Goal: Task Accomplishment & Management: Use online tool/utility

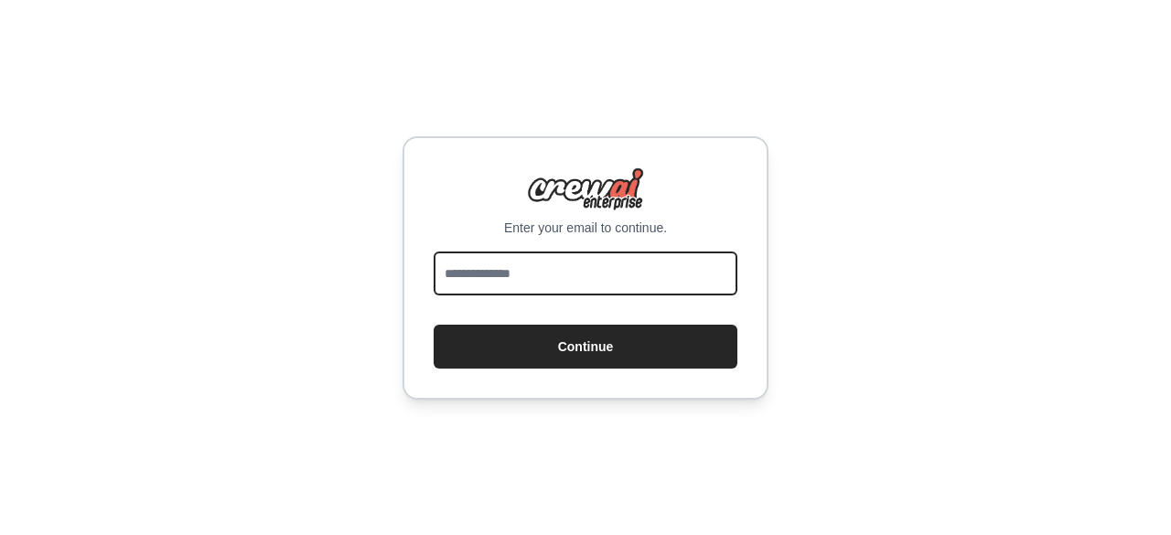
click at [515, 289] on input "email" at bounding box center [586, 274] width 304 height 44
type input "**********"
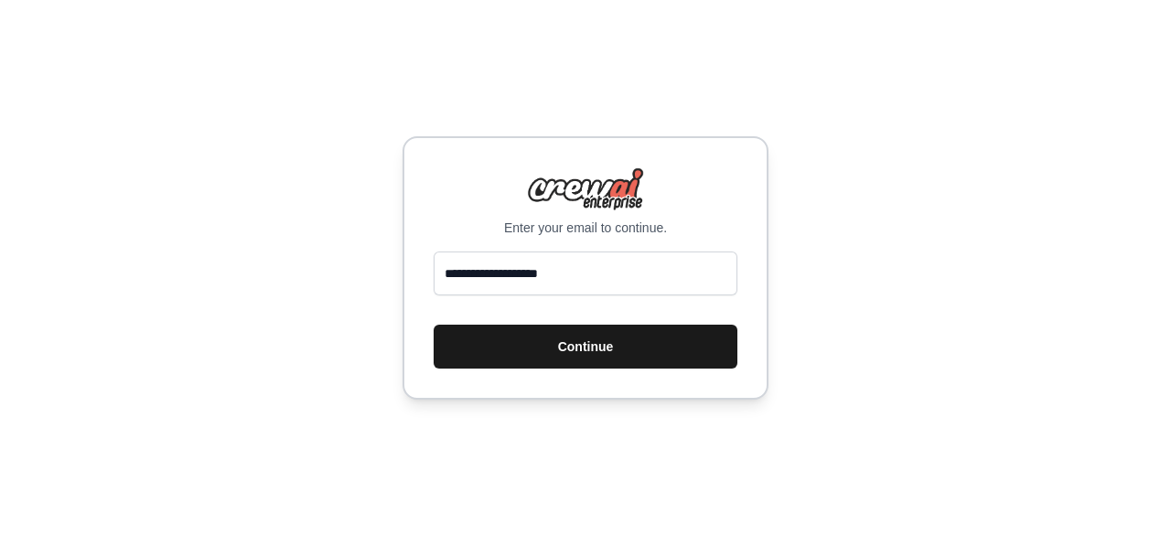
click at [533, 345] on button "Continue" at bounding box center [586, 347] width 304 height 44
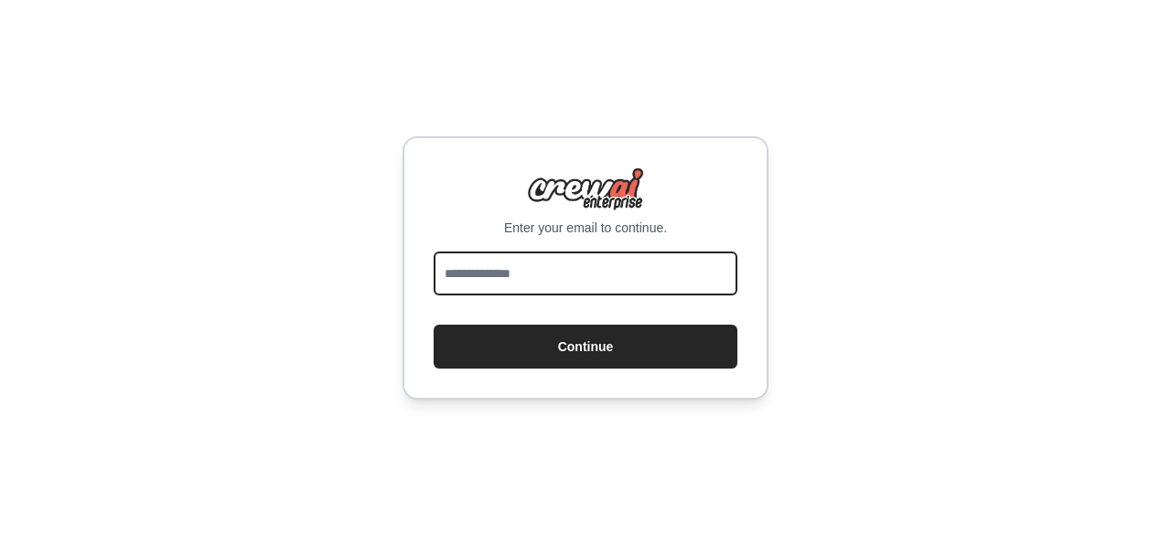
click at [480, 260] on input "email" at bounding box center [586, 274] width 304 height 44
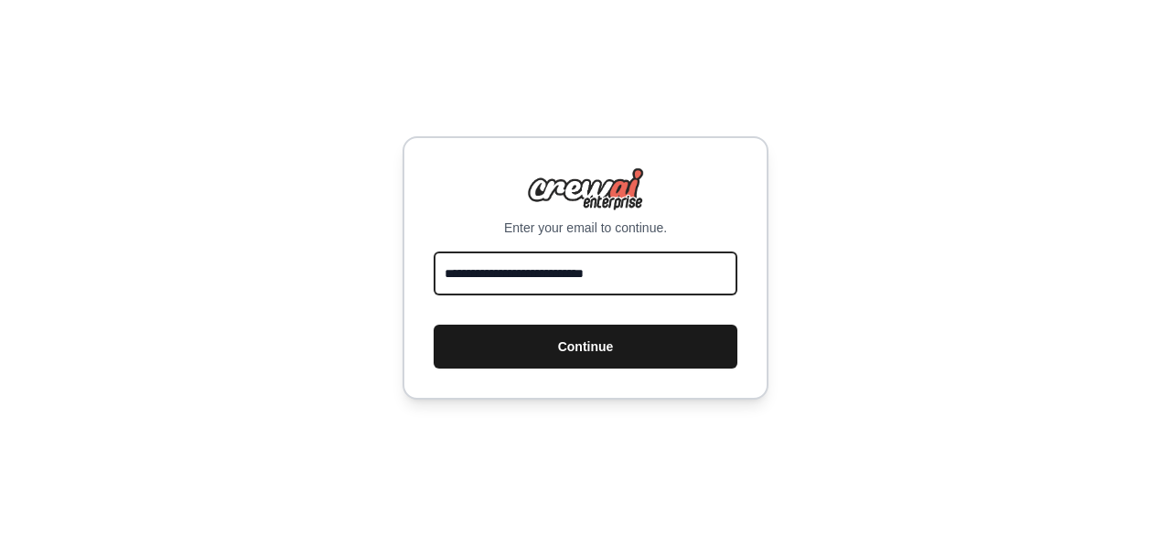
type input "**********"
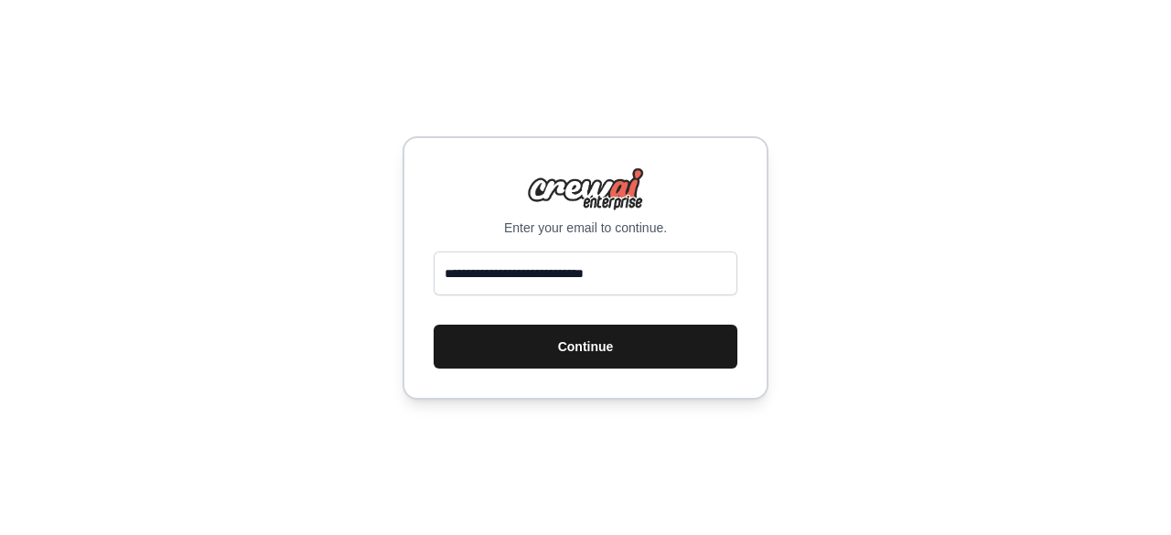
click at [559, 353] on button "Continue" at bounding box center [586, 347] width 304 height 44
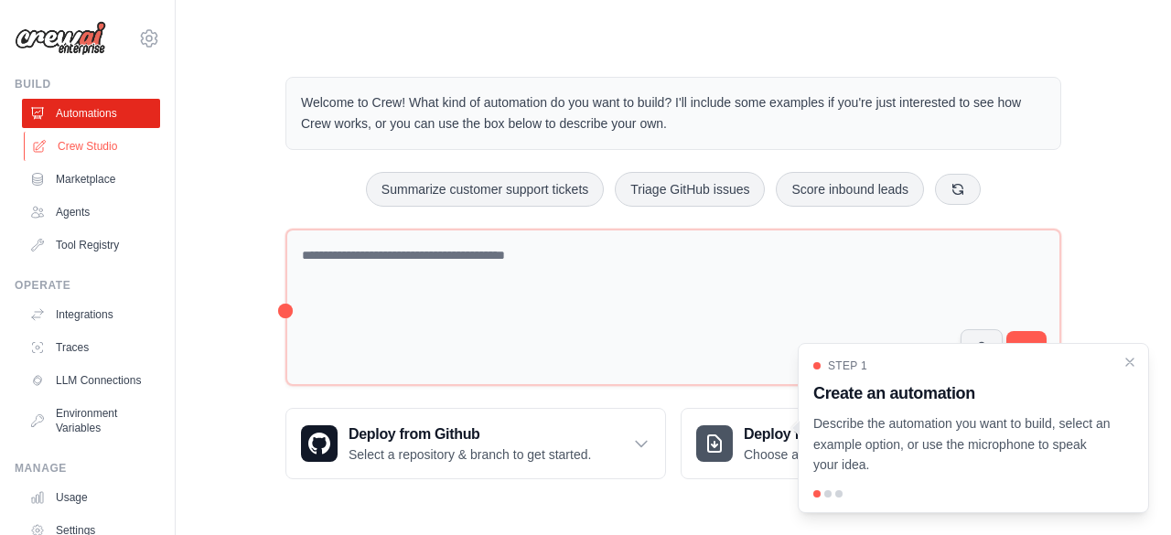
click at [92, 145] on link "Crew Studio" at bounding box center [93, 146] width 138 height 29
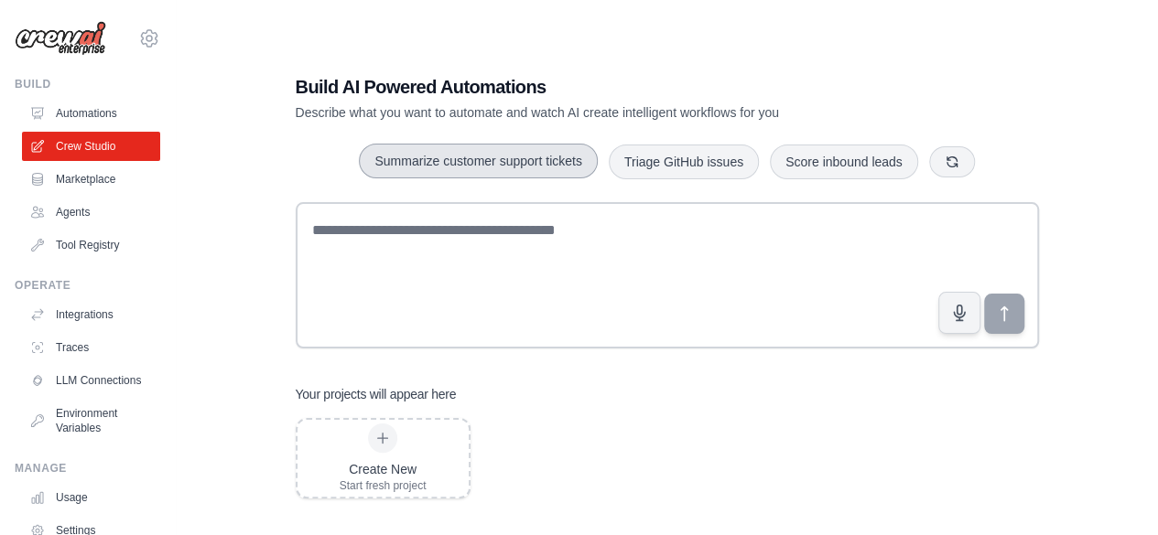
click at [473, 155] on button "Summarize customer support tickets" at bounding box center [478, 161] width 238 height 35
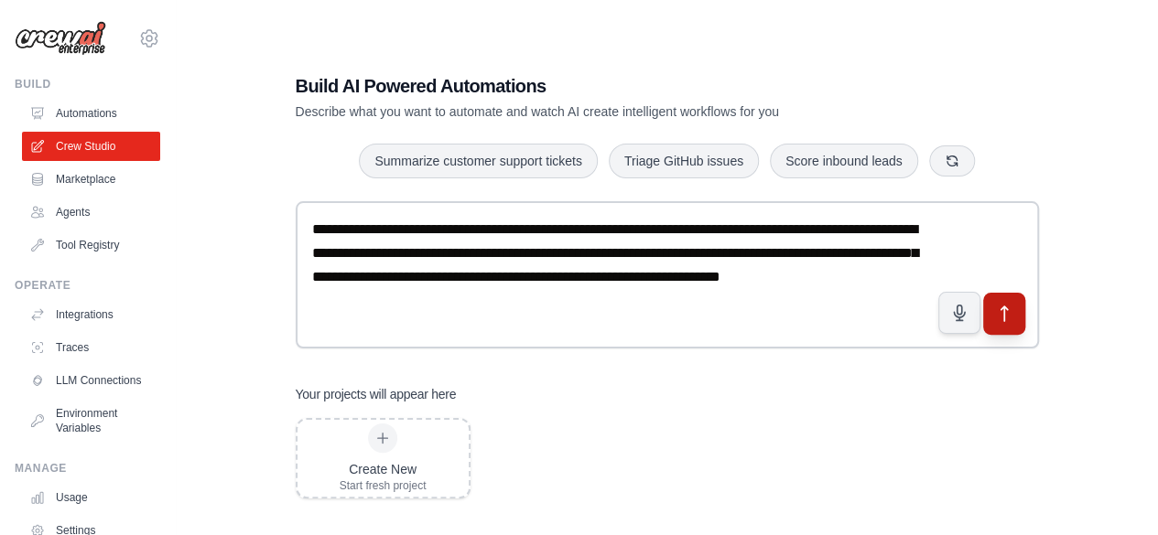
click at [998, 322] on icon "submit" at bounding box center [1003, 313] width 19 height 19
drag, startPoint x: 498, startPoint y: 307, endPoint x: 278, endPoint y: 199, distance: 244.8
click at [278, 199] on div "**********" at bounding box center [667, 285] width 787 height 483
paste textarea "**********"
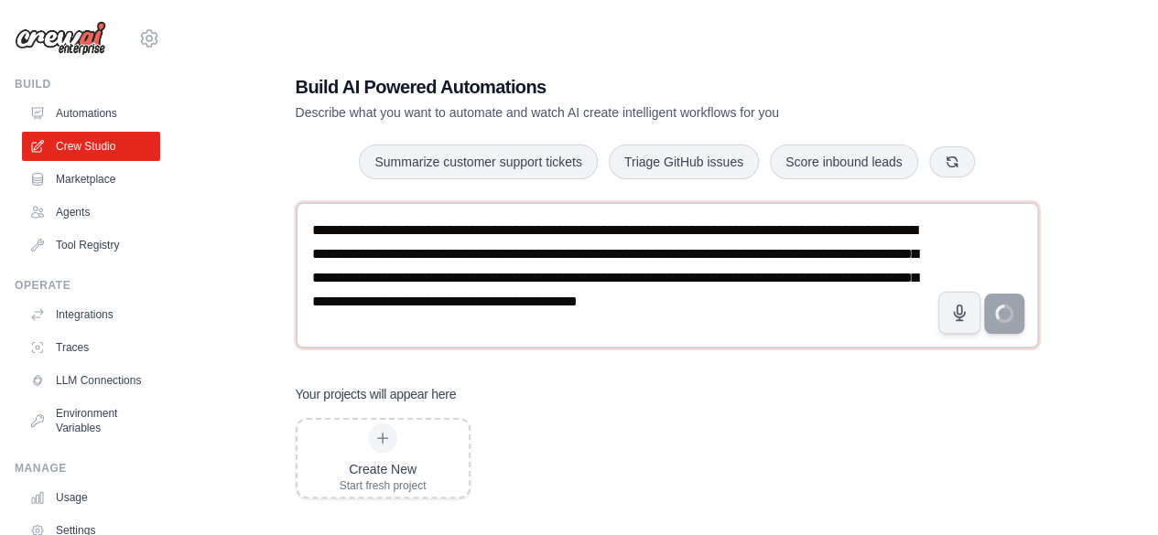
type textarea "**********"
click at [950, 164] on icon "button" at bounding box center [952, 161] width 15 height 15
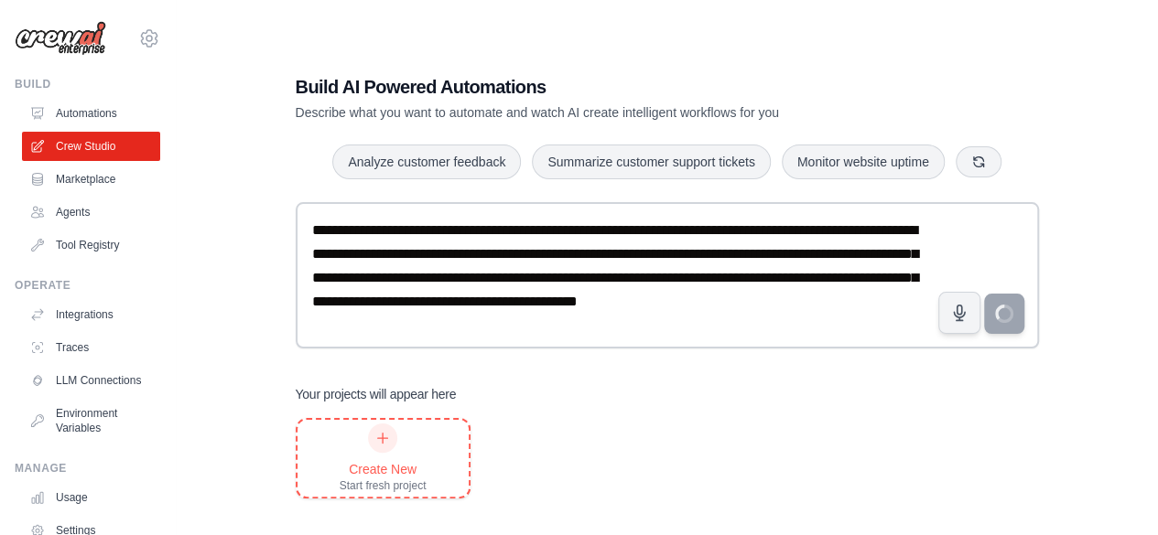
click at [380, 438] on icon at bounding box center [383, 438] width 10 height 10
click at [76, 149] on link "Crew Studio" at bounding box center [93, 146] width 138 height 29
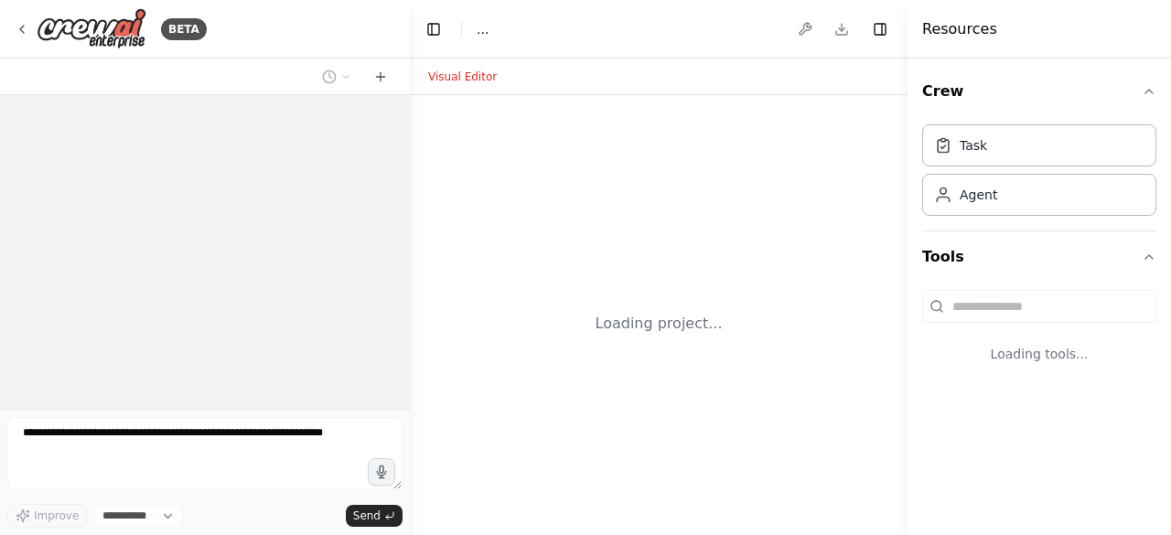
select select "****"
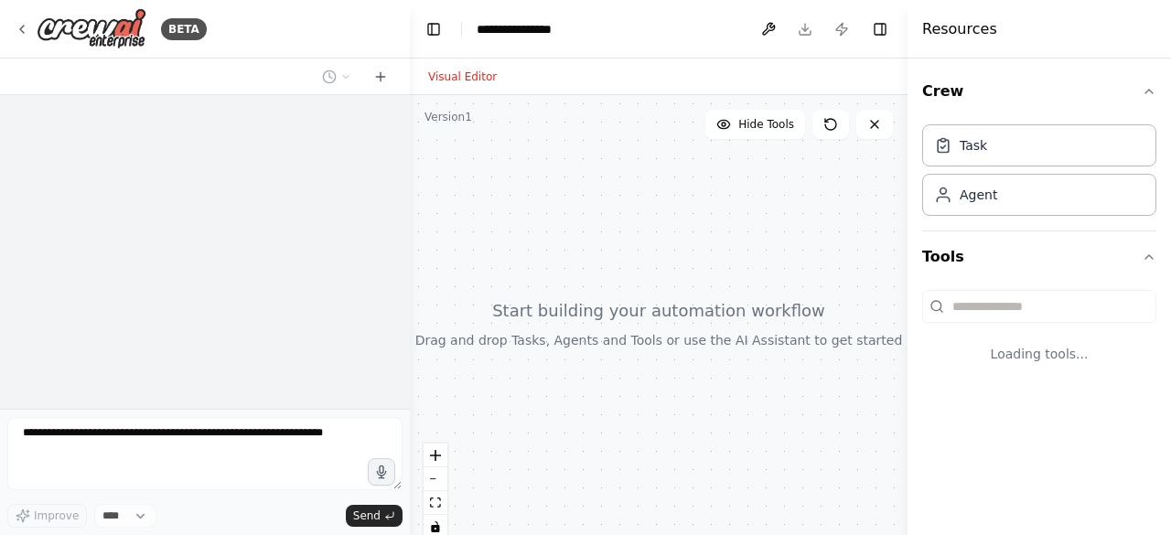
scroll to position [6156, 0]
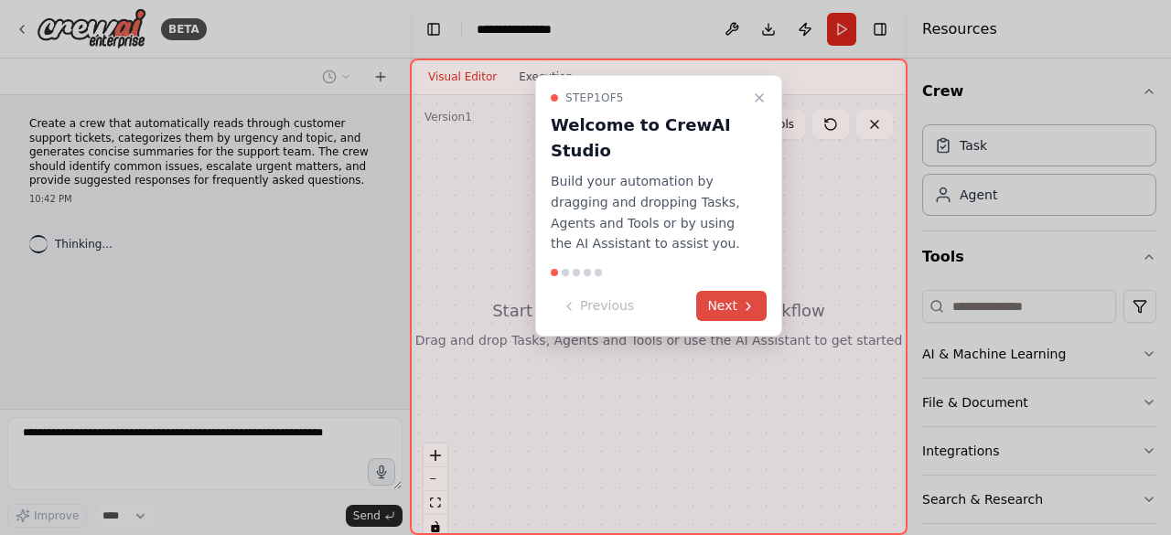
click at [736, 308] on button "Next" at bounding box center [731, 306] width 70 height 30
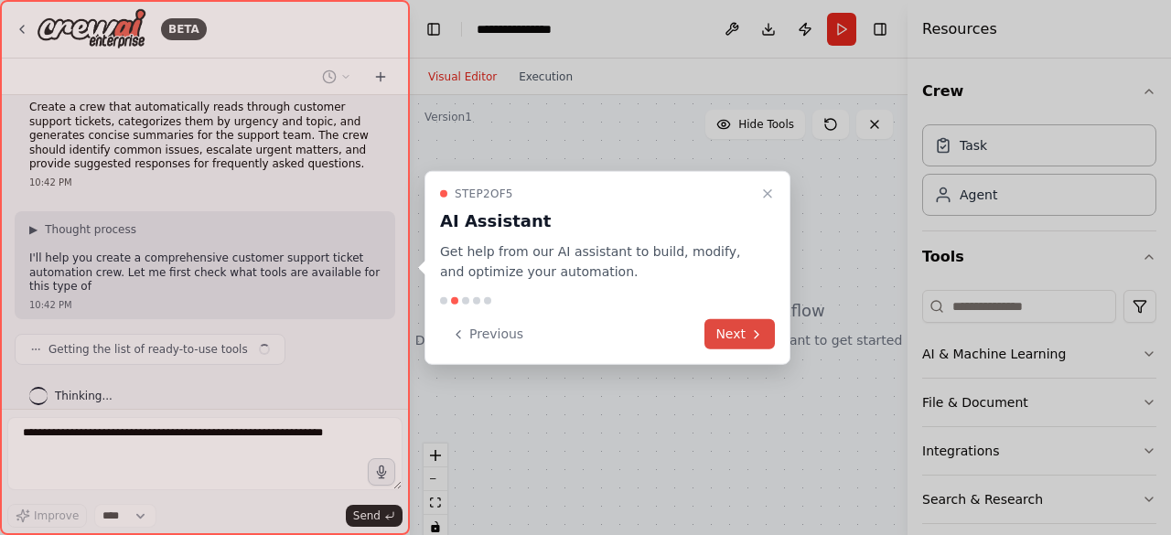
scroll to position [31, 0]
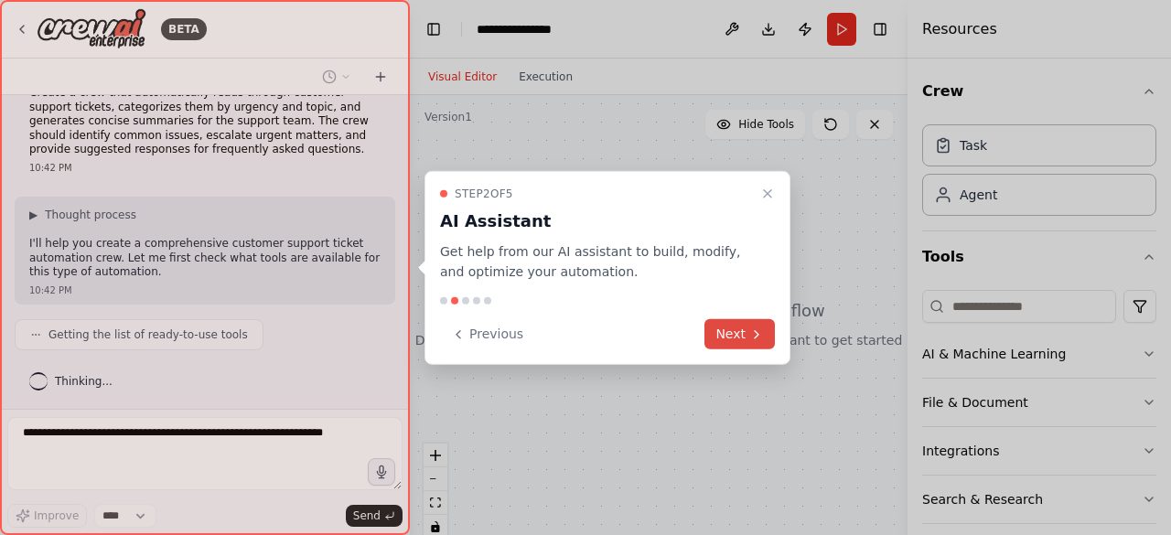
click at [734, 339] on button "Next" at bounding box center [740, 334] width 70 height 30
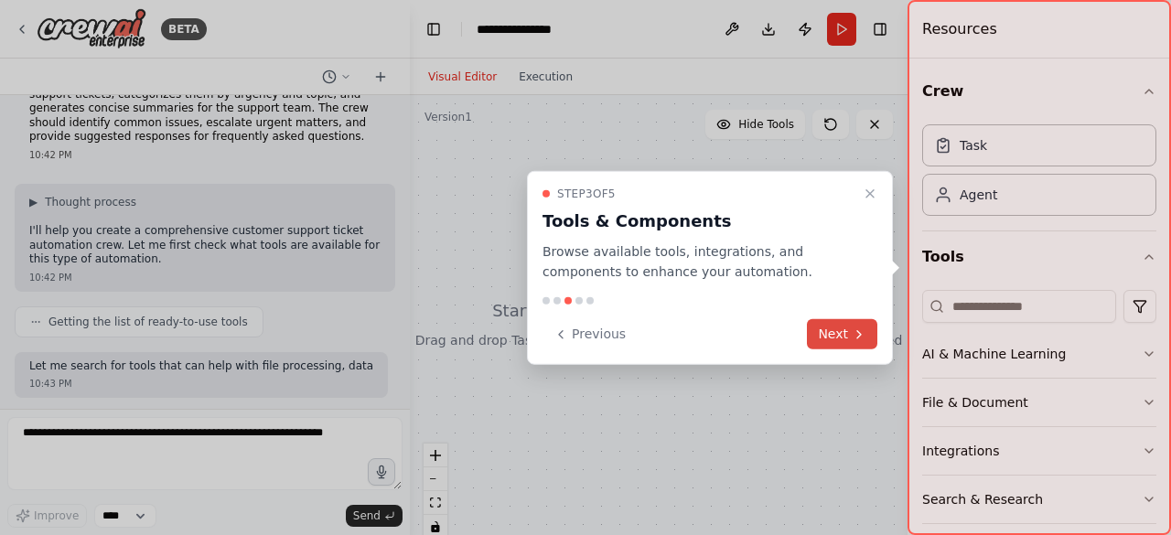
scroll to position [151, 0]
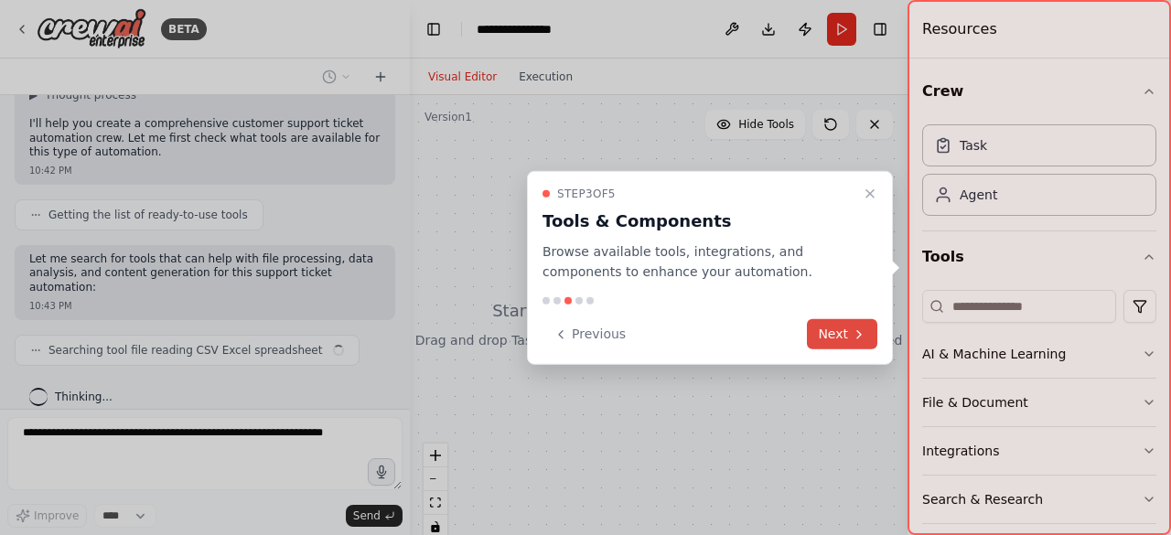
click at [855, 329] on icon at bounding box center [859, 334] width 15 height 15
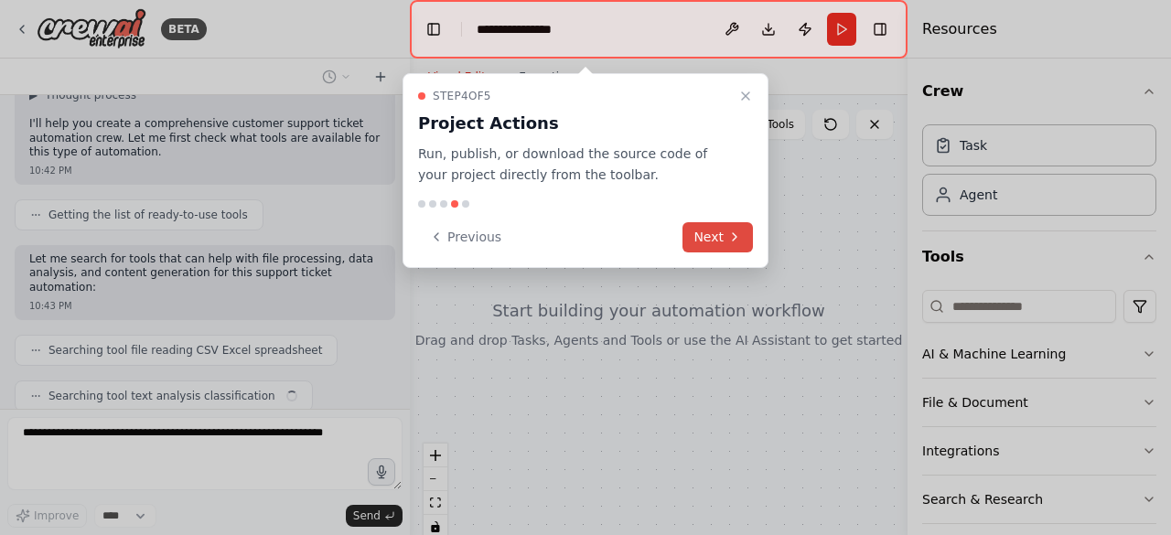
click at [729, 233] on icon at bounding box center [735, 237] width 15 height 15
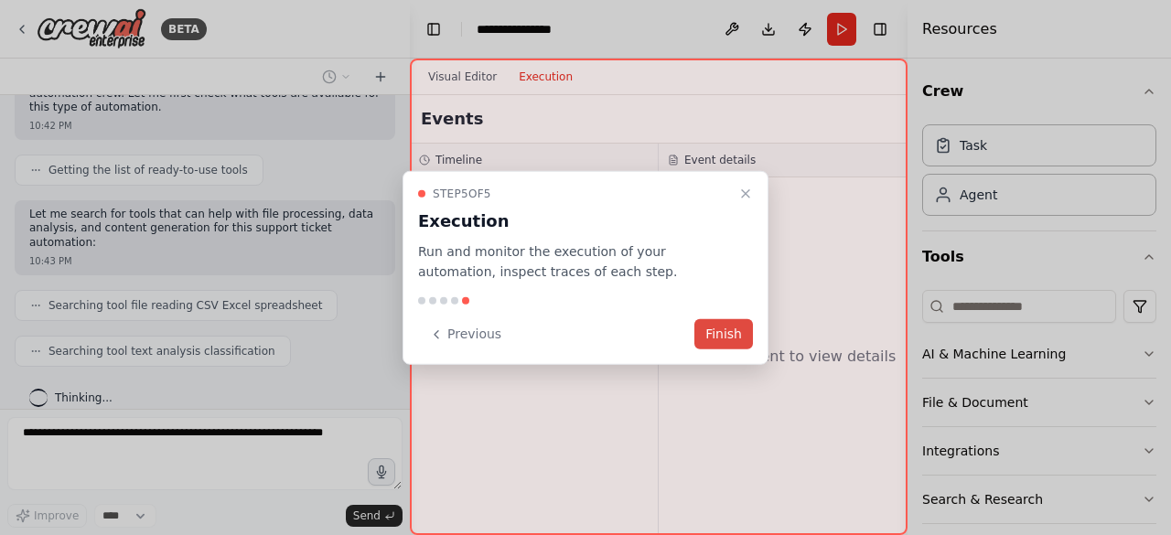
click at [724, 332] on button "Finish" at bounding box center [724, 334] width 59 height 30
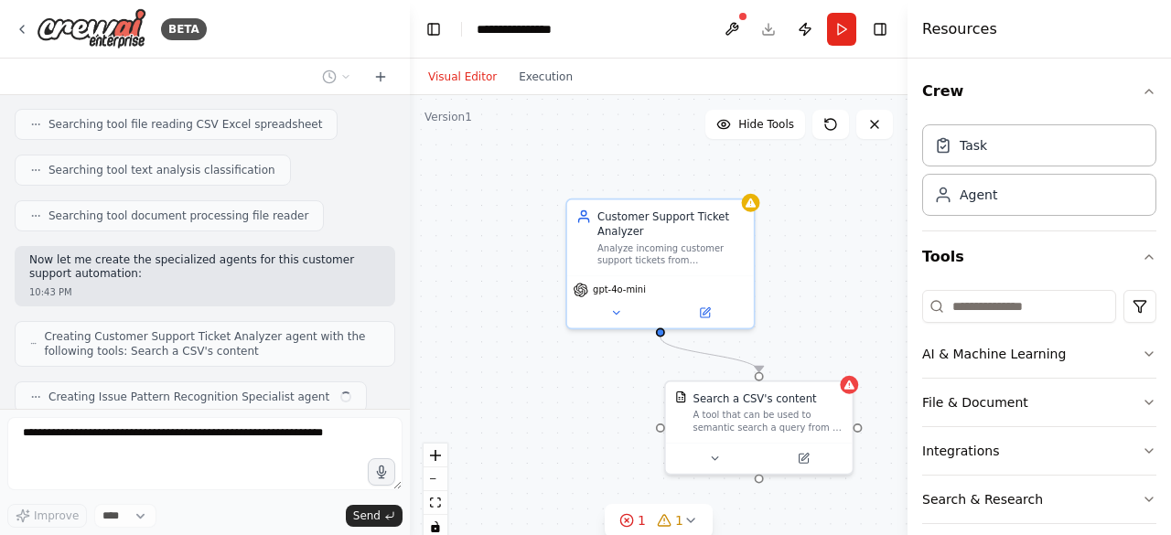
scroll to position [422, 0]
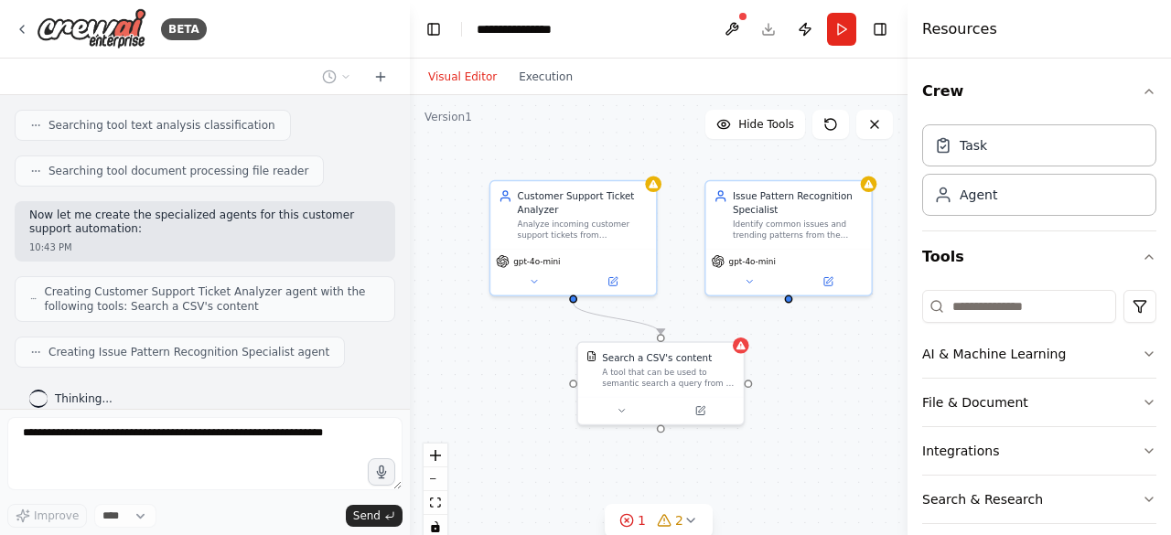
drag, startPoint x: 542, startPoint y: 254, endPoint x: 428, endPoint y: 231, distance: 115.8
click at [428, 231] on div ".deletable-edge-delete-btn { width: 20px; height: 20px; border: 0px solid #ffff…" at bounding box center [659, 324] width 498 height 458
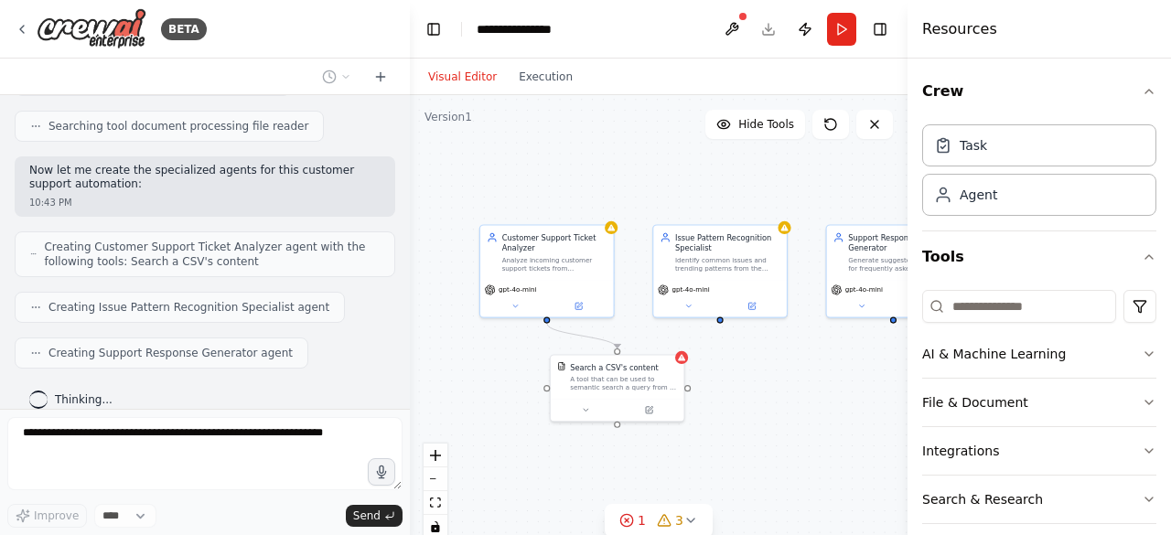
click at [446, 400] on div ".deletable-edge-delete-btn { width: 20px; height: 20px; border: 0px solid #ffff…" at bounding box center [659, 324] width 498 height 458
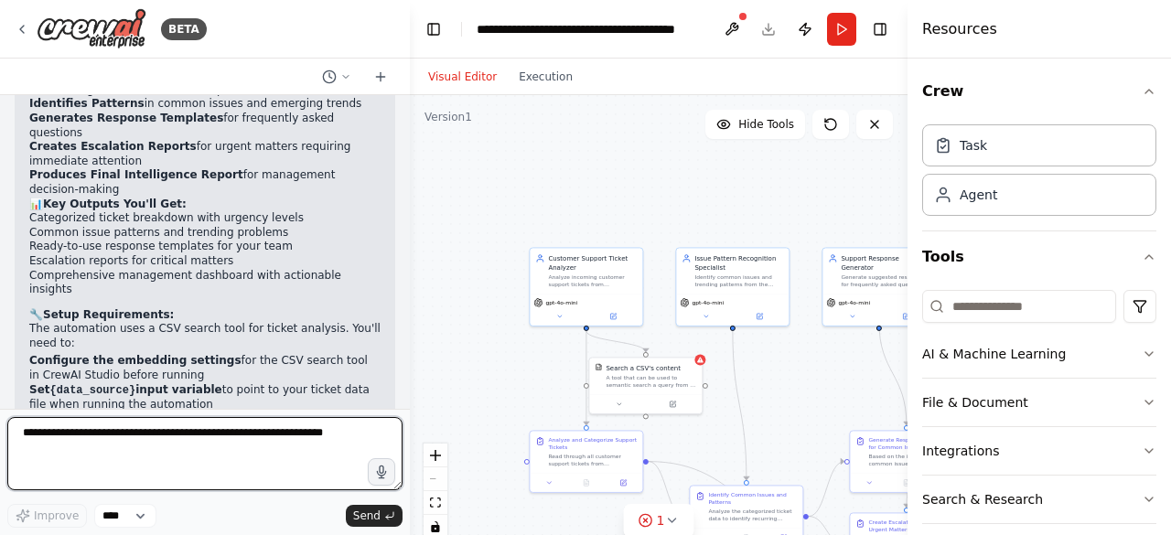
scroll to position [1758, 0]
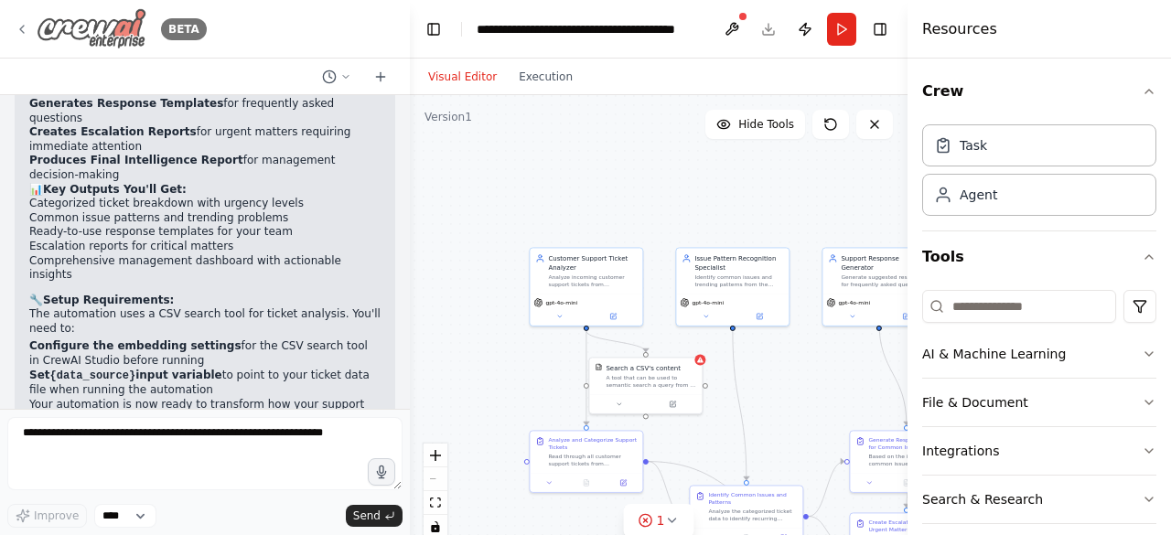
click at [24, 28] on icon at bounding box center [22, 29] width 15 height 15
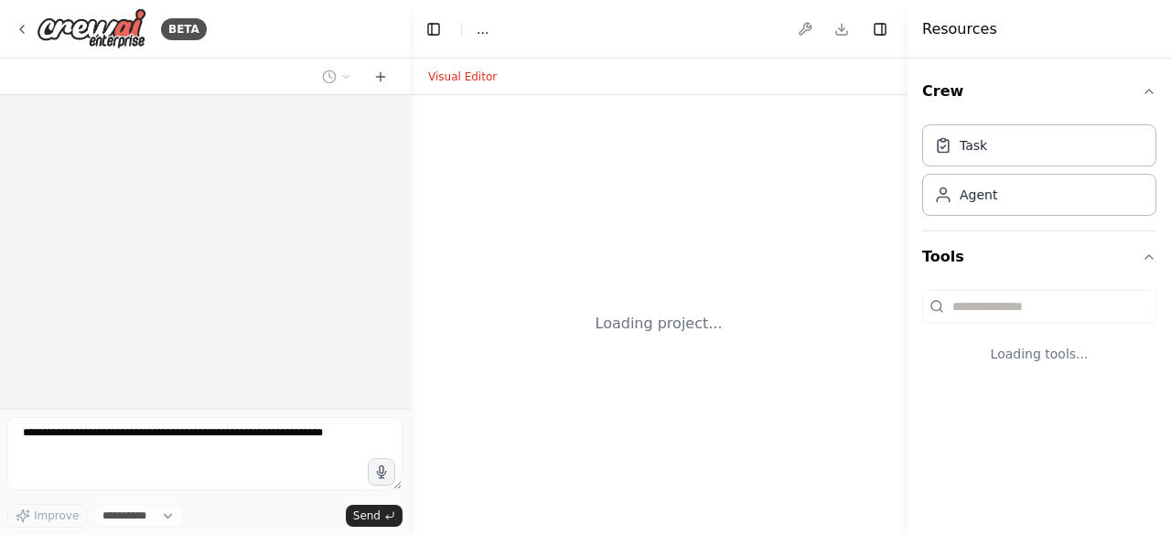
scroll to position [6156, 0]
select select "****"
click at [25, 30] on icon at bounding box center [22, 29] width 15 height 15
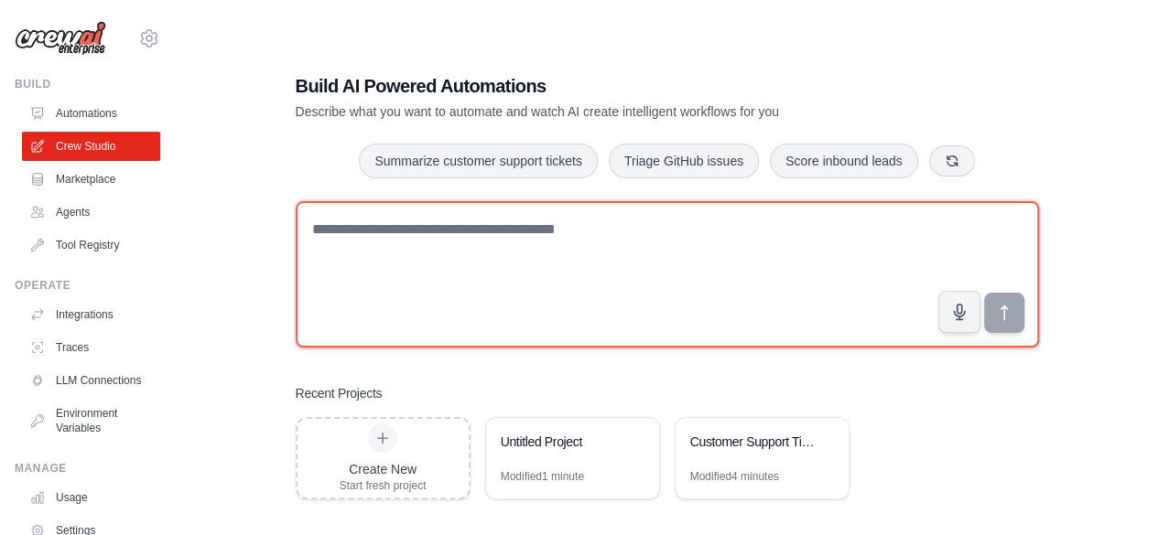
click at [364, 246] on textarea at bounding box center [667, 274] width 743 height 146
paste textarea "**********"
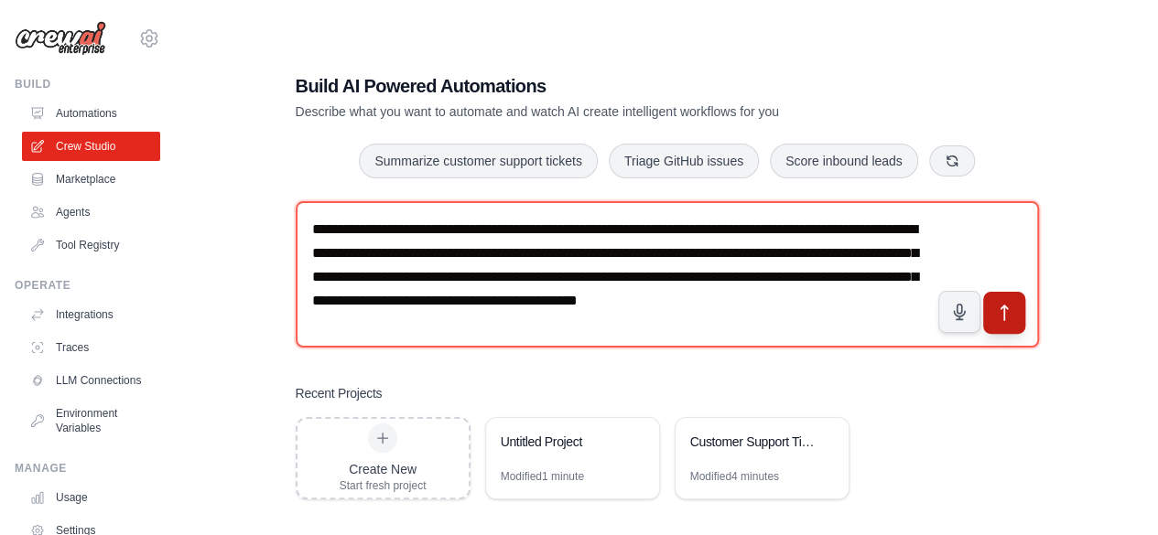
type textarea "**********"
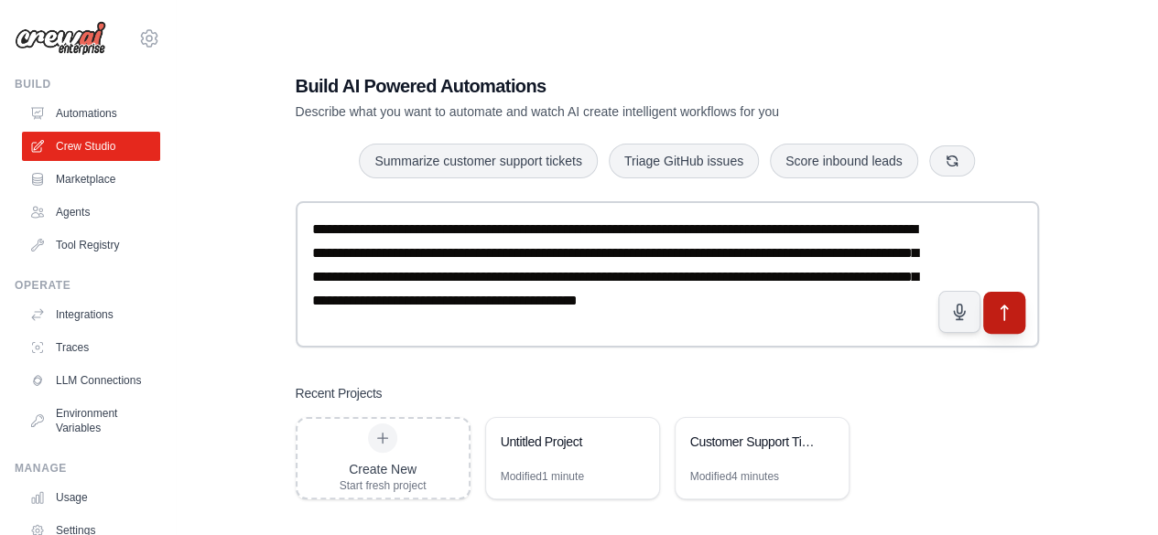
click at [1007, 310] on icon "submit" at bounding box center [1003, 312] width 19 height 19
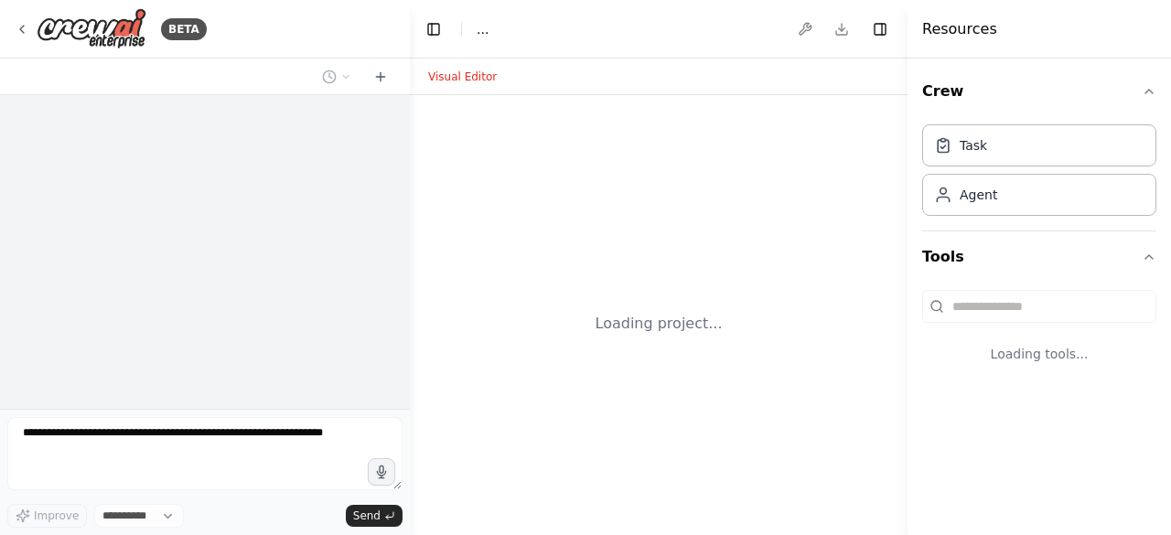
select select "****"
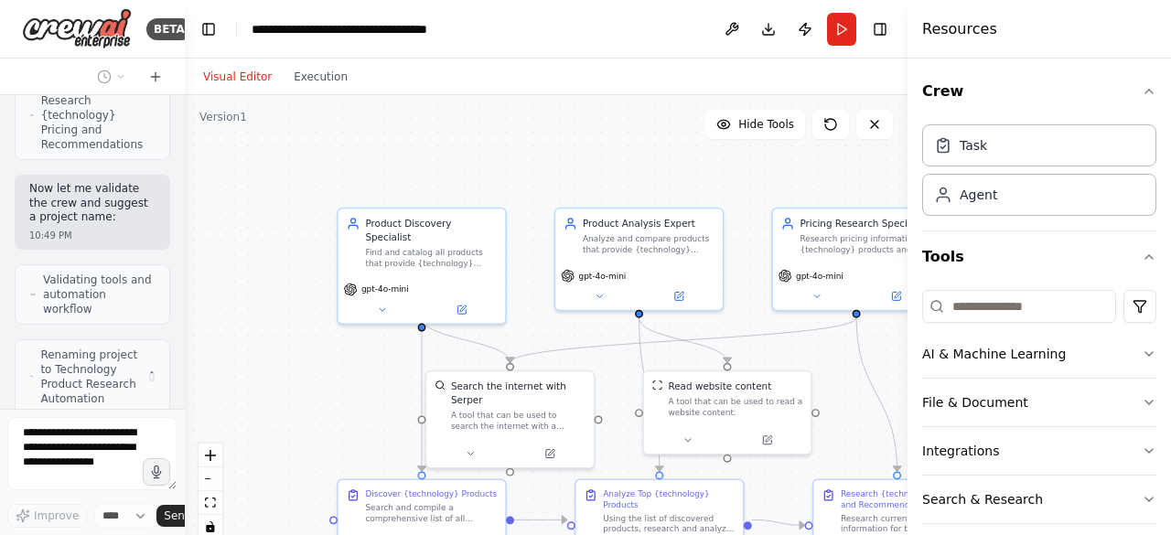
scroll to position [1592, 0]
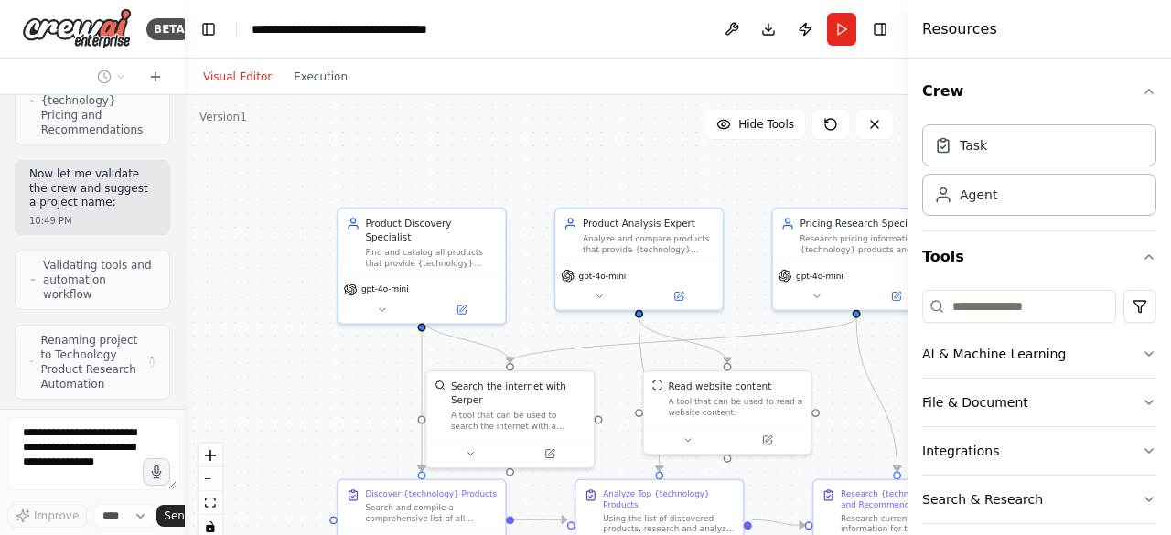
drag, startPoint x: 408, startPoint y: 298, endPoint x: 170, endPoint y: 283, distance: 238.5
click at [170, 283] on div "BETA I want to research all of the product available for a specific technology.…" at bounding box center [92, 267] width 185 height 535
click at [1142, 92] on icon "button" at bounding box center [1149, 91] width 15 height 15
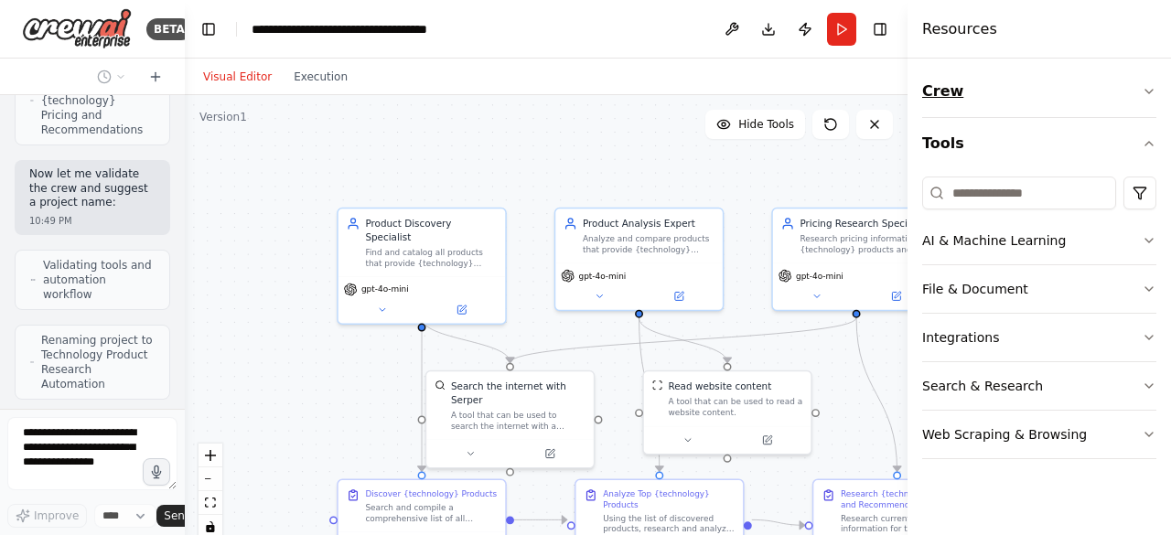
click at [1148, 92] on icon "button" at bounding box center [1149, 91] width 15 height 15
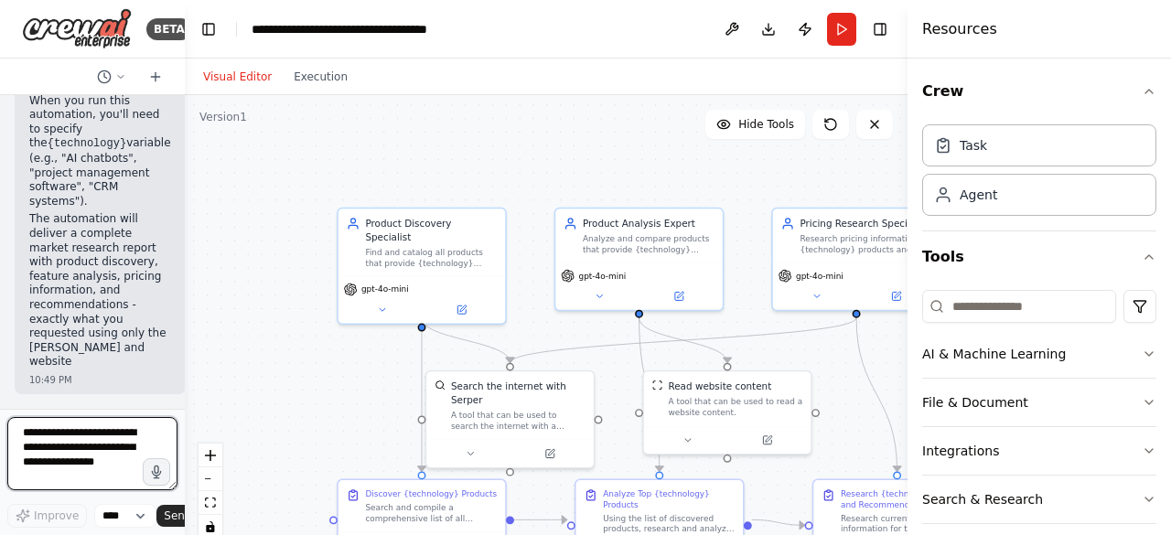
scroll to position [2899, 0]
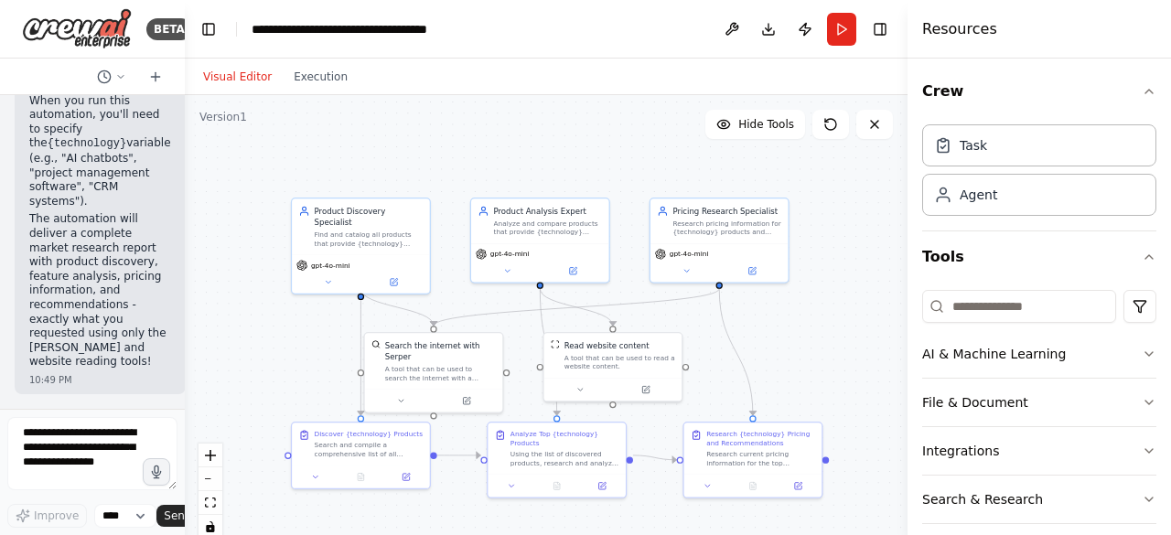
drag, startPoint x: 659, startPoint y: 173, endPoint x: 556, endPoint y: 168, distance: 102.6
click at [556, 168] on div ".deletable-edge-delete-btn { width: 20px; height: 20px; border: 0px solid #ffff…" at bounding box center [546, 324] width 723 height 458
click at [1074, 356] on button "AI & Machine Learning" at bounding box center [1040, 354] width 234 height 48
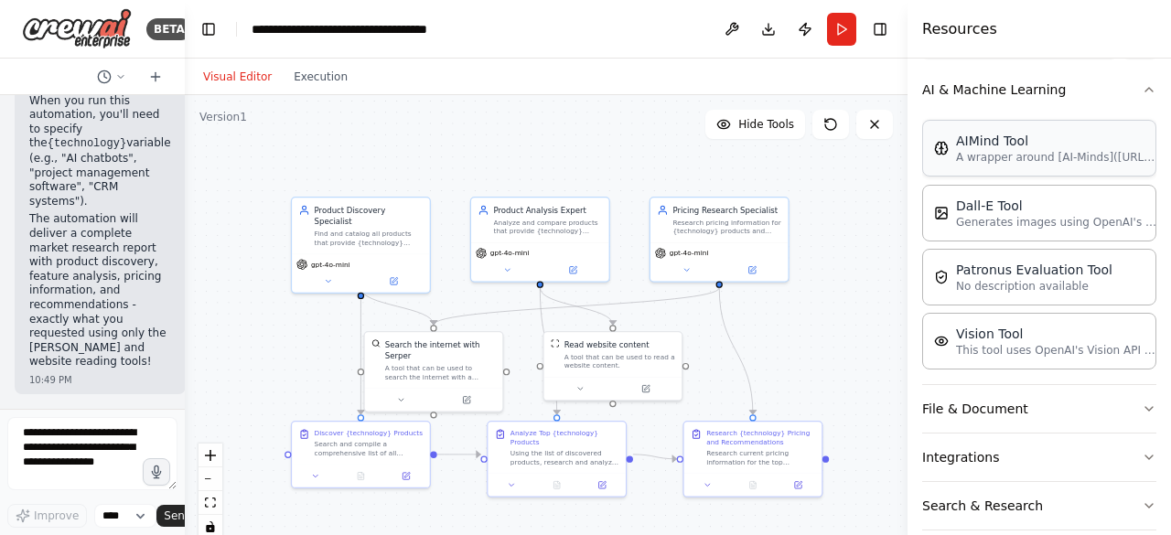
scroll to position [0, 0]
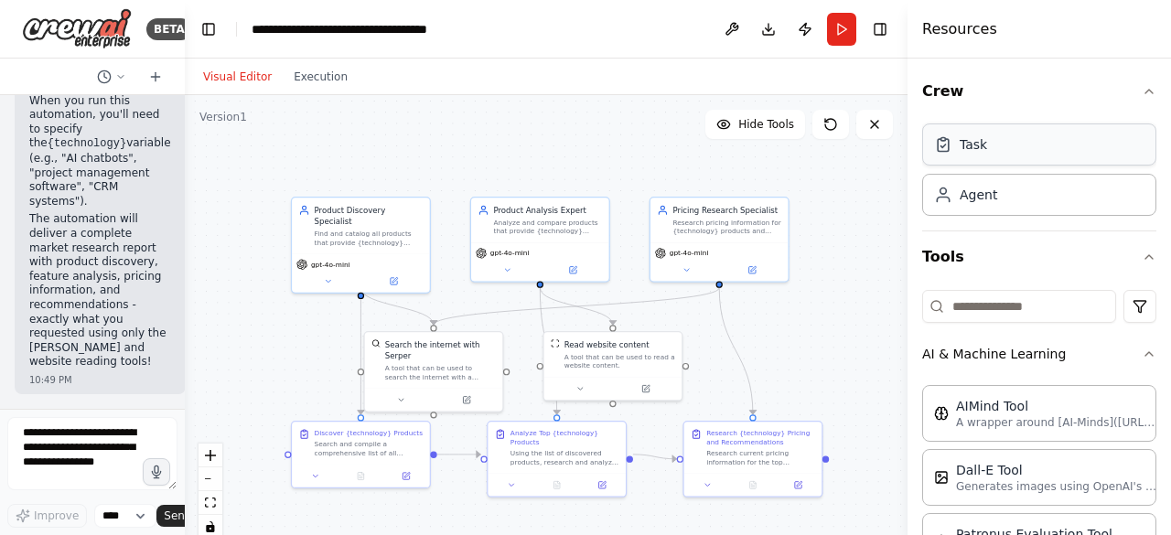
click at [1003, 146] on div "Task" at bounding box center [1040, 145] width 234 height 42
click at [1069, 207] on div "Agent" at bounding box center [1040, 194] width 234 height 42
click at [1009, 312] on input at bounding box center [1020, 306] width 194 height 33
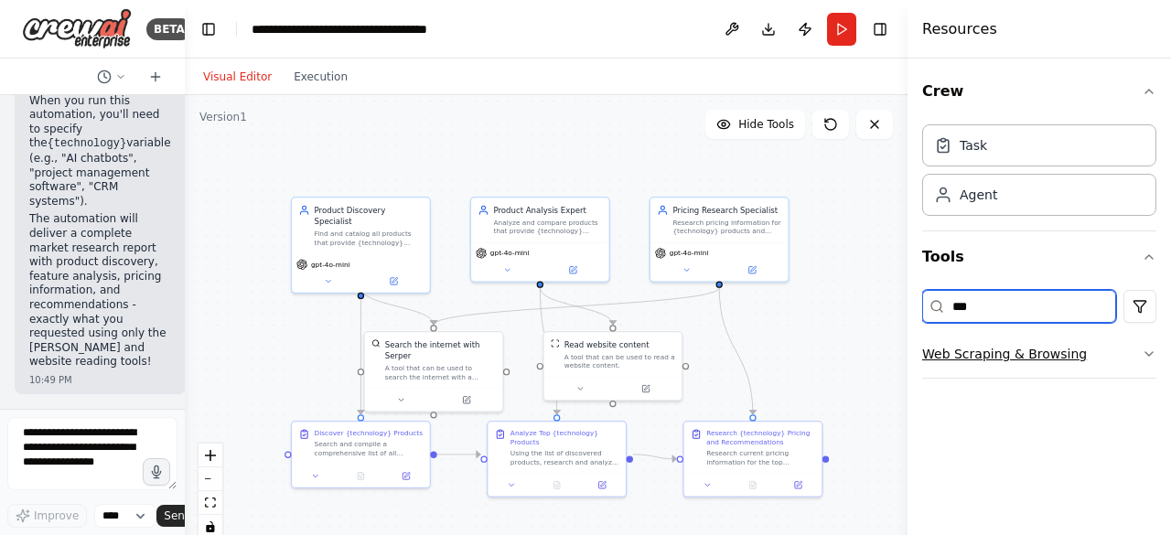
type input "***"
click at [1063, 356] on button "Web Scraping & Browsing" at bounding box center [1040, 354] width 234 height 48
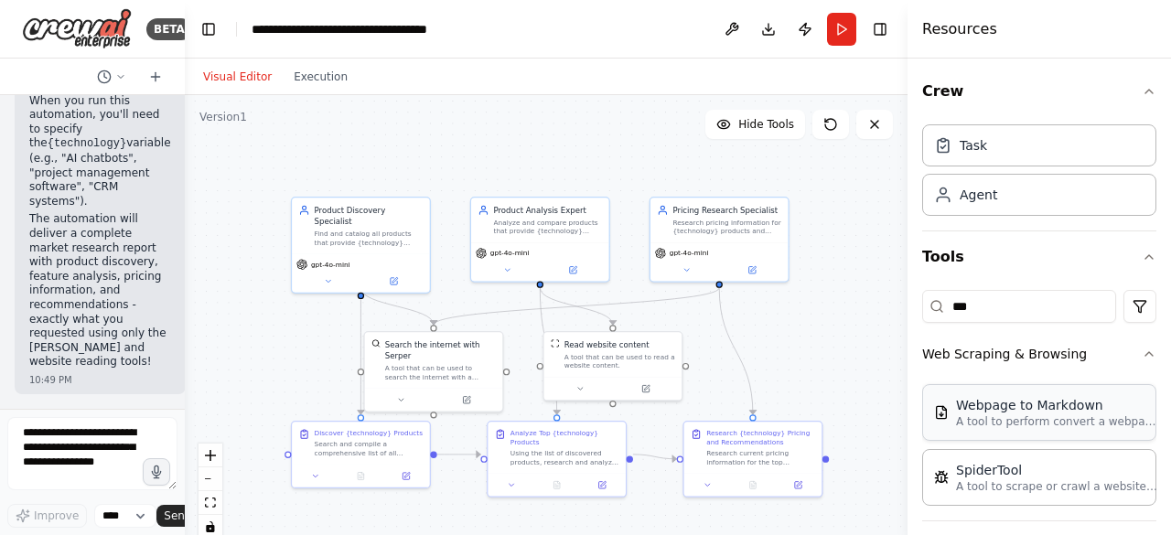
scroll to position [12, 0]
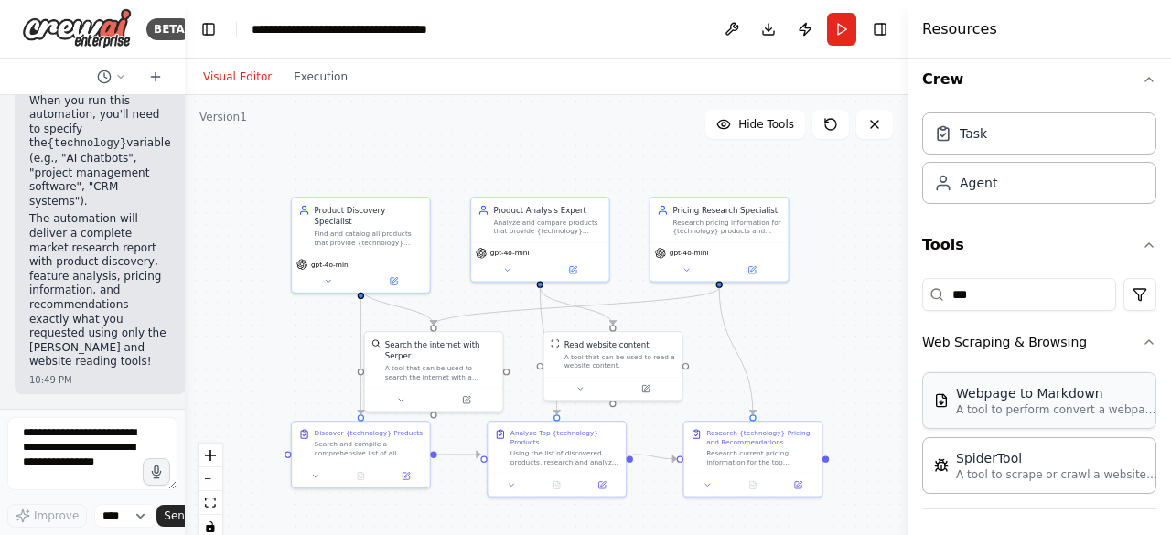
click at [986, 419] on div "Webpage to Markdown A tool to perform convert a webpage to markdown to make it …" at bounding box center [1040, 400] width 234 height 57
click at [1065, 403] on p "A tool to perform convert a webpage to markdown to make it easier for LLMs to u…" at bounding box center [1056, 410] width 201 height 15
click at [1142, 243] on icon "button" at bounding box center [1149, 245] width 15 height 15
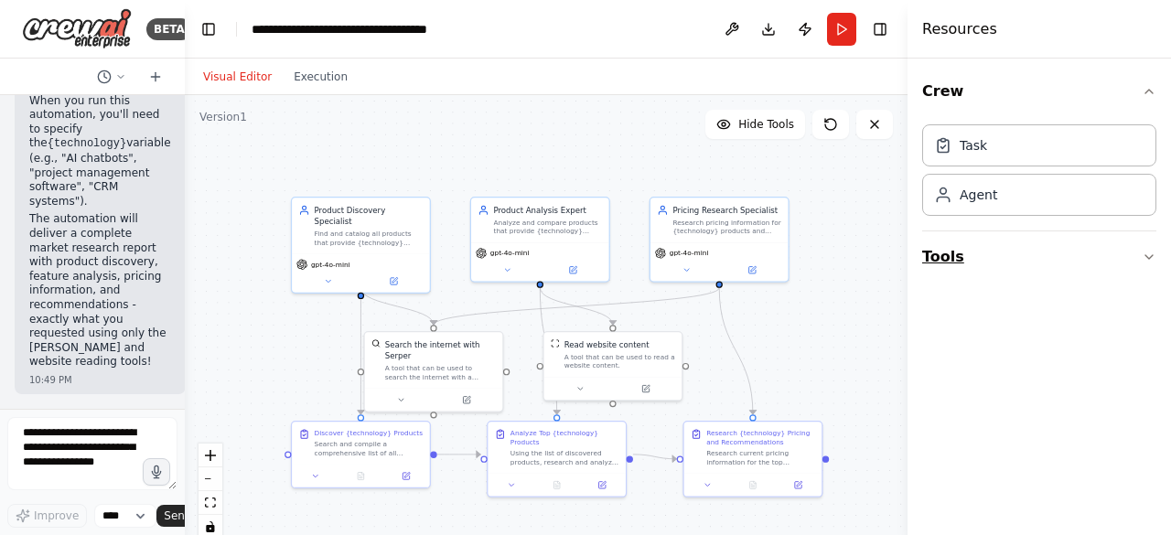
click at [1147, 256] on icon "button" at bounding box center [1149, 257] width 15 height 15
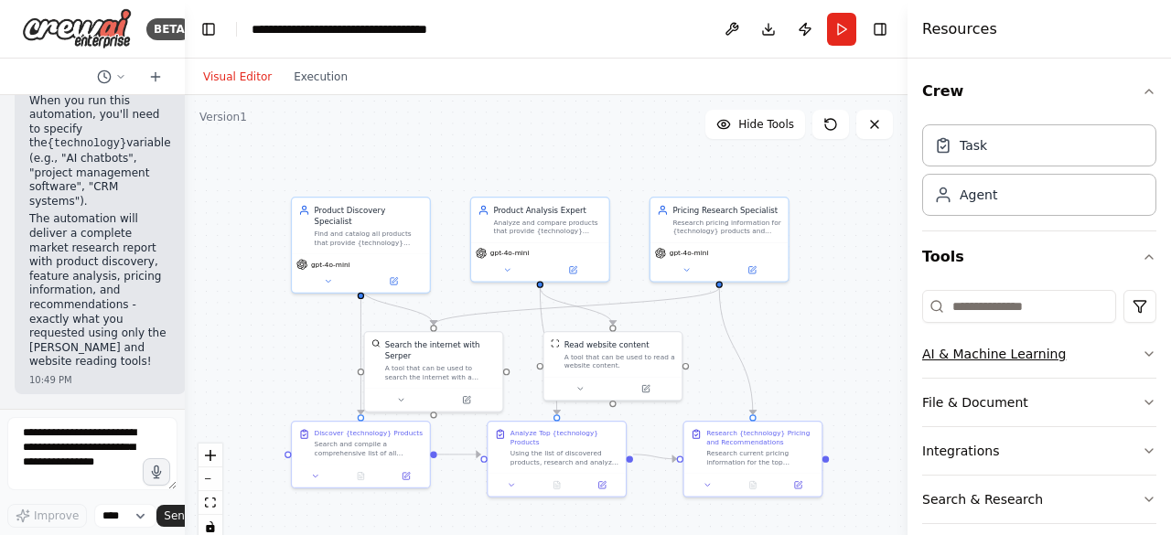
click at [1014, 342] on button "AI & Machine Learning" at bounding box center [1040, 354] width 234 height 48
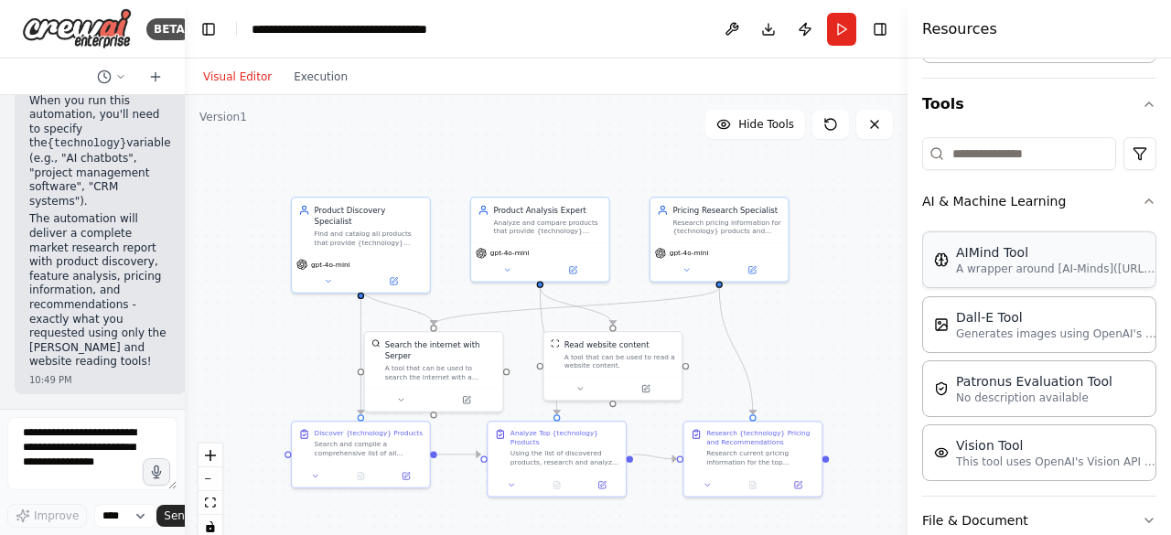
scroll to position [277, 0]
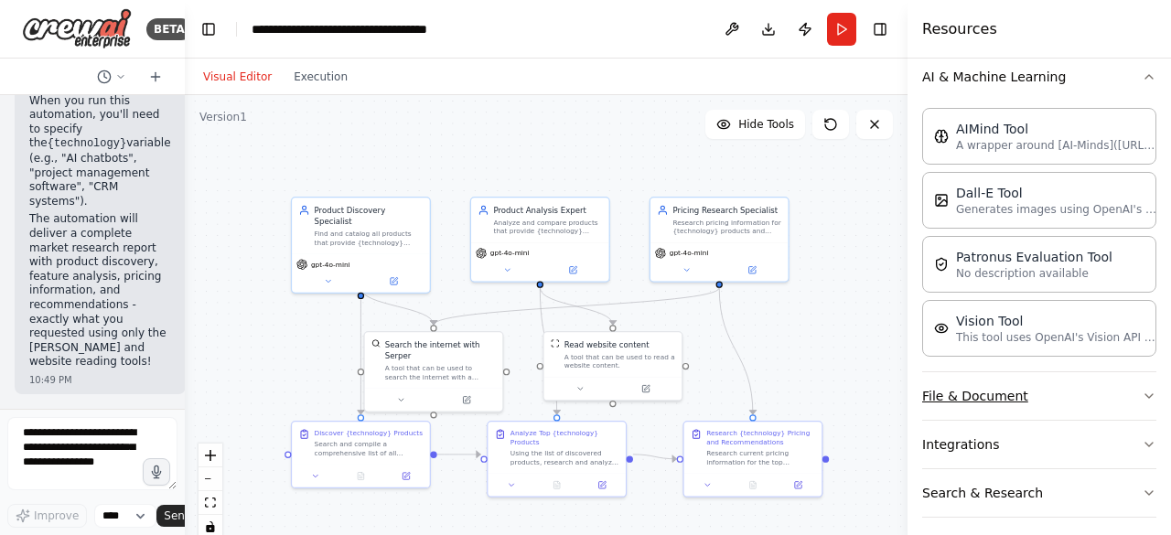
click at [981, 397] on button "File & Document" at bounding box center [1040, 396] width 234 height 48
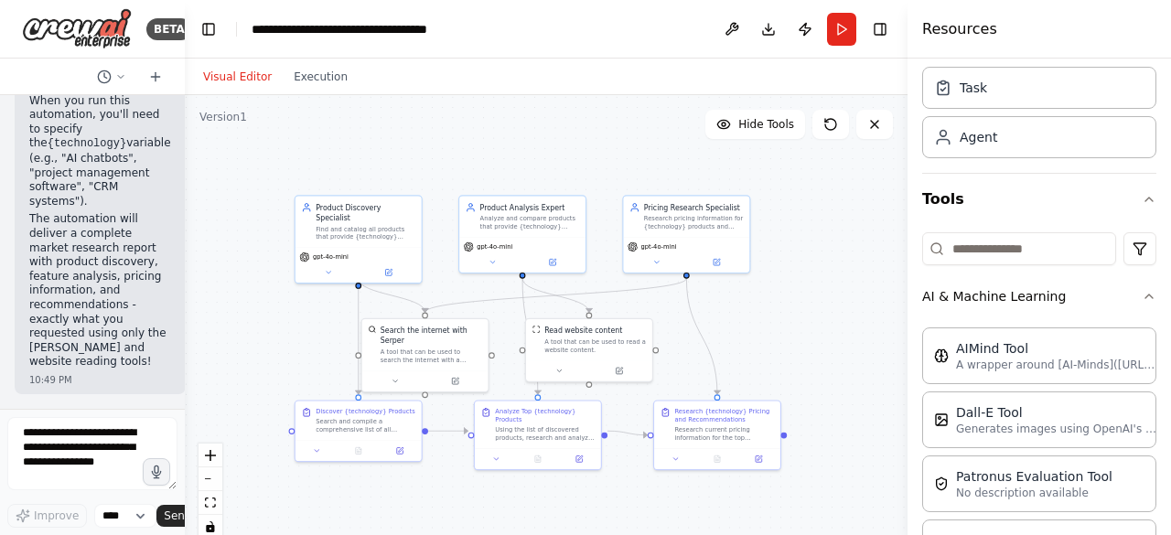
scroll to position [0, 0]
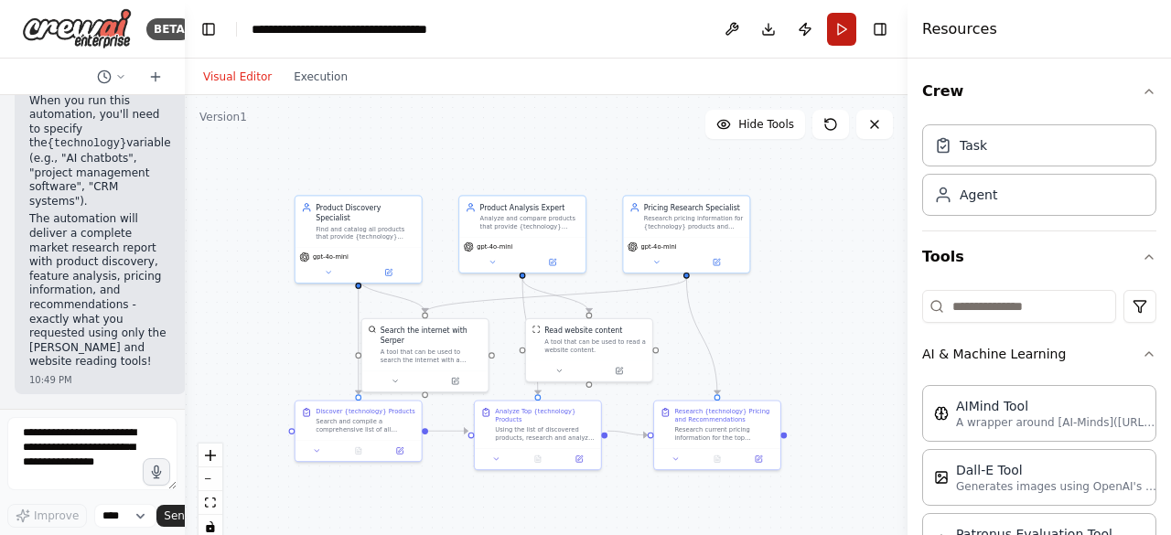
click at [840, 32] on button "Run" at bounding box center [841, 29] width 29 height 33
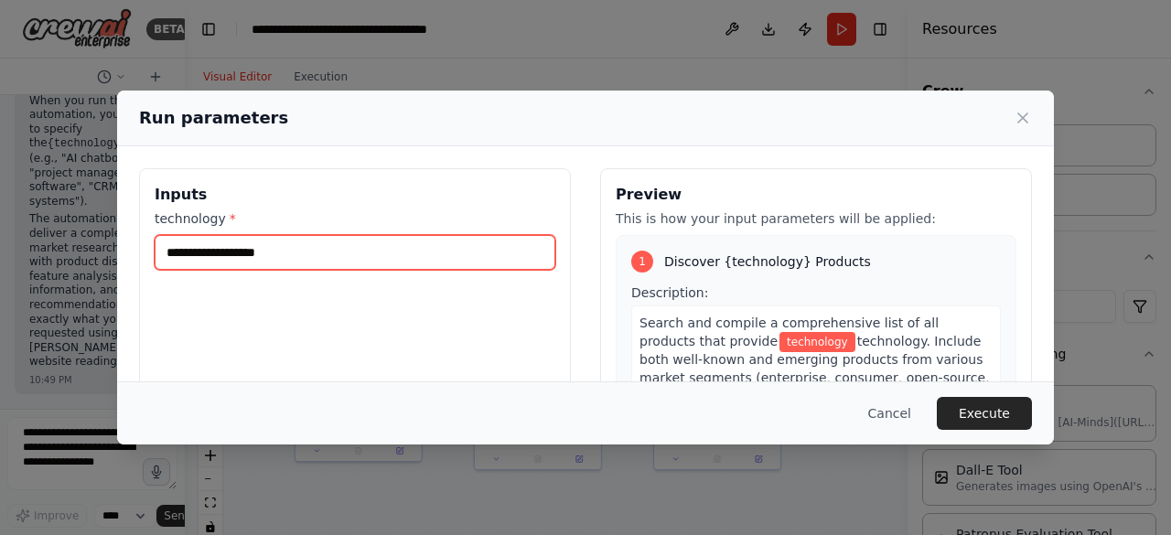
click at [445, 241] on input "technology *" at bounding box center [355, 252] width 401 height 35
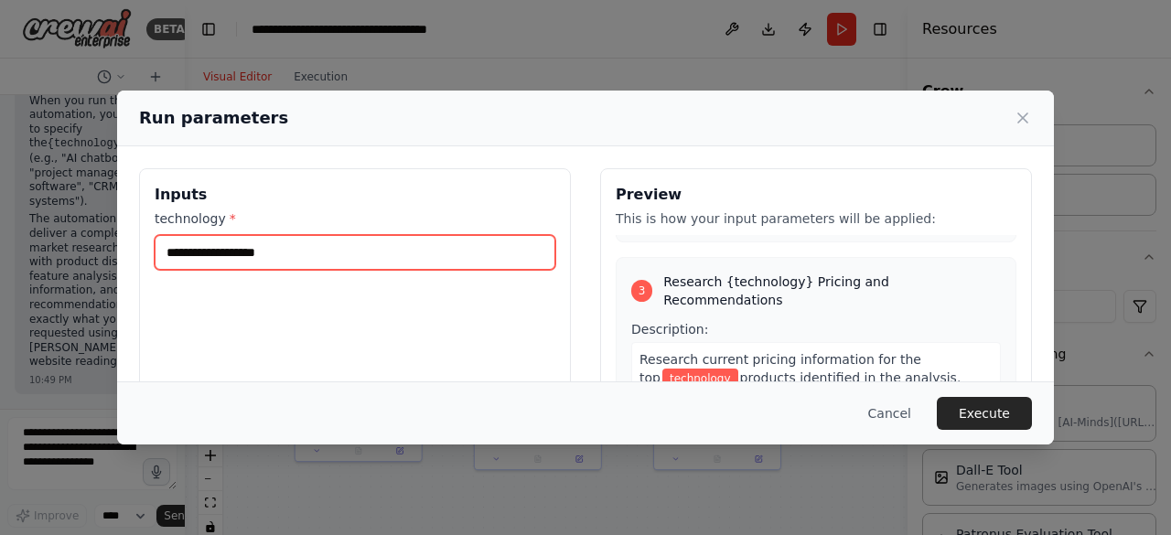
scroll to position [242, 0]
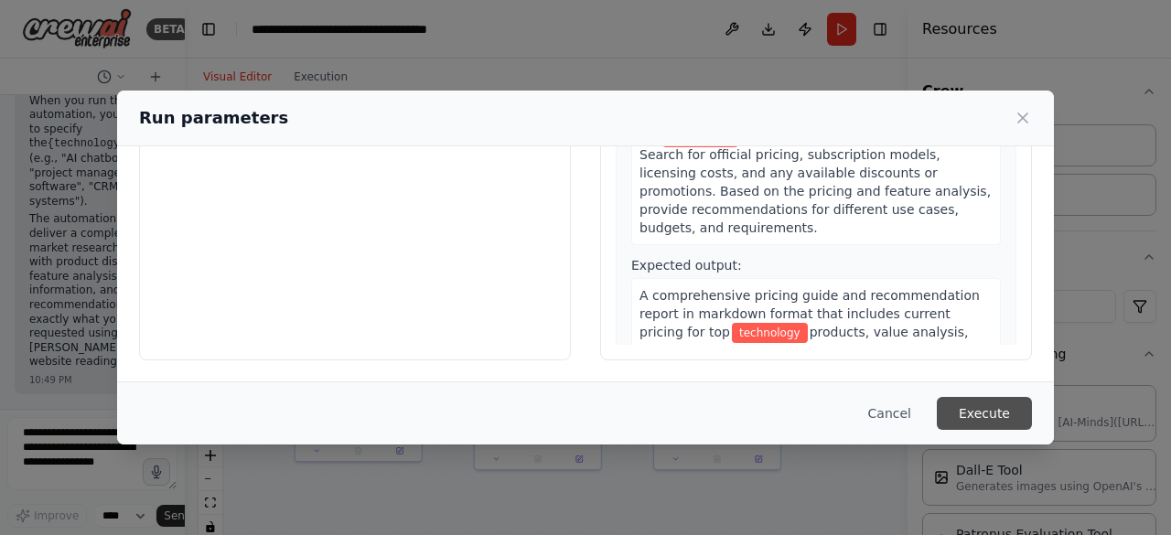
click at [1016, 416] on button "Execute" at bounding box center [984, 413] width 95 height 33
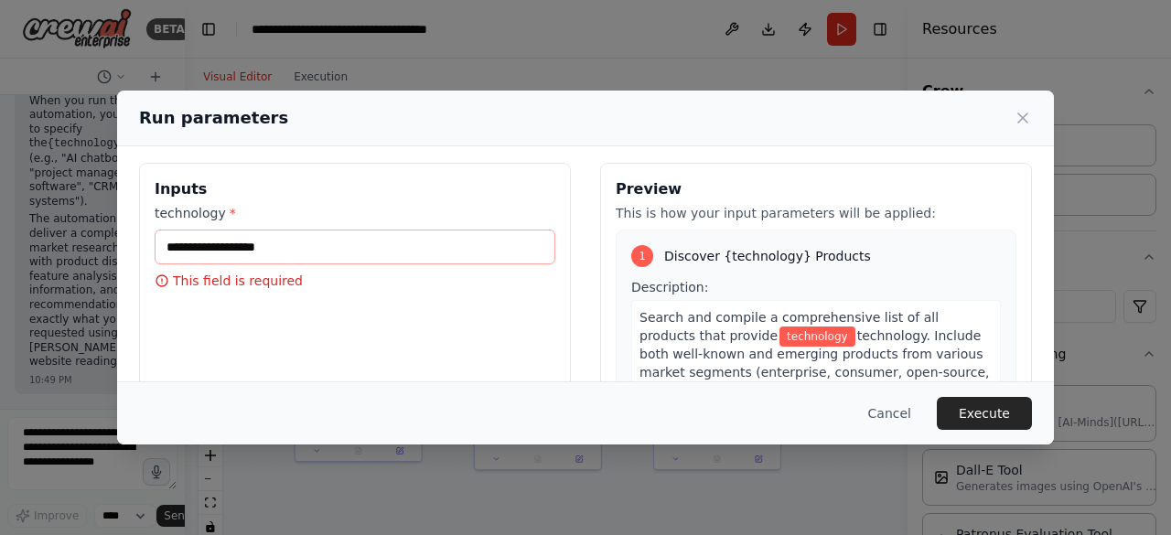
scroll to position [0, 0]
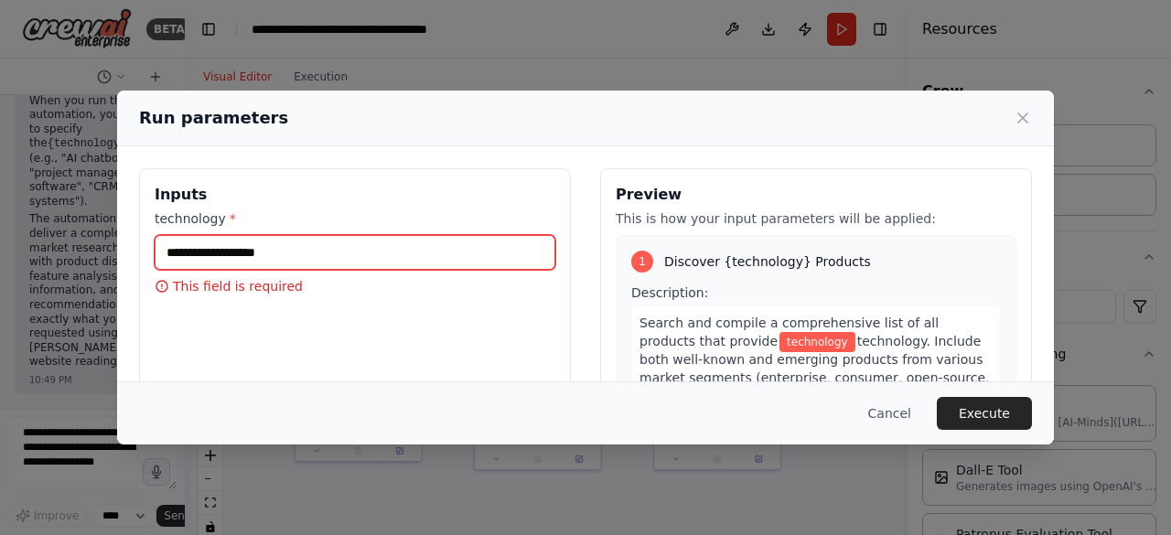
click at [289, 253] on input "technology *" at bounding box center [355, 252] width 401 height 35
type input "*"
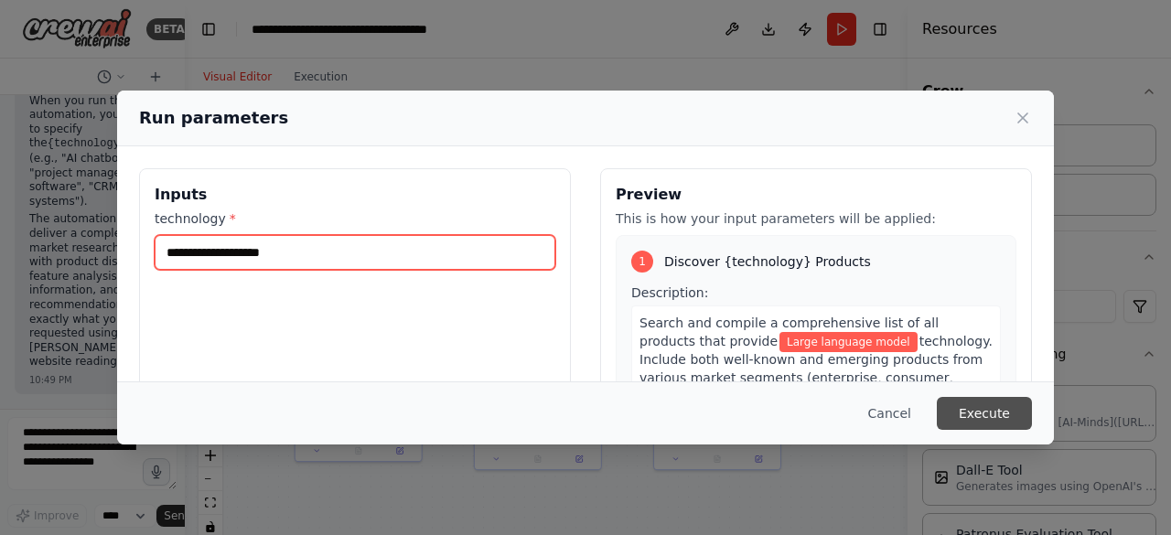
type input "**********"
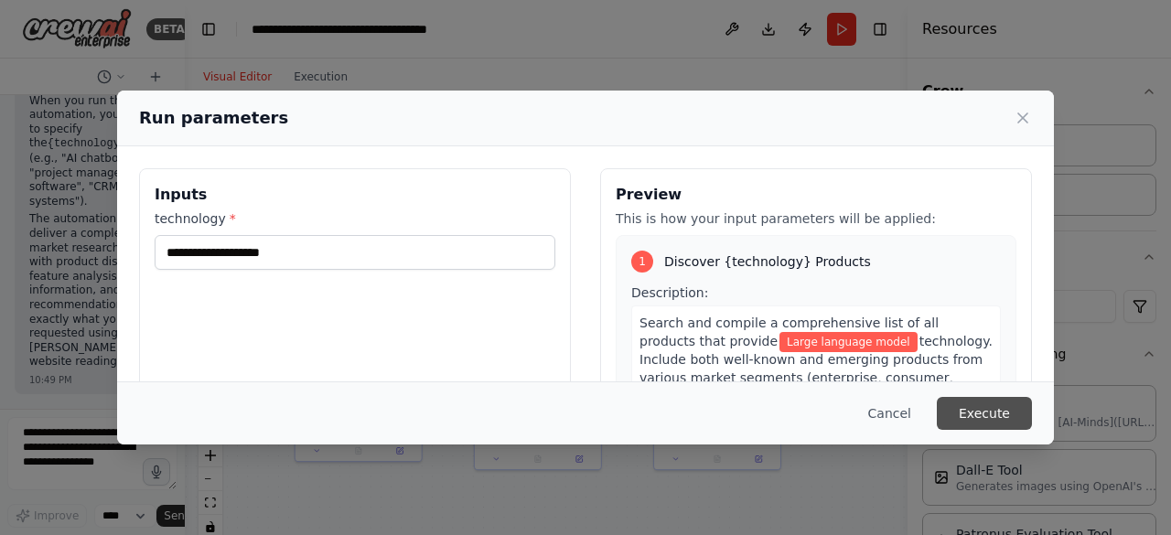
click at [981, 406] on button "Execute" at bounding box center [984, 413] width 95 height 33
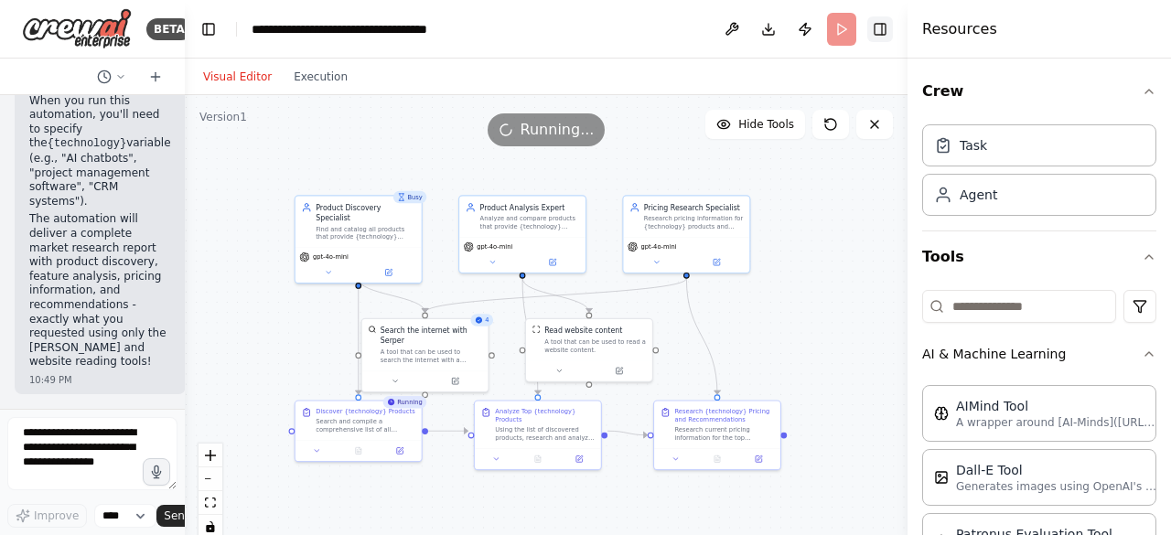
click at [883, 30] on button "Toggle Right Sidebar" at bounding box center [881, 29] width 26 height 26
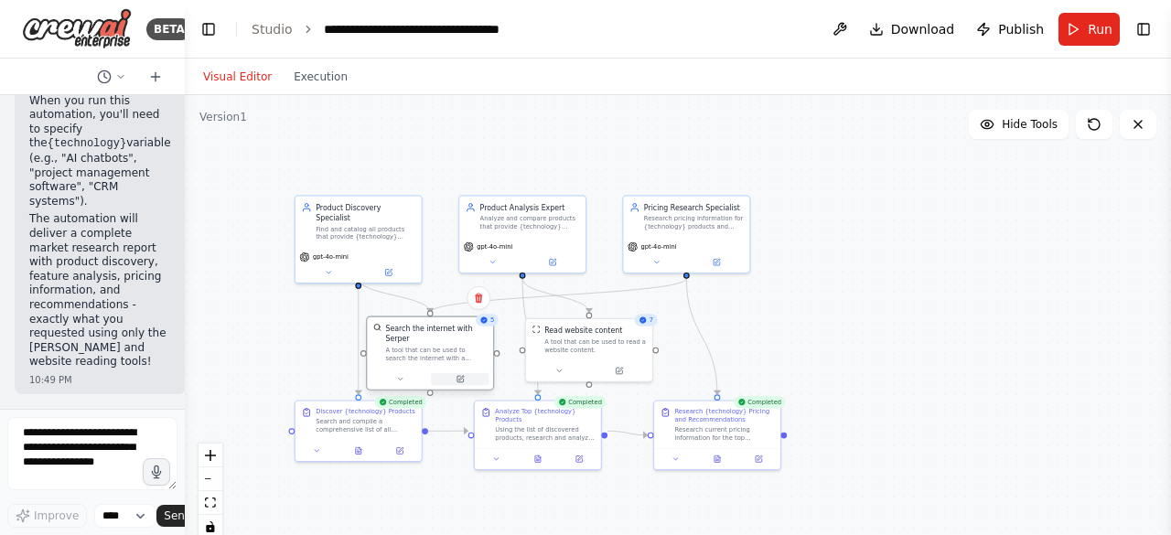
click at [454, 373] on button at bounding box center [460, 379] width 58 height 12
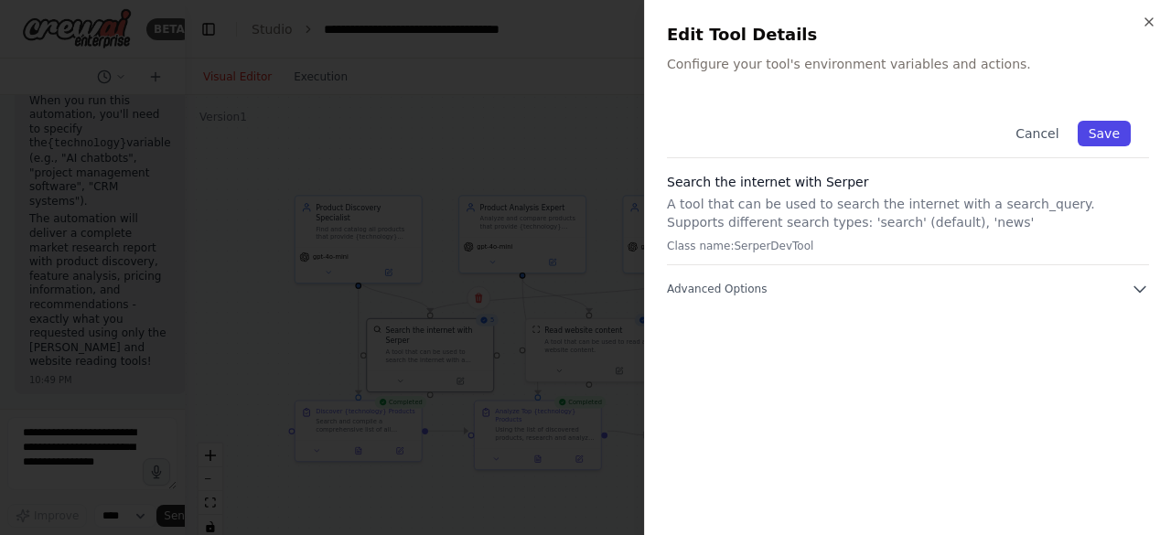
click at [1104, 136] on button "Save" at bounding box center [1104, 134] width 53 height 26
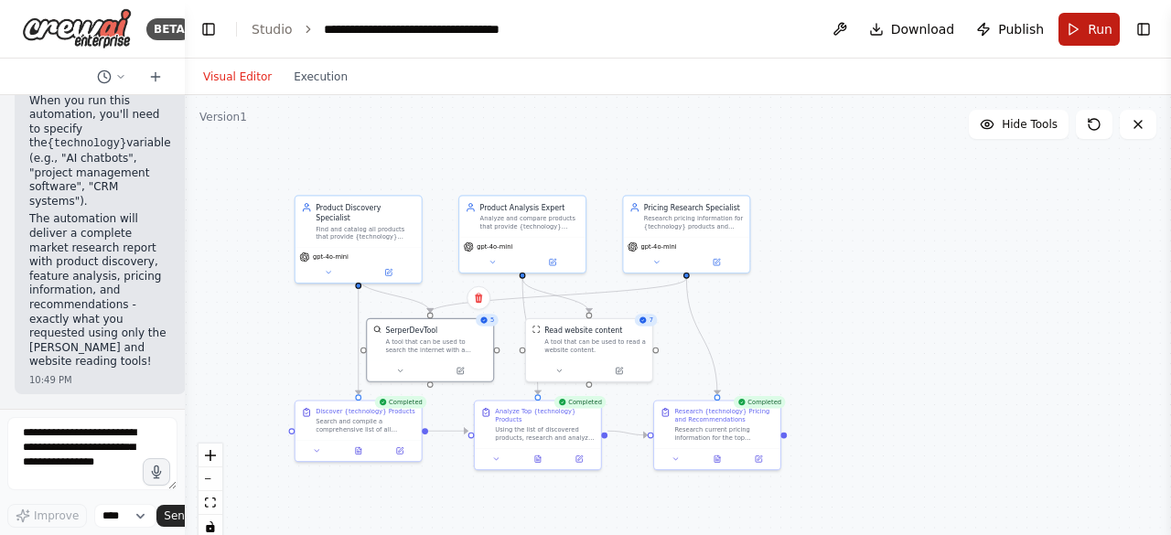
click at [1101, 43] on button "Run" at bounding box center [1089, 29] width 61 height 33
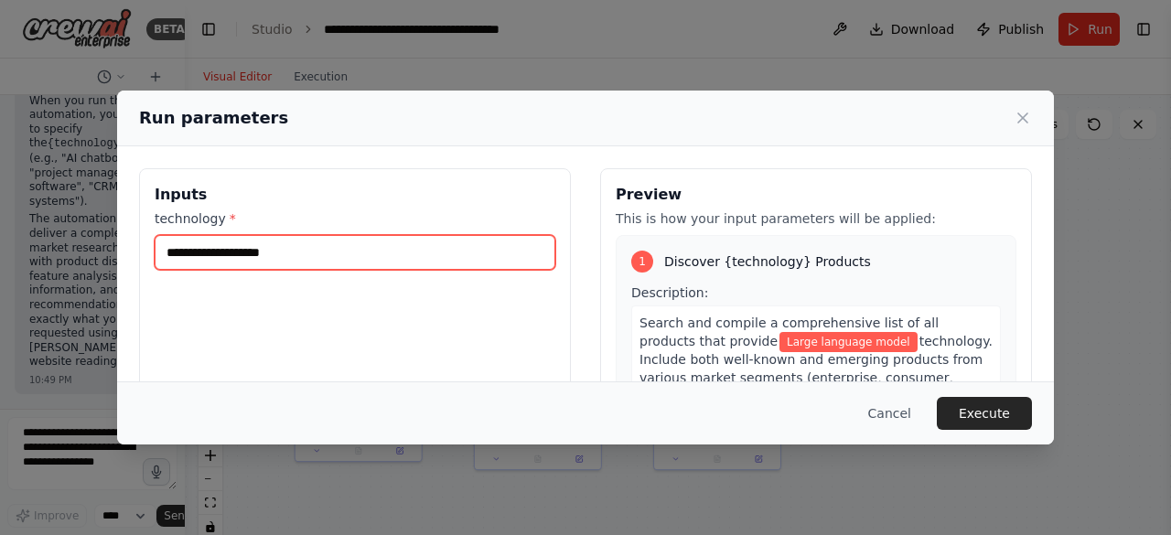
drag, startPoint x: 417, startPoint y: 259, endPoint x: 146, endPoint y: 247, distance: 271.2
click at [146, 247] on div "**********" at bounding box center [355, 385] width 432 height 434
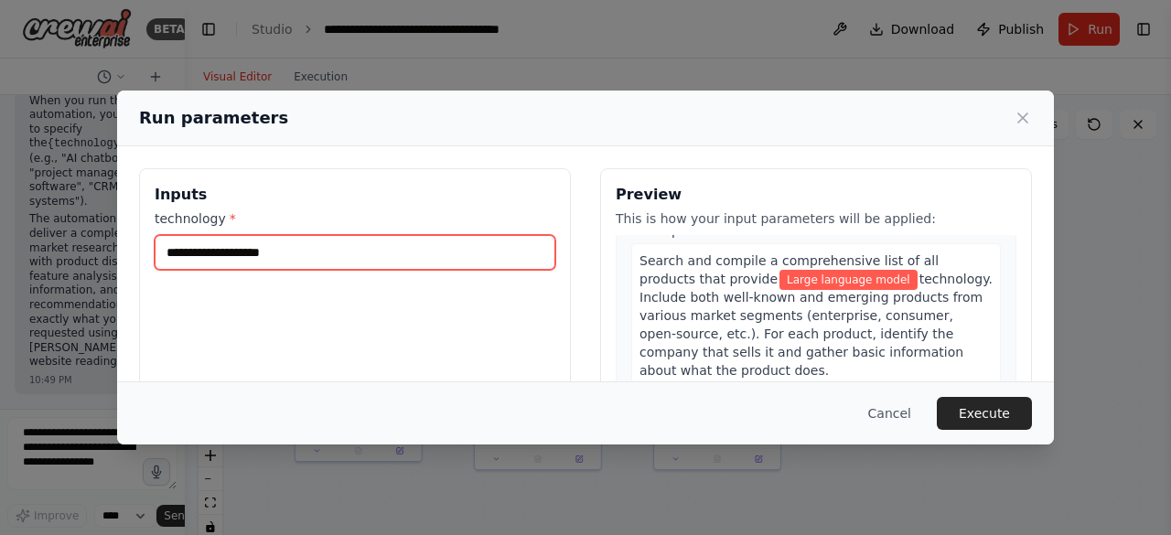
scroll to position [63, 0]
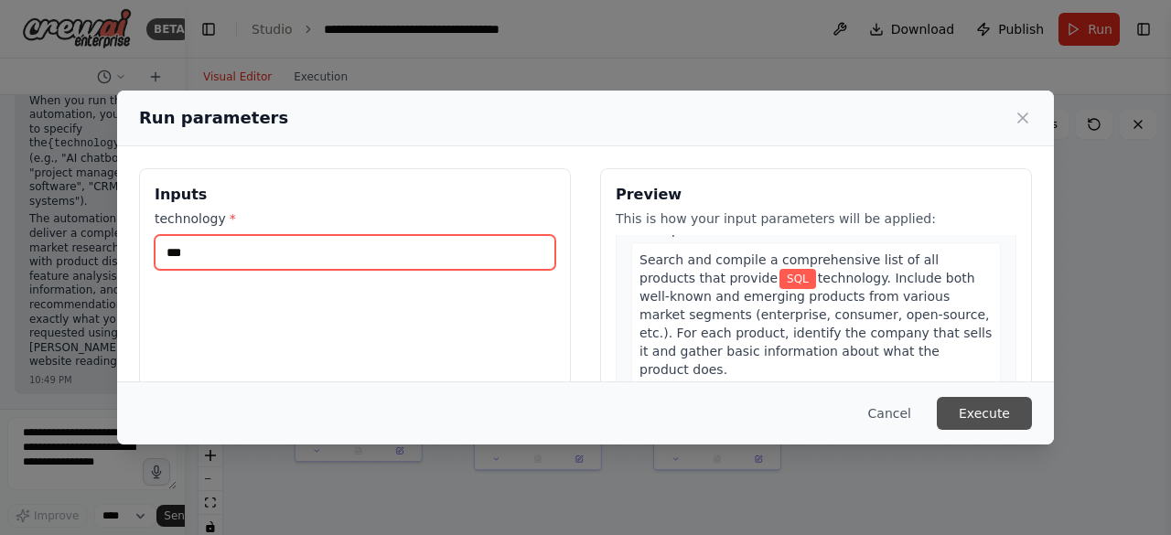
type input "***"
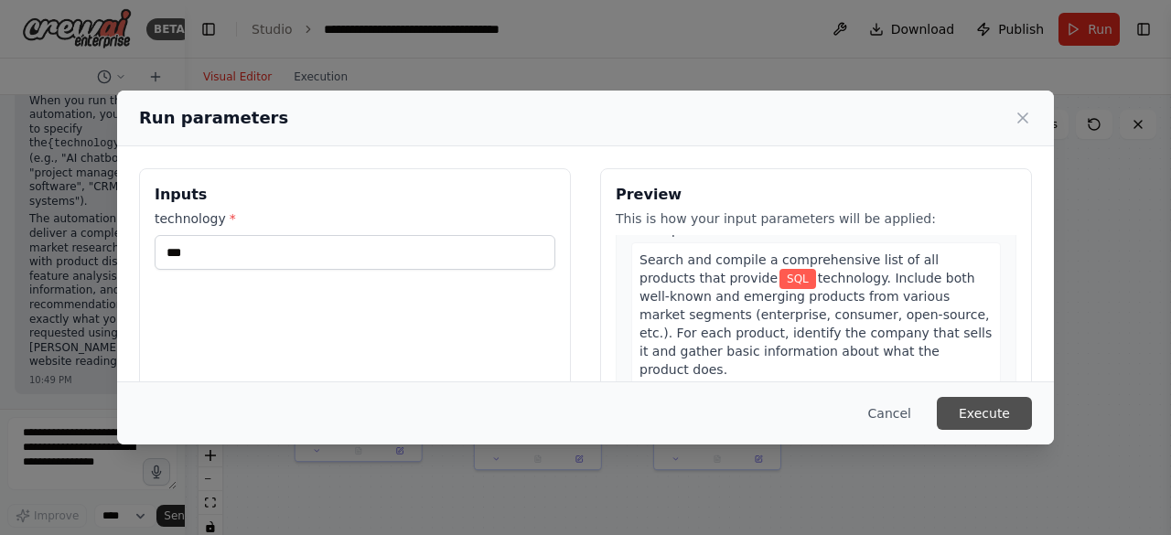
click at [959, 412] on button "Execute" at bounding box center [984, 413] width 95 height 33
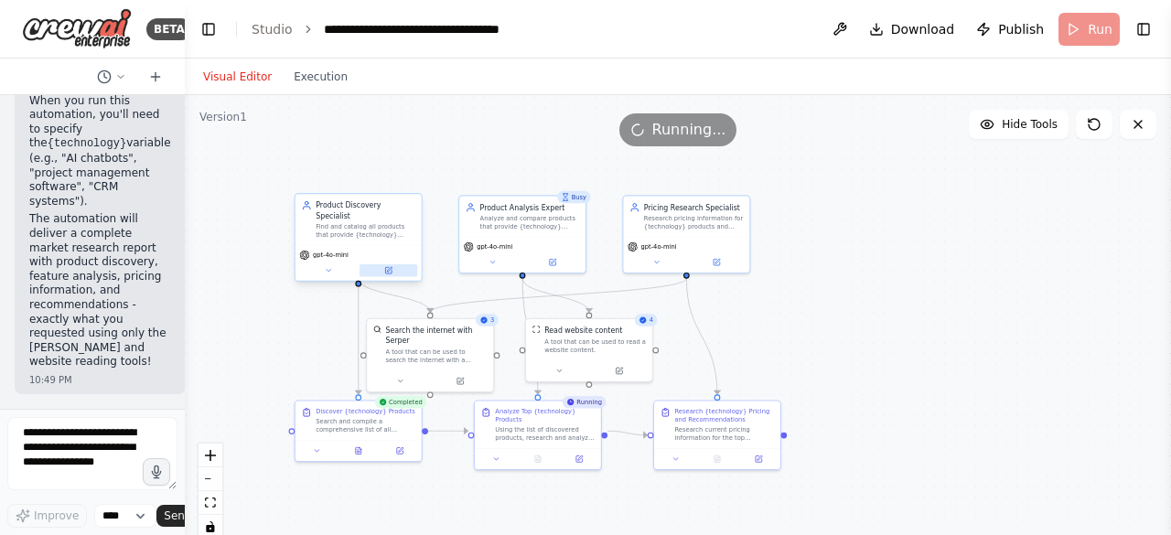
click at [390, 265] on button at bounding box center [389, 271] width 58 height 12
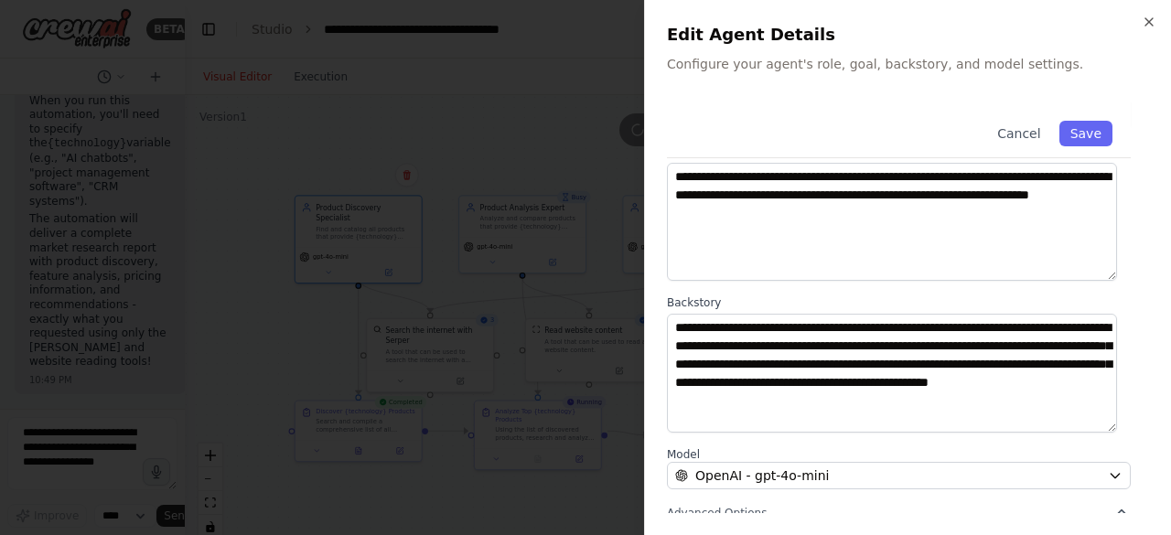
scroll to position [291, 0]
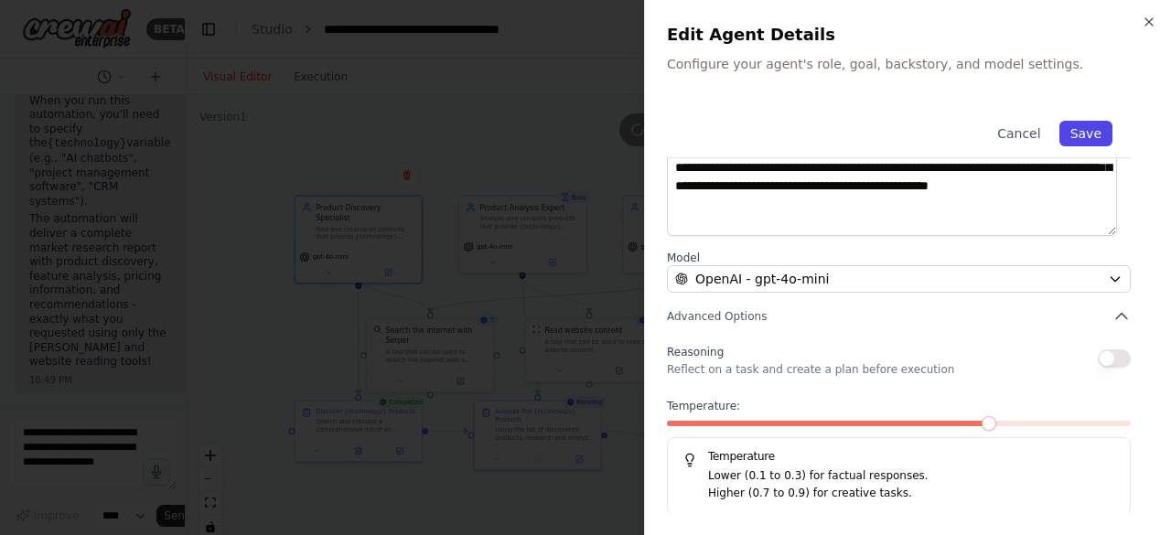
click at [1071, 136] on button "Save" at bounding box center [1086, 134] width 53 height 26
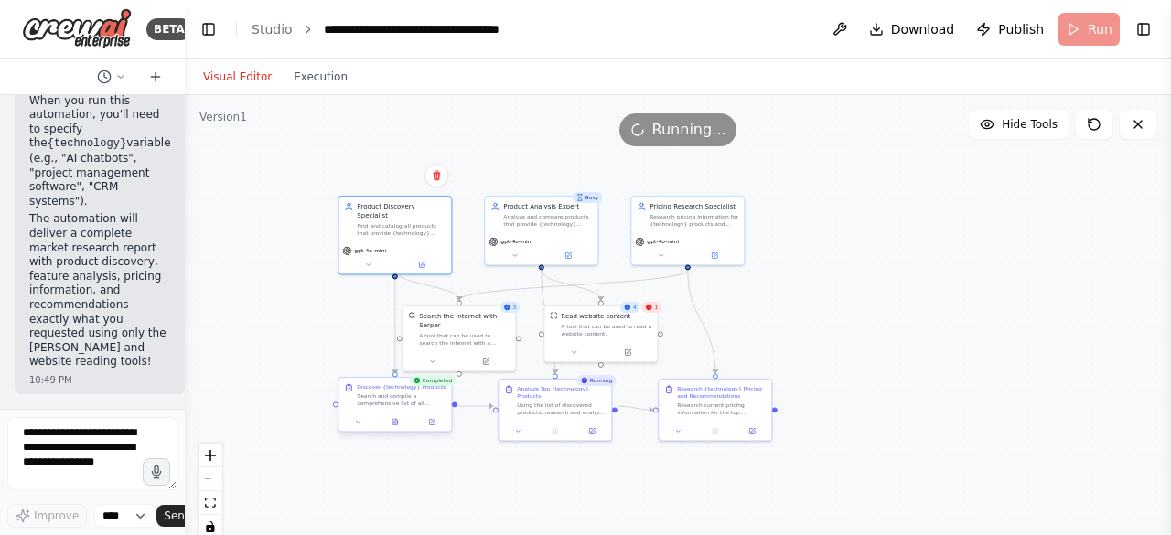
click at [399, 407] on div "Discover {technology} Products Search and compile a comprehensive list of all p…" at bounding box center [395, 395] width 113 height 35
click at [433, 424] on icon at bounding box center [431, 421] width 5 height 5
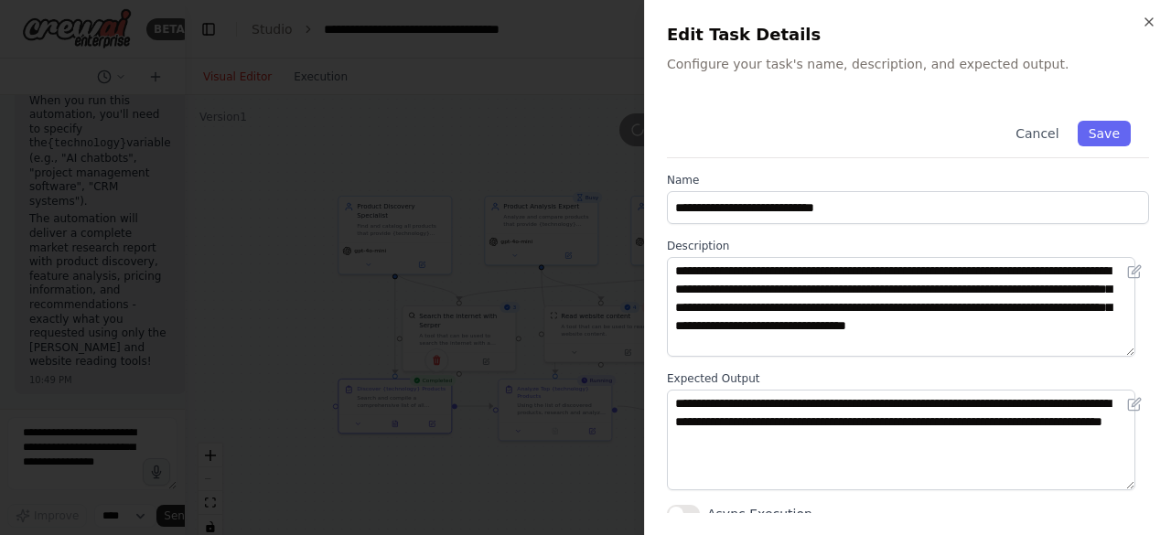
scroll to position [9, 0]
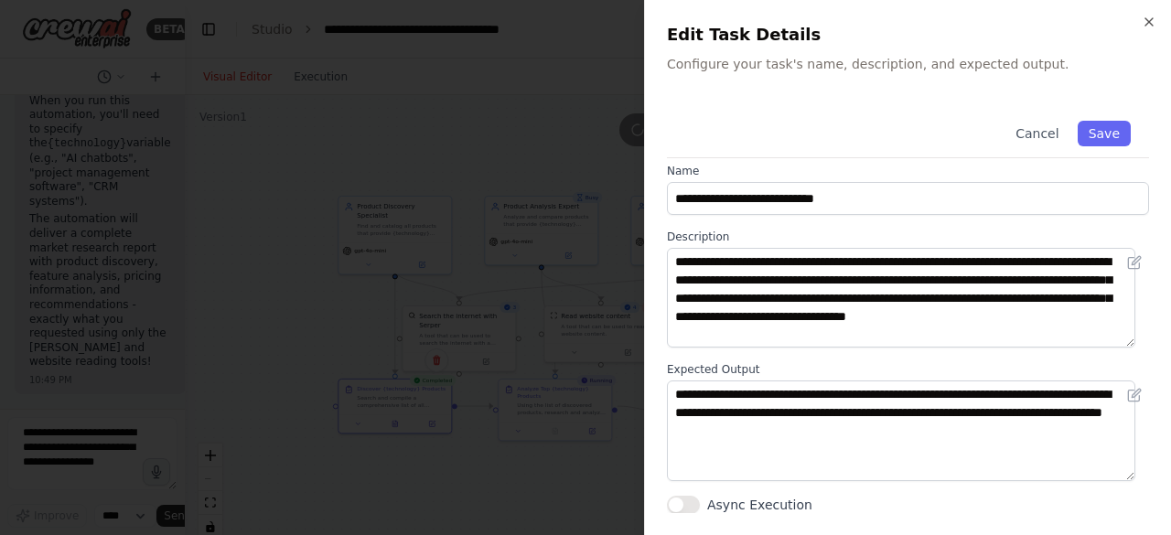
click at [689, 503] on button "Async Execution" at bounding box center [683, 505] width 33 height 18
click at [1151, 25] on icon "button" at bounding box center [1149, 21] width 7 height 7
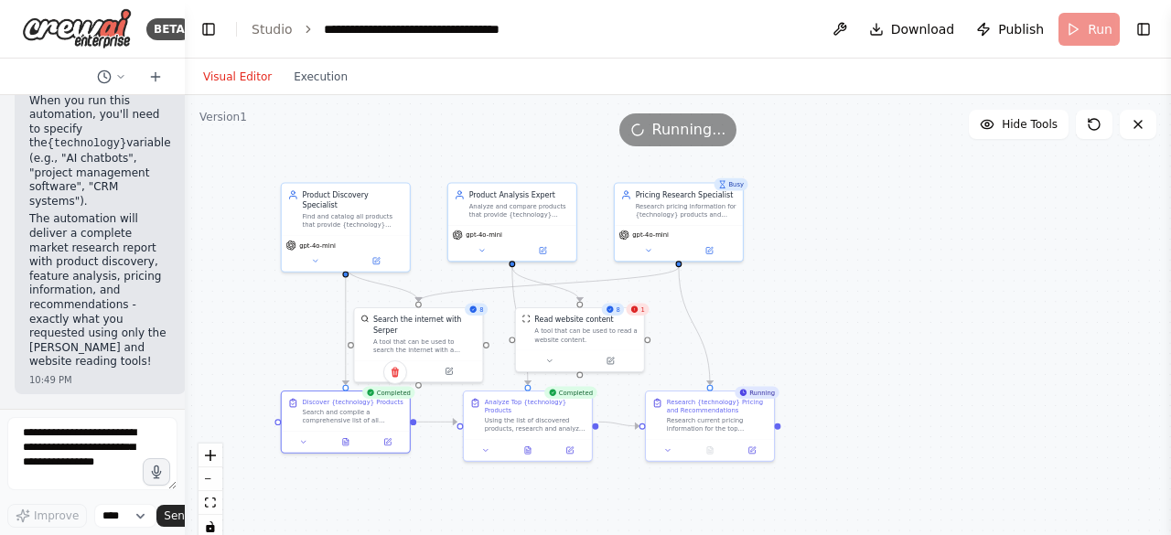
click at [641, 308] on div "1" at bounding box center [638, 309] width 23 height 13
click at [820, 329] on div ".deletable-edge-delete-btn { width: 20px; height: 20px; border: 0px solid #ffff…" at bounding box center [678, 324] width 987 height 458
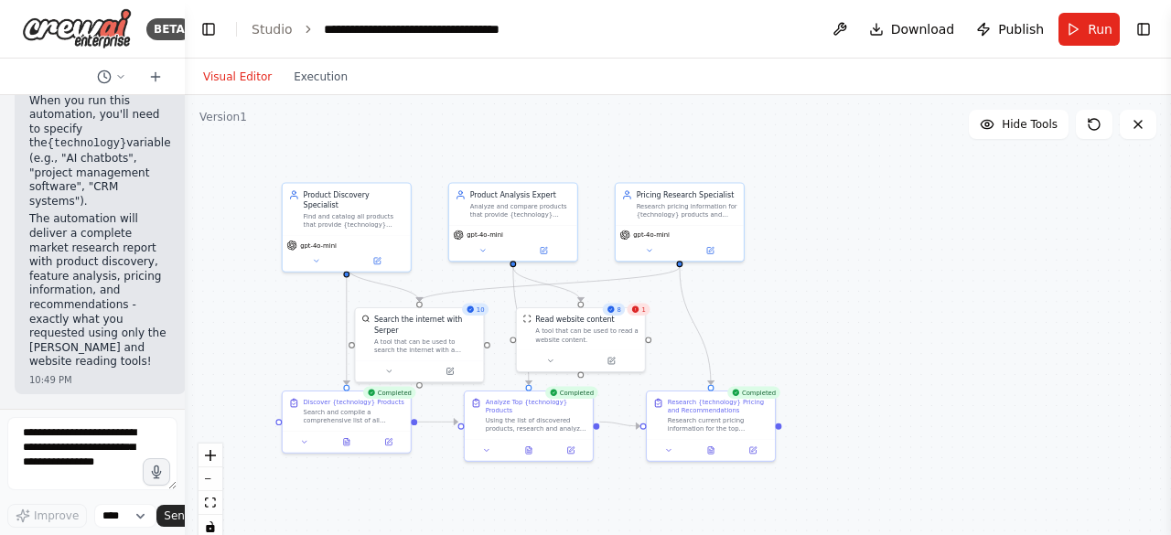
drag, startPoint x: 849, startPoint y: 297, endPoint x: 808, endPoint y: 296, distance: 41.2
click at [808, 296] on div ".deletable-edge-delete-btn { width: 20px; height: 20px; border: 0px solid #ffff…" at bounding box center [678, 324] width 987 height 458
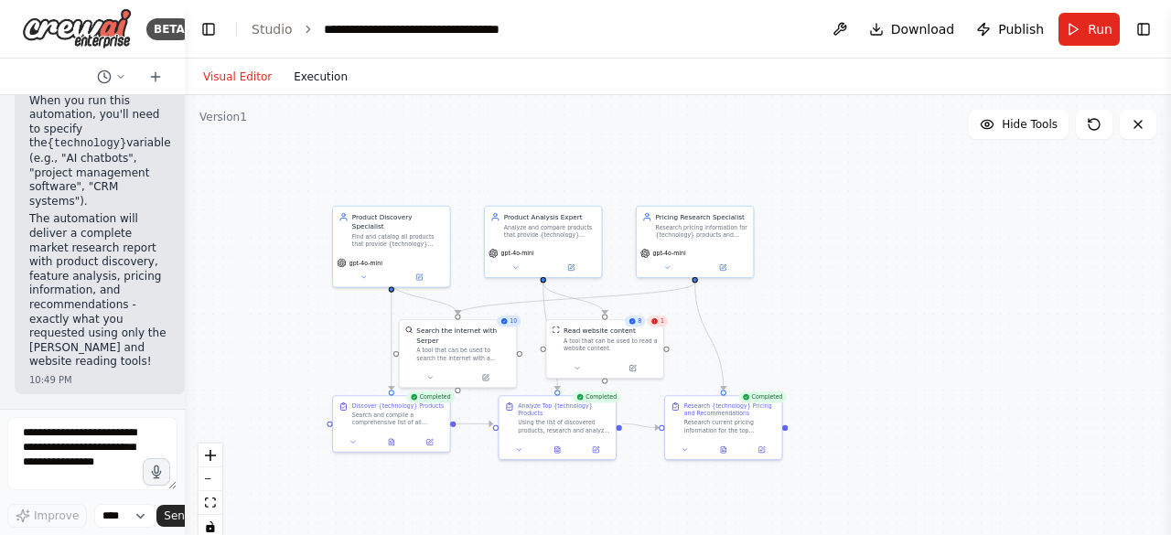
drag, startPoint x: 930, startPoint y: 193, endPoint x: 306, endPoint y: 76, distance: 635.1
click at [306, 76] on button "Execution" at bounding box center [321, 77] width 76 height 22
click at [243, 78] on button "Visual Editor" at bounding box center [237, 77] width 91 height 22
click at [1149, 36] on button "Toggle Right Sidebar" at bounding box center [1144, 29] width 26 height 26
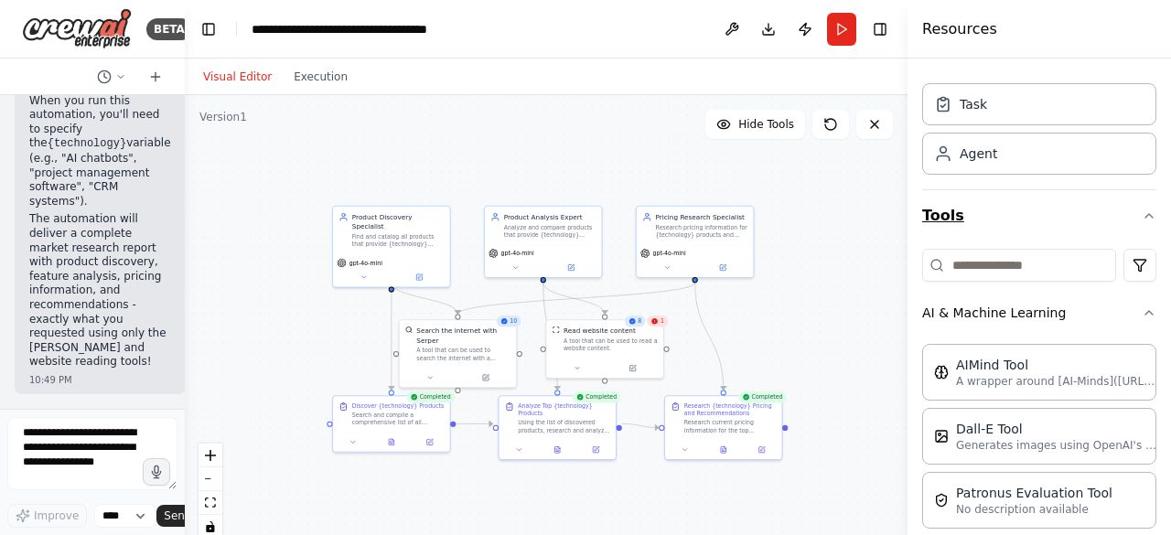
scroll to position [0, 0]
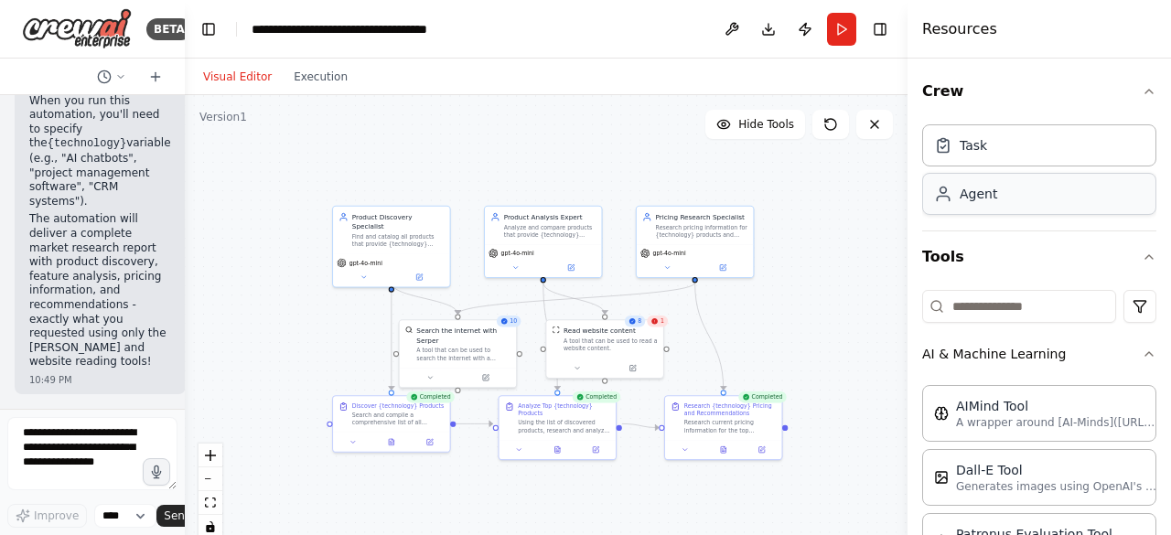
click at [1027, 195] on div "Agent" at bounding box center [1040, 194] width 234 height 42
click at [1003, 151] on div "Task" at bounding box center [1040, 145] width 234 height 42
click at [1142, 87] on icon "button" at bounding box center [1149, 91] width 15 height 15
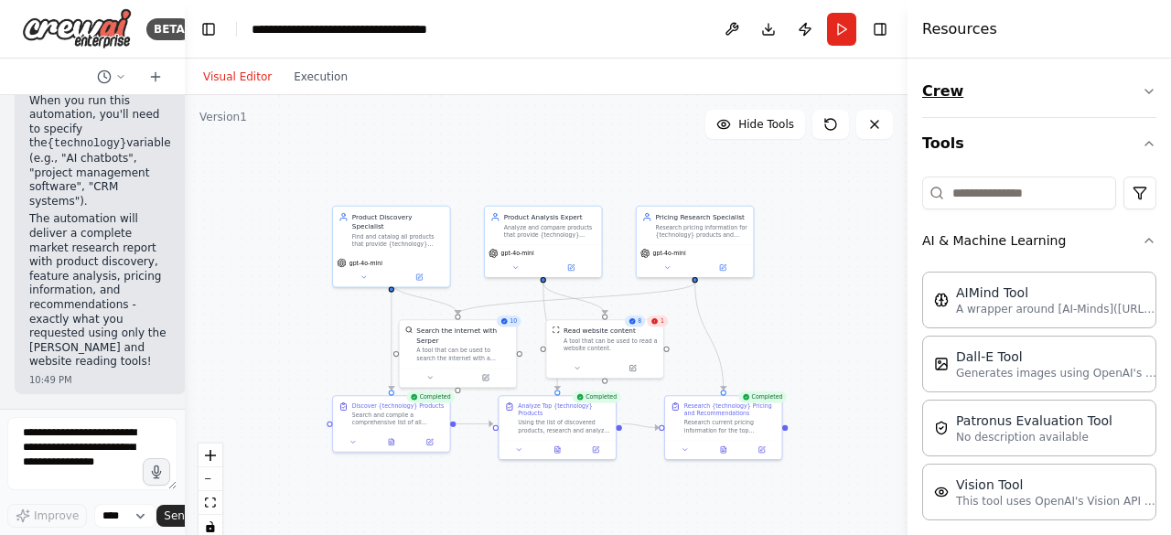
click at [1142, 89] on icon "button" at bounding box center [1149, 91] width 15 height 15
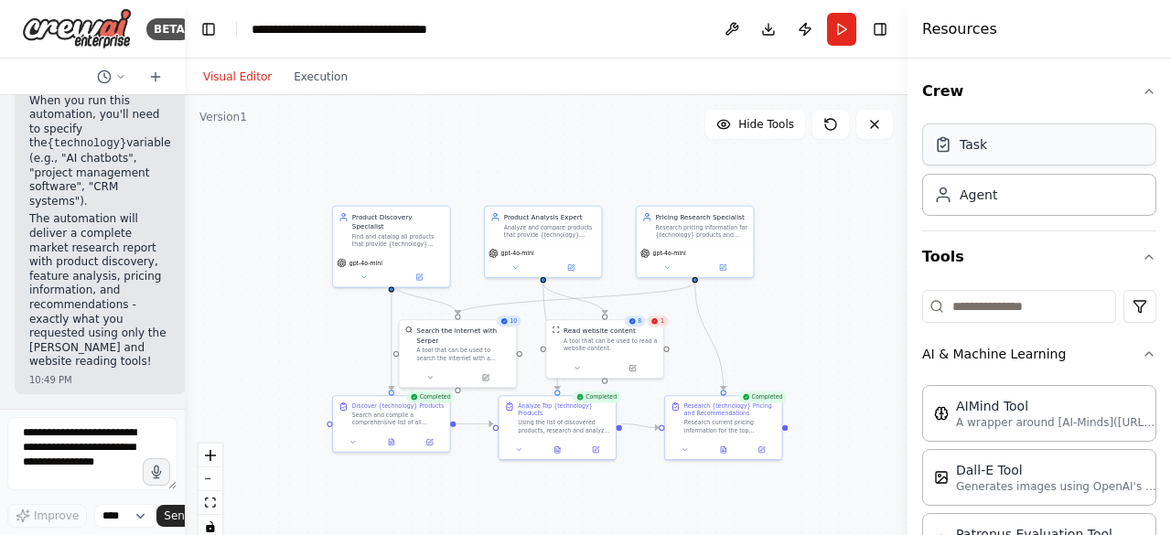
click at [1099, 151] on div "Task" at bounding box center [1040, 145] width 234 height 42
click at [1074, 199] on div "Agent" at bounding box center [1040, 194] width 234 height 42
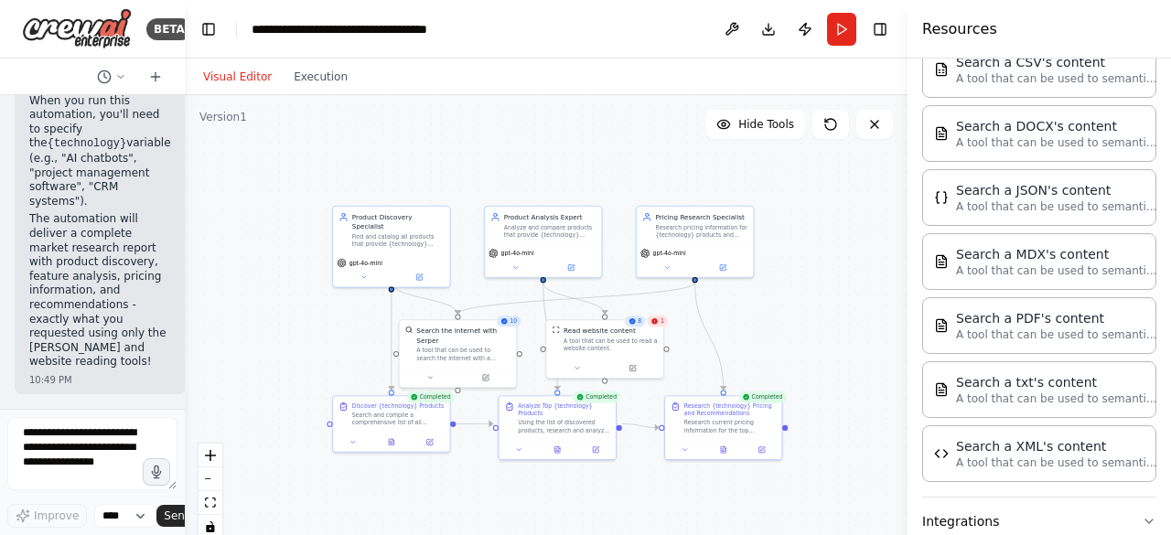
scroll to position [791, 0]
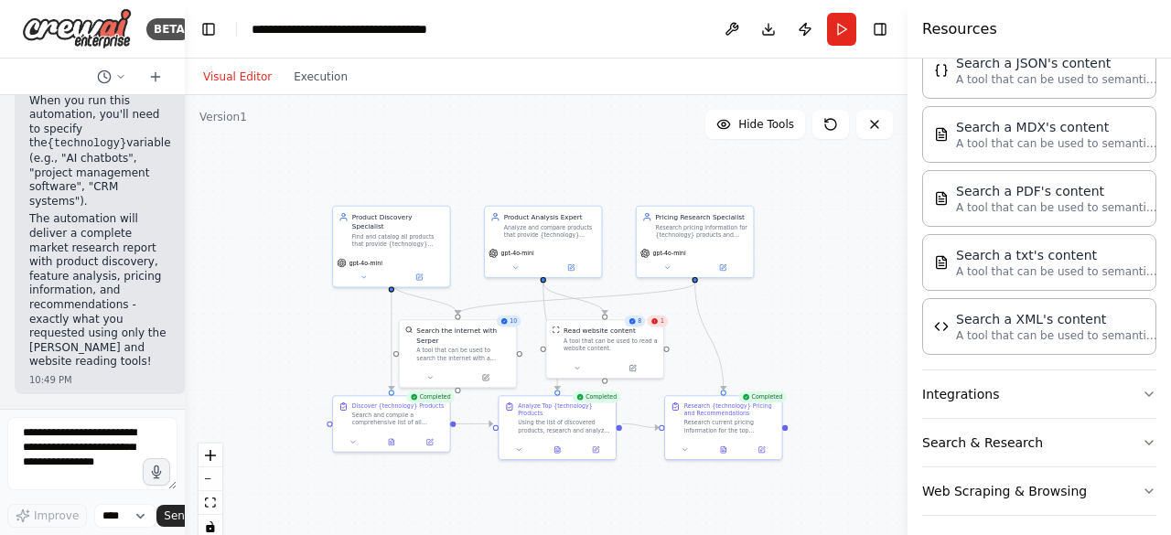
click at [842, 368] on div ".deletable-edge-delete-btn { width: 20px; height: 20px; border: 0px solid #ffff…" at bounding box center [546, 324] width 723 height 458
click at [884, 124] on button at bounding box center [875, 124] width 37 height 29
click at [882, 210] on div ".deletable-edge-delete-btn { width: 20px; height: 20px; border: 0px solid #ffff…" at bounding box center [546, 324] width 723 height 458
click at [837, 131] on icon at bounding box center [831, 124] width 15 height 15
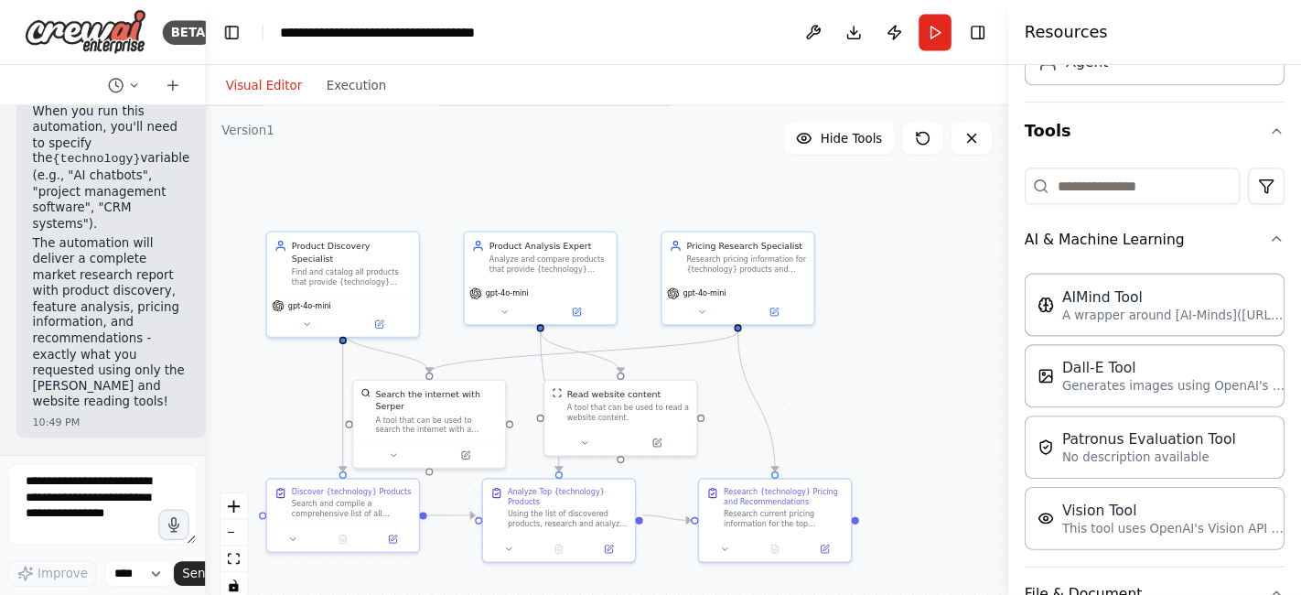
scroll to position [0, 0]
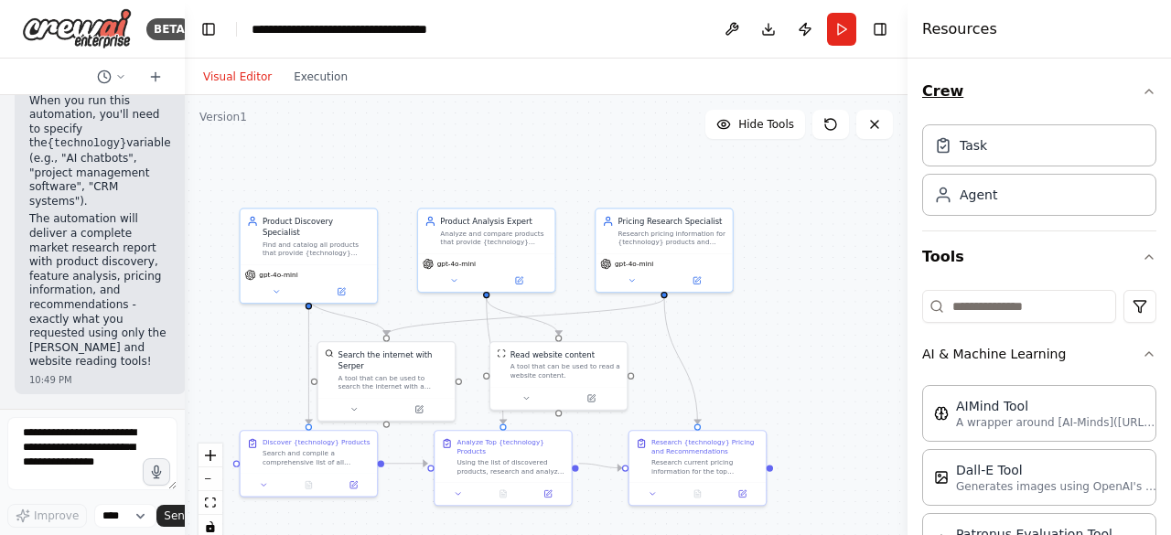
click at [1142, 87] on icon "button" at bounding box center [1149, 91] width 15 height 15
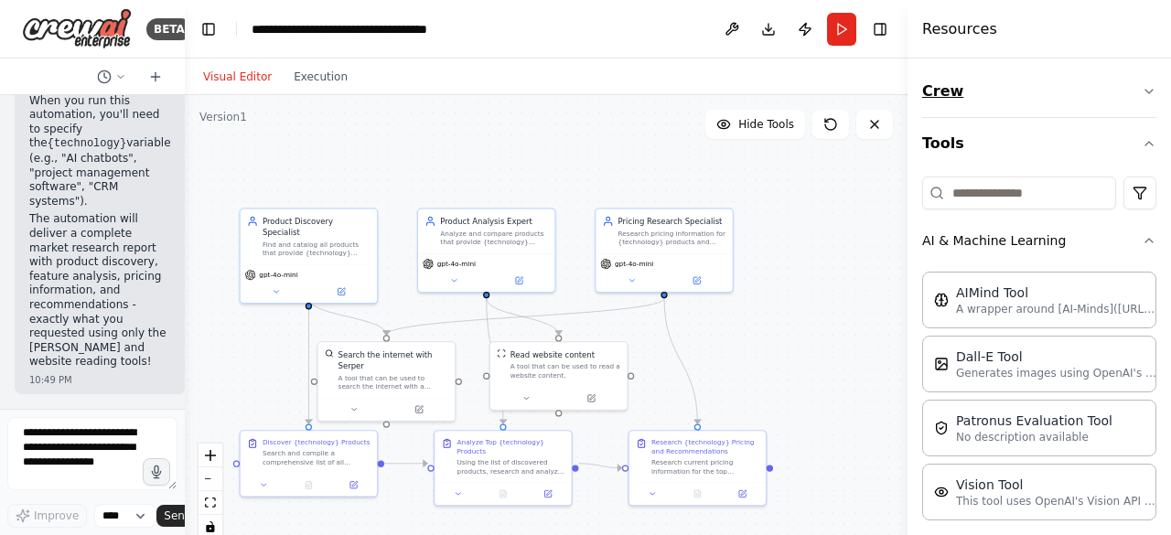
click at [1142, 87] on icon "button" at bounding box center [1149, 91] width 15 height 15
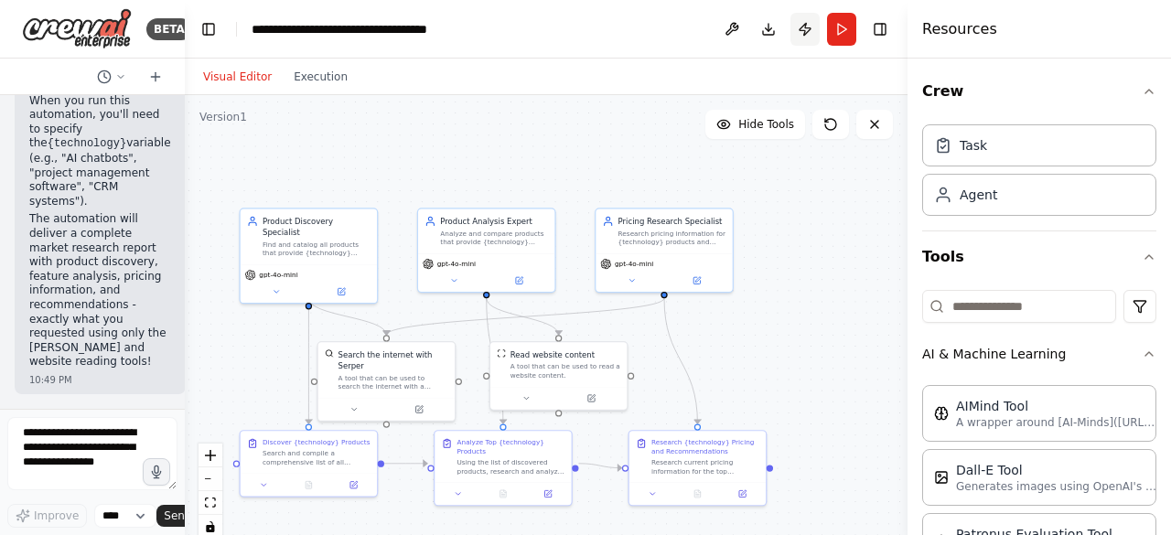
click at [802, 28] on button "Publish" at bounding box center [805, 29] width 29 height 33
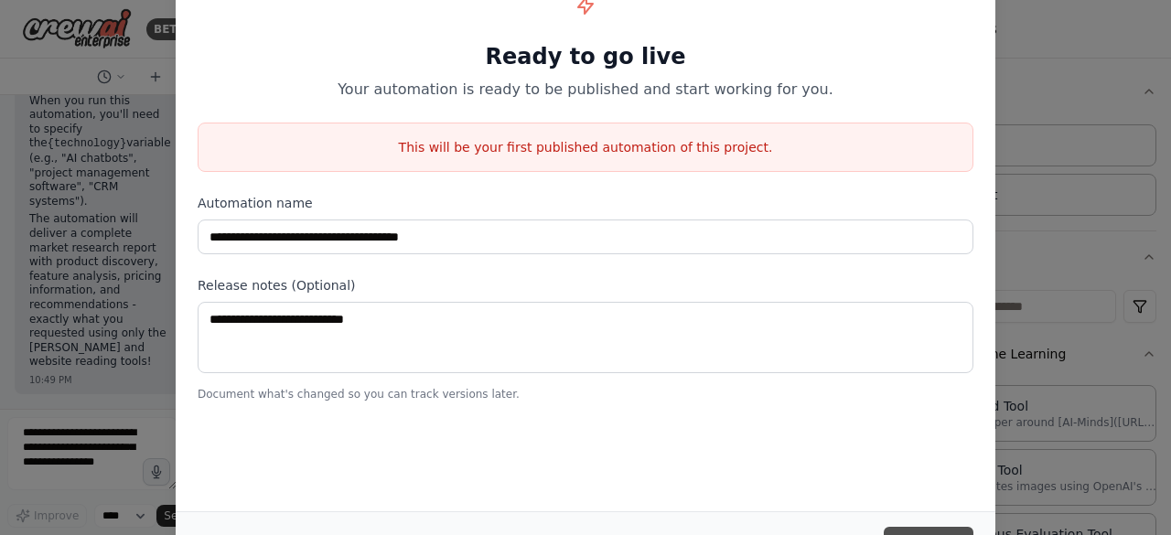
click at [952, 530] on button "Publish" at bounding box center [929, 543] width 90 height 33
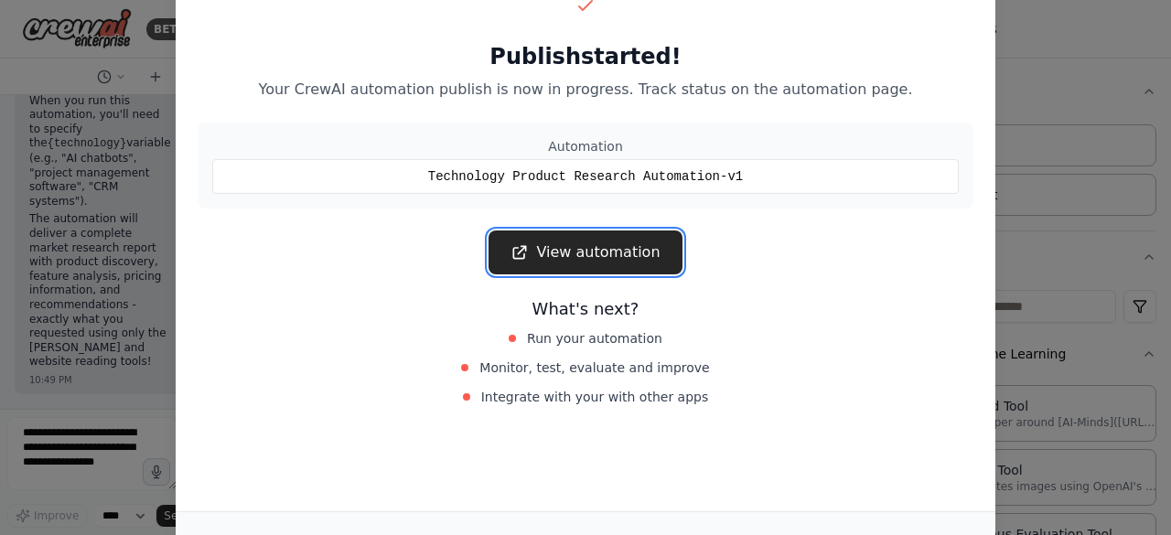
click at [644, 256] on link "View automation" at bounding box center [585, 253] width 193 height 44
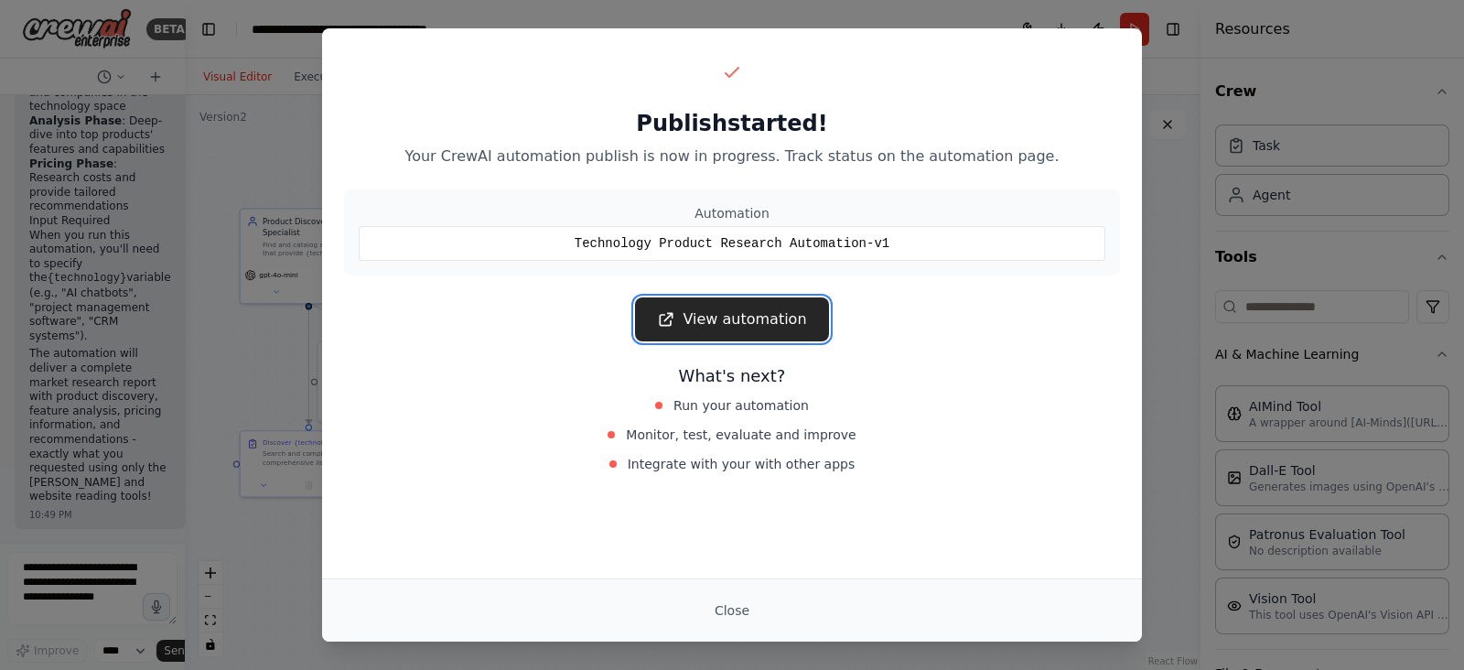
scroll to position [6077, 0]
click at [732, 534] on button "Close" at bounding box center [732, 610] width 64 height 33
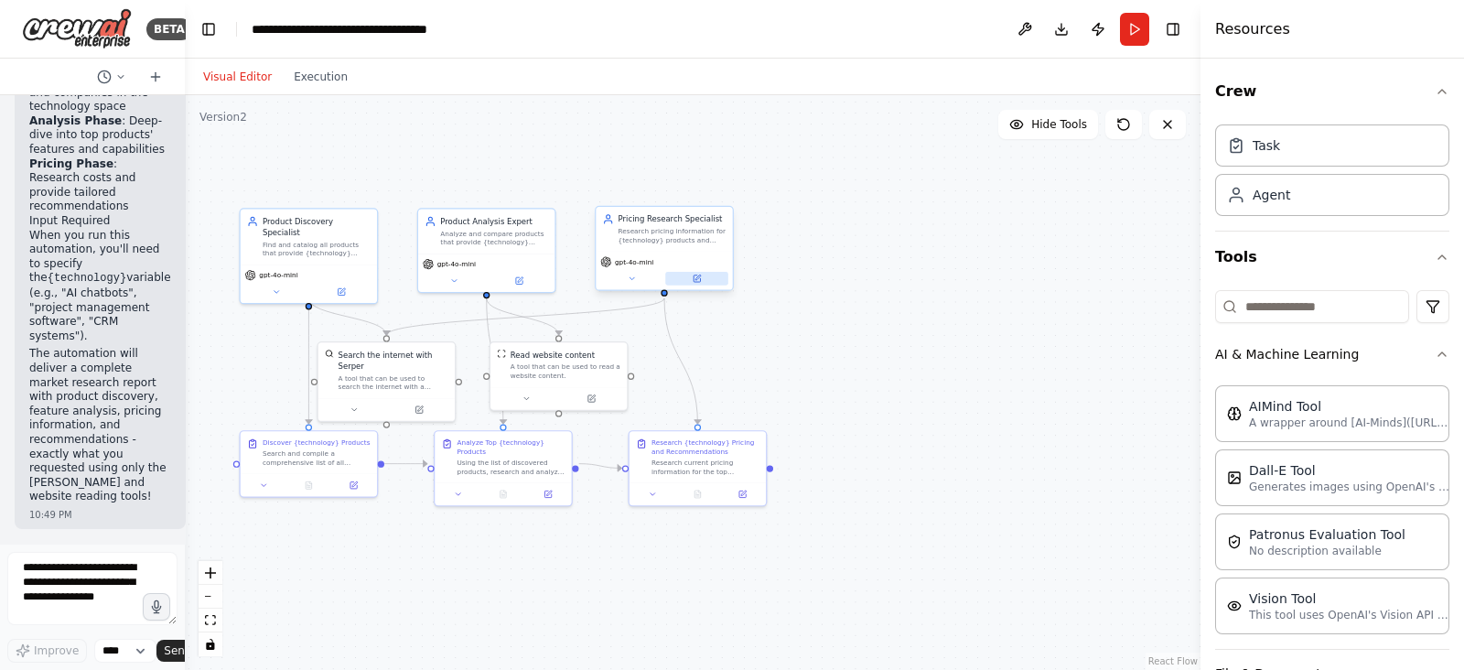
click at [701, 277] on button at bounding box center [696, 279] width 63 height 14
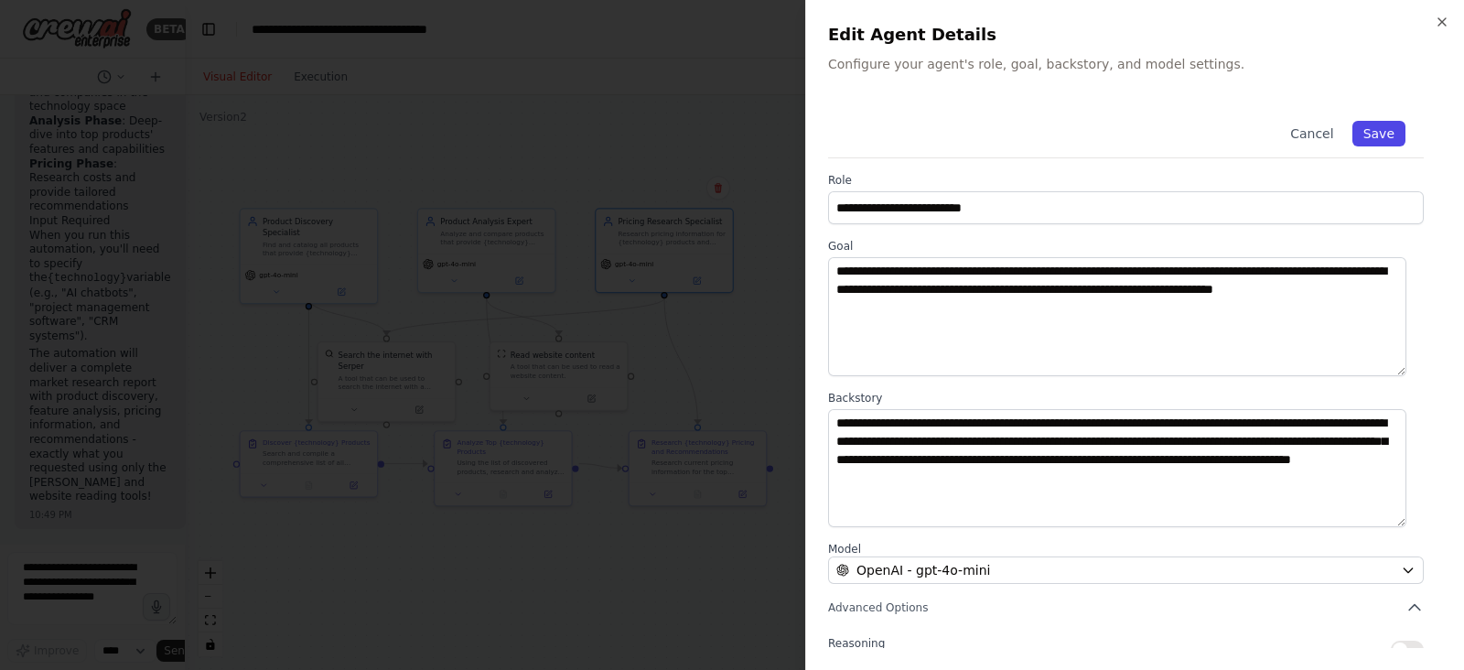
click at [1171, 136] on button "Save" at bounding box center [1379, 134] width 53 height 26
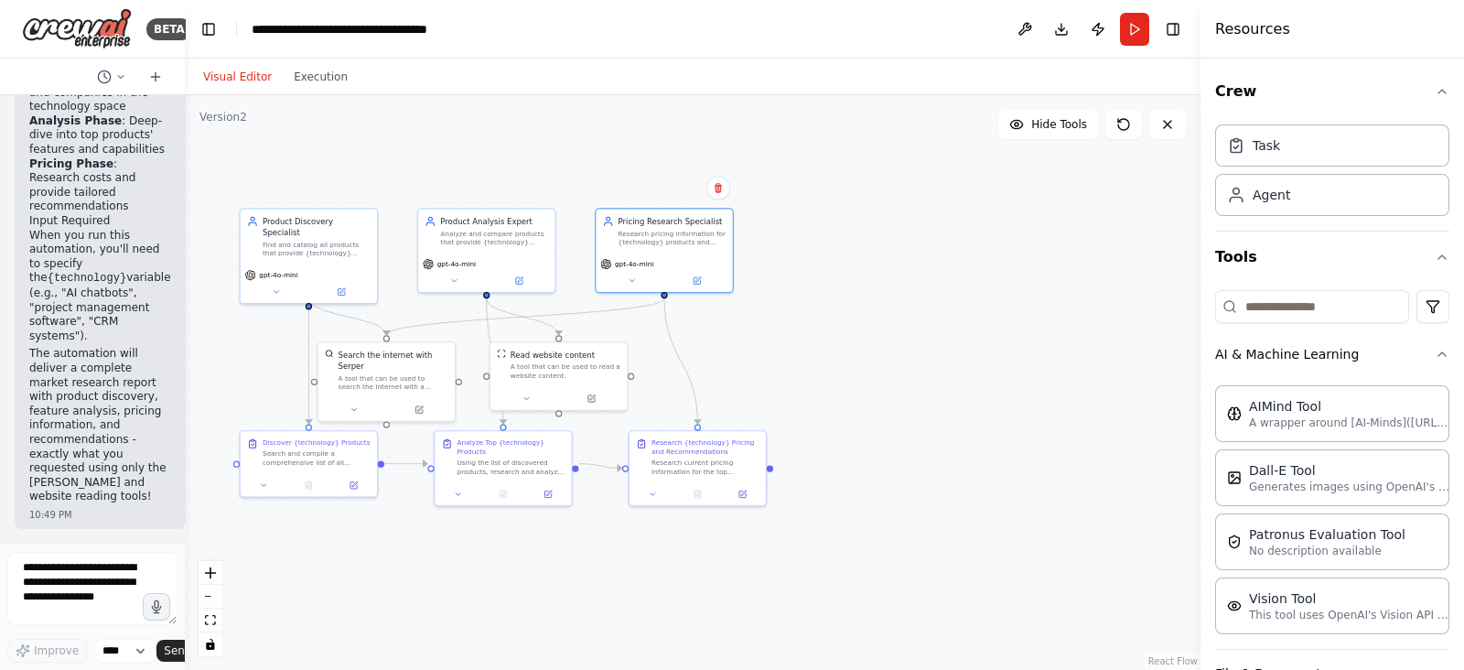
drag, startPoint x: 696, startPoint y: 267, endPoint x: 686, endPoint y: 308, distance: 41.5
click at [686, 308] on div ".deletable-edge-delete-btn { width: 20px; height: 20px; border: 0px solid #ffff…" at bounding box center [693, 382] width 1016 height 575
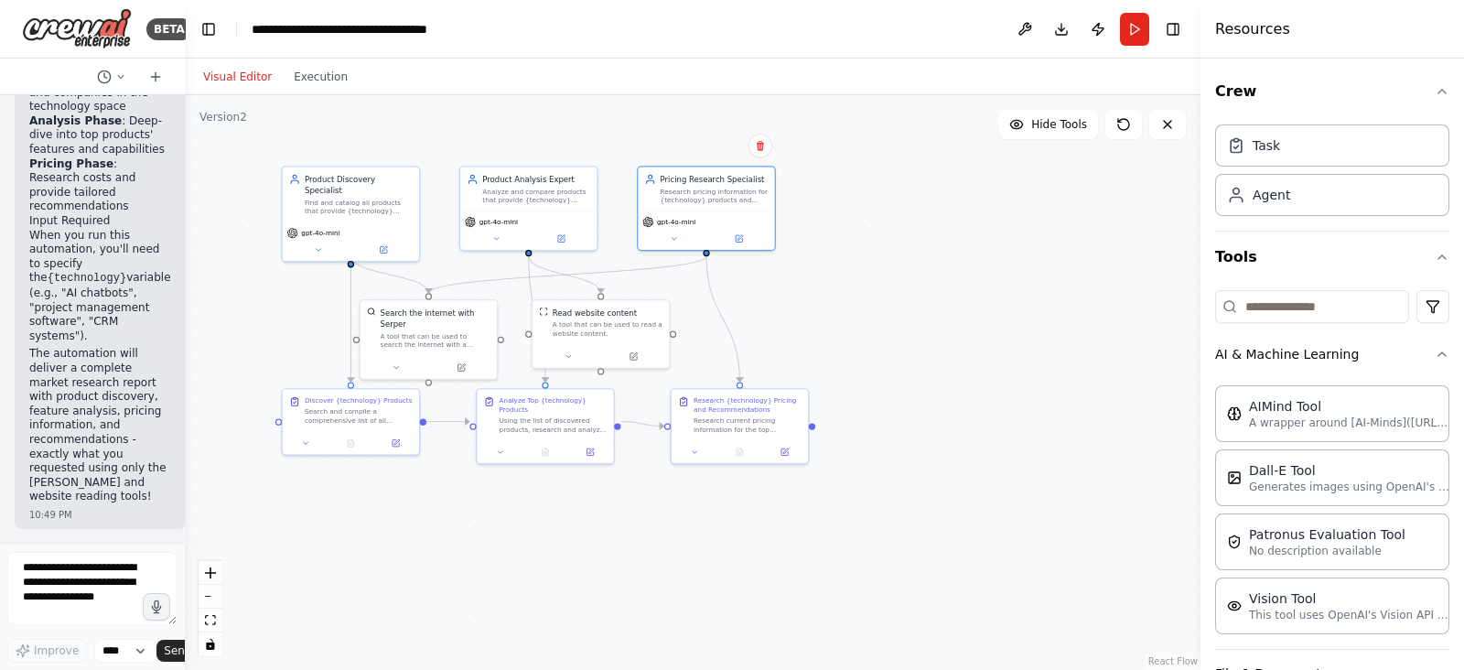
drag, startPoint x: 746, startPoint y: 251, endPoint x: 796, endPoint y: 208, distance: 66.2
click at [796, 208] on div ".deletable-edge-delete-btn { width: 20px; height: 20px; border: 0px solid #ffff…" at bounding box center [693, 382] width 1016 height 575
click at [1171, 132] on button at bounding box center [1168, 124] width 37 height 29
click at [1149, 16] on button "Run" at bounding box center [1134, 29] width 29 height 33
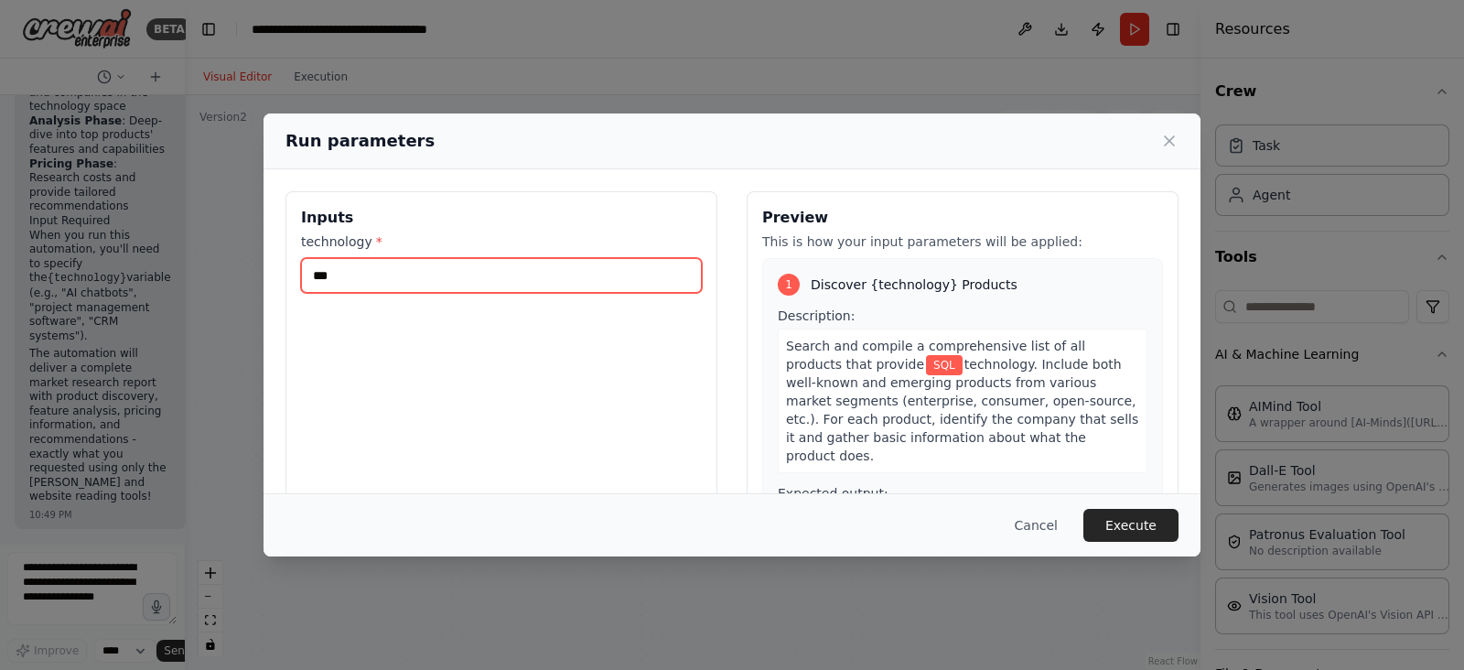
type textarea "***"
drag, startPoint x: 471, startPoint y: 281, endPoint x: 192, endPoint y: 292, distance: 279.4
click at [192, 292] on div "Run parameters Inputs technology * *** Preview This is how your input parameter…" at bounding box center [732, 335] width 1464 height 670
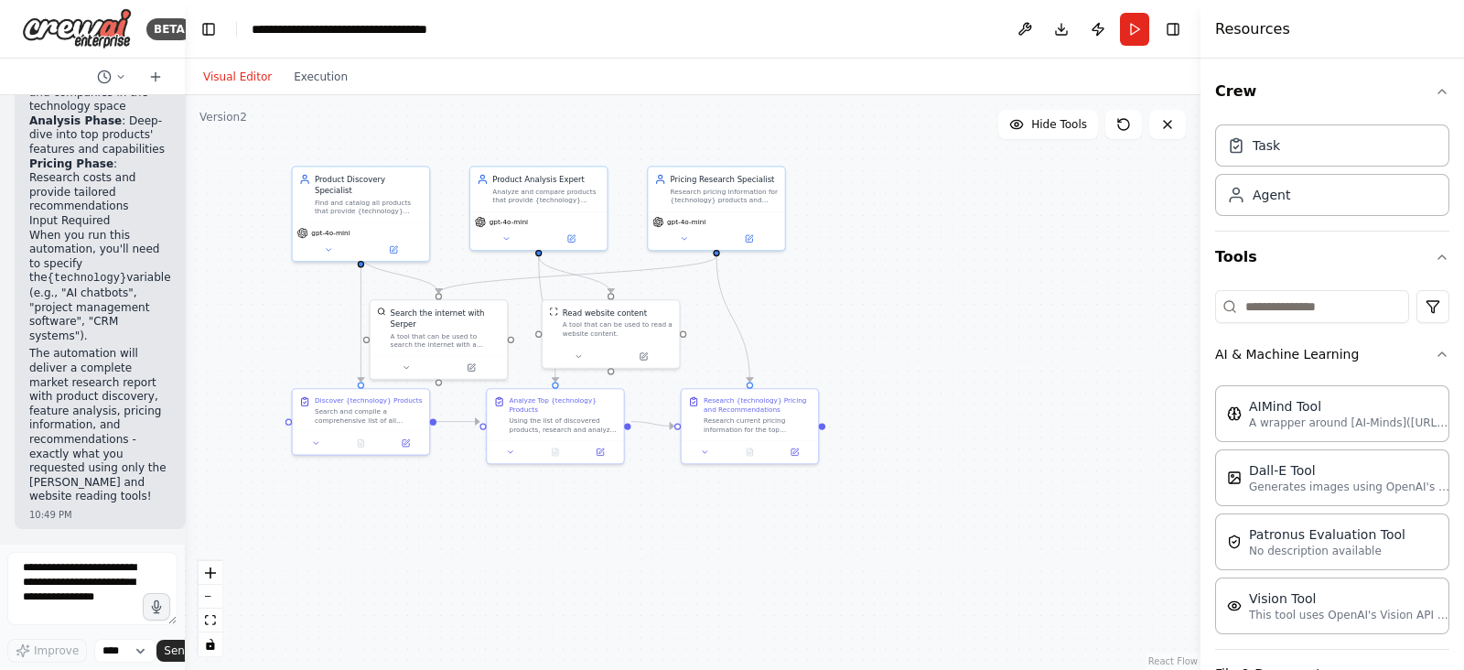
click at [192, 292] on div ".deletable-edge-delete-btn { width: 20px; height: 20px; border: 0px solid #ffff…" at bounding box center [693, 382] width 1016 height 575
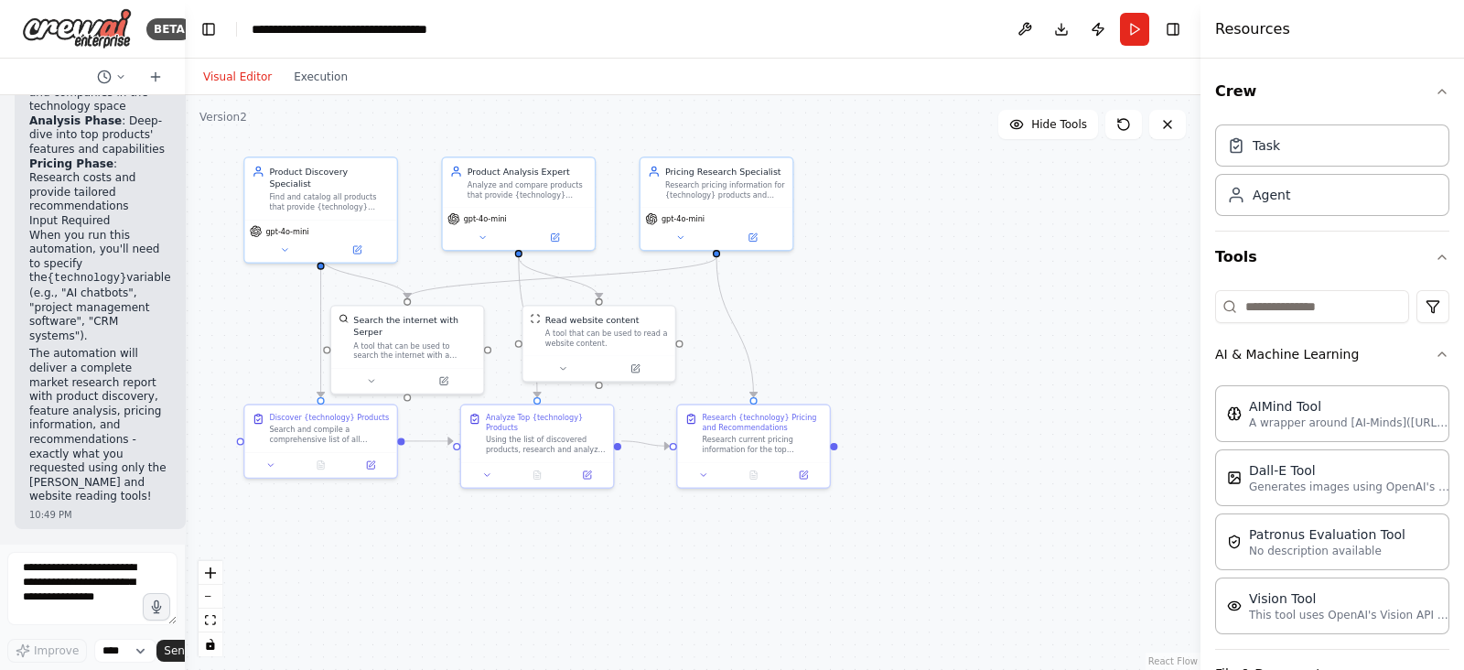
scroll to position [2827, 0]
drag, startPoint x: 945, startPoint y: 321, endPoint x: 890, endPoint y: 352, distance: 63.9
click at [890, 352] on div ".deletable-edge-delete-btn { width: 20px; height: 20px; border: 0px solid #ffff…" at bounding box center [693, 382] width 1016 height 575
click at [1168, 127] on icon at bounding box center [1168, 124] width 15 height 15
click at [303, 83] on button "Execution" at bounding box center [321, 77] width 76 height 22
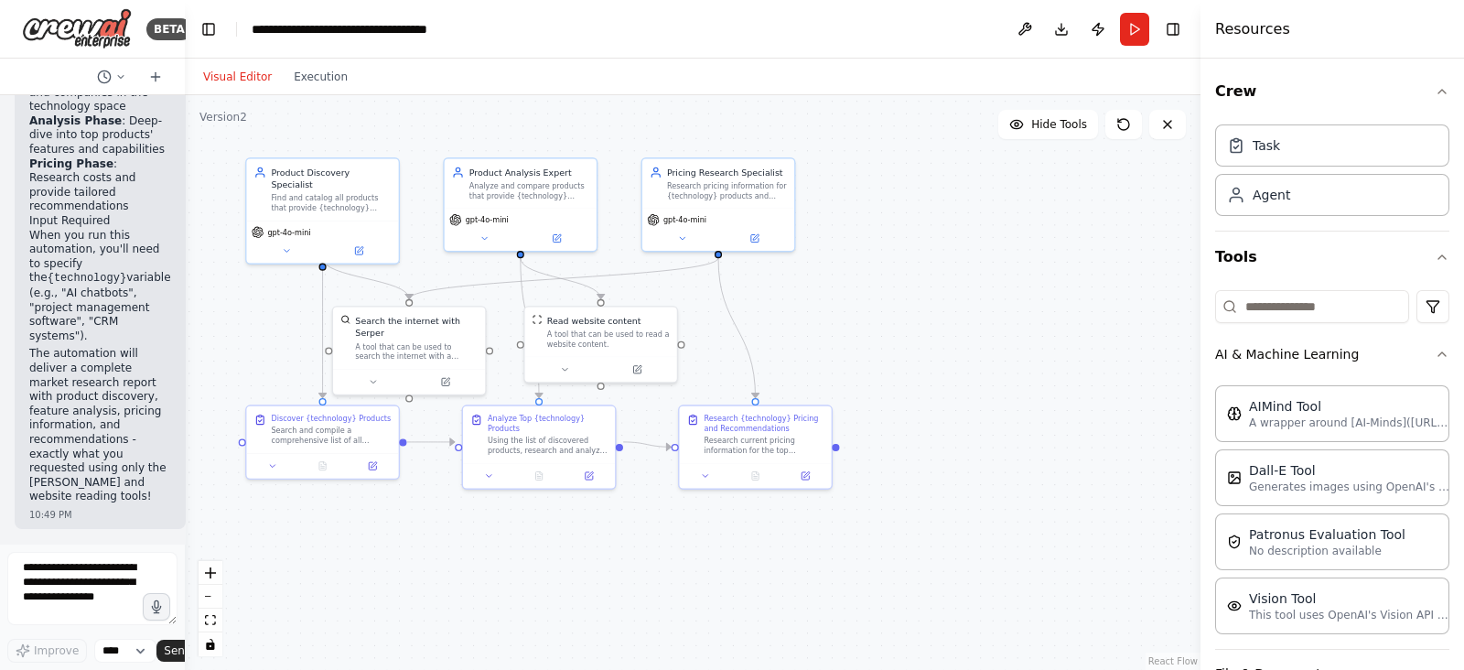
click at [244, 79] on button "Visual Editor" at bounding box center [237, 77] width 91 height 22
drag, startPoint x: 705, startPoint y: 187, endPoint x: 674, endPoint y: 199, distance: 33.3
click at [674, 199] on div "Pricing Research Specialist Research pricing information for {technology} produ…" at bounding box center [718, 181] width 152 height 49
click at [688, 236] on button at bounding box center [682, 236] width 70 height 15
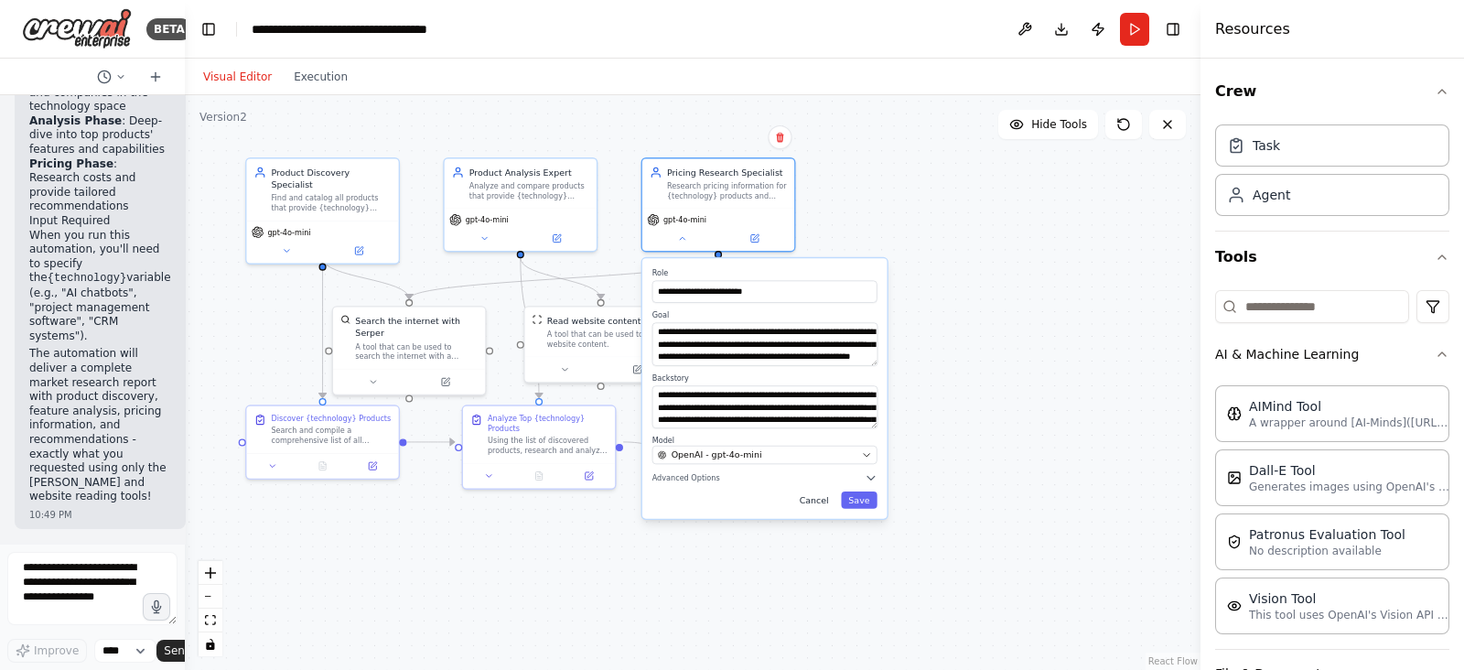
click at [829, 501] on button "Cancel" at bounding box center [815, 499] width 44 height 17
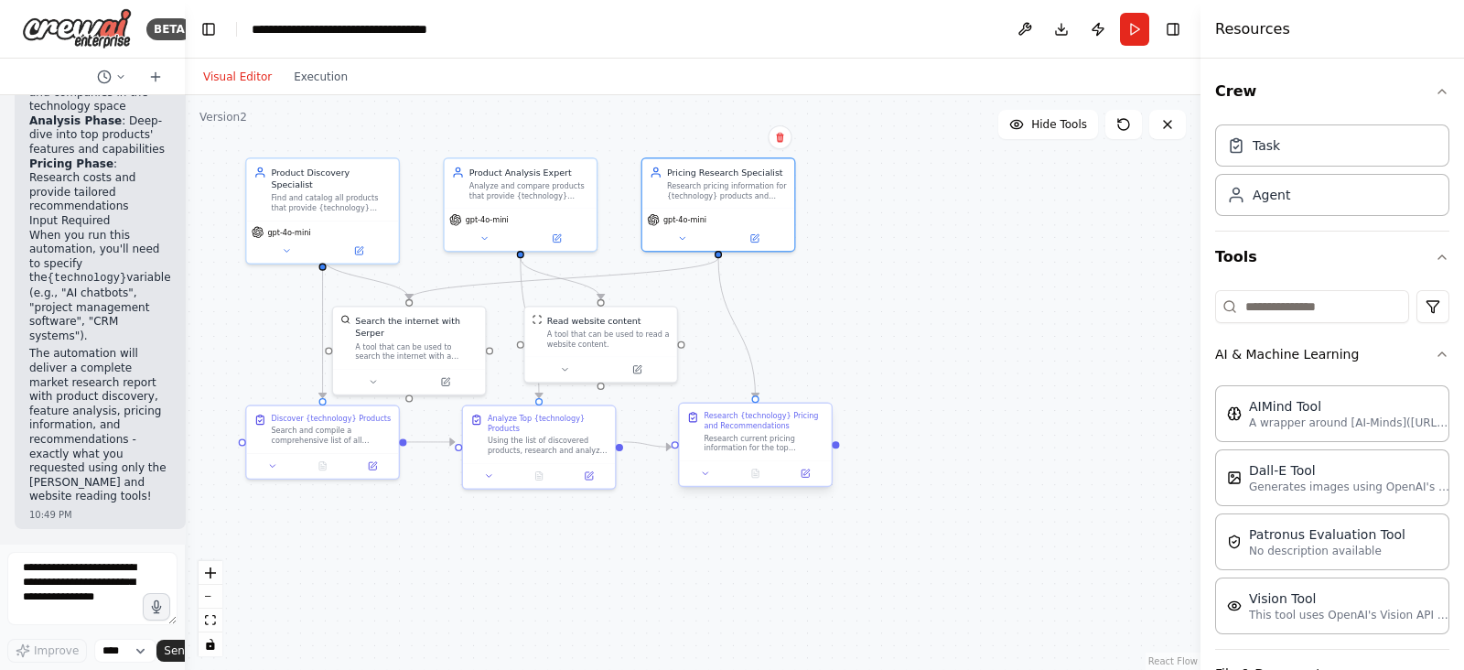
click at [744, 441] on div "Research current pricing information for the top {technology} products identifi…" at bounding box center [764, 443] width 120 height 20
drag, startPoint x: 837, startPoint y: 445, endPoint x: 919, endPoint y: 321, distance: 148.5
click at [919, 321] on div ".deletable-edge-delete-btn { width: 20px; height: 20px; border: 0px solid #ffff…" at bounding box center [693, 382] width 1016 height 575
click at [936, 379] on div ".deletable-edge-delete-btn { width: 20px; height: 20px; border: 0px solid #ffff…" at bounding box center [693, 382] width 1016 height 575
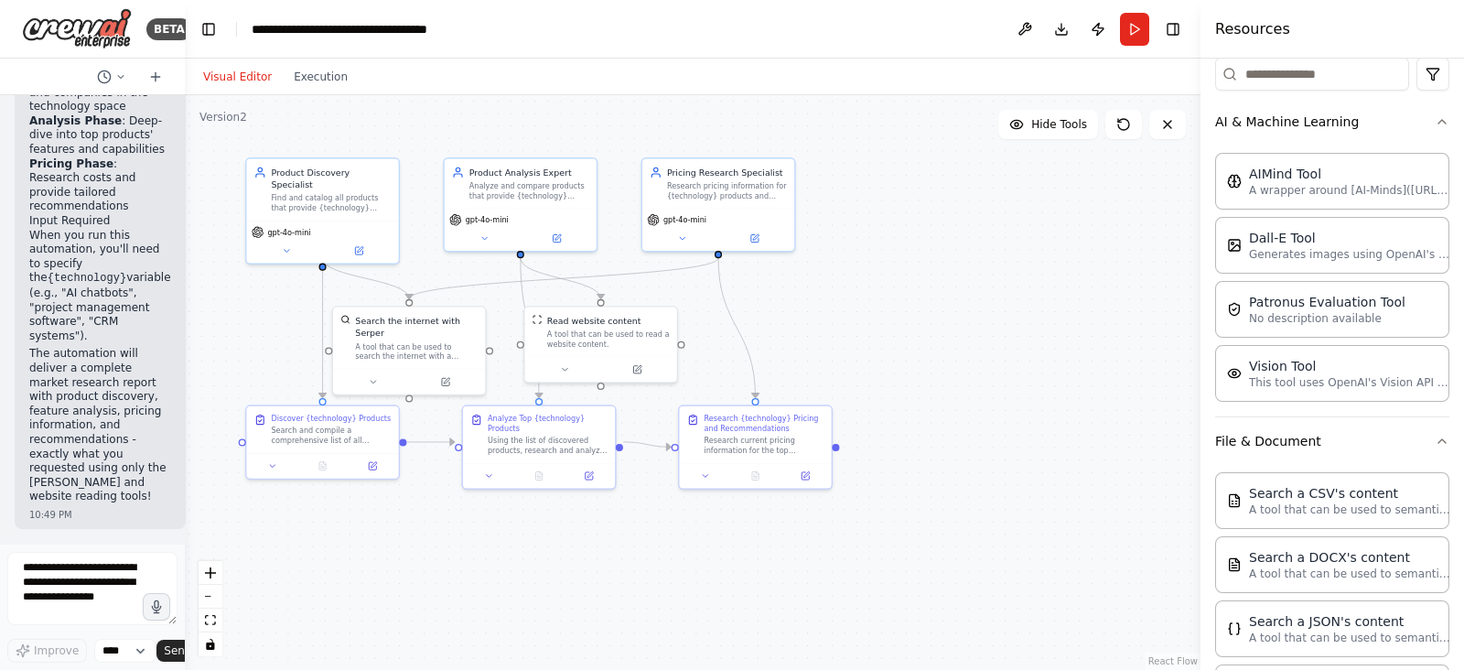
scroll to position [0, 0]
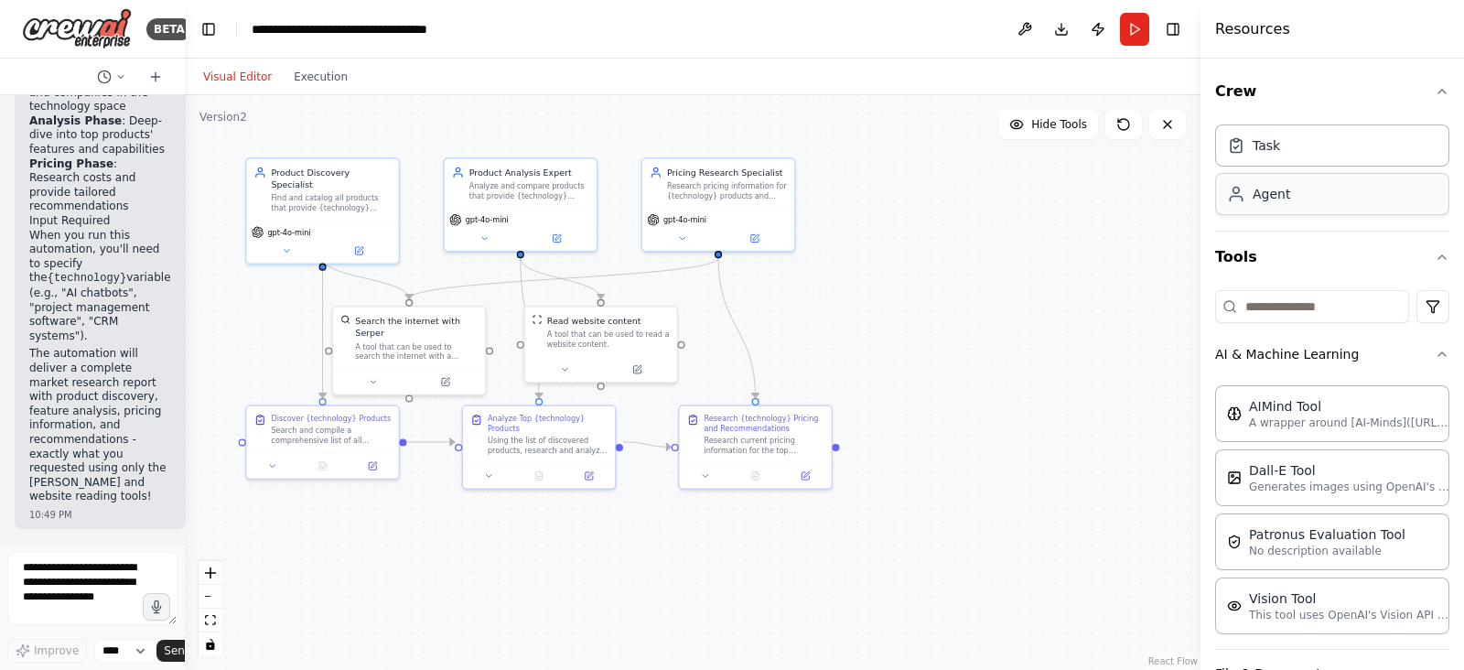
click at [1171, 194] on div "Agent" at bounding box center [1332, 194] width 234 height 42
click at [1171, 166] on div "Task Agent" at bounding box center [1332, 166] width 234 height 99
click at [1171, 300] on input at bounding box center [1312, 306] width 194 height 33
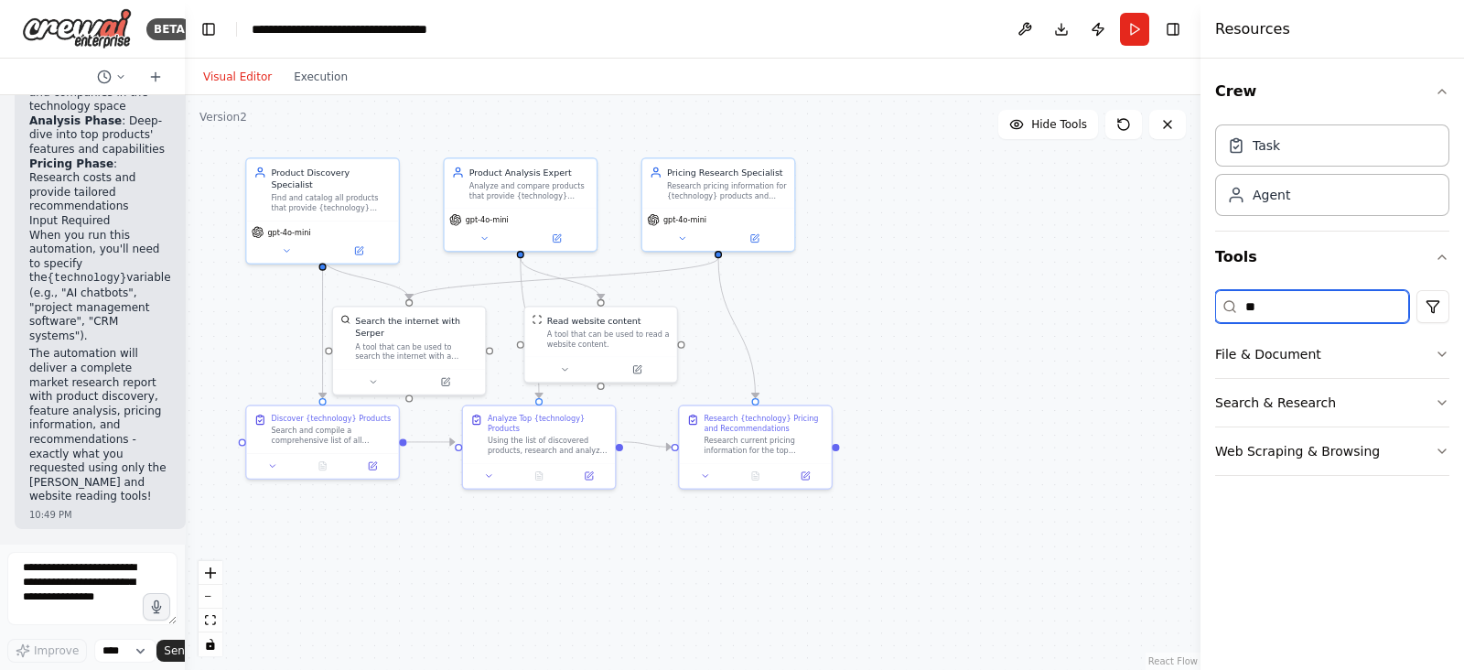
type input "*"
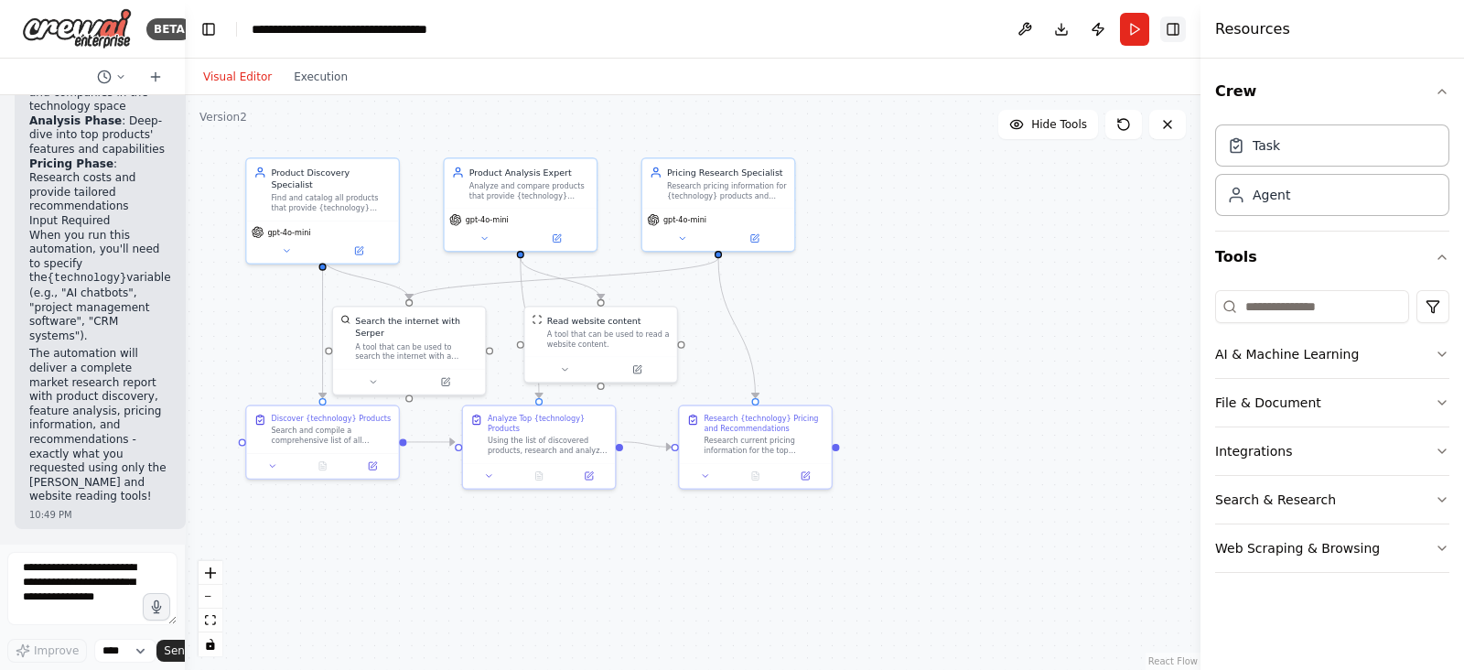
click at [1171, 29] on button "Toggle Right Sidebar" at bounding box center [1174, 29] width 26 height 26
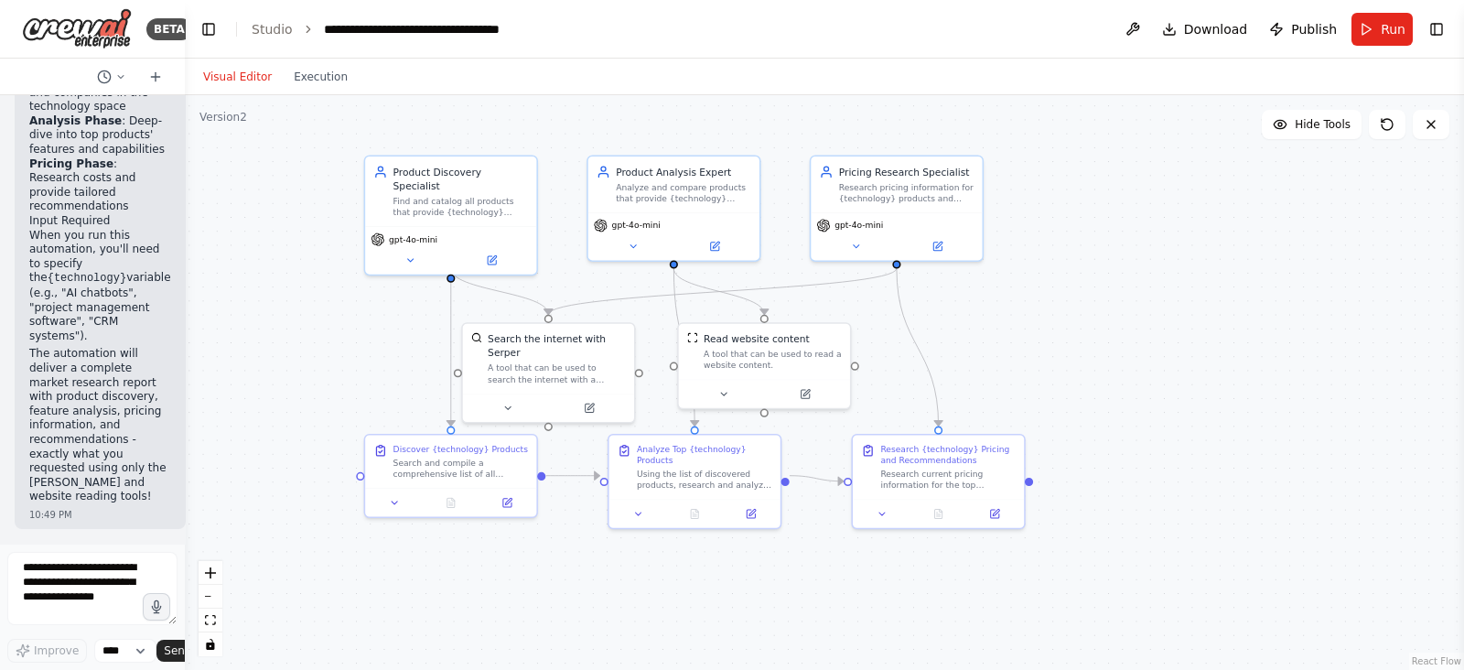
drag, startPoint x: 903, startPoint y: 346, endPoint x: 1130, endPoint y: 351, distance: 227.0
click at [1130, 351] on div ".deletable-edge-delete-btn { width: 20px; height: 20px; border: 0px solid #ffff…" at bounding box center [824, 382] width 1279 height 575
click at [212, 534] on icon "zoom in" at bounding box center [210, 572] width 11 height 11
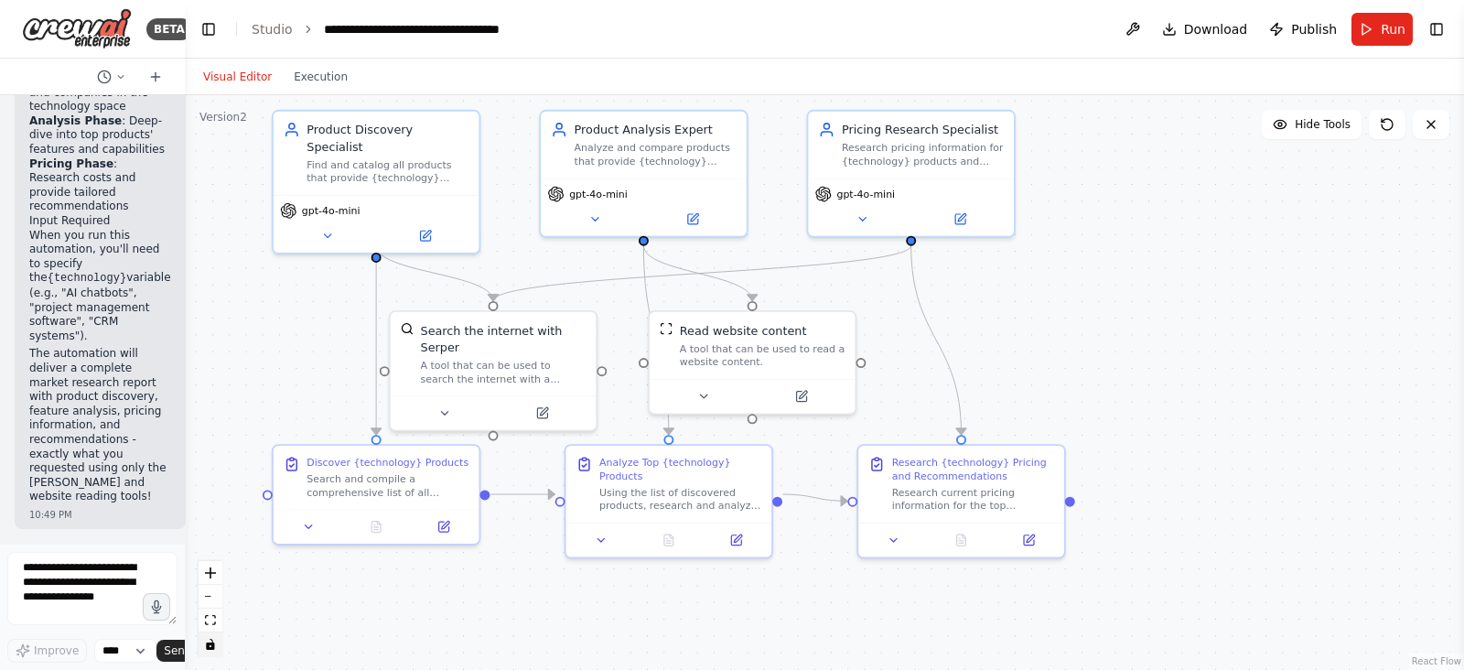
click at [217, 534] on button "toggle interactivity" at bounding box center [211, 644] width 24 height 24
click at [893, 534] on div ".deletable-edge-delete-btn { width: 20px; height: 20px; border: 0px solid #ffff…" at bounding box center [824, 382] width 1279 height 575
click at [896, 534] on div ".deletable-edge-delete-btn { width: 20px; height: 20px; border: 0px solid #ffff…" at bounding box center [824, 382] width 1279 height 575
drag, startPoint x: 999, startPoint y: 501, endPoint x: 973, endPoint y: 487, distance: 29.9
click at [973, 487] on div ".deletable-edge-delete-btn { width: 20px; height: 20px; border: 0px solid #ffff…" at bounding box center [824, 382] width 1279 height 575
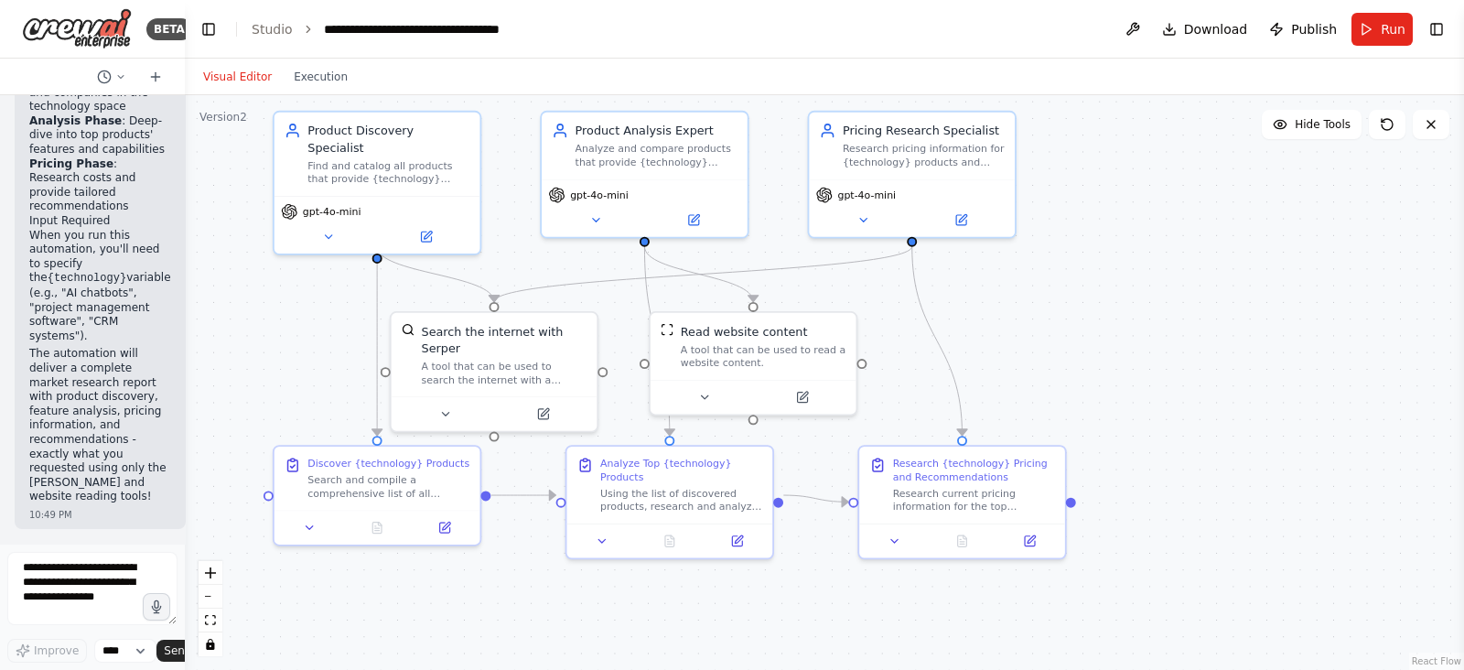
click at [973, 487] on div ".deletable-edge-delete-btn { width: 20px; height: 20px; border: 0px solid #ffff…" at bounding box center [824, 382] width 1279 height 575
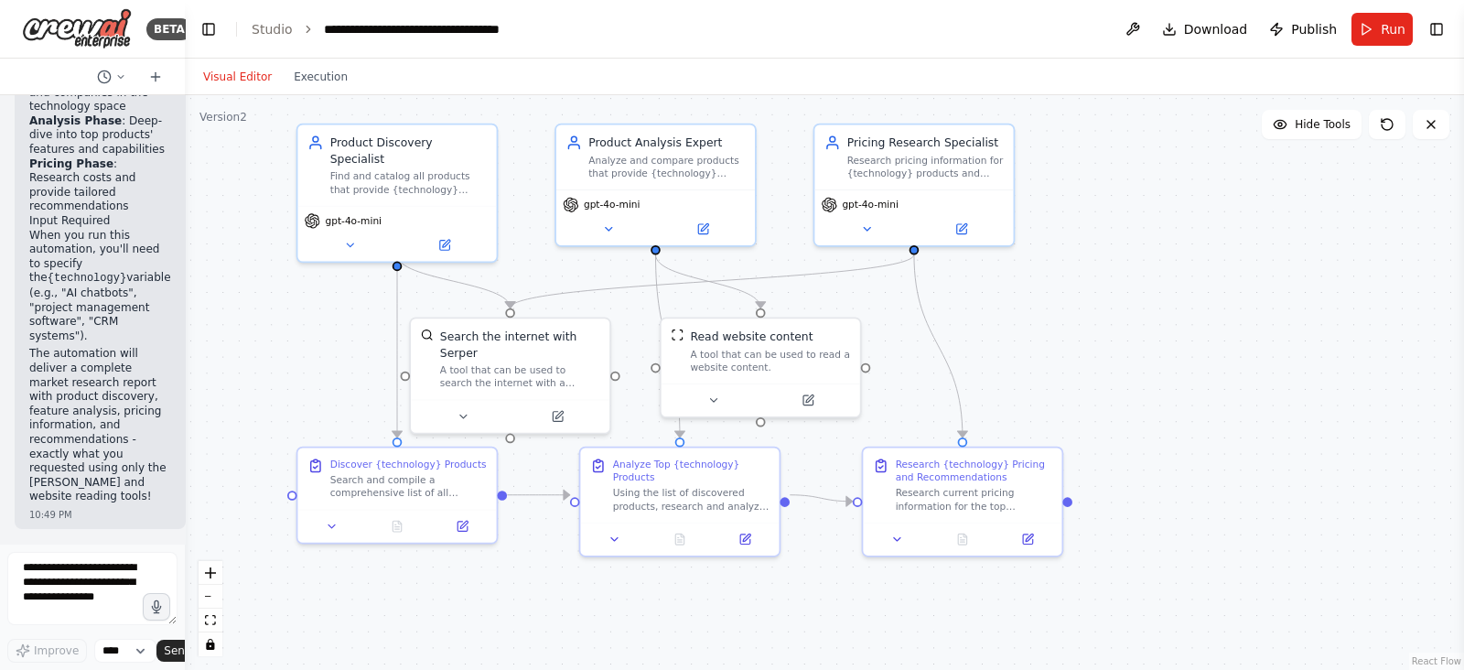
drag, startPoint x: 1071, startPoint y: 501, endPoint x: 1198, endPoint y: 476, distance: 129.6
click at [1171, 476] on div ".deletable-edge-delete-btn { width: 20px; height: 20px; border: 0px solid #ffff…" at bounding box center [824, 382] width 1279 height 575
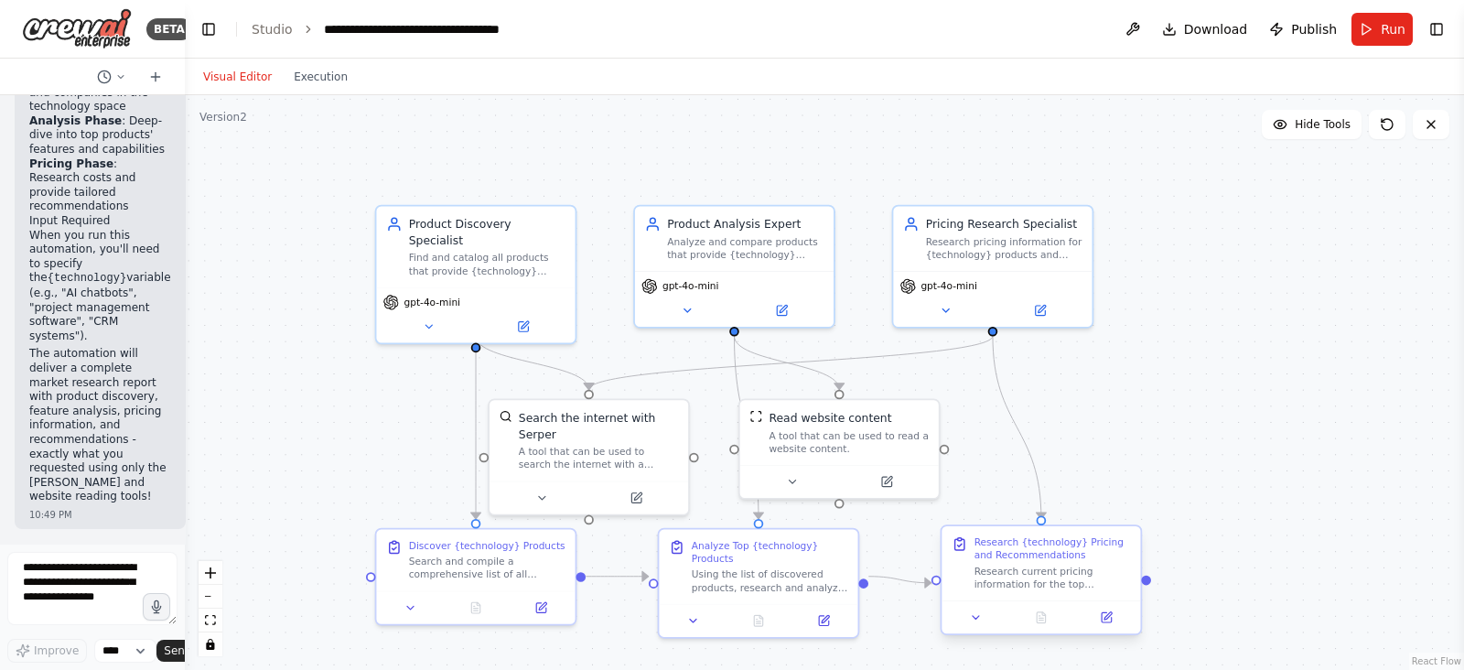
drag, startPoint x: 1072, startPoint y: 501, endPoint x: 1151, endPoint y: 578, distance: 111.3
click at [1151, 534] on div ".deletable-edge-delete-btn { width: 20px; height: 20px; border: 0px solid #ffff…" at bounding box center [824, 382] width 1279 height 575
click at [1171, 128] on span "Hide Tools" at bounding box center [1323, 124] width 56 height 15
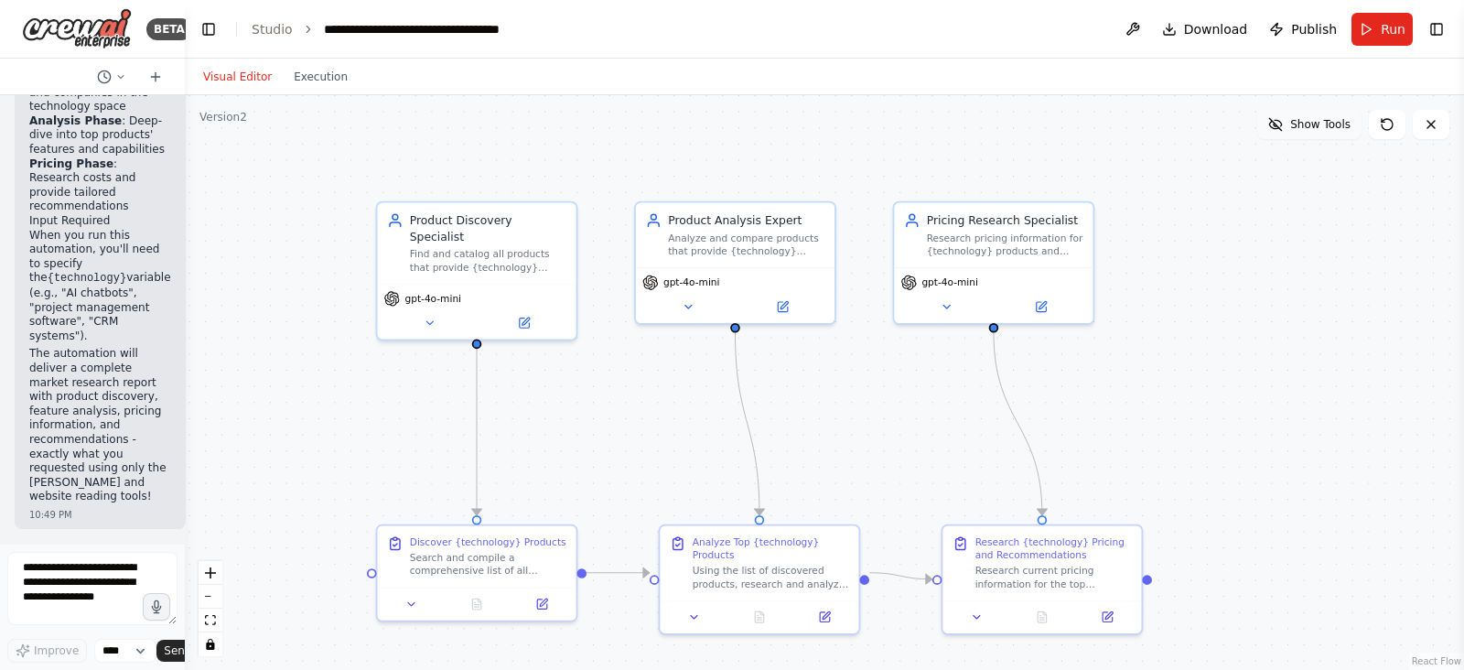
click at [1171, 128] on span "Show Tools" at bounding box center [1320, 124] width 60 height 15
click at [1171, 128] on span "Hide Tools" at bounding box center [1323, 124] width 56 height 15
click at [1171, 128] on span "Show Tools" at bounding box center [1320, 124] width 60 height 15
click at [1171, 125] on icon at bounding box center [1387, 124] width 15 height 15
click at [170, 534] on span "Send" at bounding box center [177, 650] width 27 height 15
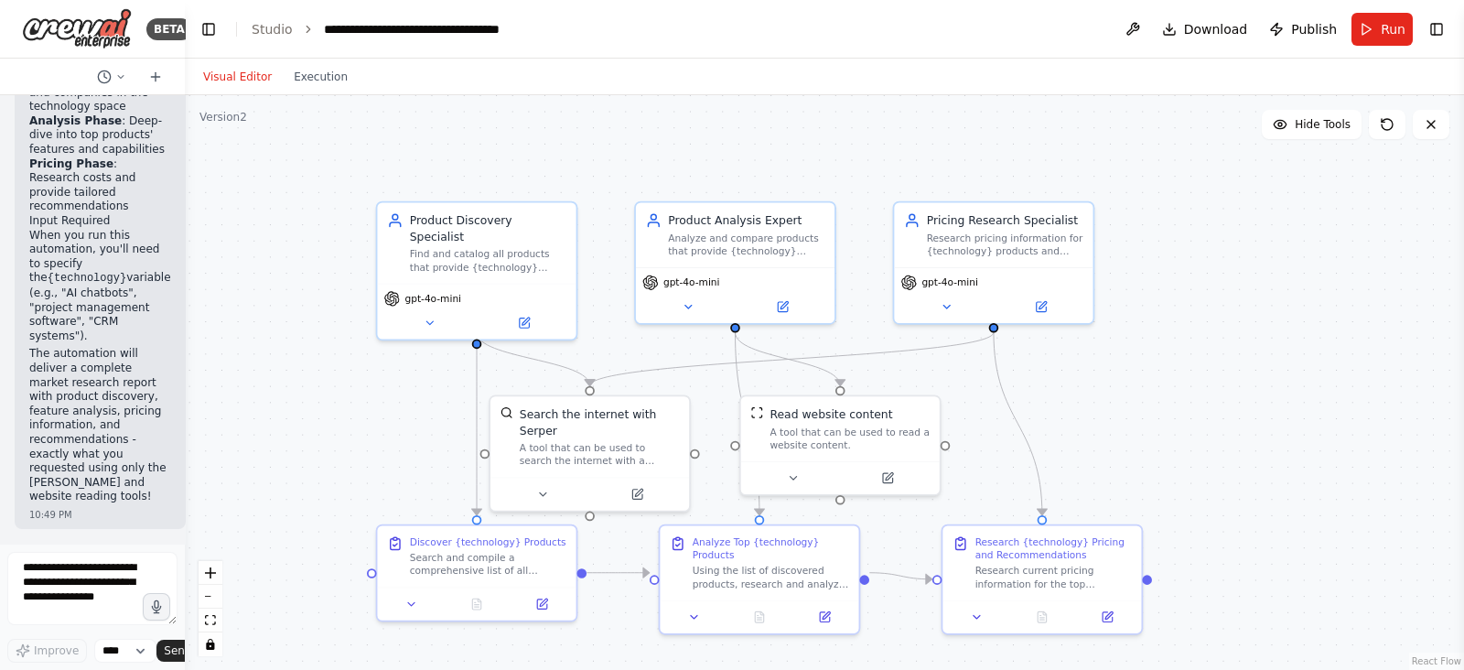
click at [529, 313] on div ".deletable-edge-delete-btn { width: 20px; height: 20px; border: 0px solid #ffff…" at bounding box center [824, 382] width 1279 height 575
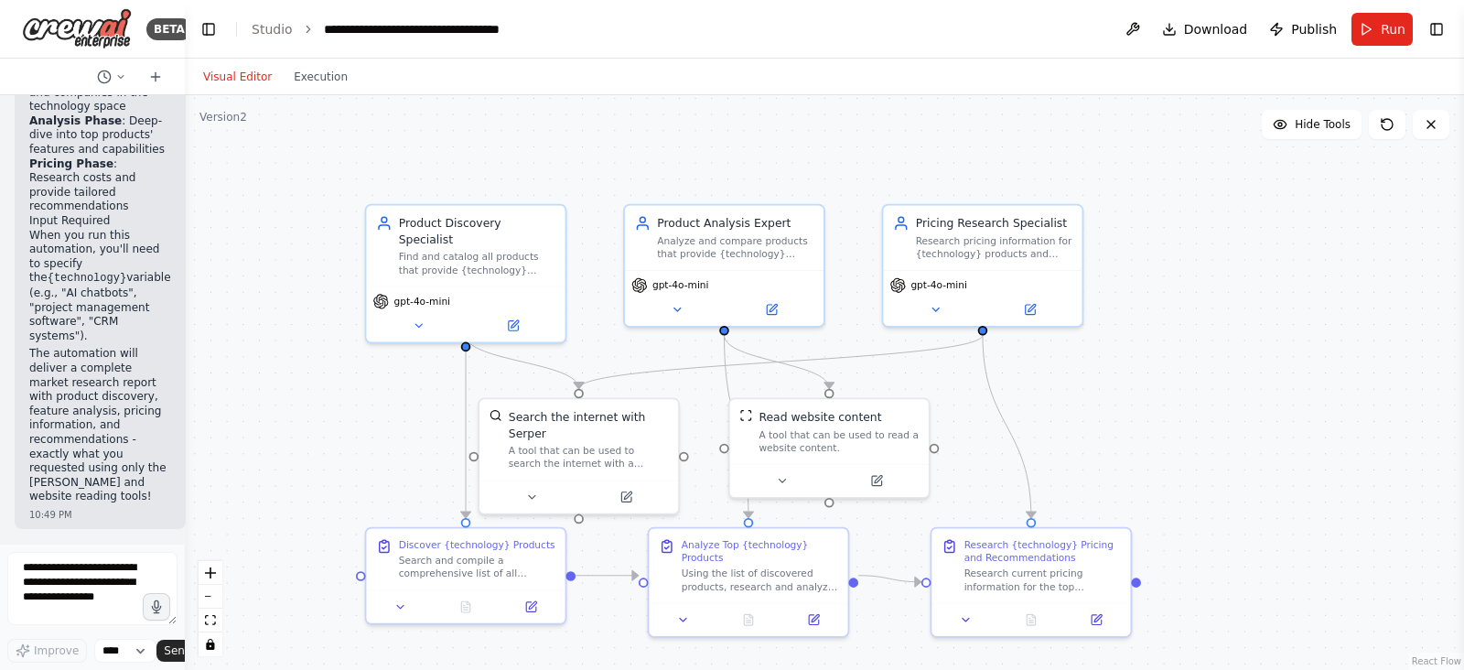
drag, startPoint x: 1158, startPoint y: 584, endPoint x: 1135, endPoint y: 600, distance: 28.2
click at [1135, 534] on div ".deletable-edge-delete-btn { width: 20px; height: 20px; border: 0px solid #ffff…" at bounding box center [824, 382] width 1279 height 575
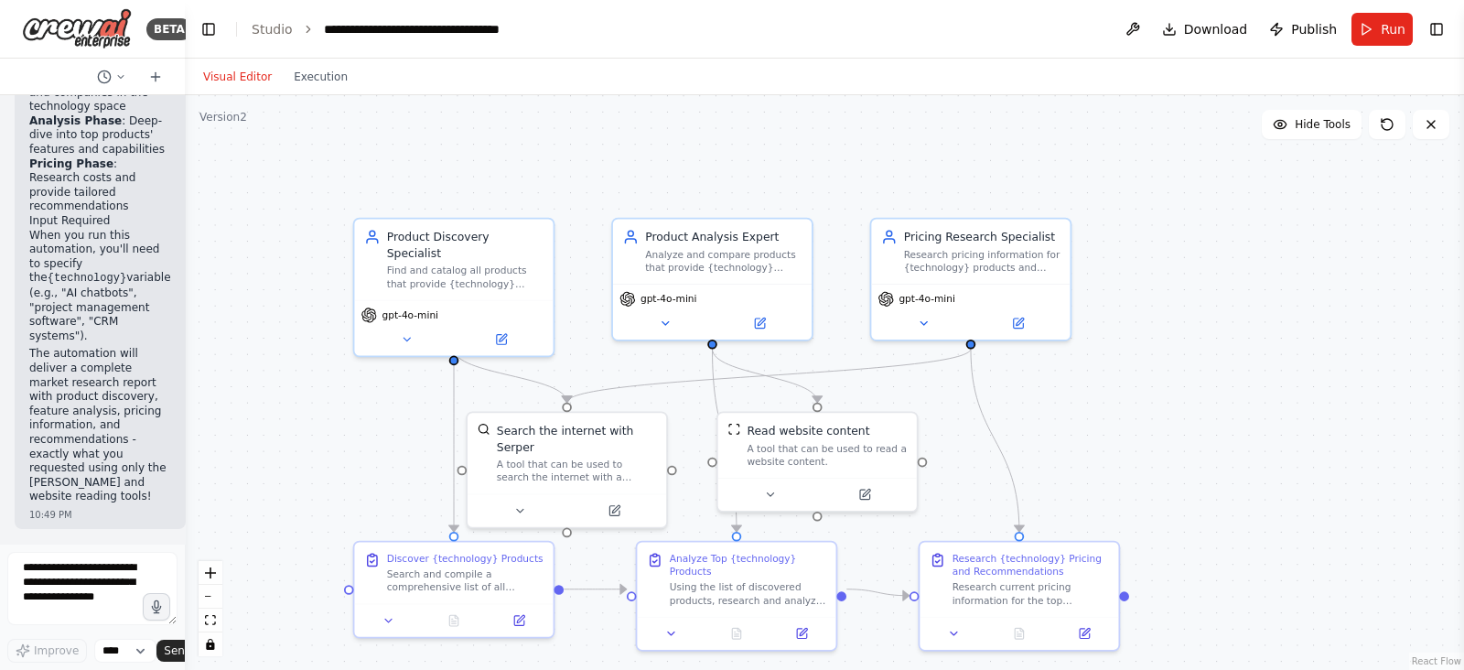
drag, startPoint x: 1126, startPoint y: 592, endPoint x: 1232, endPoint y: 420, distance: 202.2
click at [1171, 420] on div ".deletable-edge-delete-btn { width: 20px; height: 20px; border: 0px solid #ffff…" at bounding box center [824, 382] width 1279 height 575
click at [1125, 534] on div at bounding box center [1124, 593] width 10 height 10
drag, startPoint x: 1125, startPoint y: 596, endPoint x: 1187, endPoint y: 578, distance: 64.6
click at [1171, 534] on div ".deletable-edge-delete-btn { width: 20px; height: 20px; border: 0px solid #ffff…" at bounding box center [824, 382] width 1279 height 575
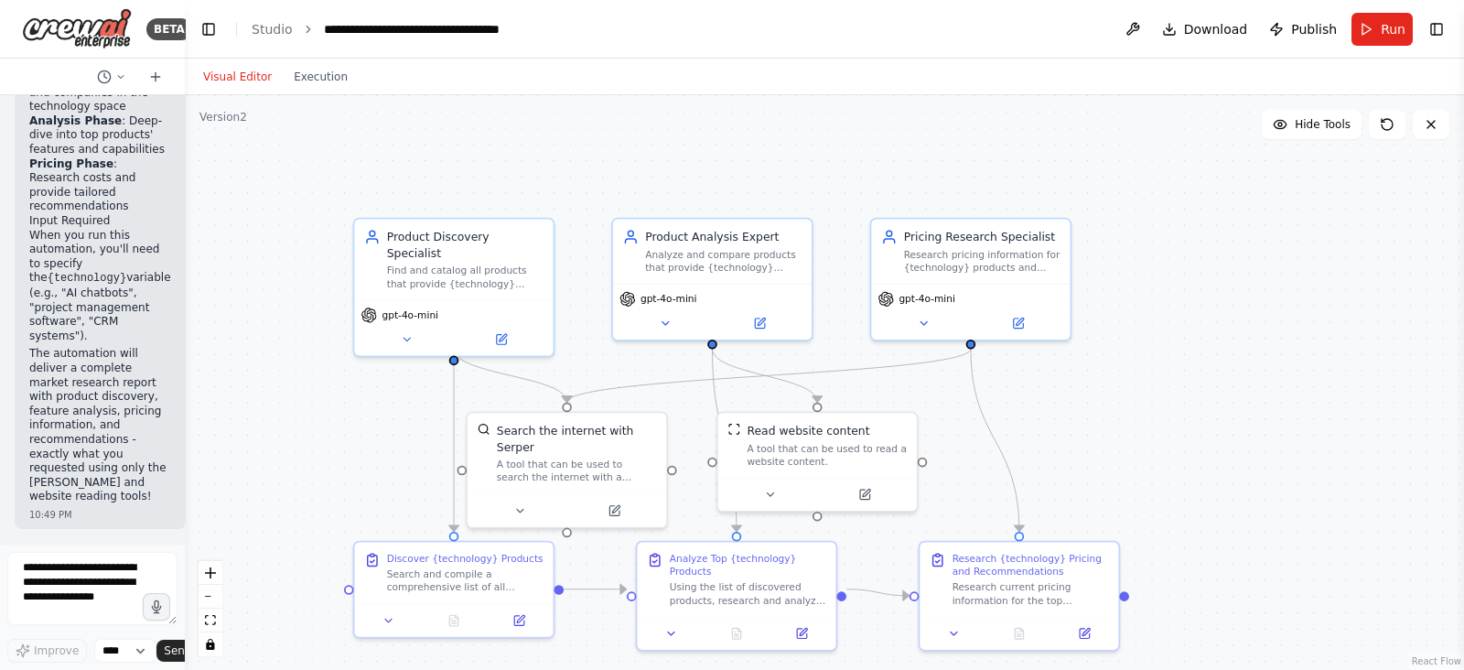
drag, startPoint x: 1123, startPoint y: 590, endPoint x: 1183, endPoint y: 563, distance: 66.4
click at [1171, 534] on div ".deletable-edge-delete-btn { width: 20px; height: 20px; border: 0px solid #ffff…" at bounding box center [824, 382] width 1279 height 575
click at [1129, 534] on div ".deletable-edge-delete-btn { width: 20px; height: 20px; border: 0px solid #ffff…" at bounding box center [824, 382] width 1279 height 575
drag, startPoint x: 1079, startPoint y: 610, endPoint x: 1053, endPoint y: 590, distance: 32.8
click at [1053, 534] on div ".deletable-edge-delete-btn { width: 20px; height: 20px; border: 0px solid #ffff…" at bounding box center [824, 382] width 1279 height 575
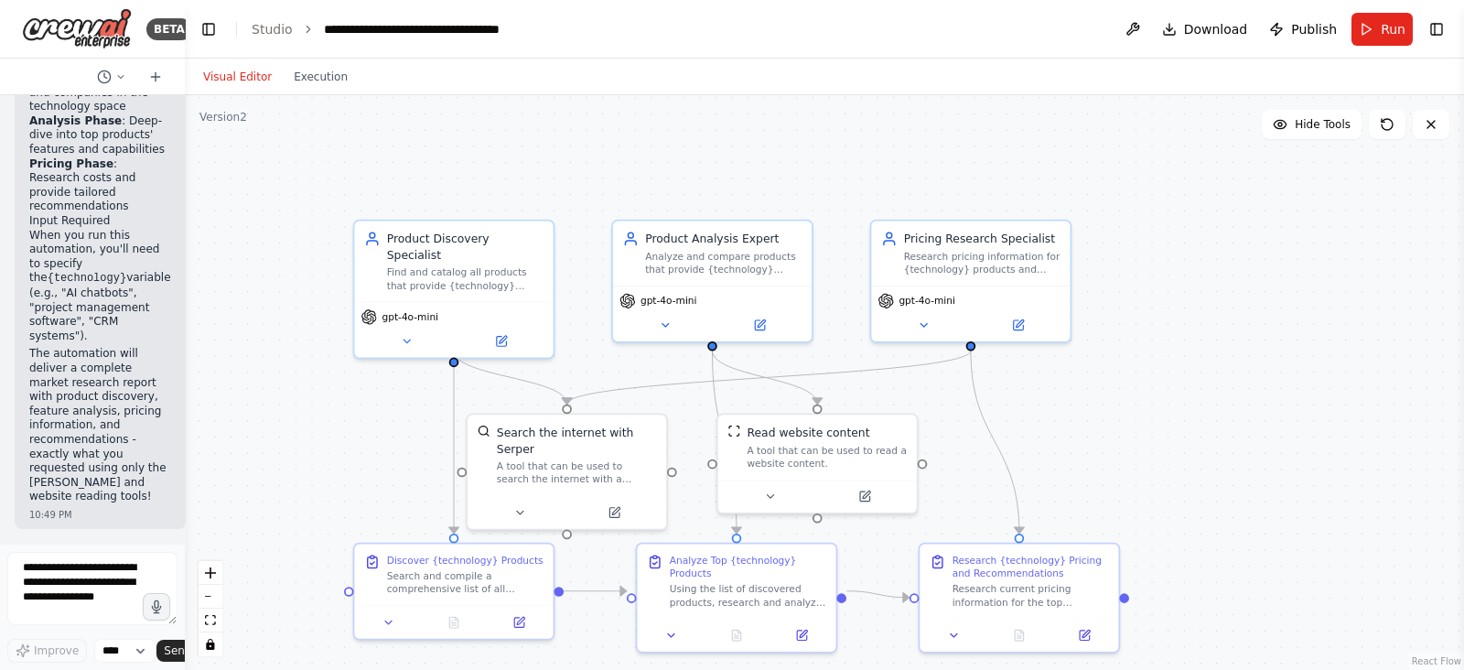
click at [1053, 534] on div ".deletable-edge-delete-btn { width: 20px; height: 20px; border: 0px solid #ffff…" at bounding box center [824, 382] width 1279 height 575
click at [1034, 534] on div ".deletable-edge-delete-btn { width: 20px; height: 20px; border: 0px solid #ffff…" at bounding box center [824, 382] width 1279 height 575
click at [314, 81] on button "Execution" at bounding box center [321, 77] width 76 height 22
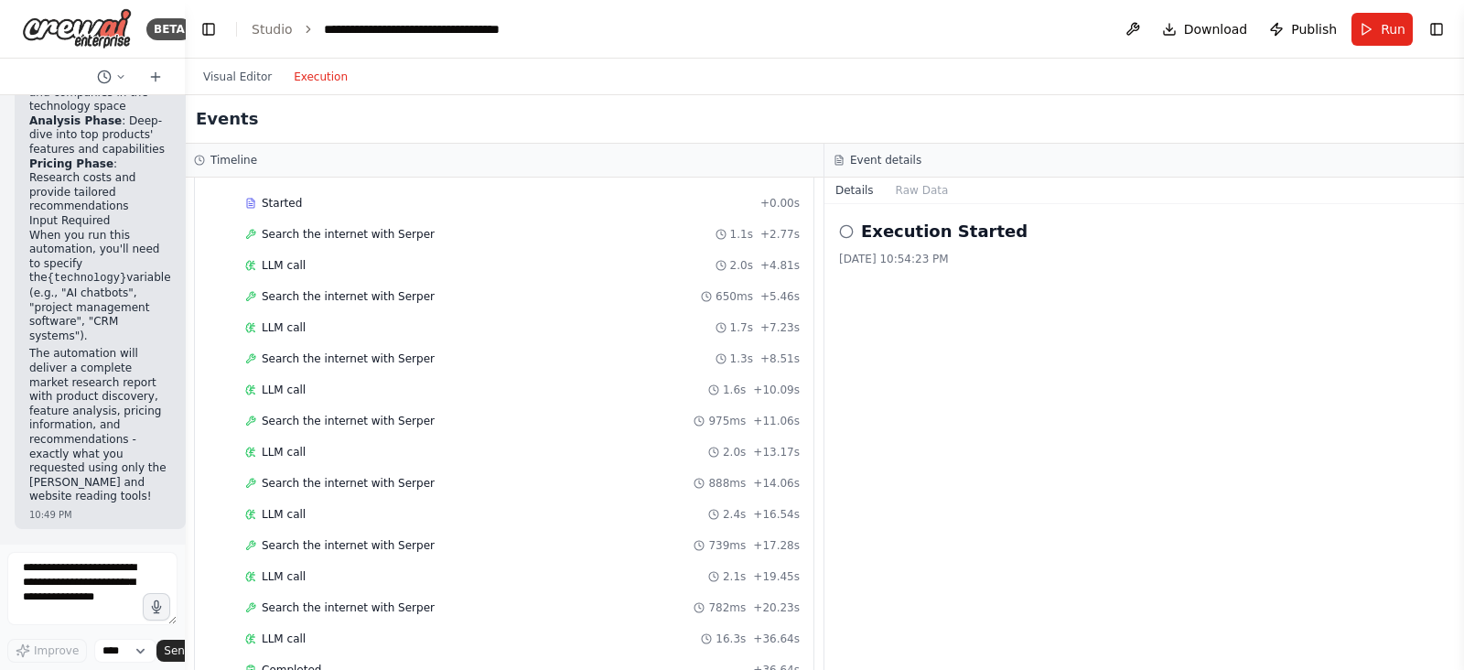
scroll to position [1303, 0]
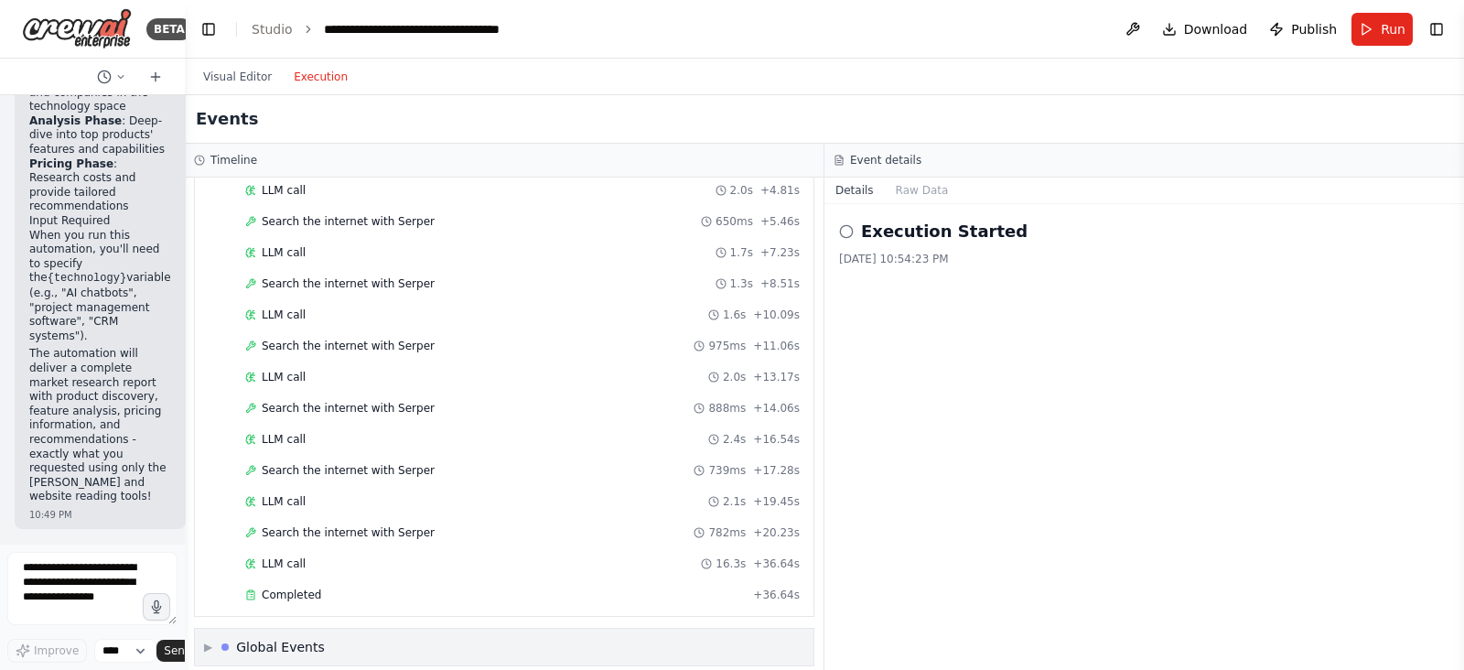
click at [340, 534] on div "▶ Global Events" at bounding box center [504, 647] width 619 height 37
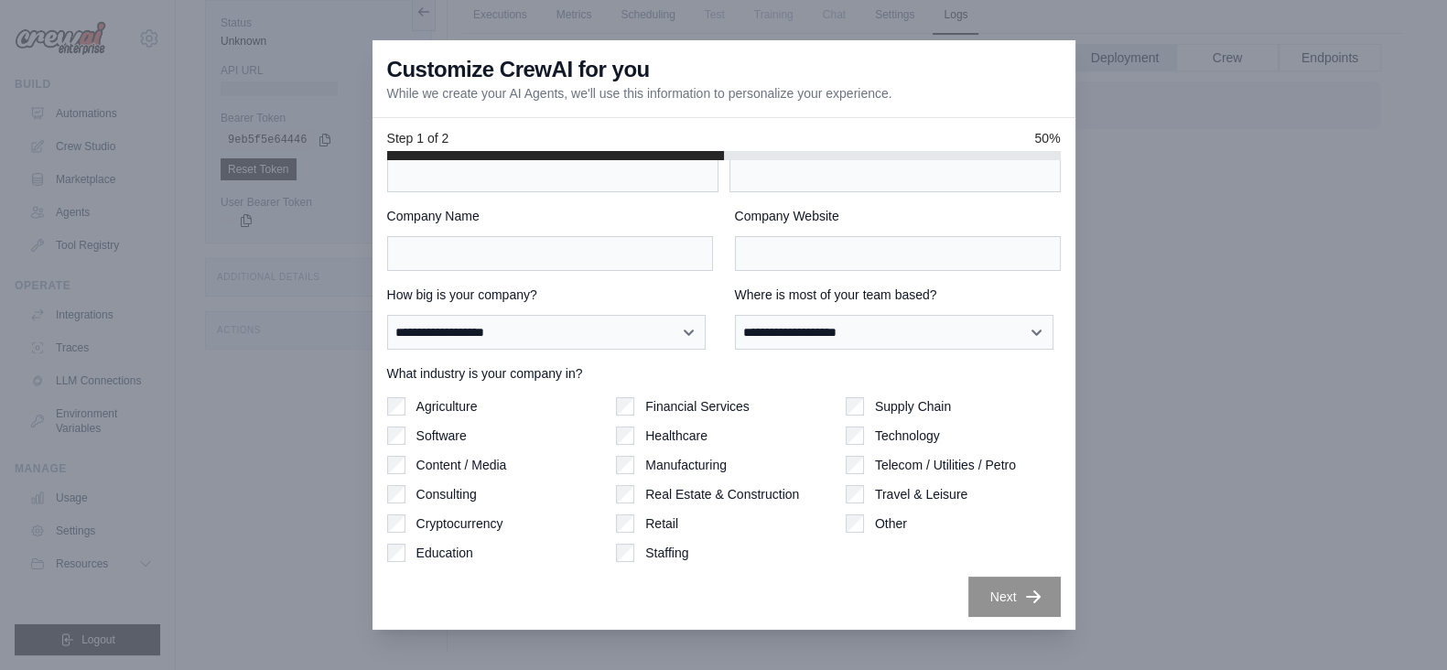
scroll to position [6077, 0]
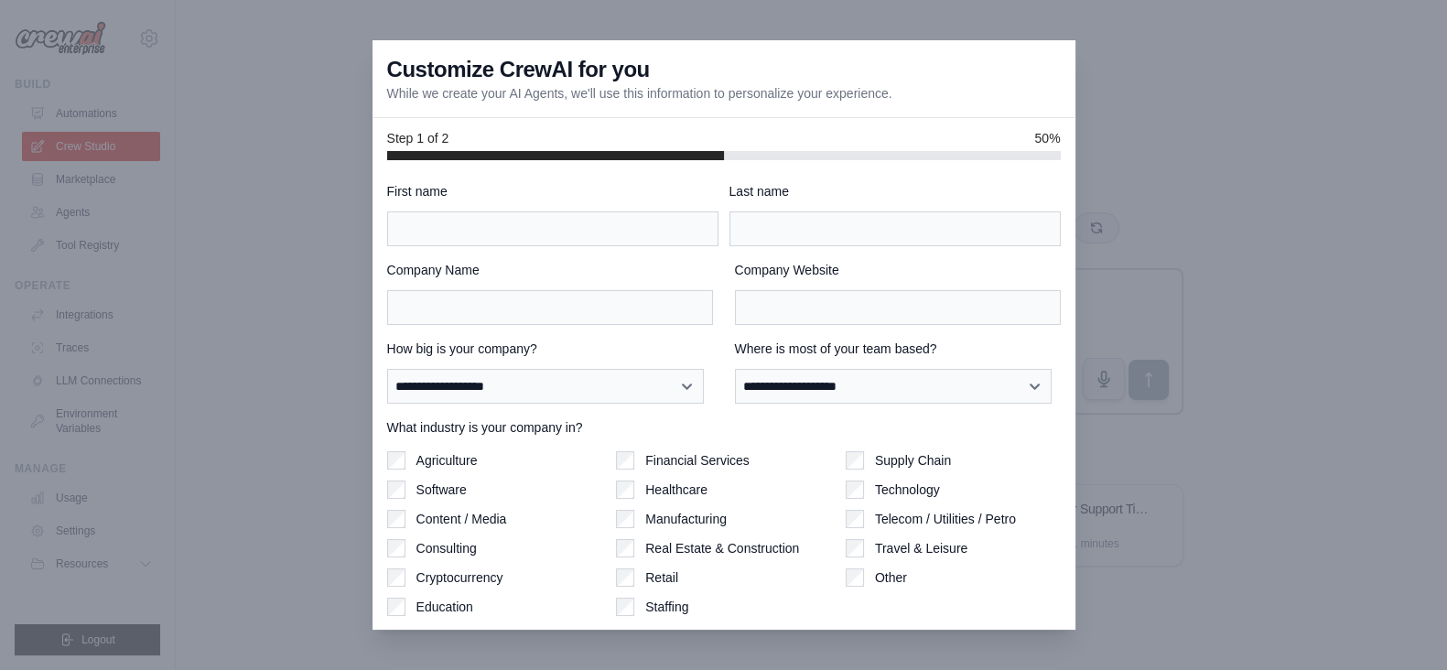
click at [95, 191] on div at bounding box center [723, 335] width 1447 height 670
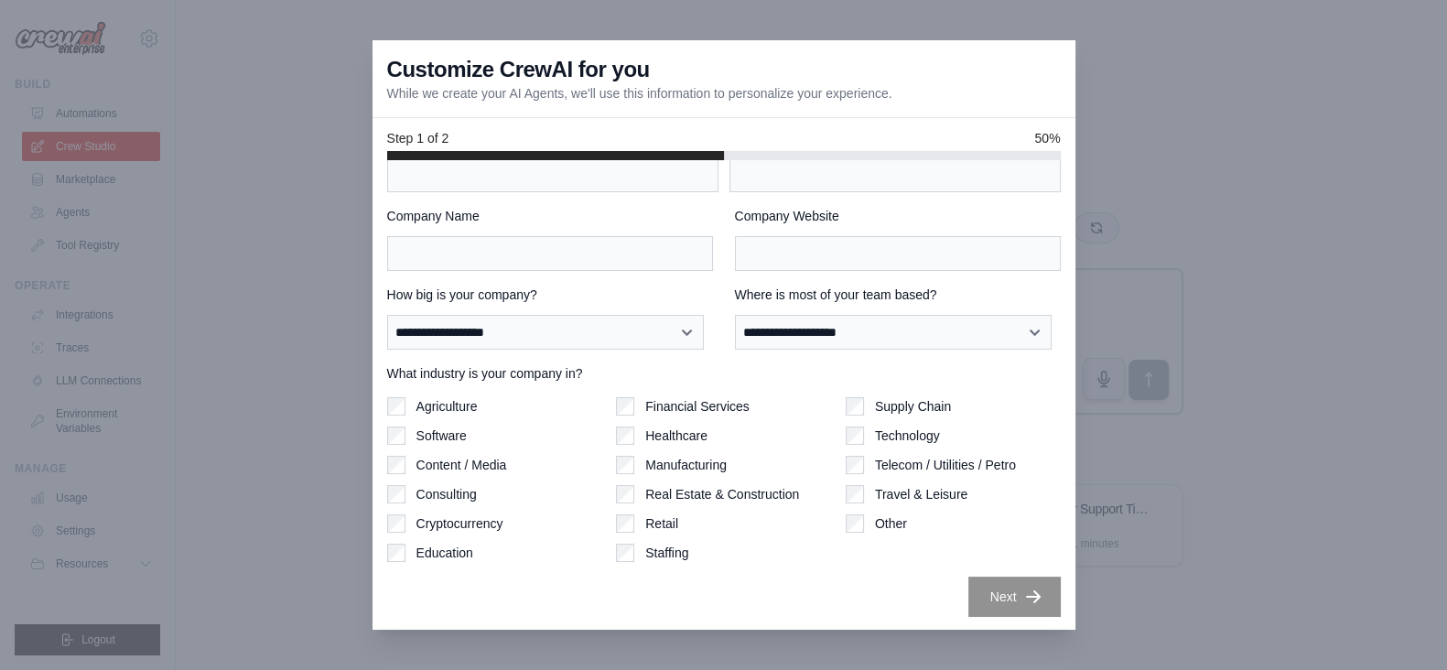
scroll to position [37, 0]
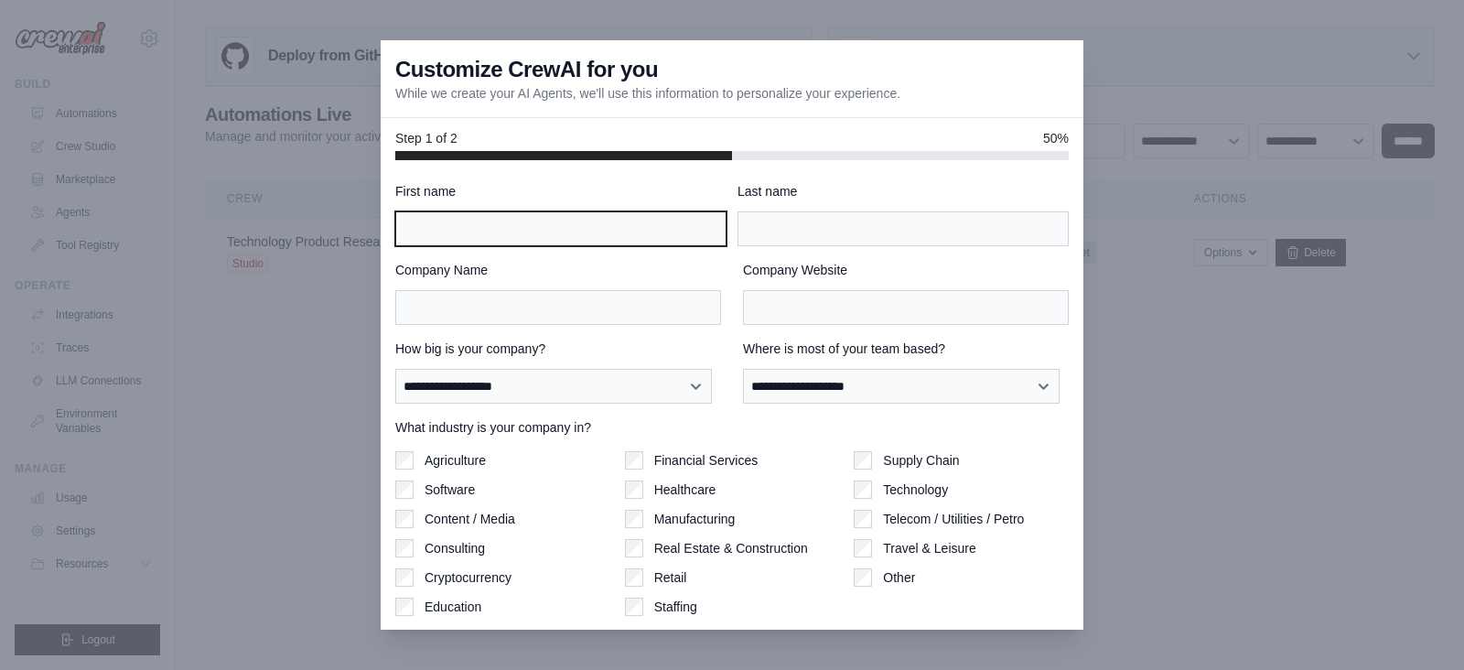
click at [567, 232] on input "First name" at bounding box center [560, 228] width 331 height 35
type input "******"
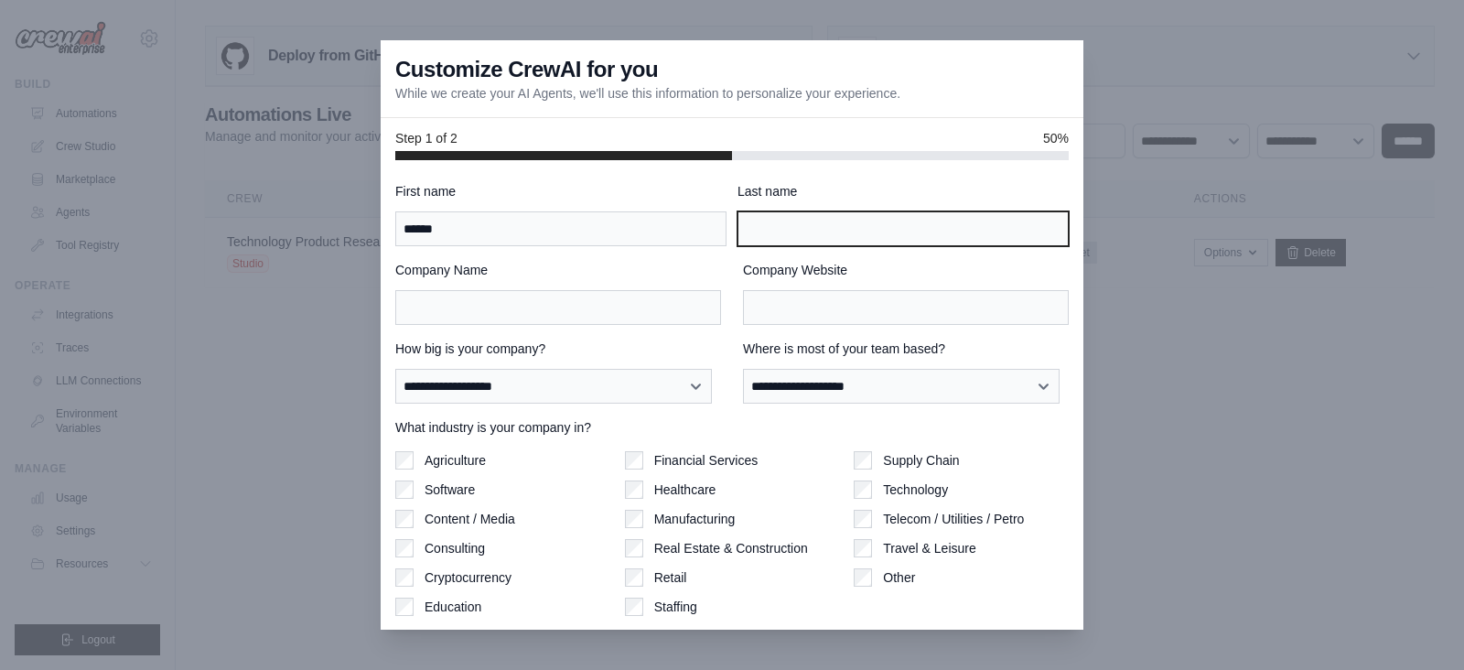
type input "*********"
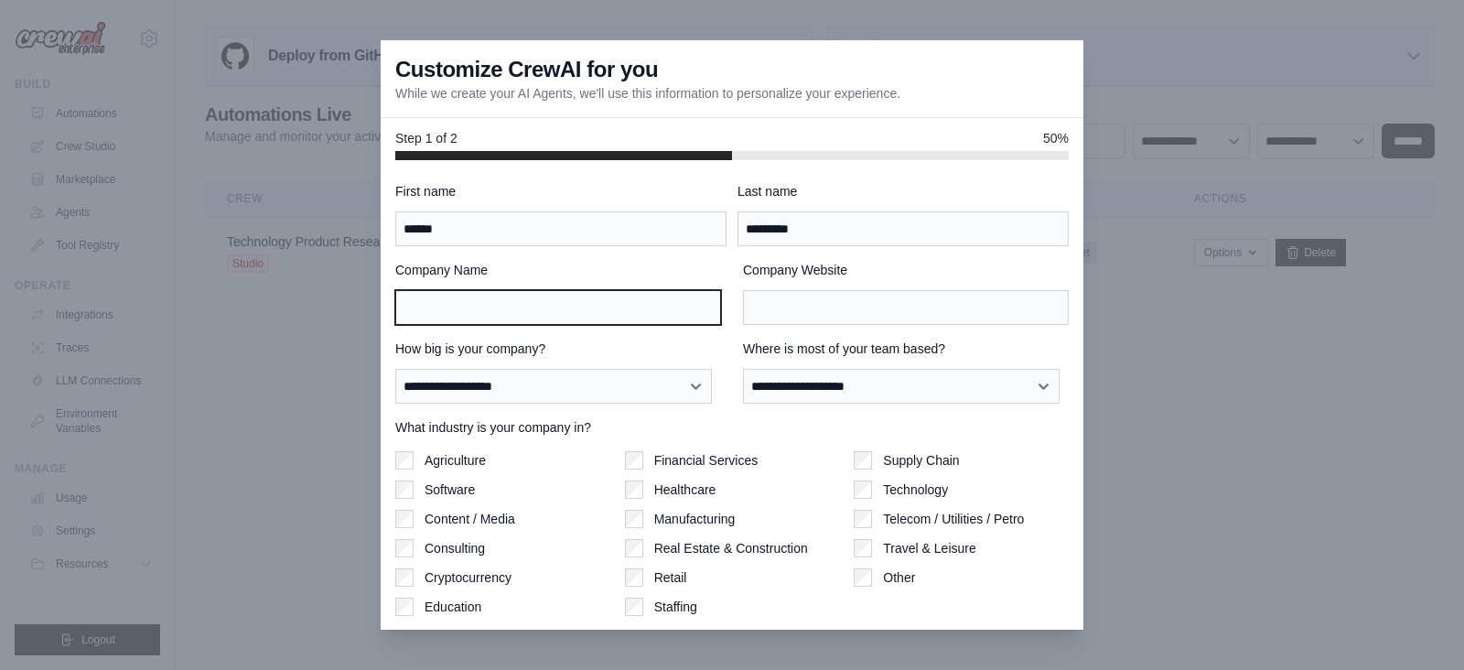
click at [577, 299] on input "Company Name" at bounding box center [558, 307] width 326 height 35
type input "********"
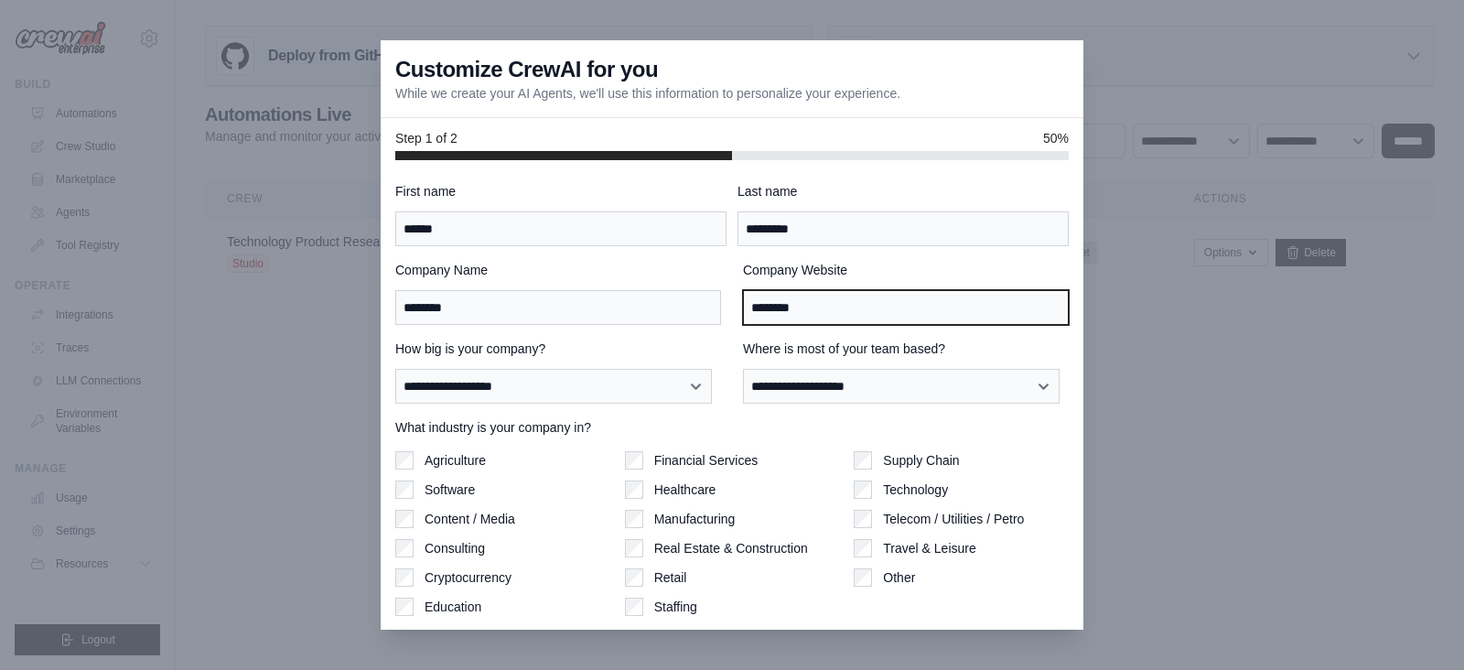
type input "********"
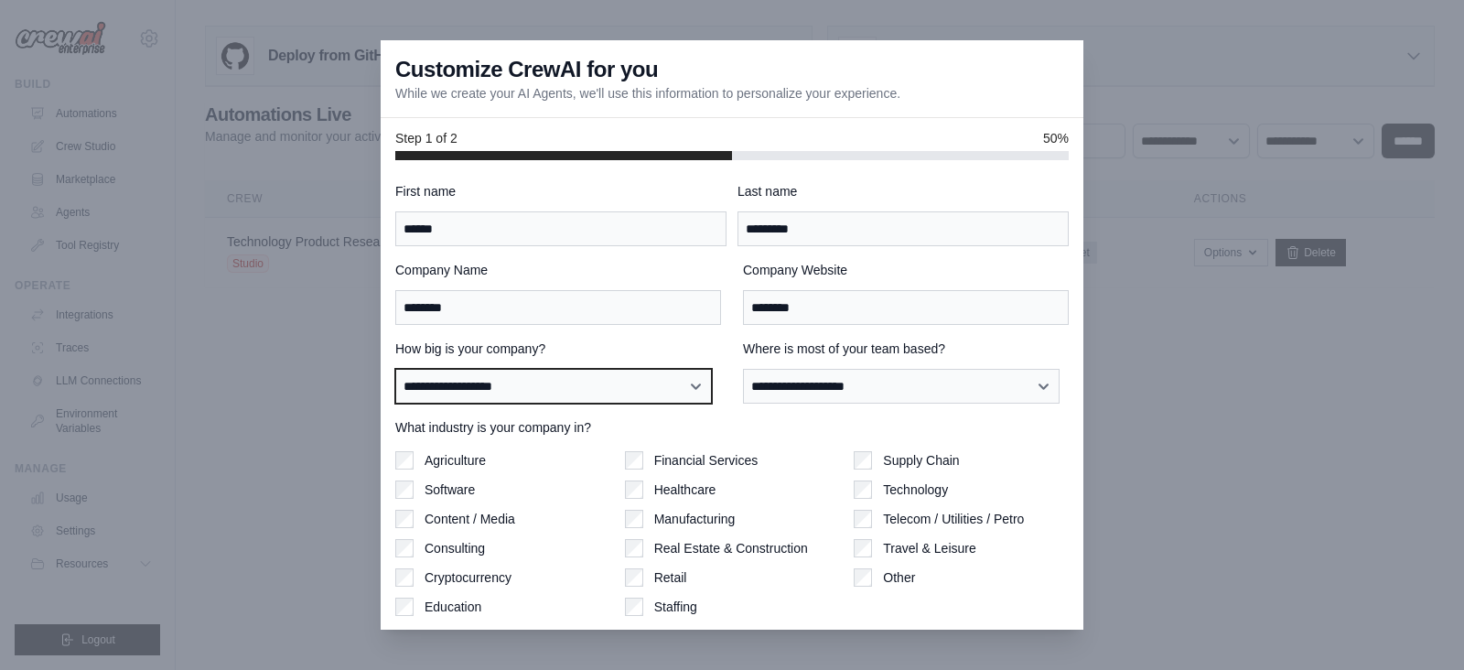
select select "**********"
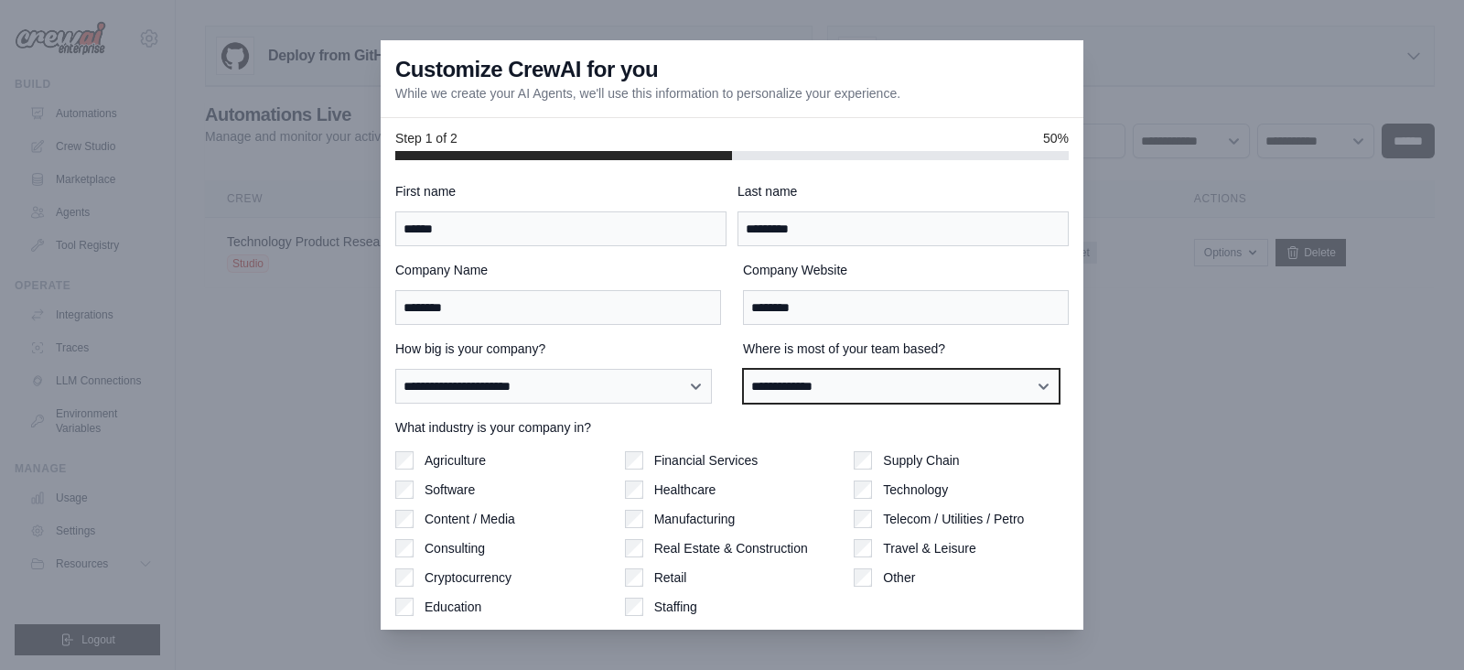
click at [789, 384] on select "**********" at bounding box center [901, 386] width 317 height 35
select select "**********"
click at [743, 369] on select "**********" at bounding box center [901, 386] width 317 height 35
click at [415, 456] on div "Agriculture" at bounding box center [502, 460] width 215 height 18
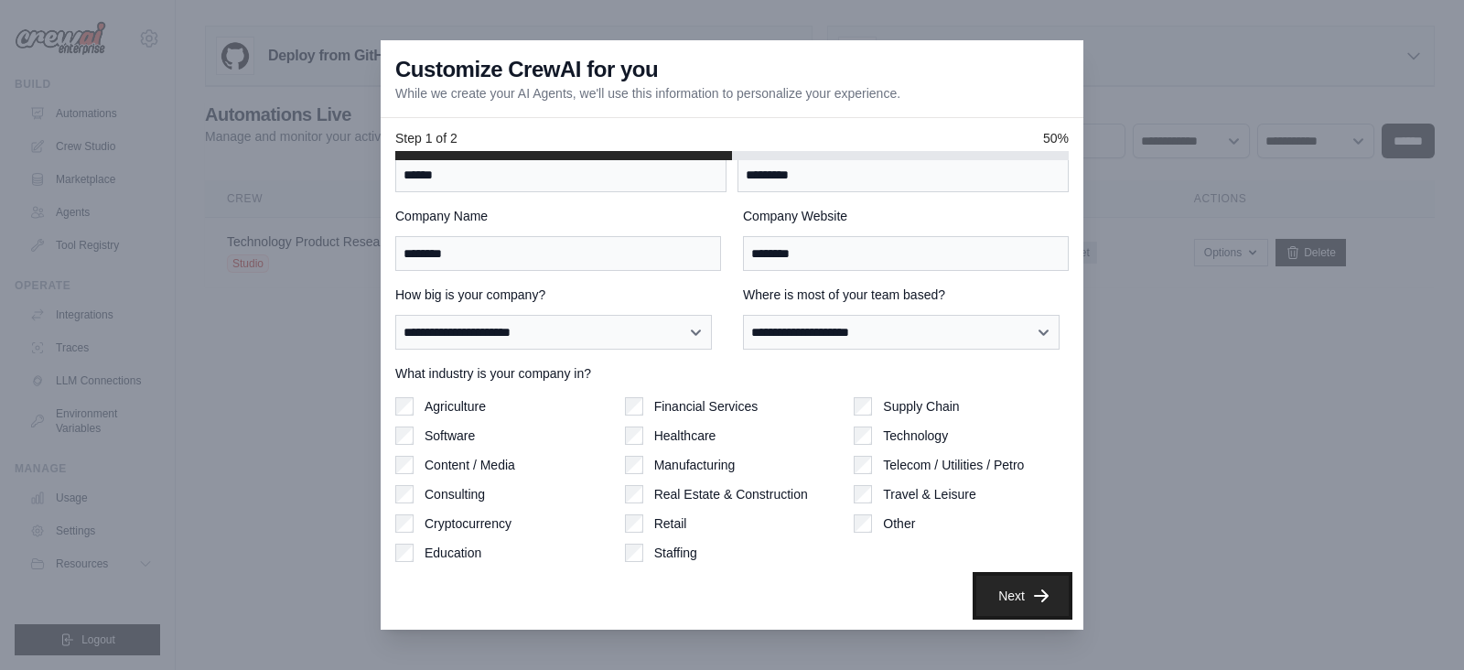
click at [999, 586] on button "Next" at bounding box center [1023, 596] width 92 height 40
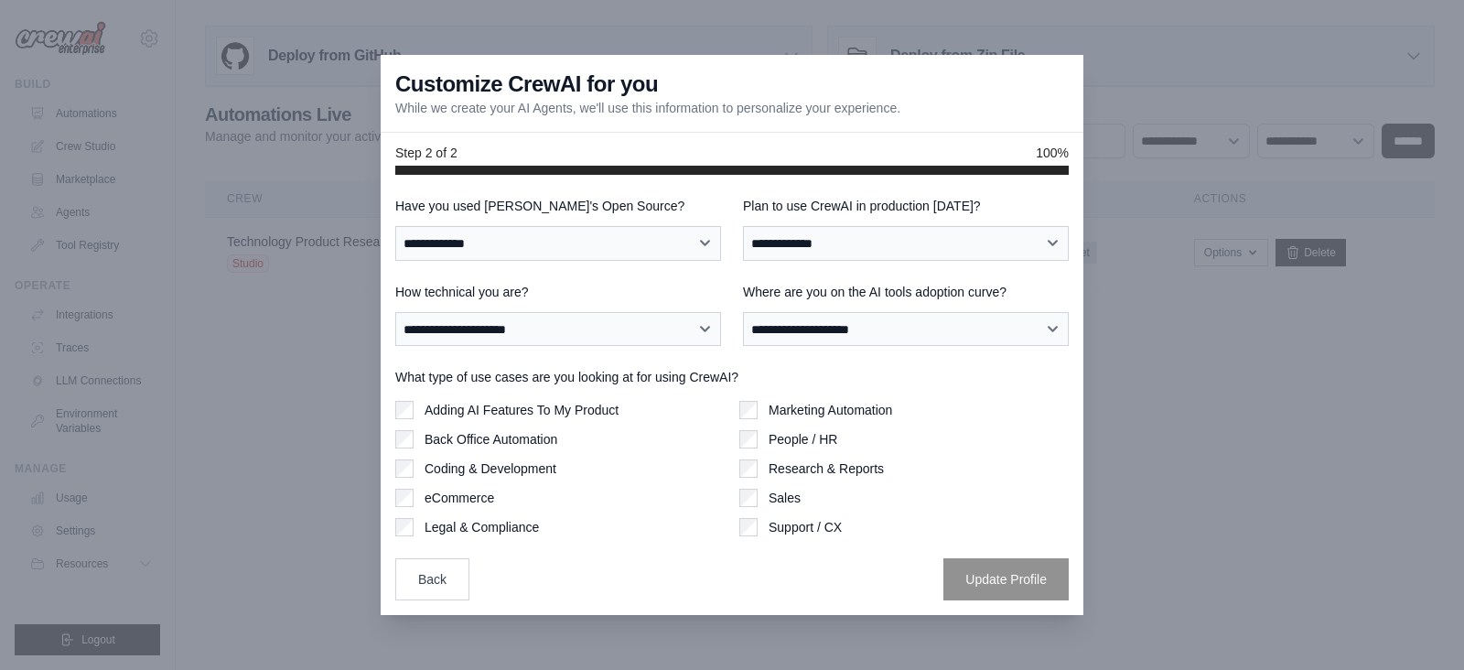
scroll to position [0, 0]
click at [491, 327] on select "**********" at bounding box center [558, 329] width 326 height 35
select select "**********"
click at [395, 312] on select "**********" at bounding box center [558, 329] width 326 height 35
click at [754, 330] on select "**********" at bounding box center [906, 329] width 326 height 35
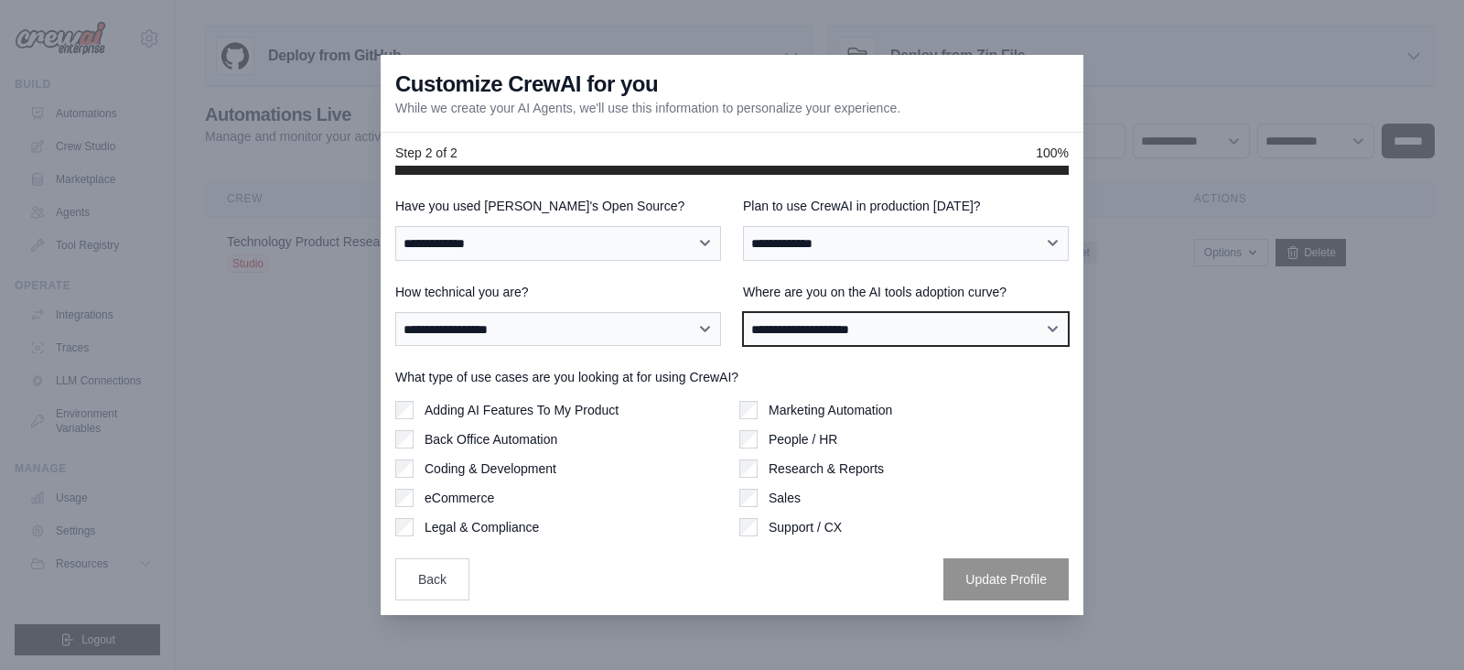
select select "**********"
click at [743, 312] on select "**********" at bounding box center [906, 329] width 326 height 35
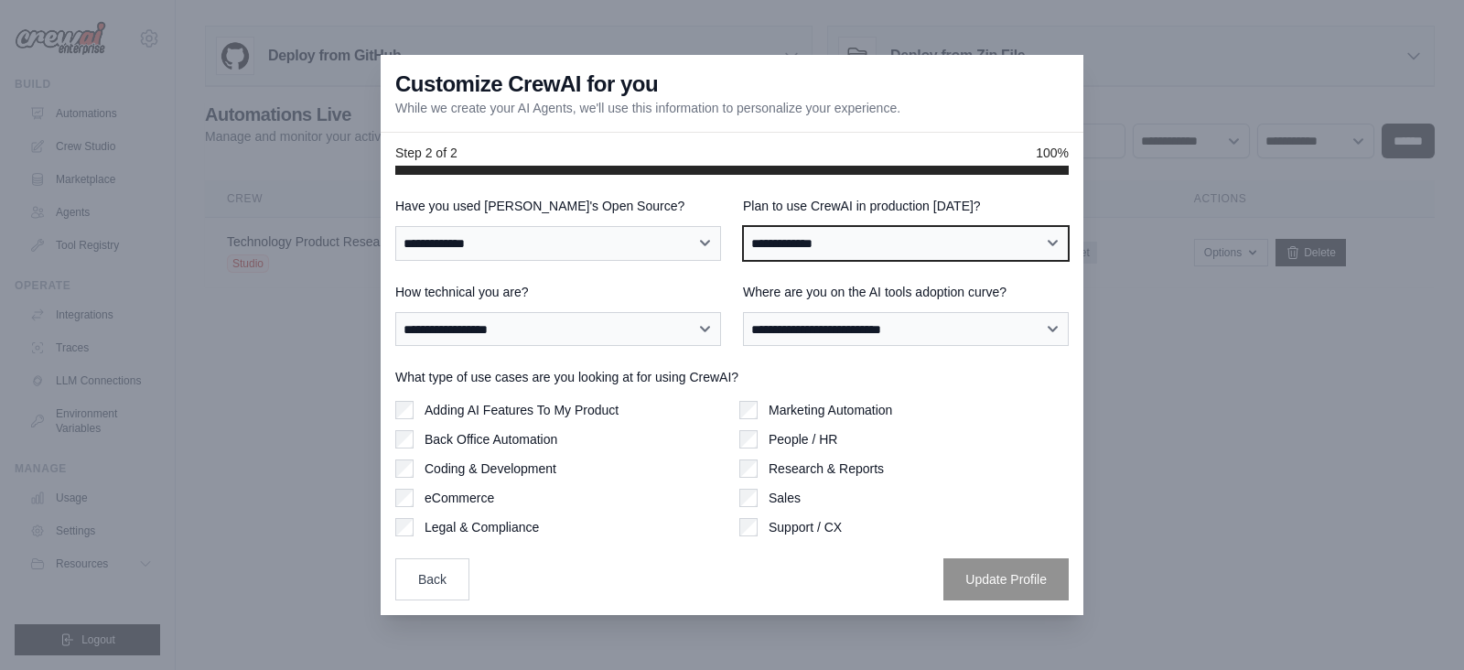
click at [787, 246] on select "**********" at bounding box center [906, 243] width 326 height 35
select select "****"
click at [743, 226] on select "**********" at bounding box center [906, 243] width 326 height 35
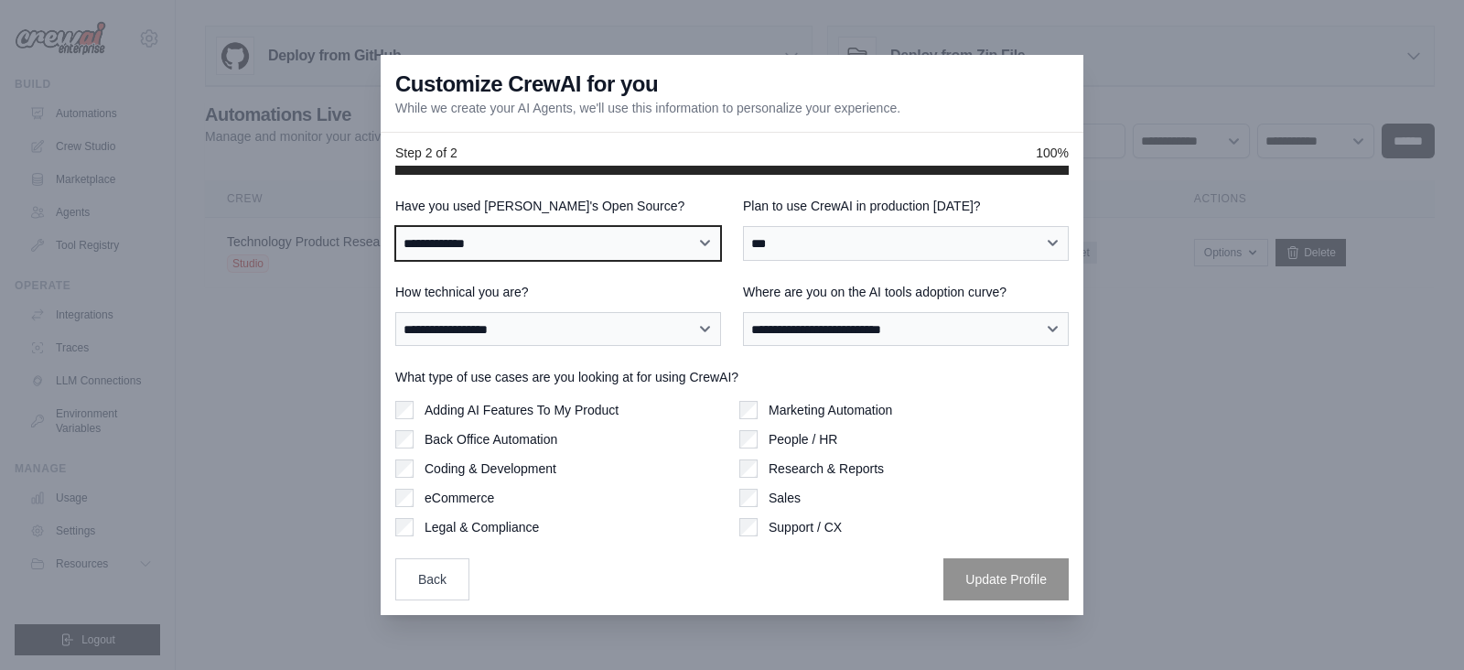
click at [566, 237] on select "**********" at bounding box center [558, 243] width 326 height 35
select select "**"
click at [395, 226] on select "**********" at bounding box center [558, 243] width 326 height 35
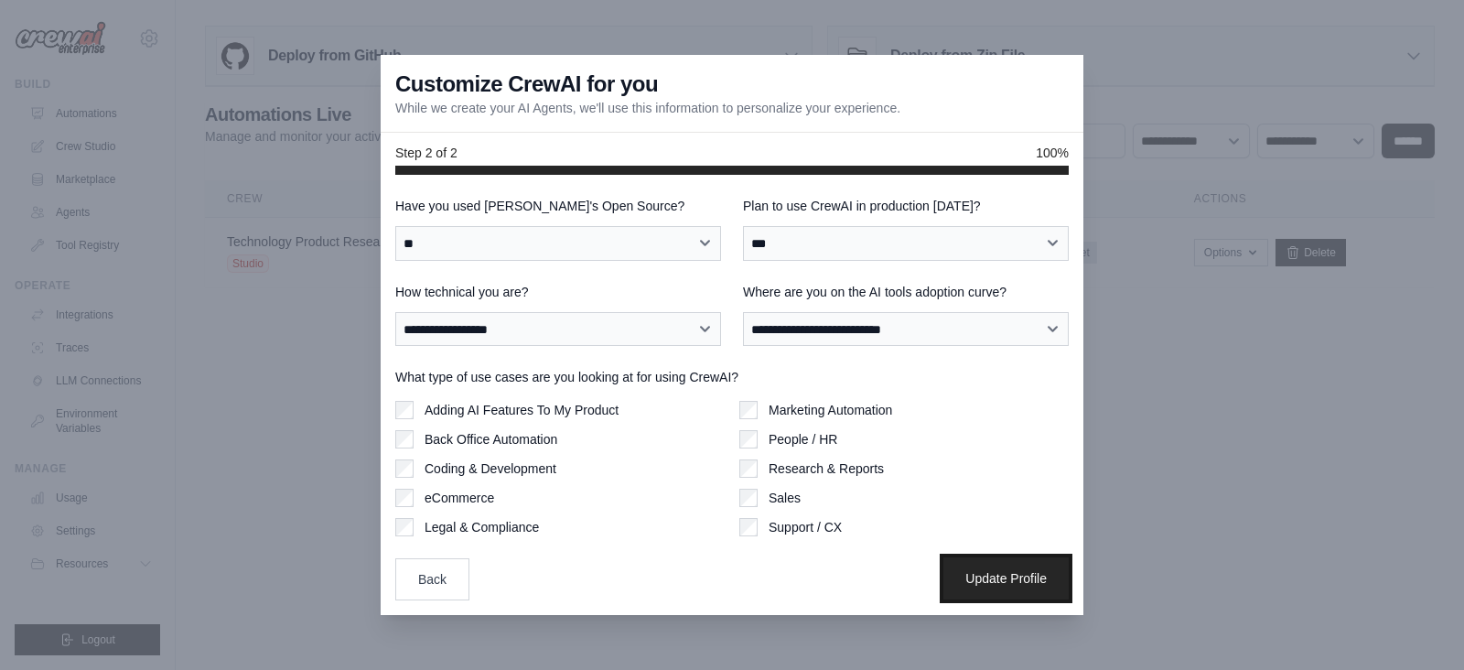
click at [988, 570] on button "Update Profile" at bounding box center [1006, 578] width 125 height 42
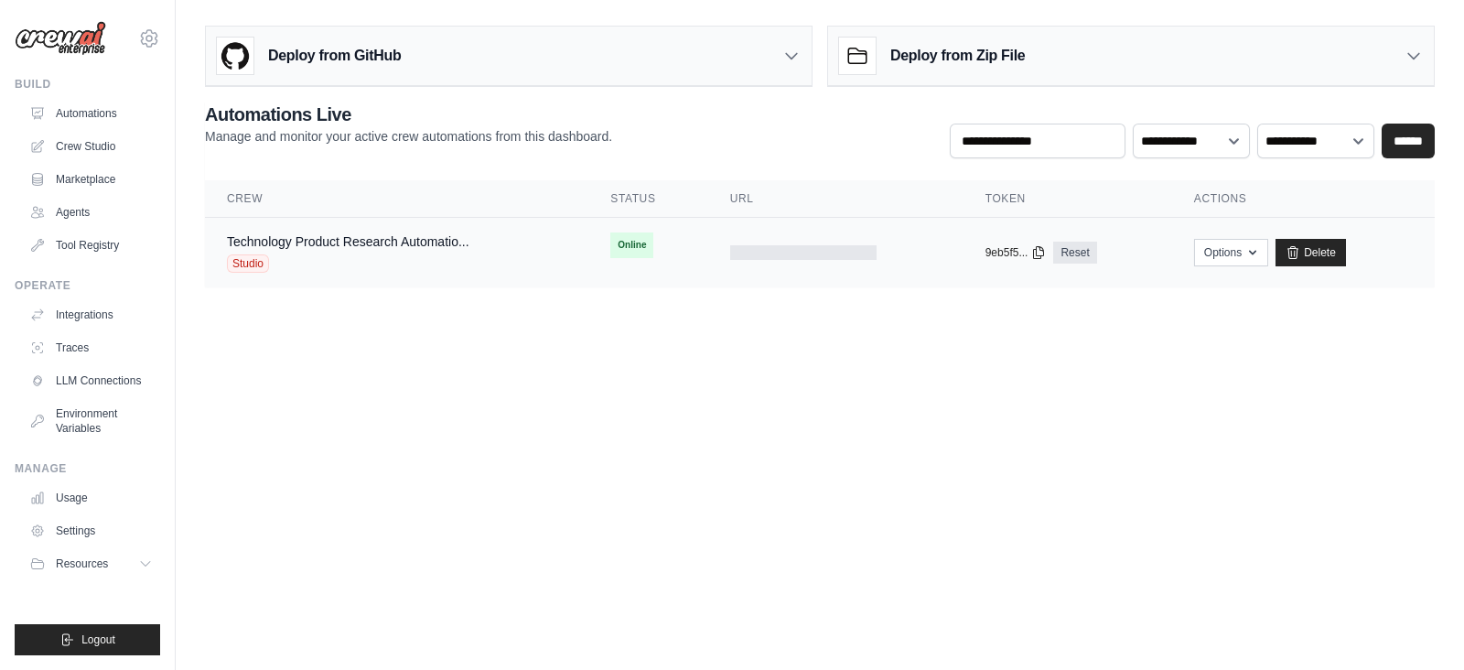
click at [479, 259] on div "Technology Product Research Automatio... Studio" at bounding box center [397, 252] width 340 height 40
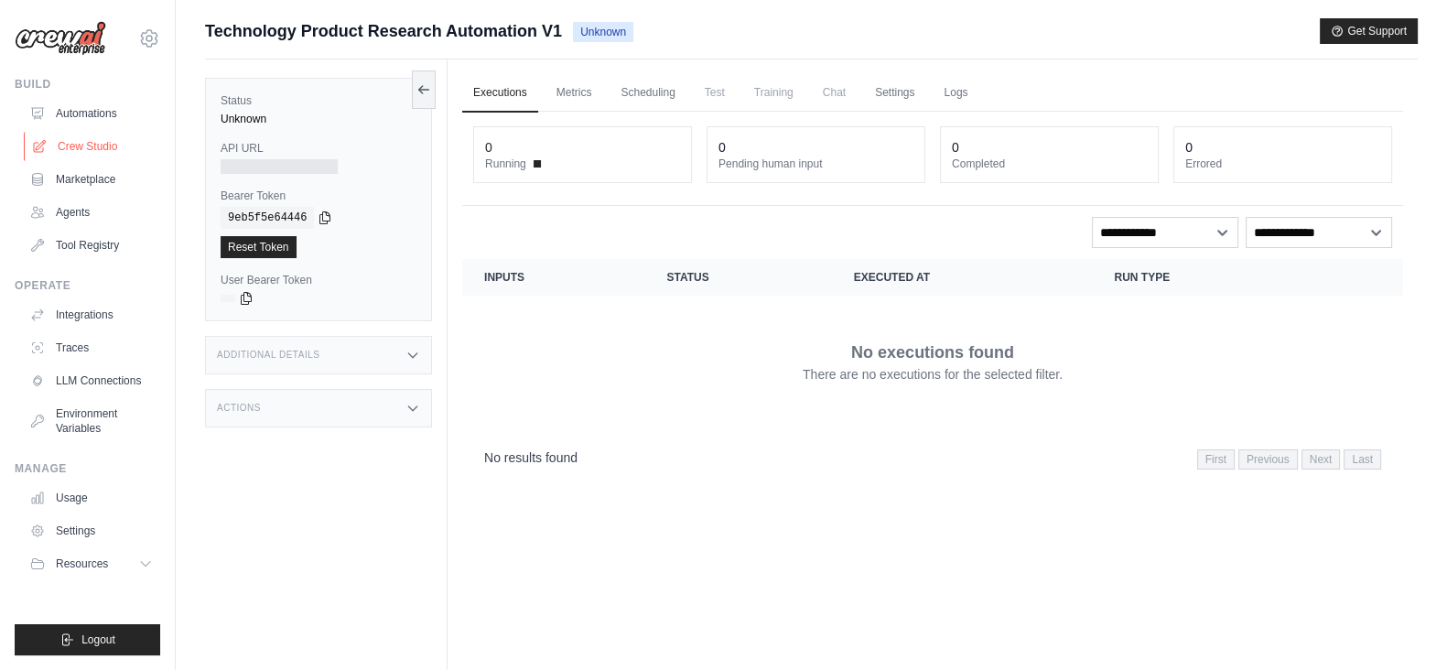
click at [86, 139] on link "Crew Studio" at bounding box center [93, 146] width 138 height 29
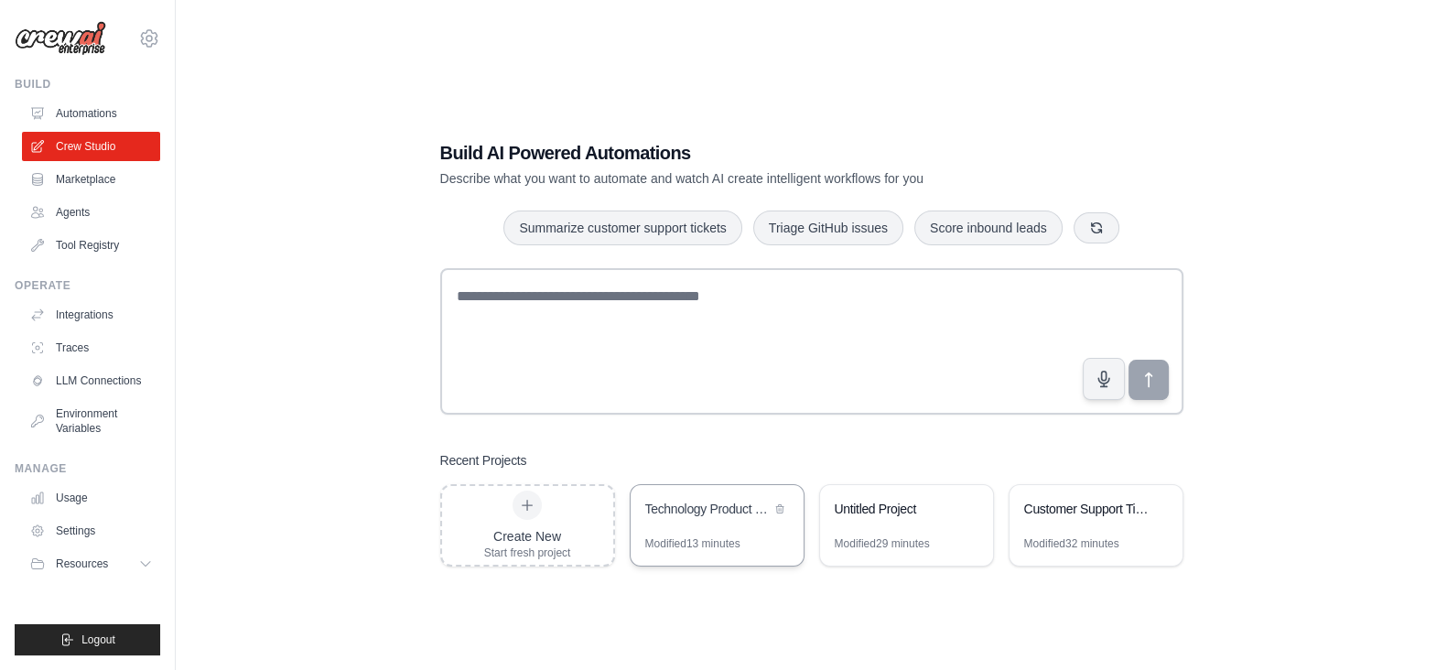
click at [737, 549] on div "Modified 13 minutes" at bounding box center [692, 543] width 95 height 15
click at [1072, 550] on div "Modified 32 minutes" at bounding box center [1071, 543] width 95 height 15
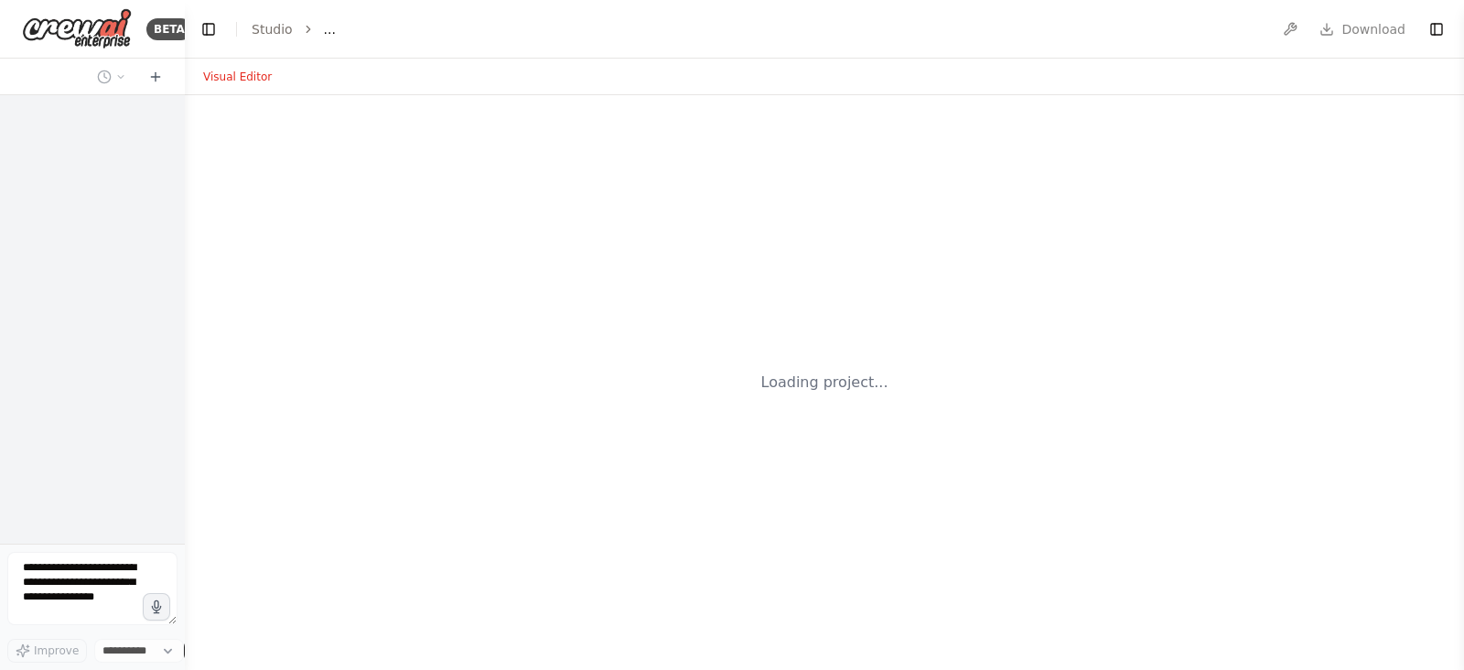
scroll to position [6077, 0]
select select "****"
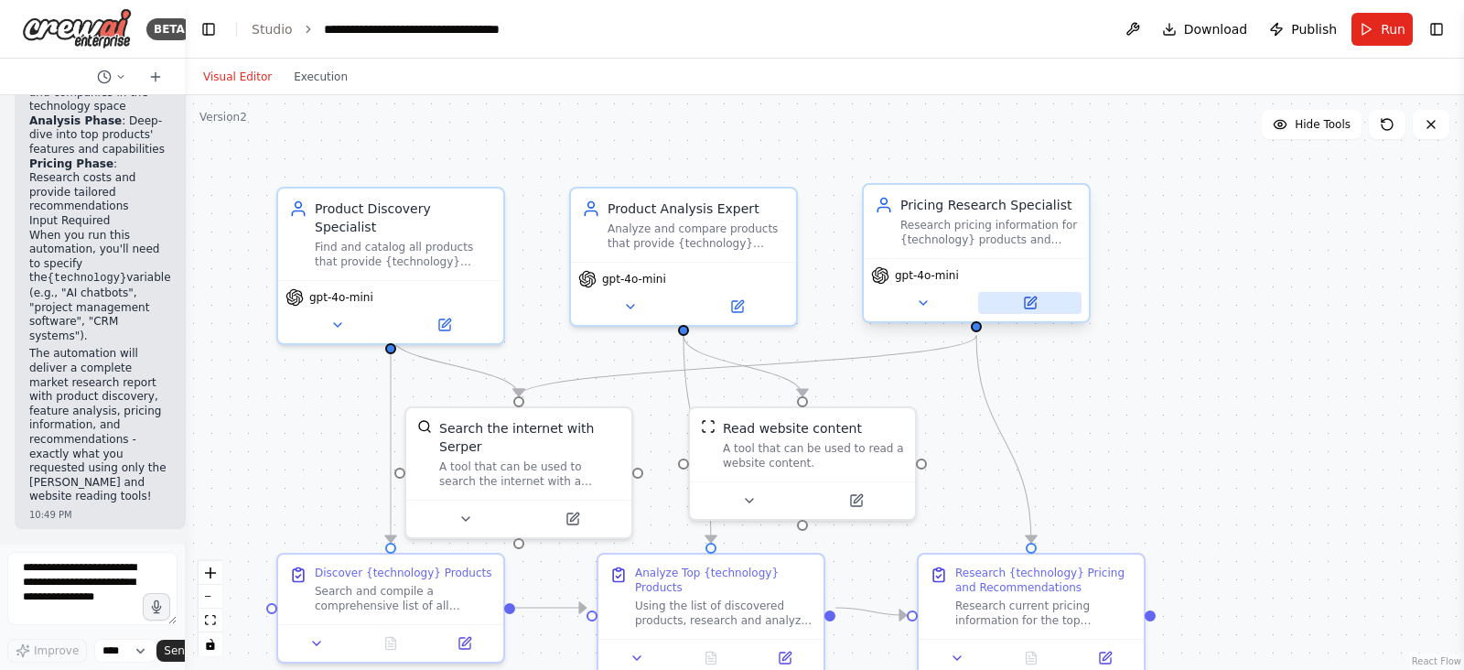
scroll to position [2827, 0]
drag, startPoint x: 1040, startPoint y: 299, endPoint x: 919, endPoint y: 308, distance: 121.1
click at [919, 308] on icon at bounding box center [923, 303] width 15 height 15
click at [1323, 132] on button "Hide Tools" at bounding box center [1312, 124] width 100 height 29
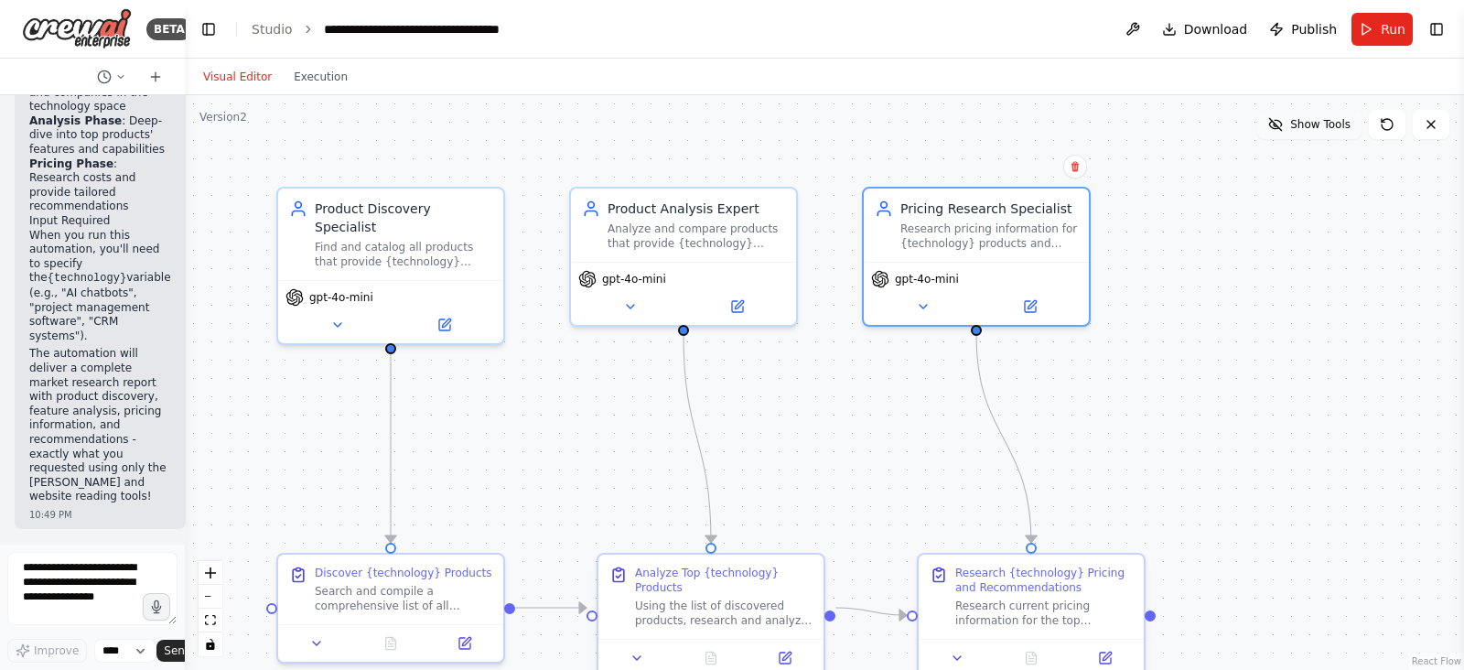
click at [1323, 132] on button "Show Tools" at bounding box center [1310, 124] width 104 height 29
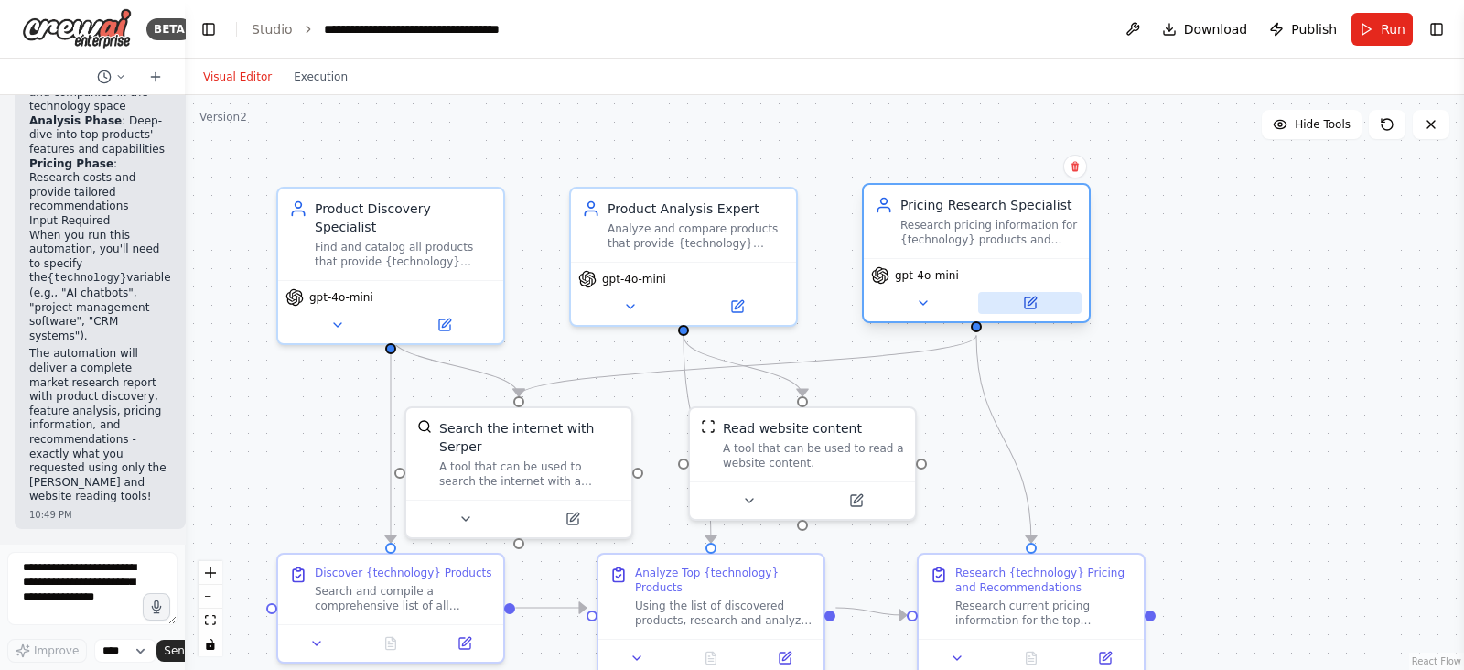
click at [1036, 308] on icon at bounding box center [1030, 303] width 15 height 15
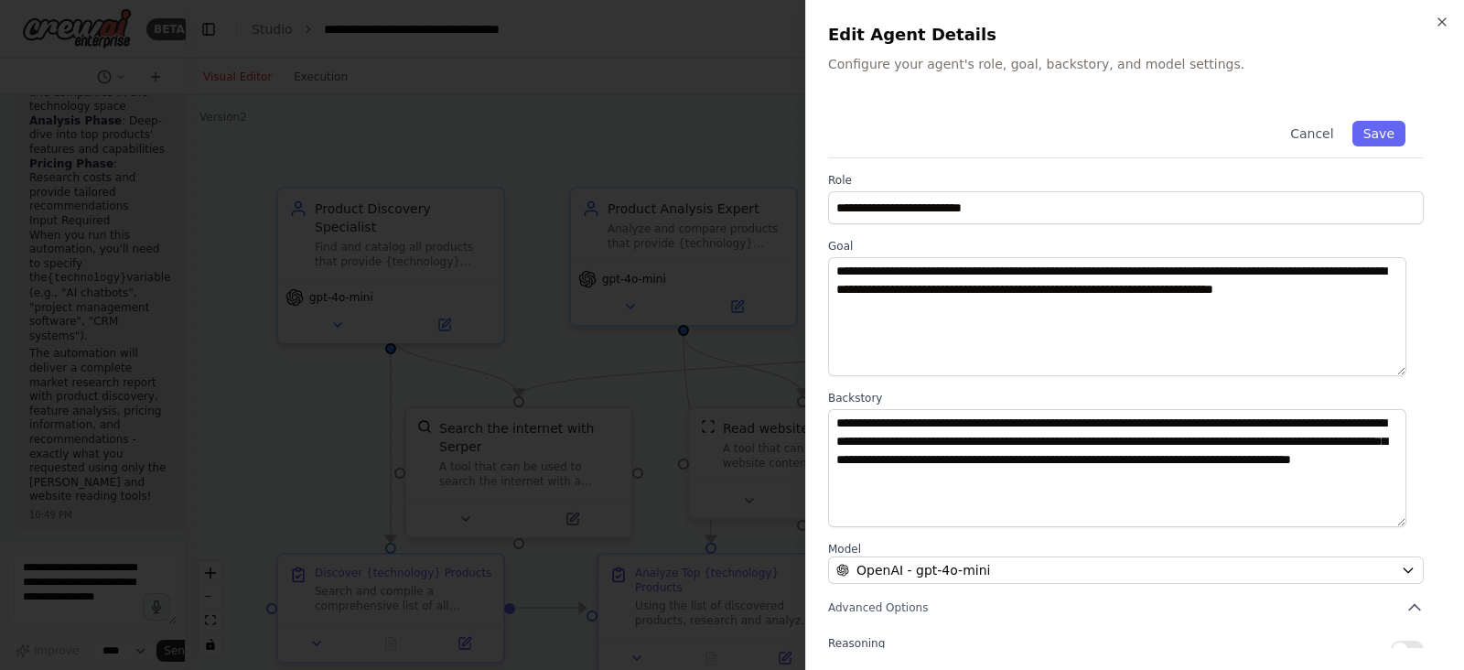
scroll to position [157, 0]
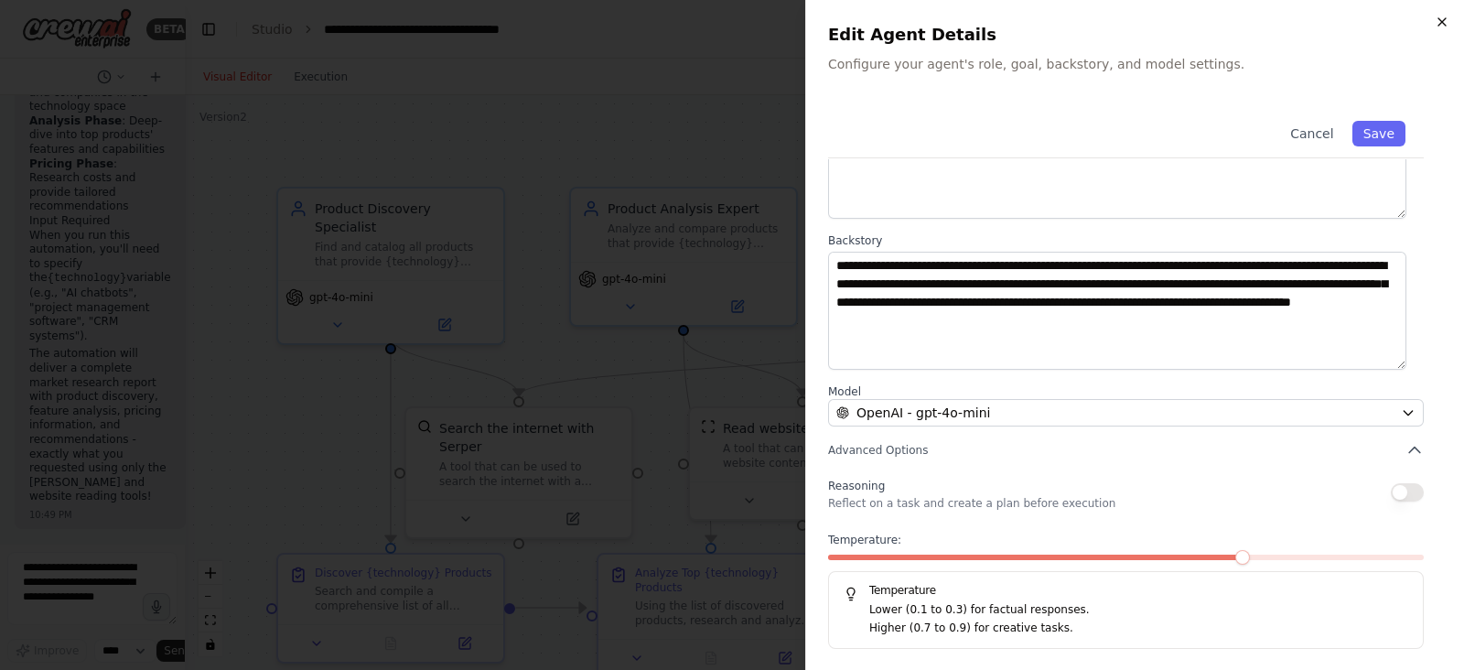
click at [1445, 29] on div "**********" at bounding box center [1134, 335] width 659 height 670
click at [1447, 24] on icon "button" at bounding box center [1442, 22] width 15 height 15
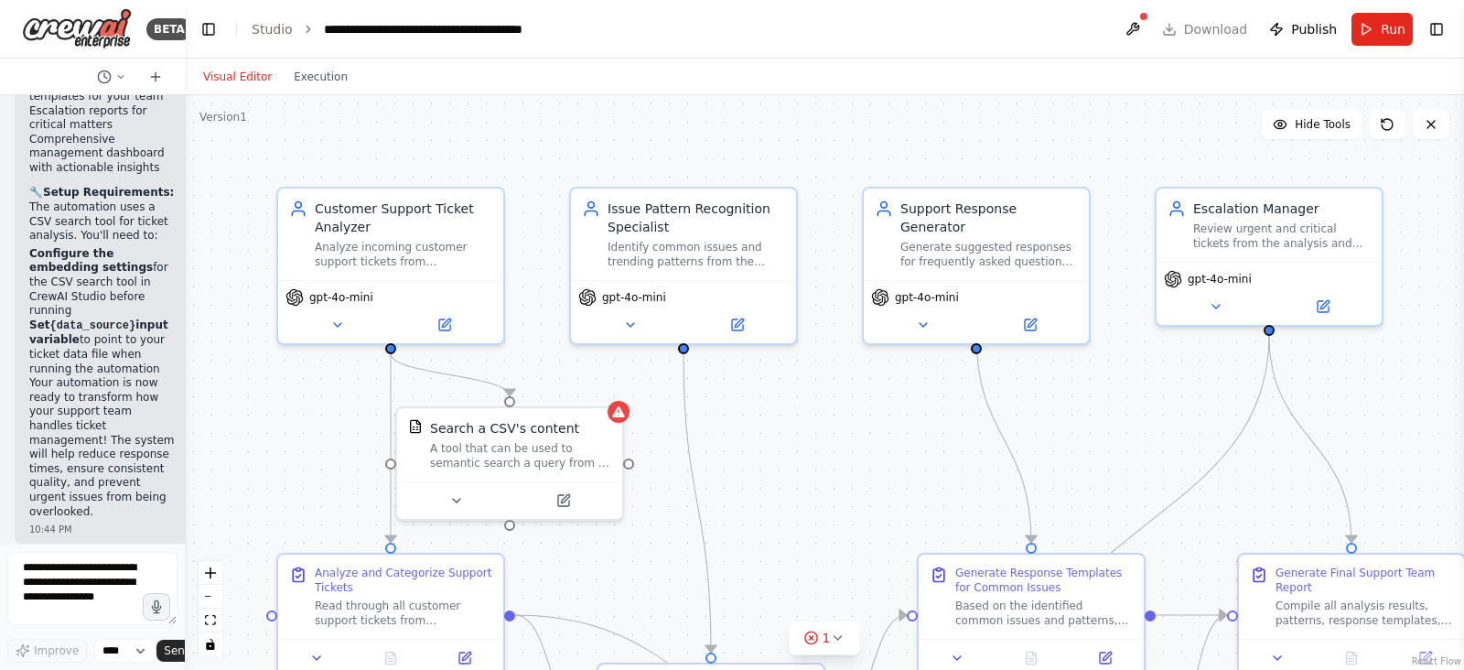
scroll to position [3249, 0]
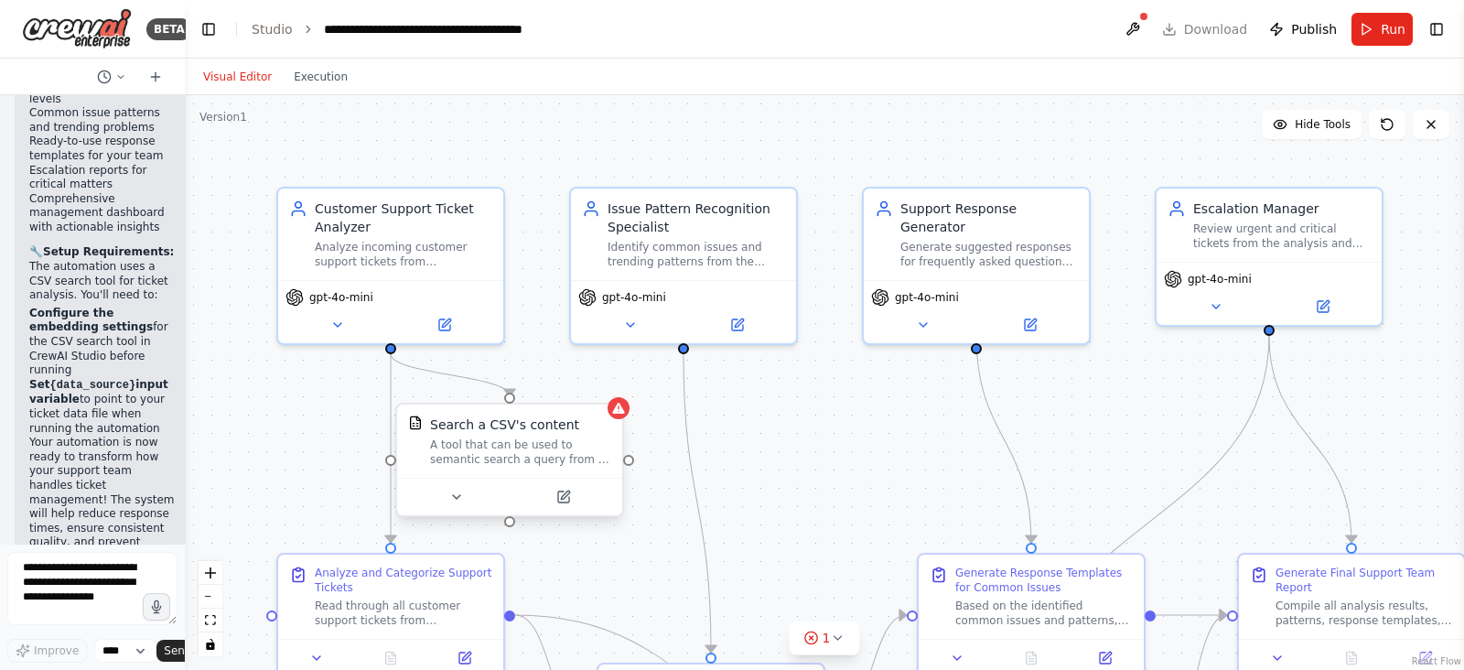
click at [551, 455] on div "A tool that can be used to semantic search a query from a CSV's content." at bounding box center [520, 451] width 181 height 29
drag, startPoint x: 511, startPoint y: 524, endPoint x: 671, endPoint y: 341, distance: 243.2
click at [671, 341] on div "Customer Support Ticket Analyzer Analyze incoming customer support tickets from…" at bounding box center [824, 382] width 1279 height 575
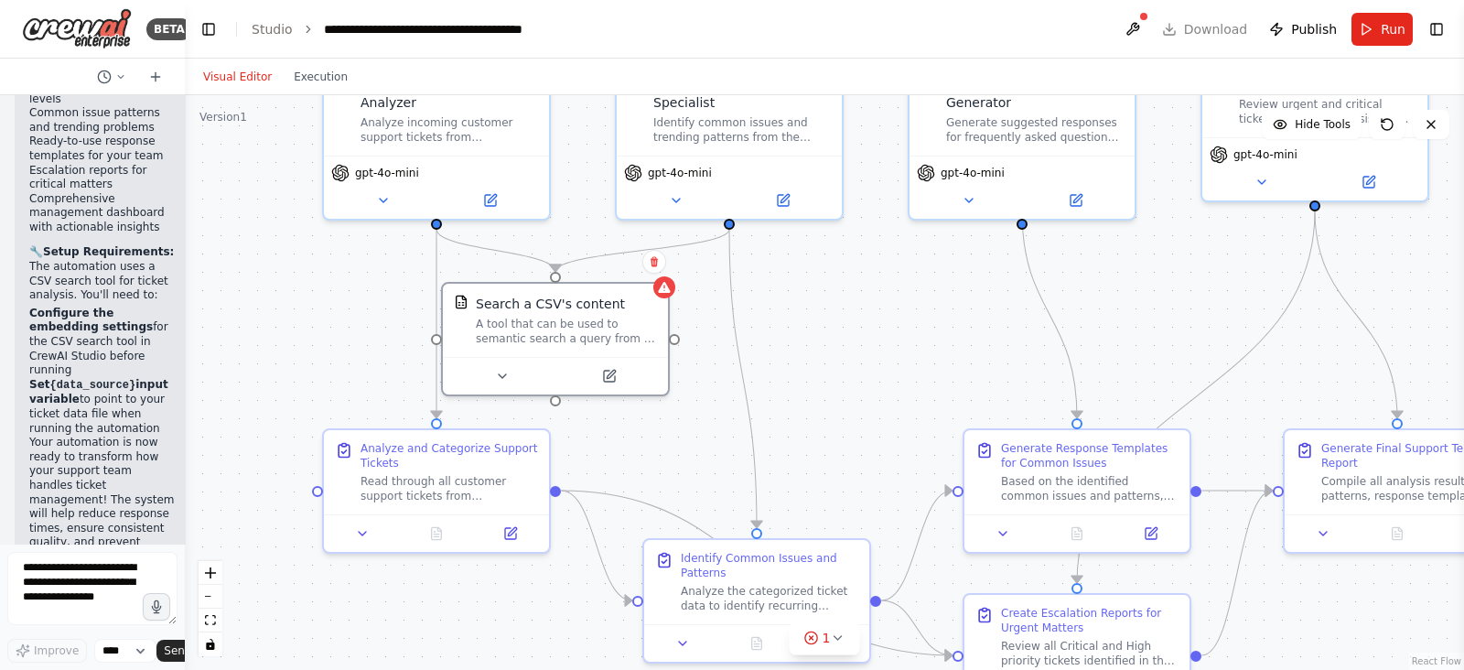
drag, startPoint x: 513, startPoint y: 607, endPoint x: 540, endPoint y: 444, distance: 165.2
click at [540, 444] on div ".deletable-edge-delete-btn { width: 20px; height: 20px; border: 0px solid #ffff…" at bounding box center [824, 382] width 1279 height 575
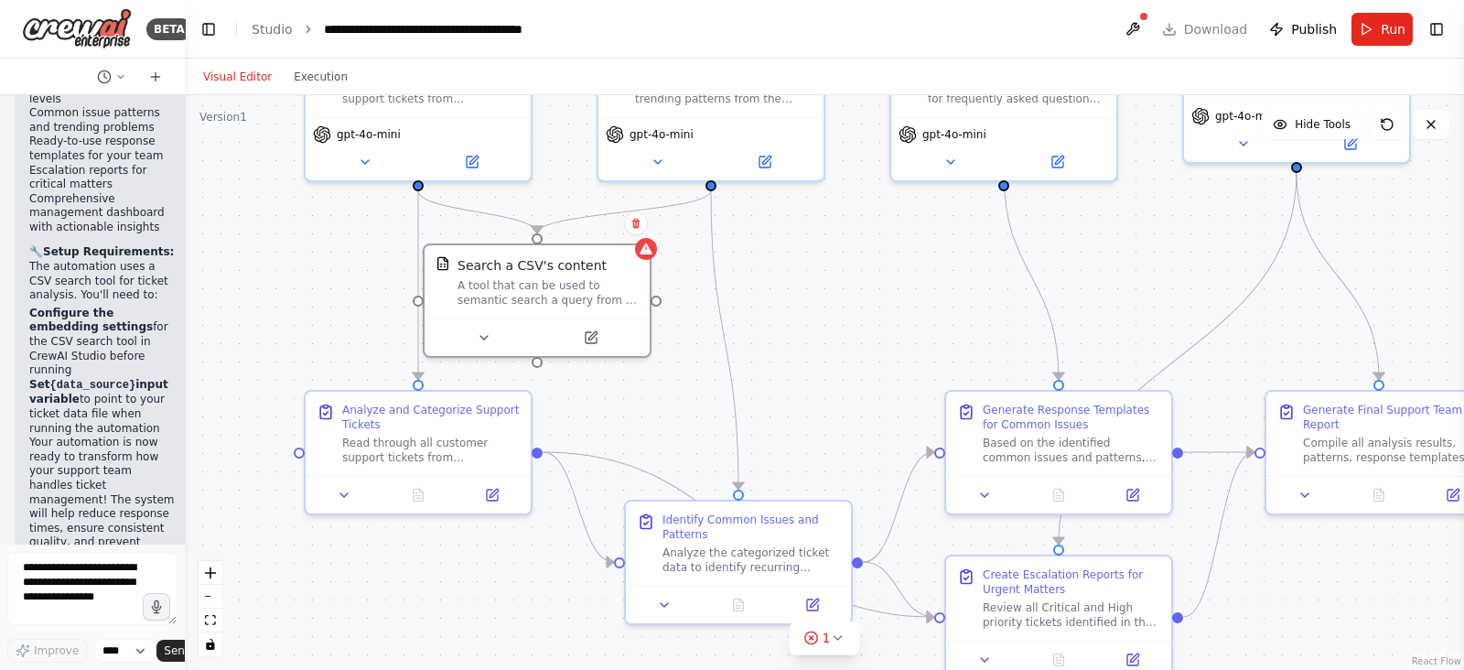
drag, startPoint x: 732, startPoint y: 493, endPoint x: 655, endPoint y: 427, distance: 101.3
click at [655, 427] on div ".deletable-edge-delete-btn { width: 20px; height: 20px; border: 0px solid #ffff…" at bounding box center [824, 382] width 1279 height 575
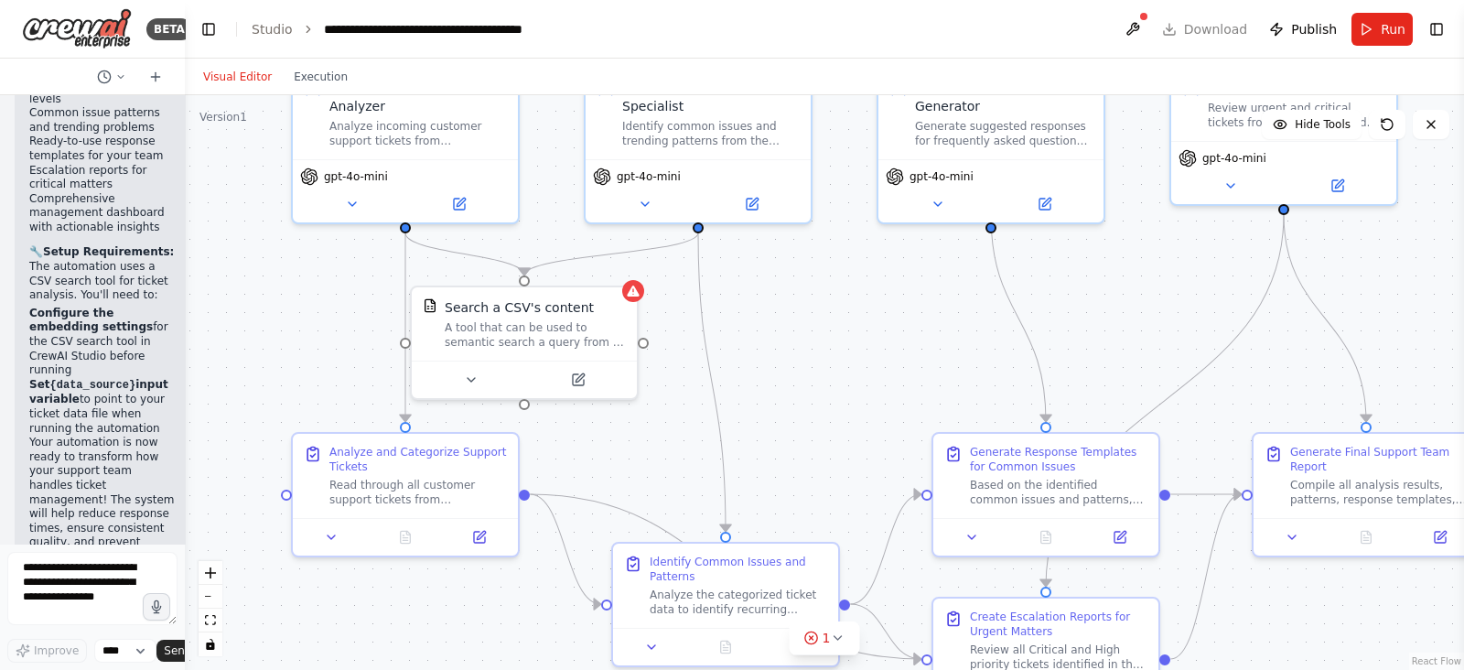
drag, startPoint x: 544, startPoint y: 361, endPoint x: 531, endPoint y: 403, distance: 44.0
click at [531, 403] on div ".deletable-edge-delete-btn { width: 20px; height: 20px; border: 0px solid #ffff…" at bounding box center [824, 382] width 1279 height 575
click at [528, 410] on div ".deletable-edge-delete-btn { width: 20px; height: 20px; border: 0px solid #ffff…" at bounding box center [824, 382] width 1279 height 575
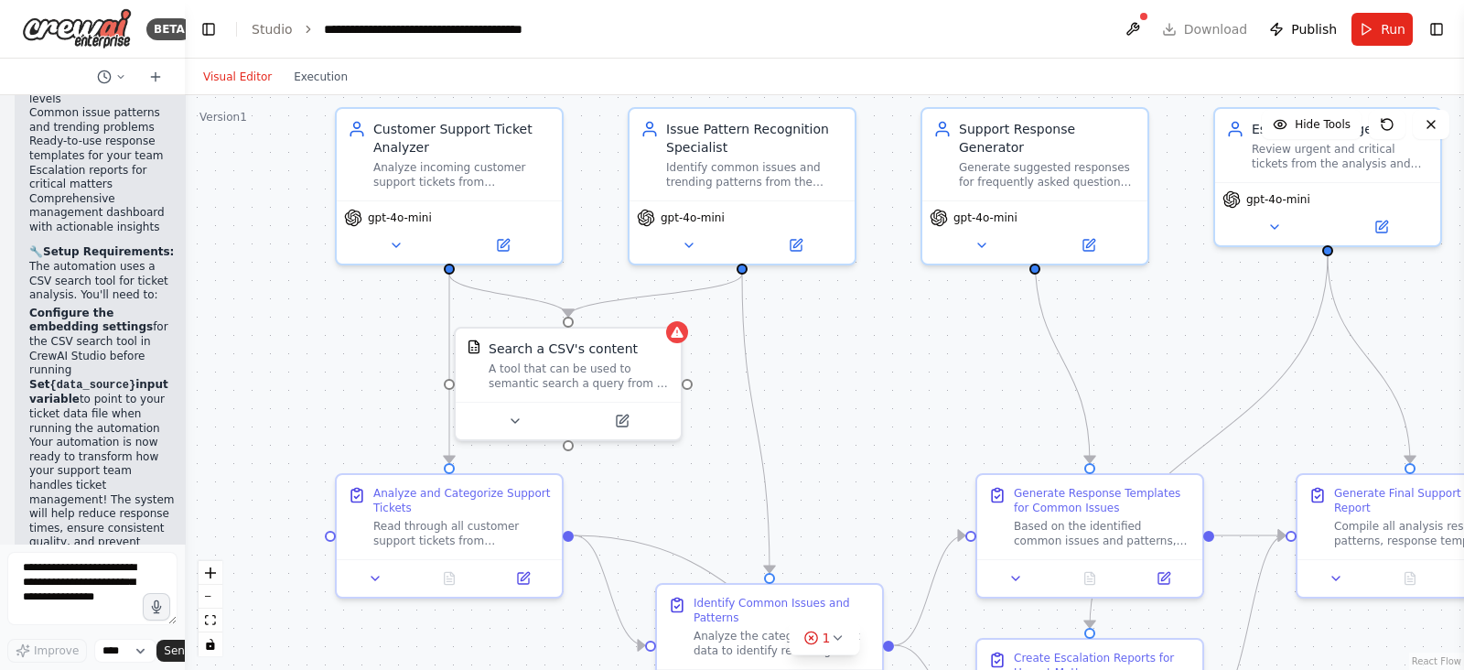
drag, startPoint x: 528, startPoint y: 410, endPoint x: 572, endPoint y: 451, distance: 60.2
click at [572, 451] on div ".deletable-edge-delete-btn { width: 20px; height: 20px; border: 0px solid #ffff…" at bounding box center [824, 382] width 1279 height 575
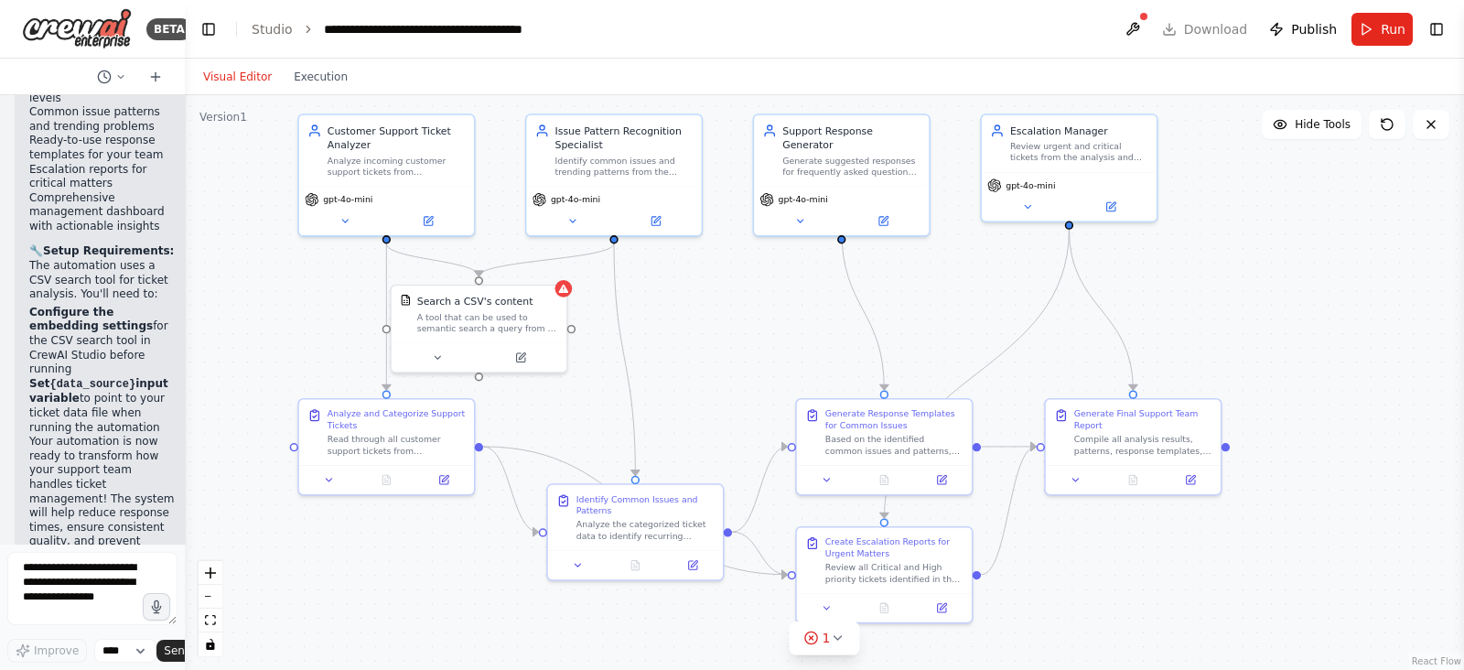
drag, startPoint x: 826, startPoint y: 422, endPoint x: 686, endPoint y: 366, distance: 151.6
click at [686, 366] on div ".deletable-edge-delete-btn { width: 20px; height: 20px; border: 0px solid #ffff…" at bounding box center [824, 382] width 1279 height 575
click at [1150, 16] on div at bounding box center [1144, 16] width 11 height 11
click at [1138, 31] on button at bounding box center [1132, 29] width 29 height 33
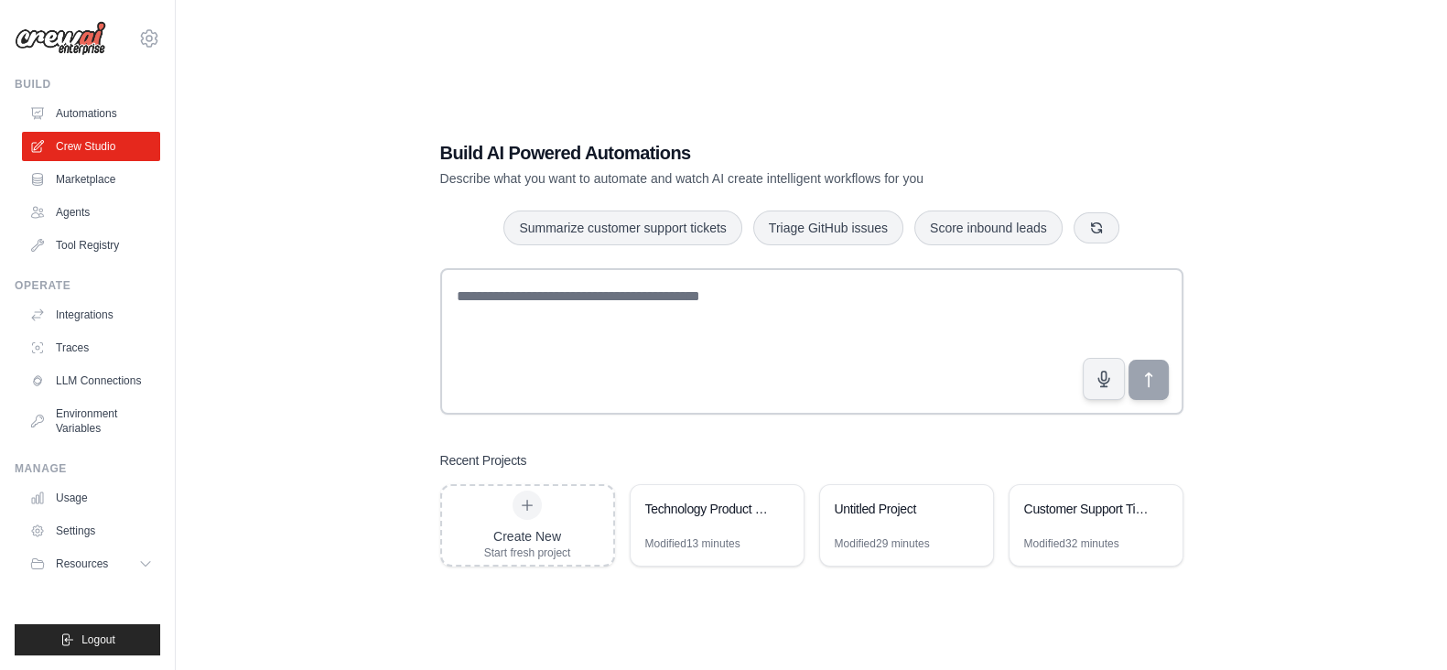
scroll to position [6077, 0]
click at [698, 523] on div "Technology Product Research Automation" at bounding box center [717, 510] width 173 height 51
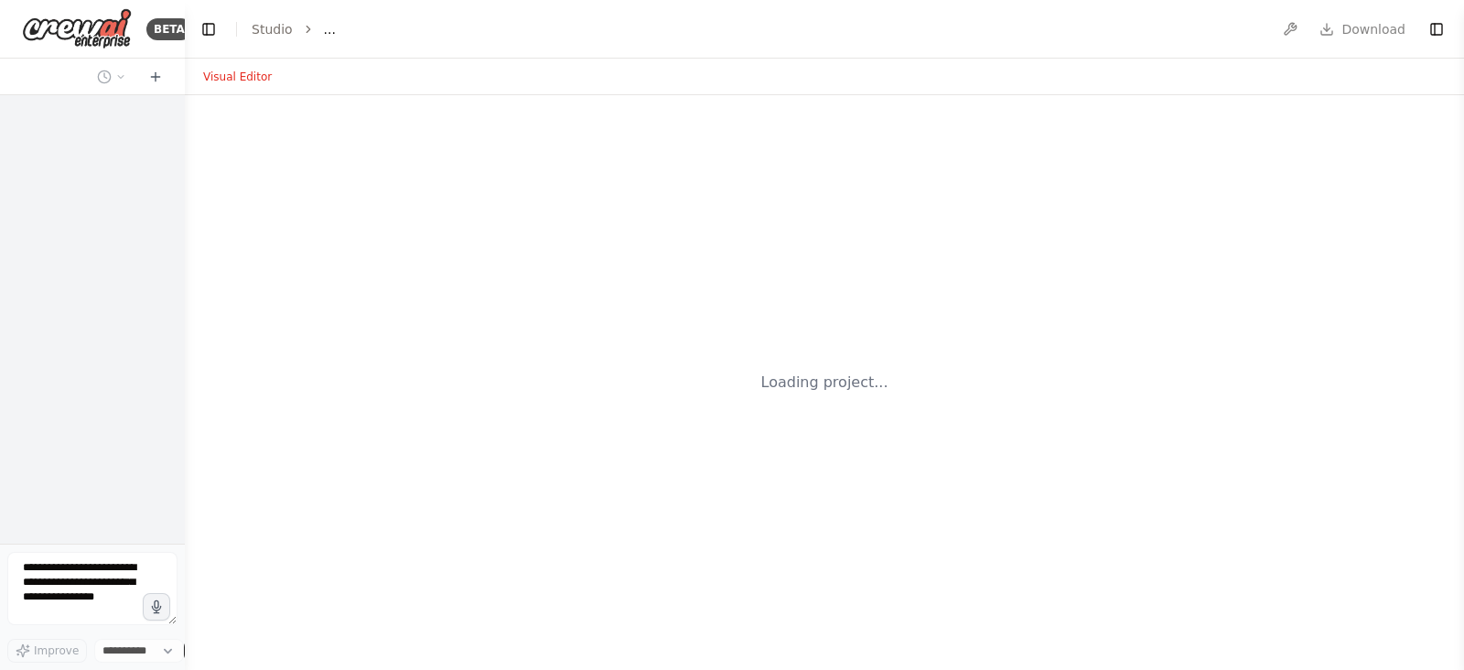
scroll to position [6077, 0]
select select "****"
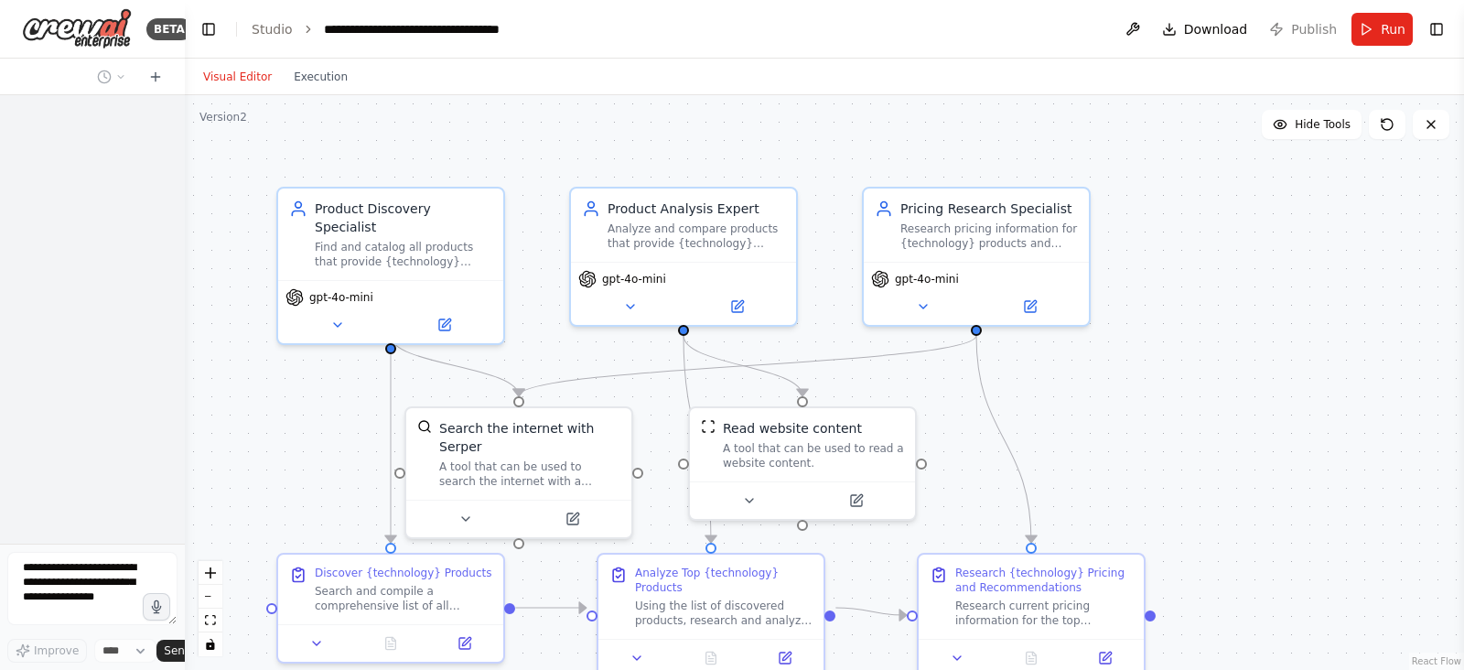
scroll to position [0, 0]
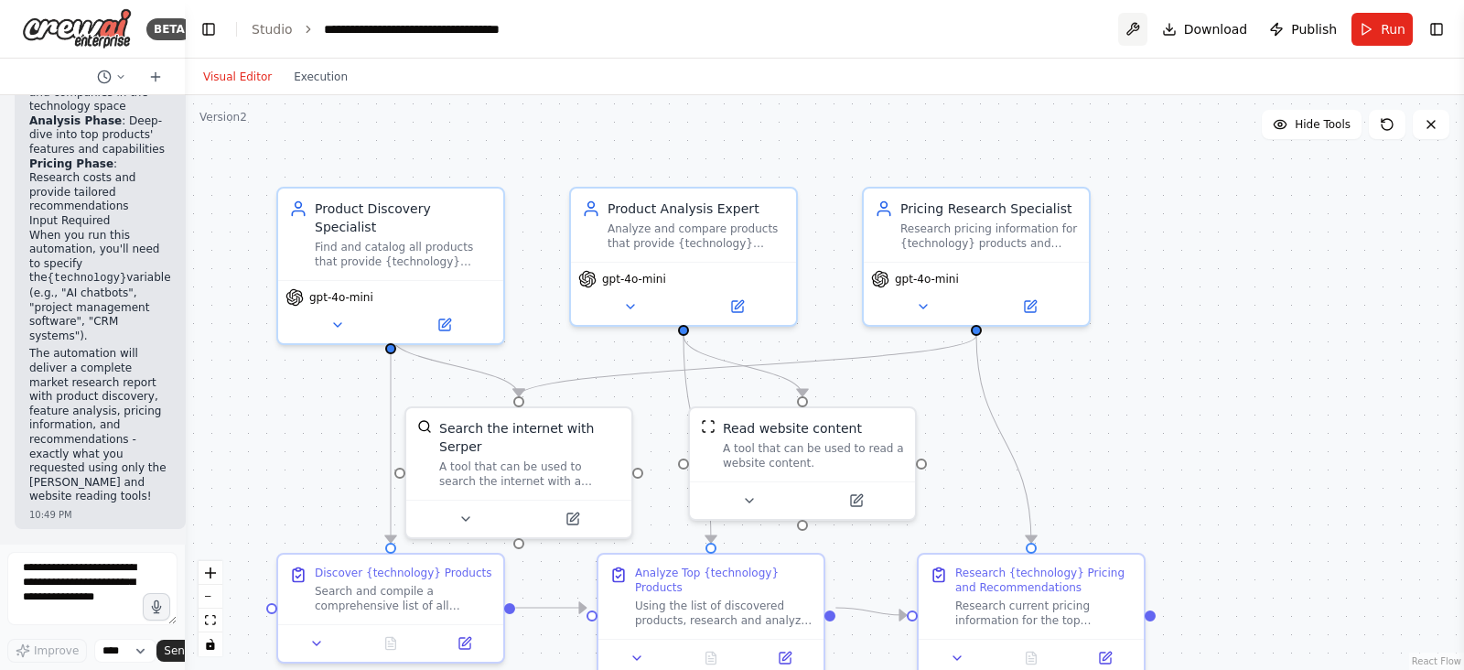
click at [1148, 25] on button at bounding box center [1132, 29] width 29 height 33
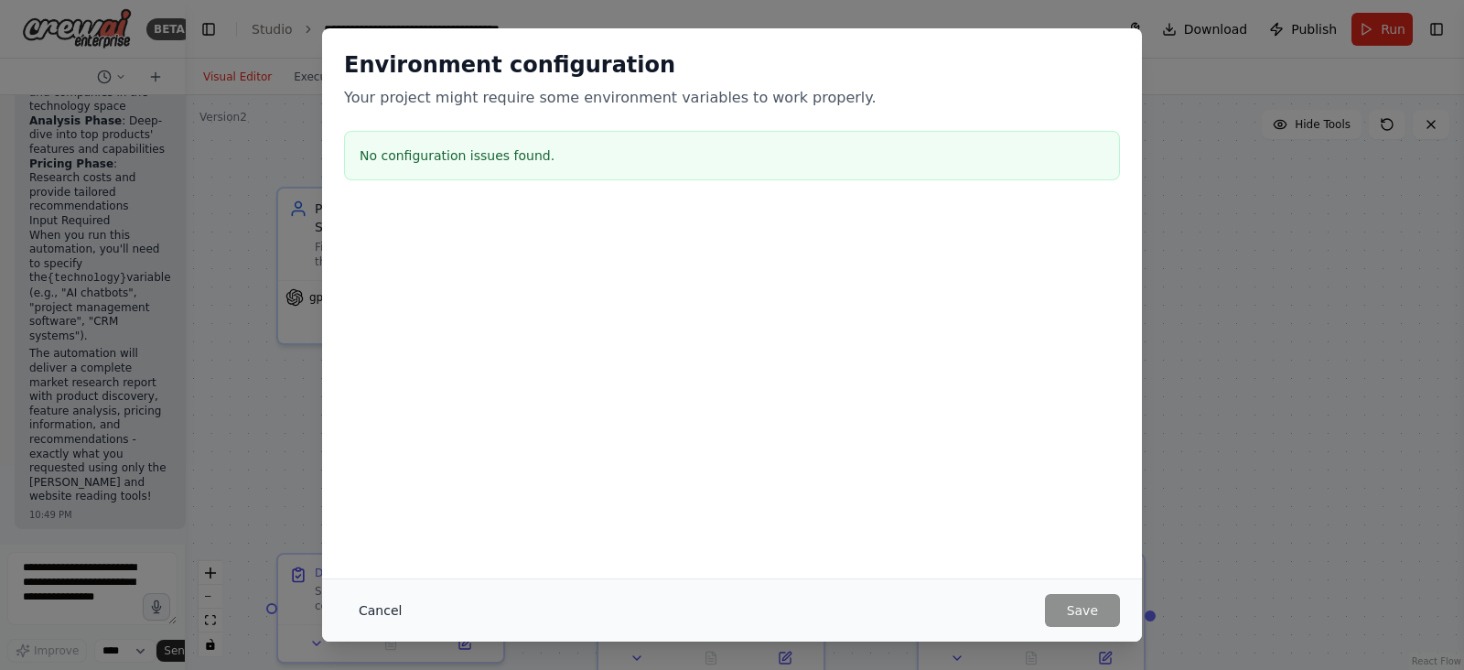
click at [377, 602] on button "Cancel" at bounding box center [380, 610] width 72 height 33
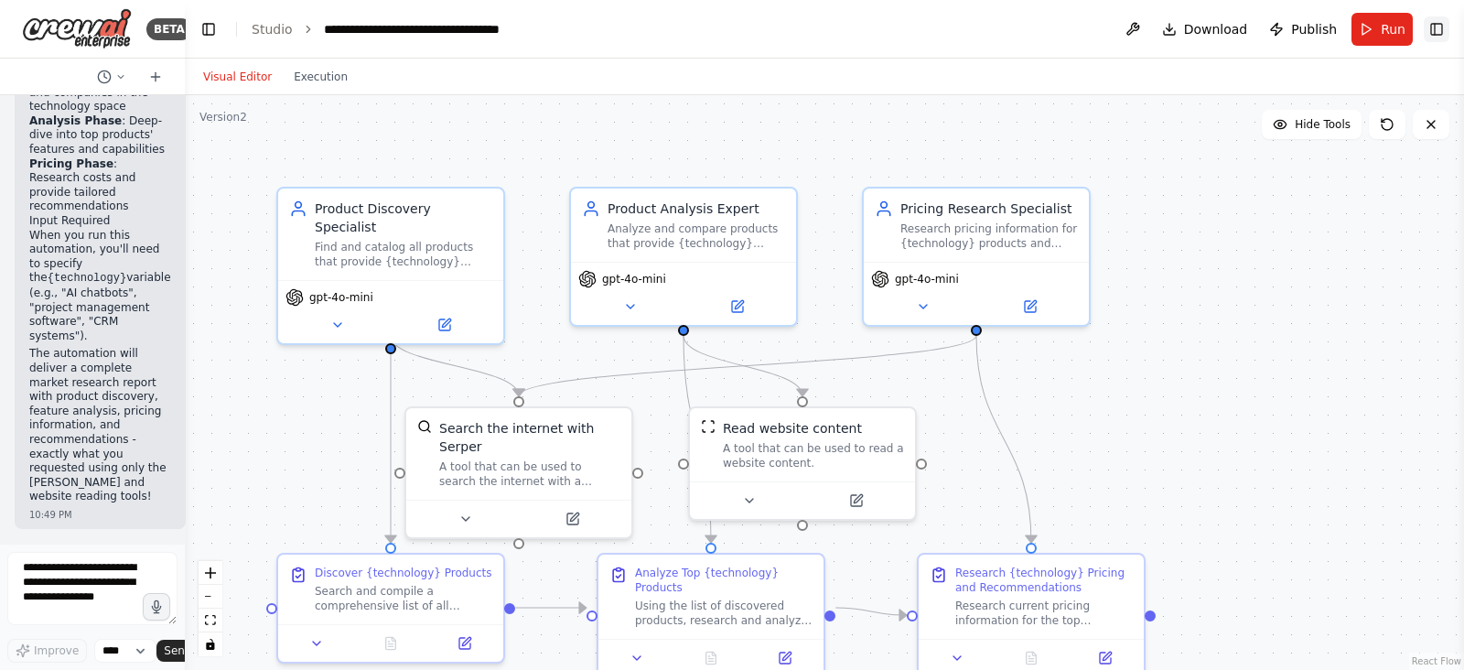
click at [1441, 20] on button "Toggle Right Sidebar" at bounding box center [1437, 29] width 26 height 26
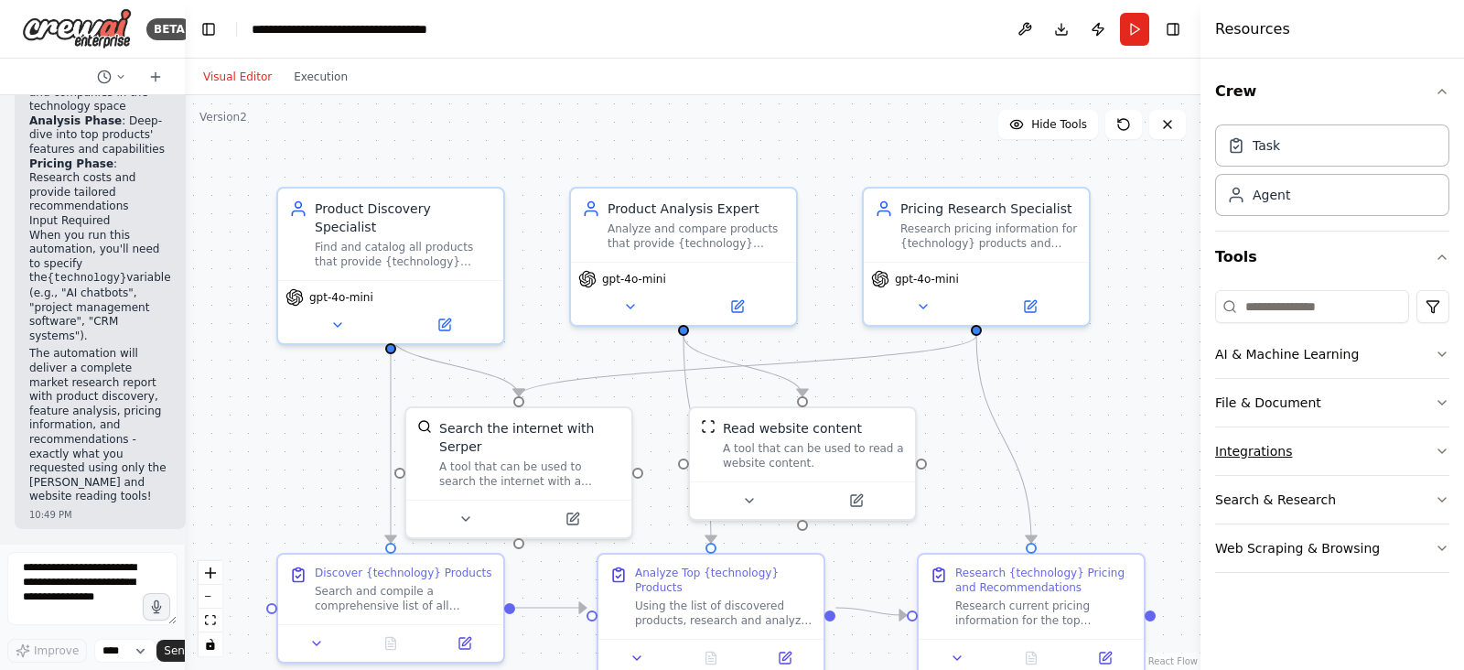
click at [1437, 448] on icon "button" at bounding box center [1442, 451] width 15 height 15
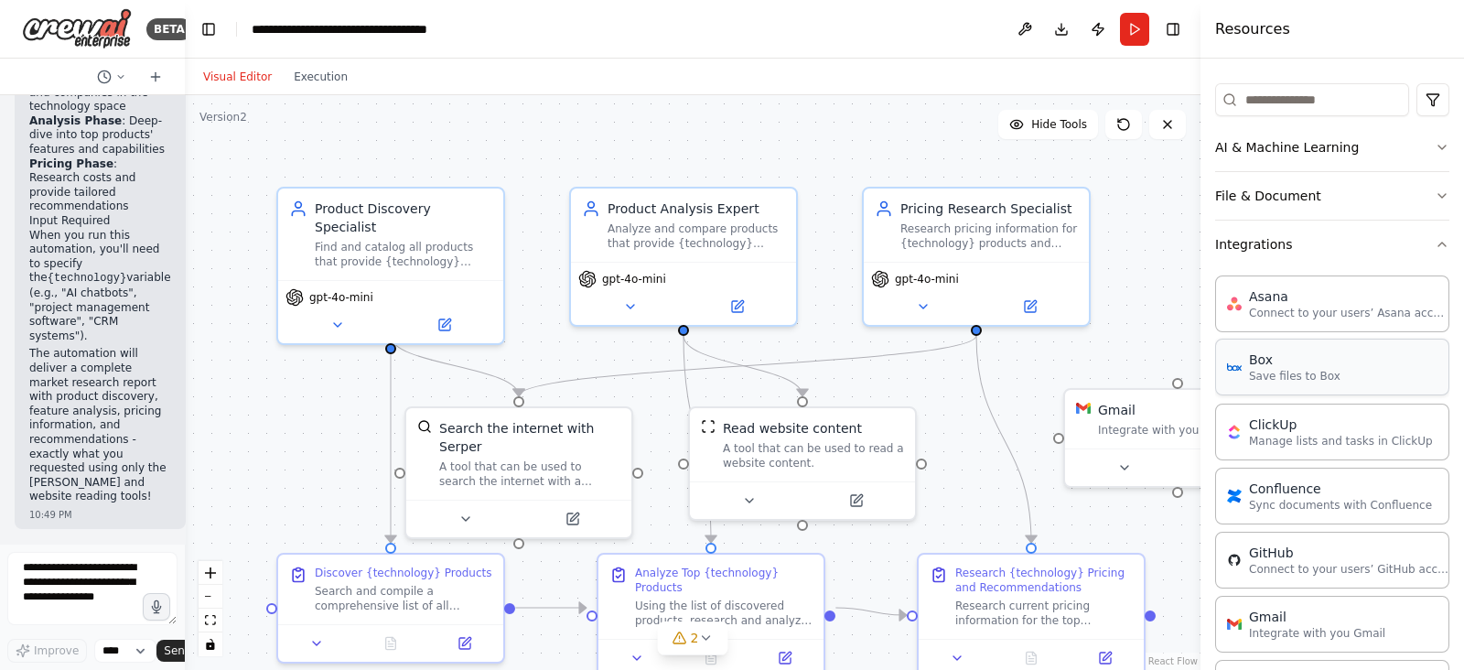
scroll to position [132, 0]
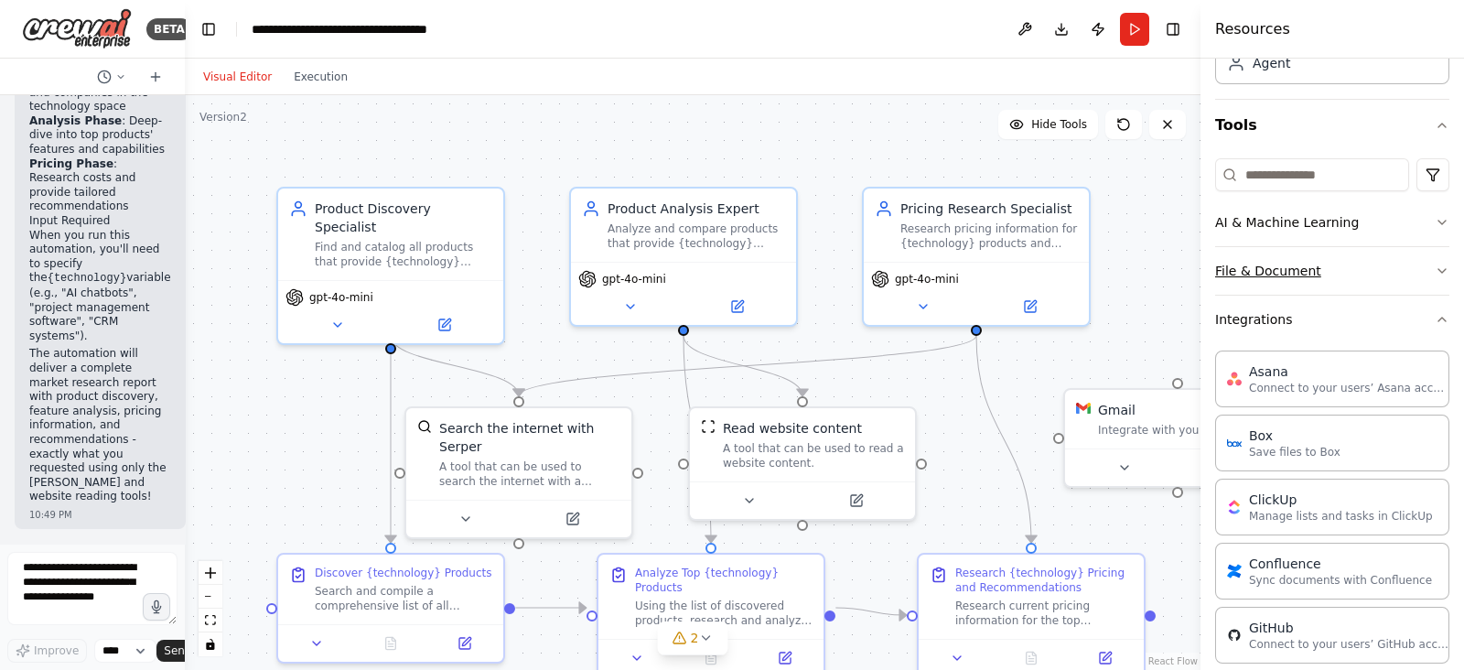
click at [1435, 267] on icon "button" at bounding box center [1442, 271] width 15 height 15
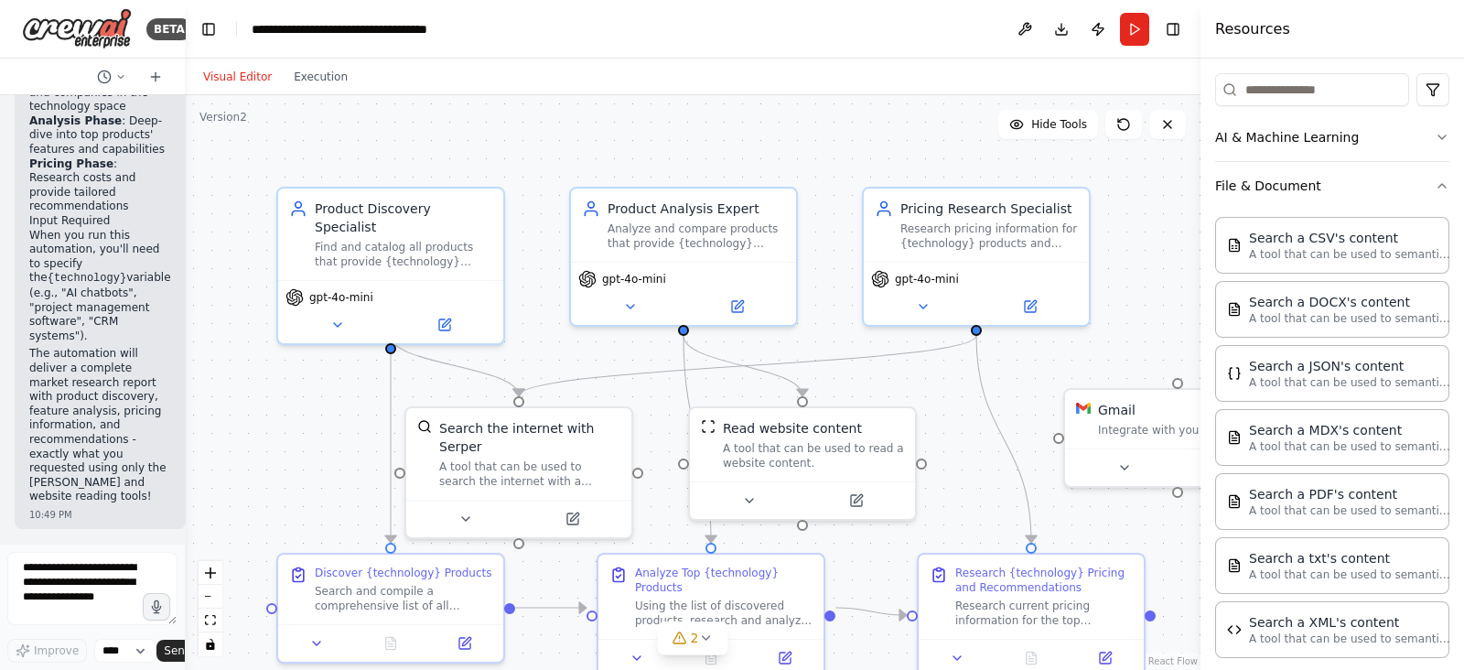
scroll to position [184, 0]
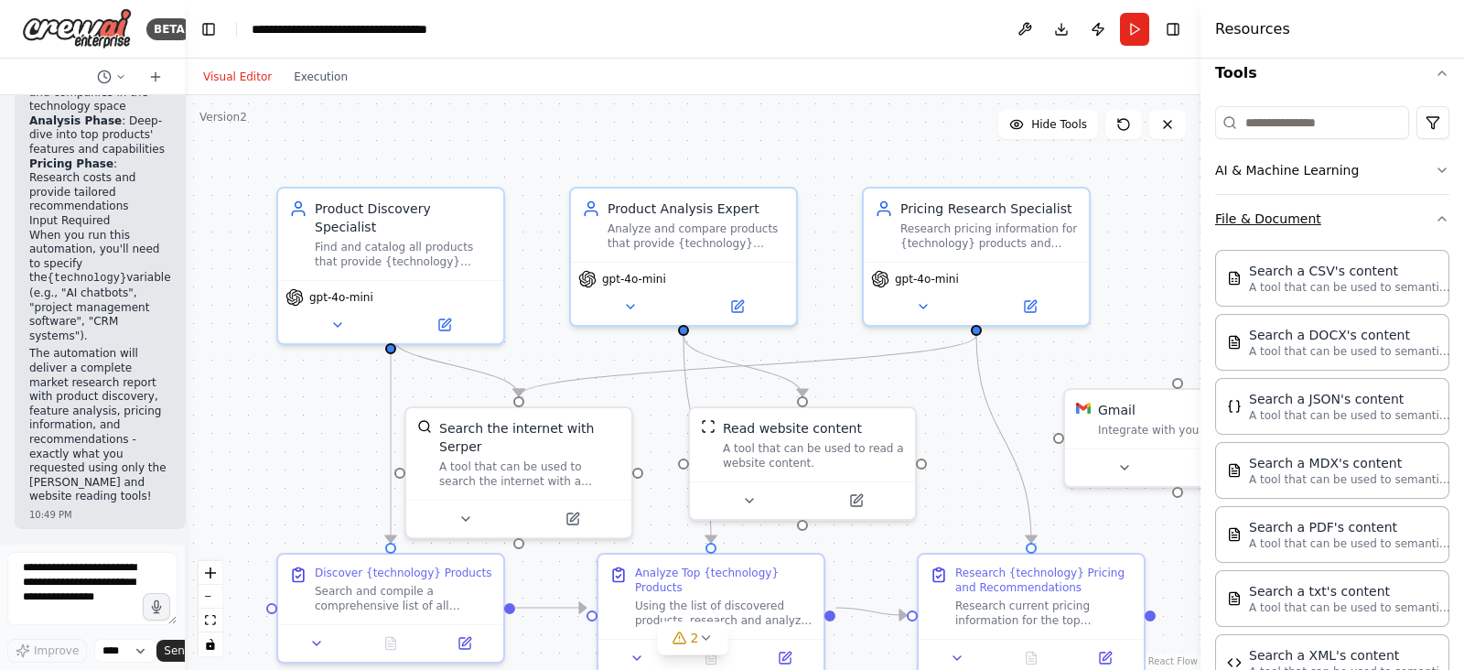
click at [1435, 219] on icon "button" at bounding box center [1442, 218] width 15 height 15
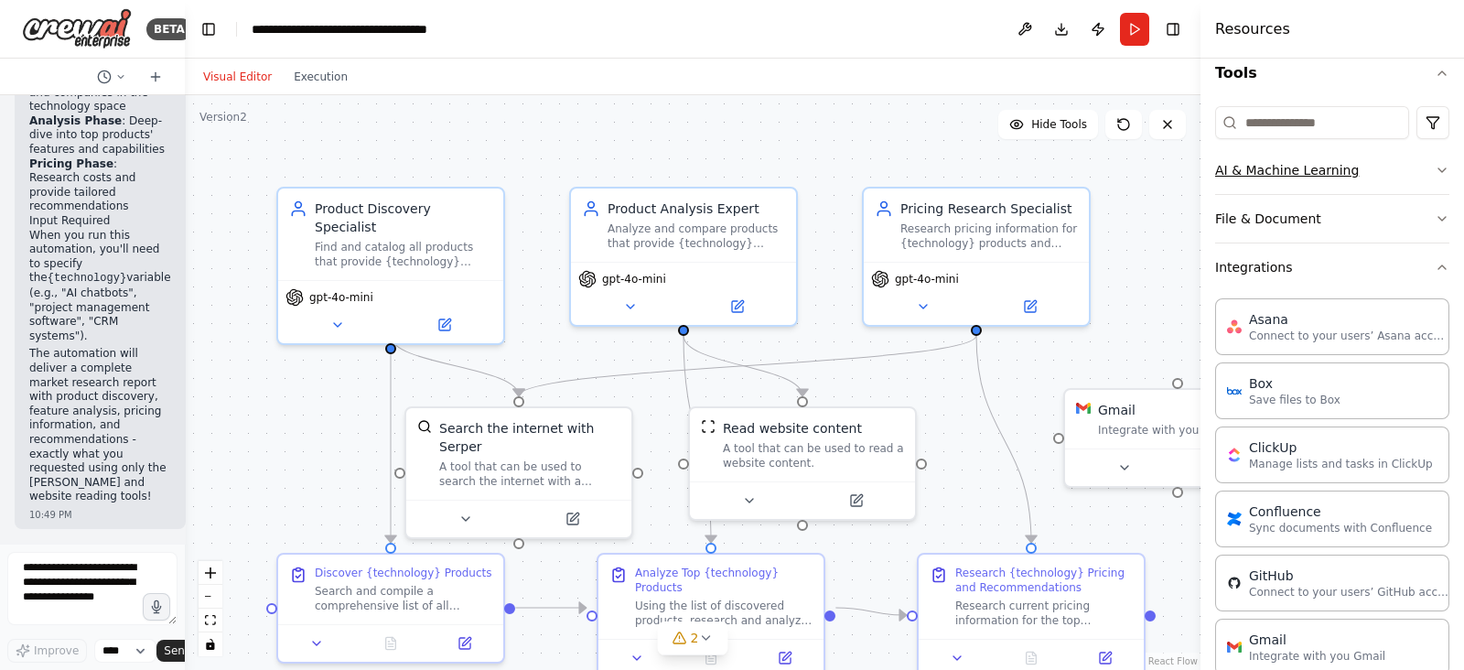
click at [1435, 165] on icon "button" at bounding box center [1442, 170] width 15 height 15
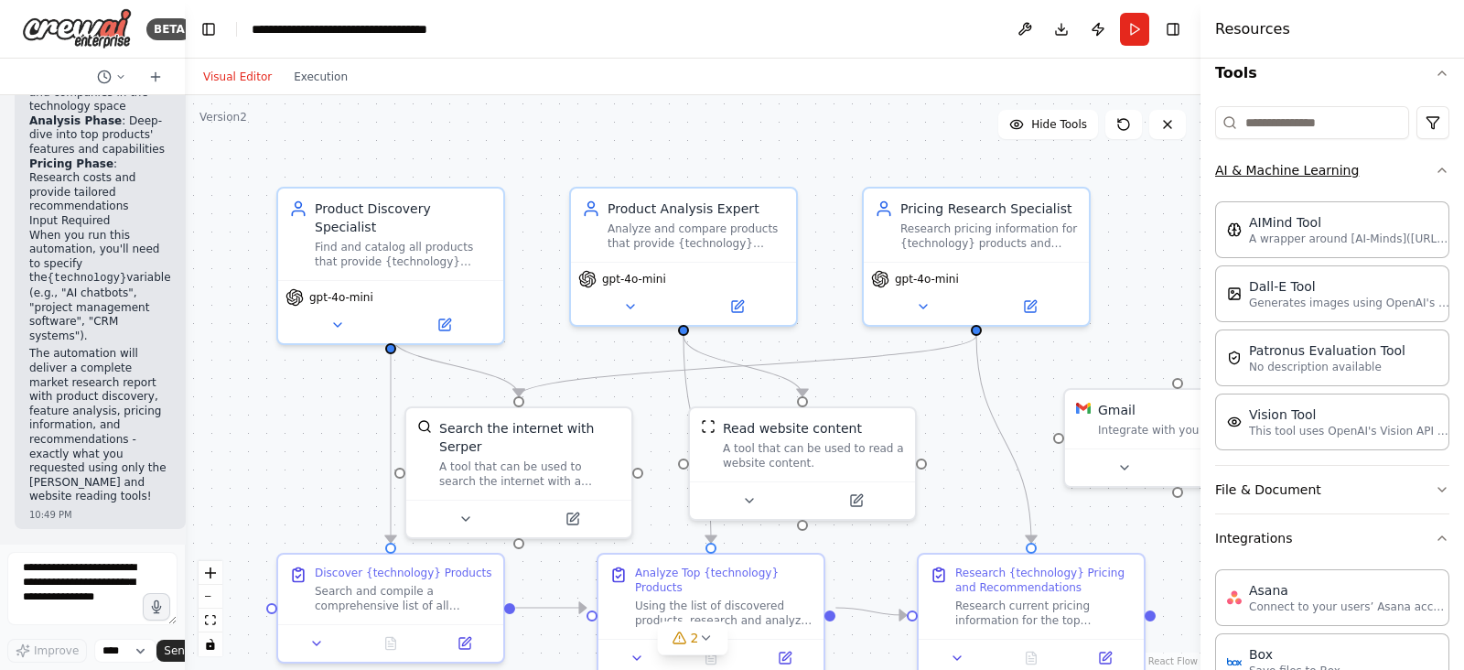
click at [1435, 171] on icon "button" at bounding box center [1442, 170] width 15 height 15
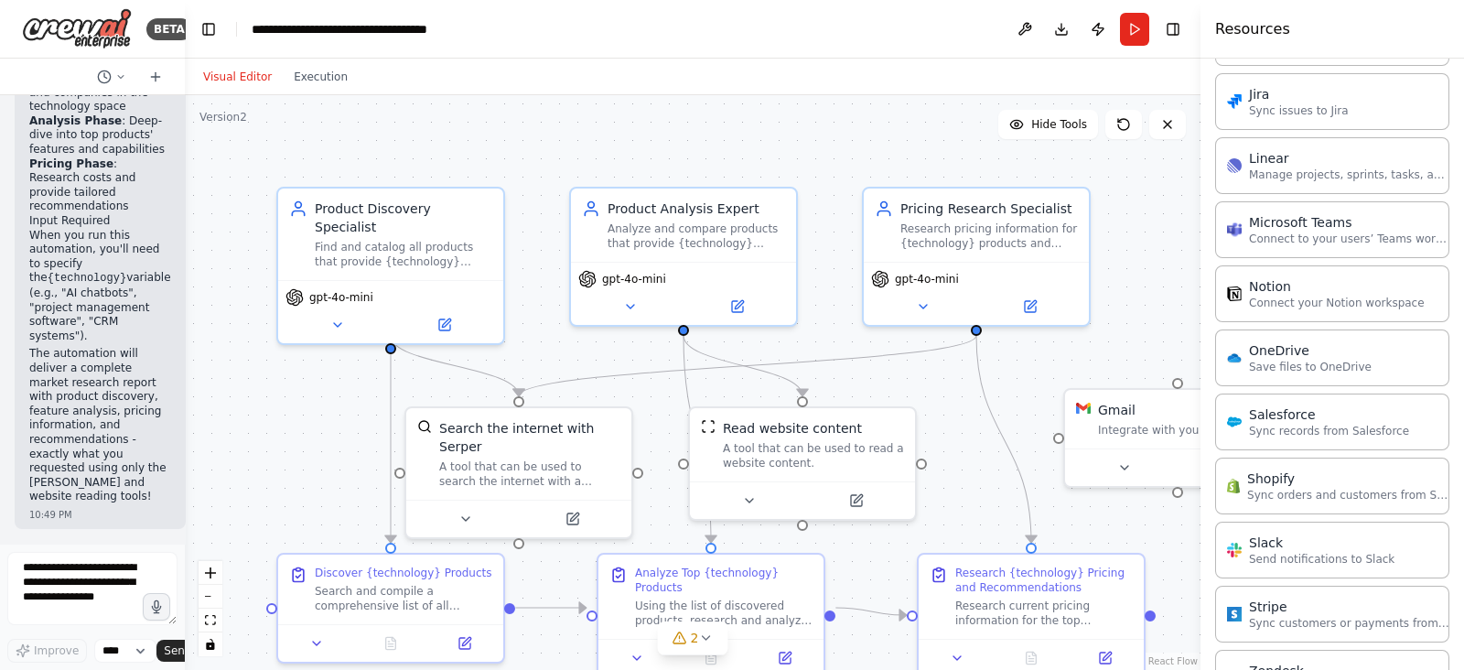
scroll to position [1220, 0]
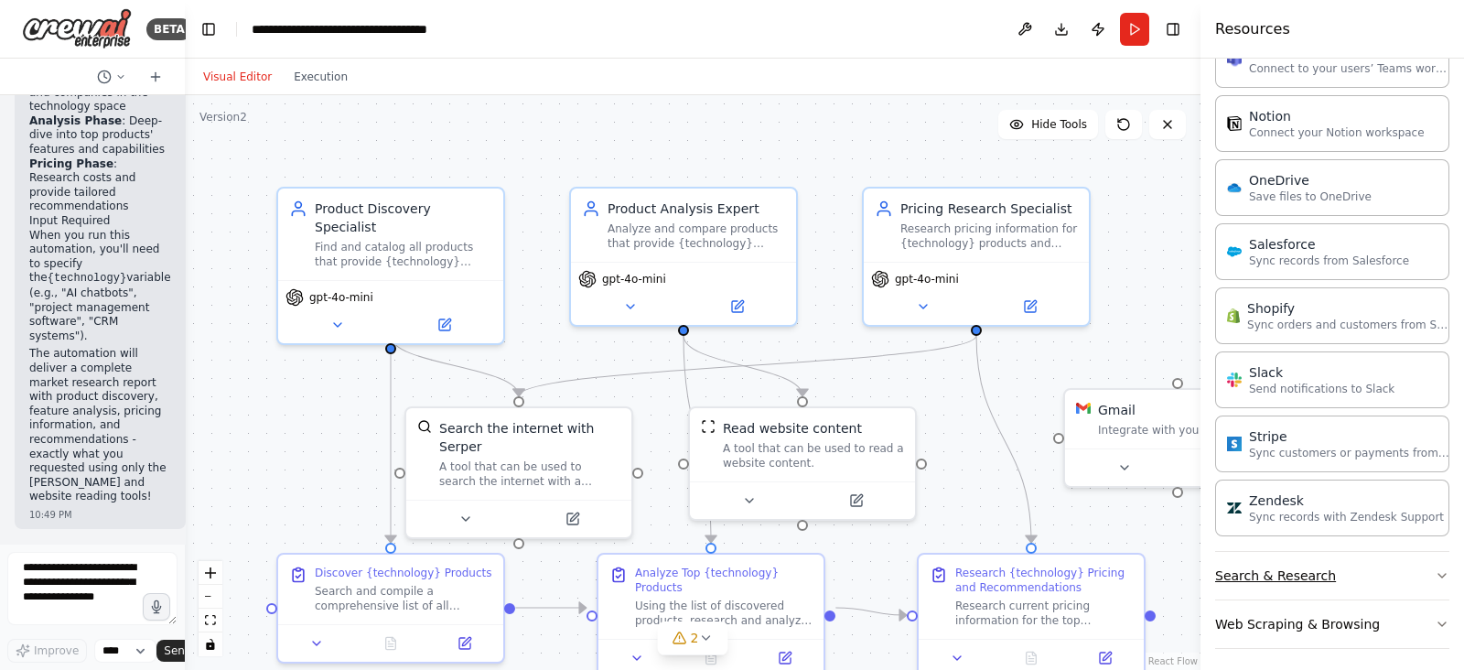
click at [1400, 573] on button "Search & Research" at bounding box center [1332, 576] width 234 height 48
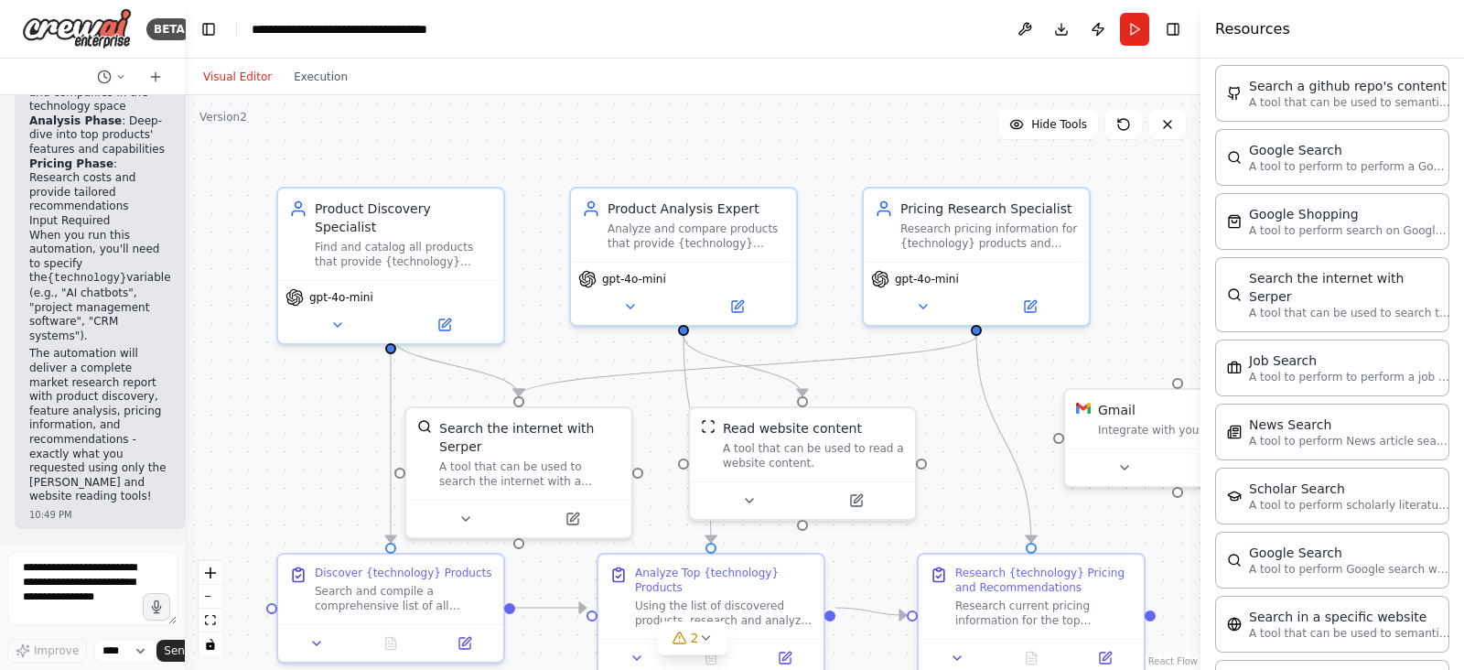
scroll to position [2145, 0]
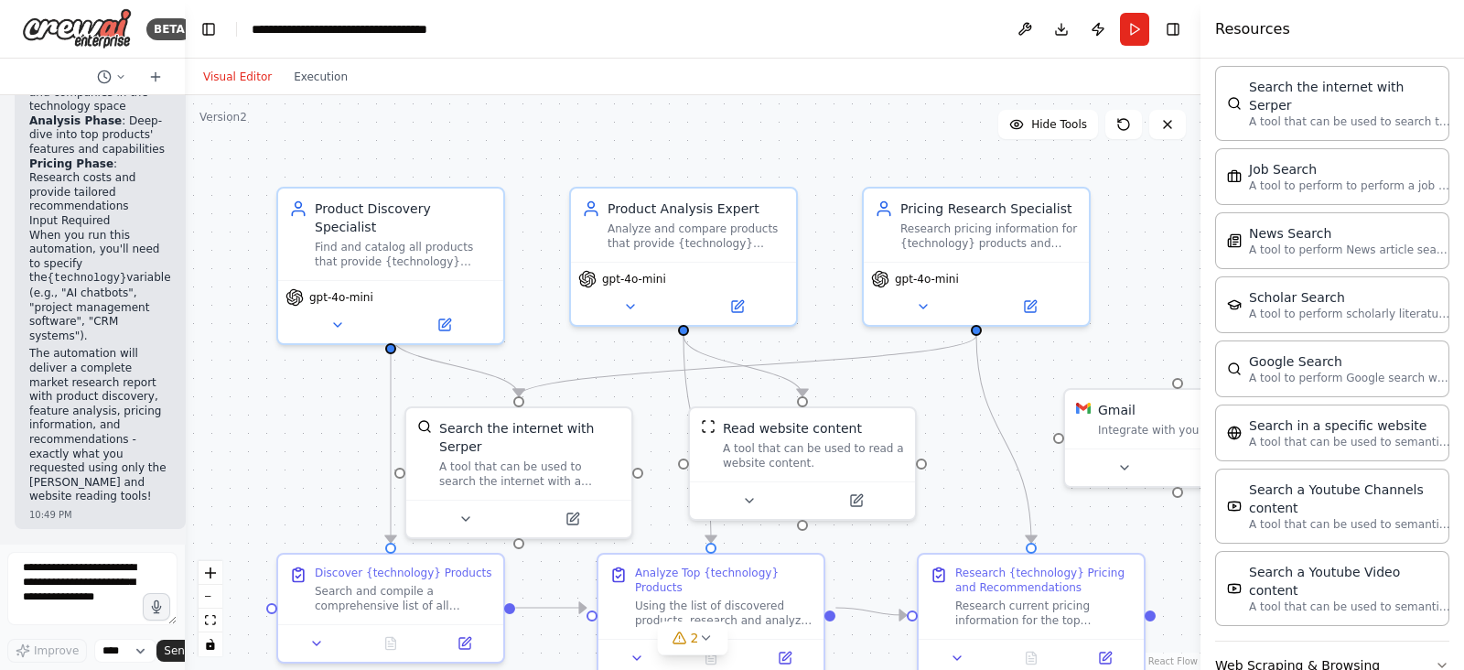
click at [1373, 642] on button "Web Scraping & Browsing" at bounding box center [1332, 666] width 234 height 48
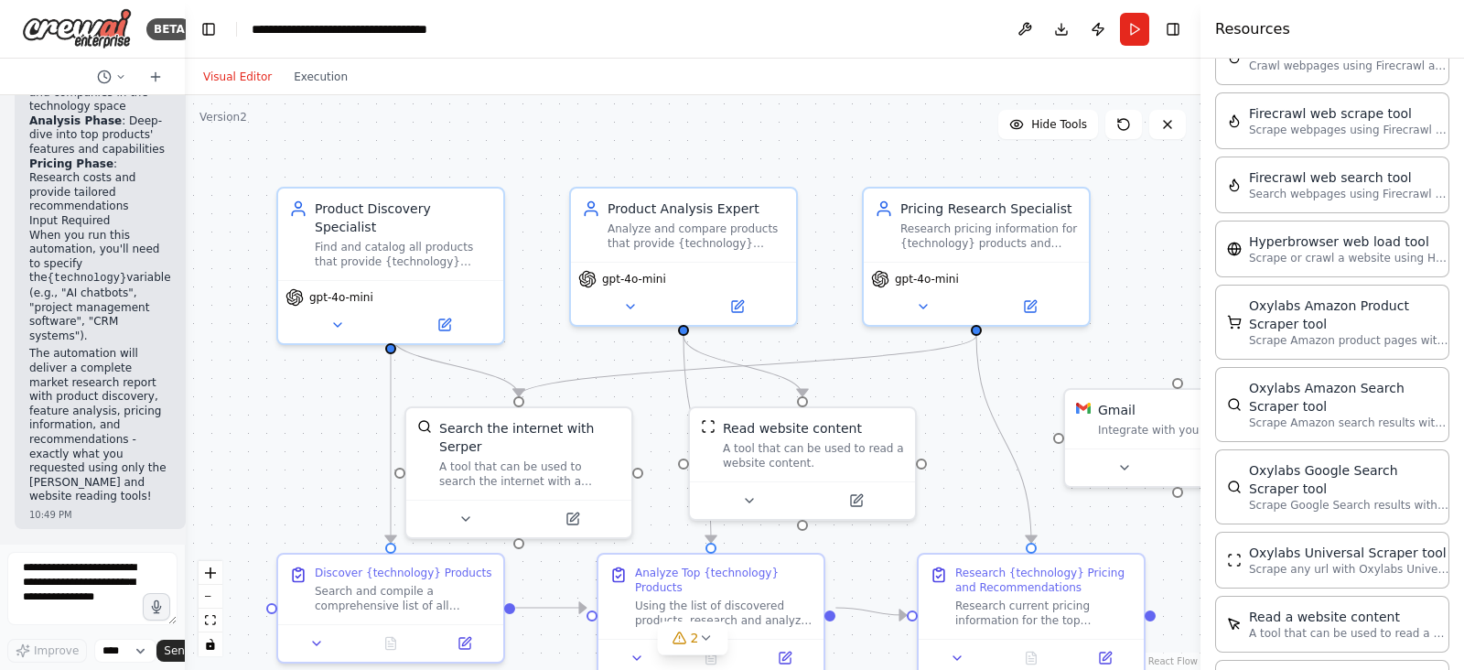
scroll to position [3107, 0]
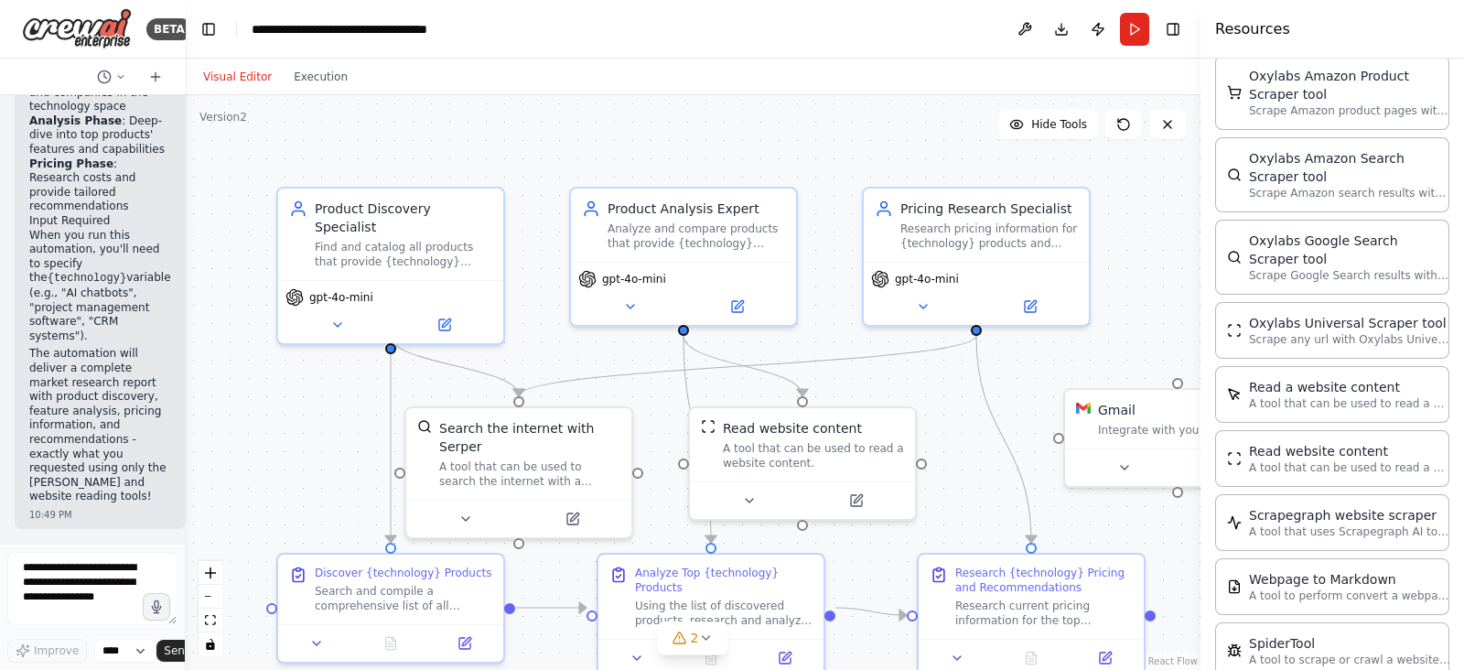
click at [1142, 263] on div ".deletable-edge-delete-btn { width: 20px; height: 20px; border: 0px solid #ffff…" at bounding box center [693, 382] width 1016 height 575
click at [1172, 27] on button "Toggle Right Sidebar" at bounding box center [1174, 29] width 26 height 26
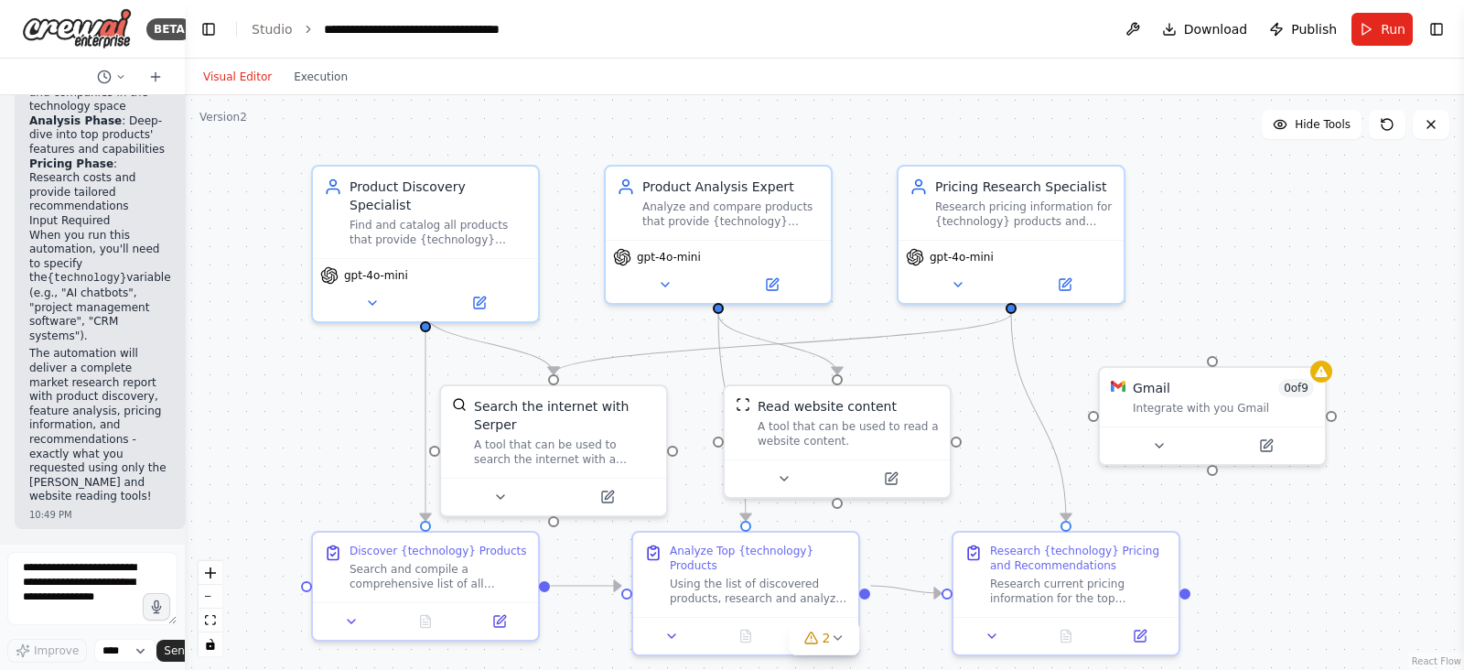
drag, startPoint x: 979, startPoint y: 335, endPoint x: 1008, endPoint y: 309, distance: 38.2
click at [1008, 309] on div ".deletable-edge-delete-btn { width: 20px; height: 20px; border: 0px solid #ffff…" at bounding box center [824, 382] width 1279 height 575
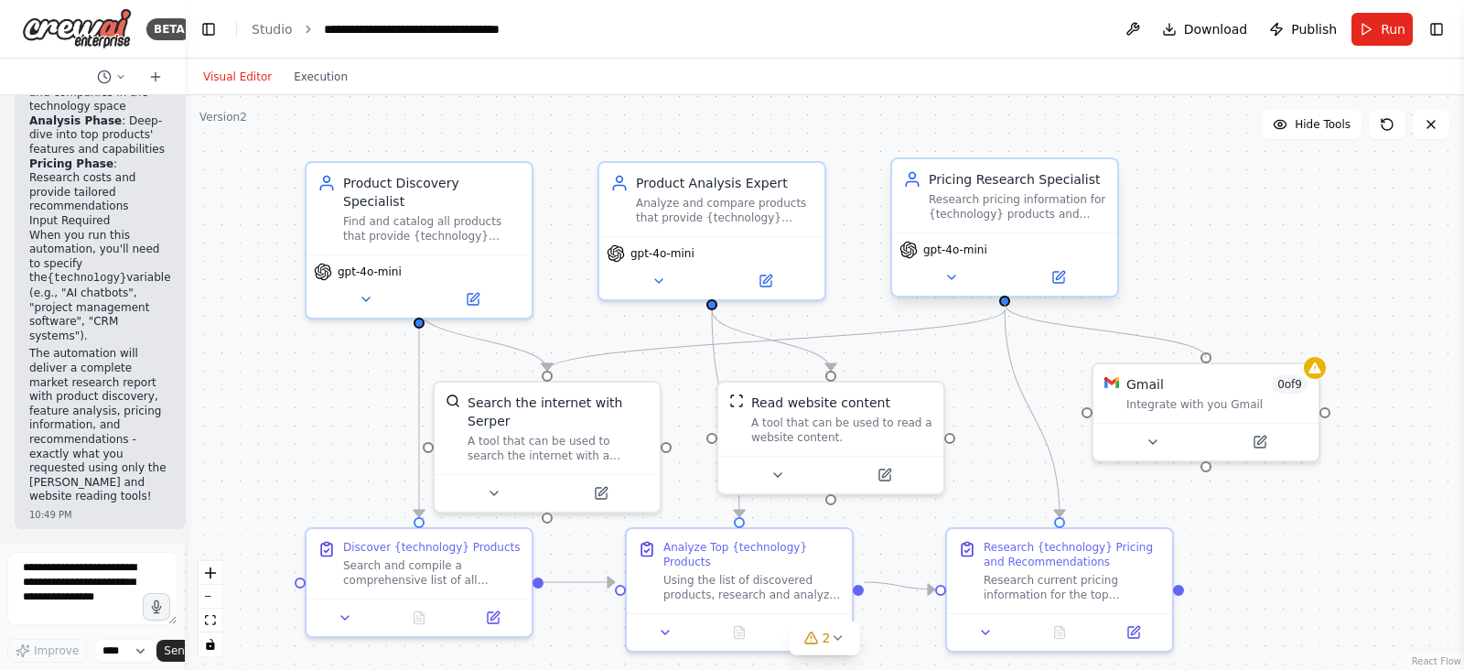
drag, startPoint x: 1210, startPoint y: 352, endPoint x: 1007, endPoint y: 297, distance: 210.5
click at [1007, 297] on div "Product Discovery Specialist Find and catalog all products that provide {techno…" at bounding box center [852, 357] width 1279 height 575
click at [1179, 578] on div ".deletable-edge-delete-btn { width: 20px; height: 20px; border: 0px solid #ffff…" at bounding box center [824, 382] width 1279 height 575
drag, startPoint x: 1182, startPoint y: 588, endPoint x: 1204, endPoint y: 469, distance: 121.9
click at [1204, 469] on div ".deletable-edge-delete-btn { width: 20px; height: 20px; border: 0px solid #ffff…" at bounding box center [824, 382] width 1279 height 575
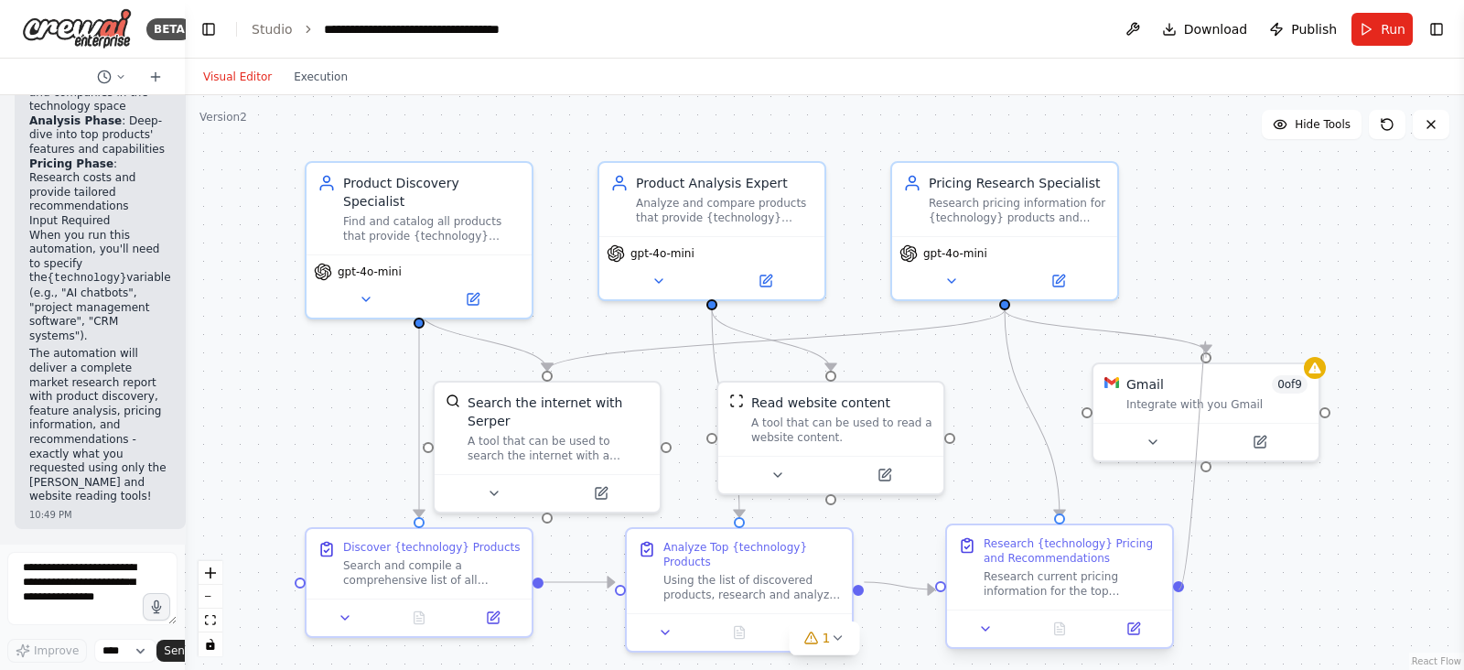
drag, startPoint x: 1204, startPoint y: 459, endPoint x: 1176, endPoint y: 589, distance: 132.8
click at [1176, 589] on div "Product Discovery Specialist Find and catalog all products that provide {techno…" at bounding box center [852, 357] width 1279 height 575
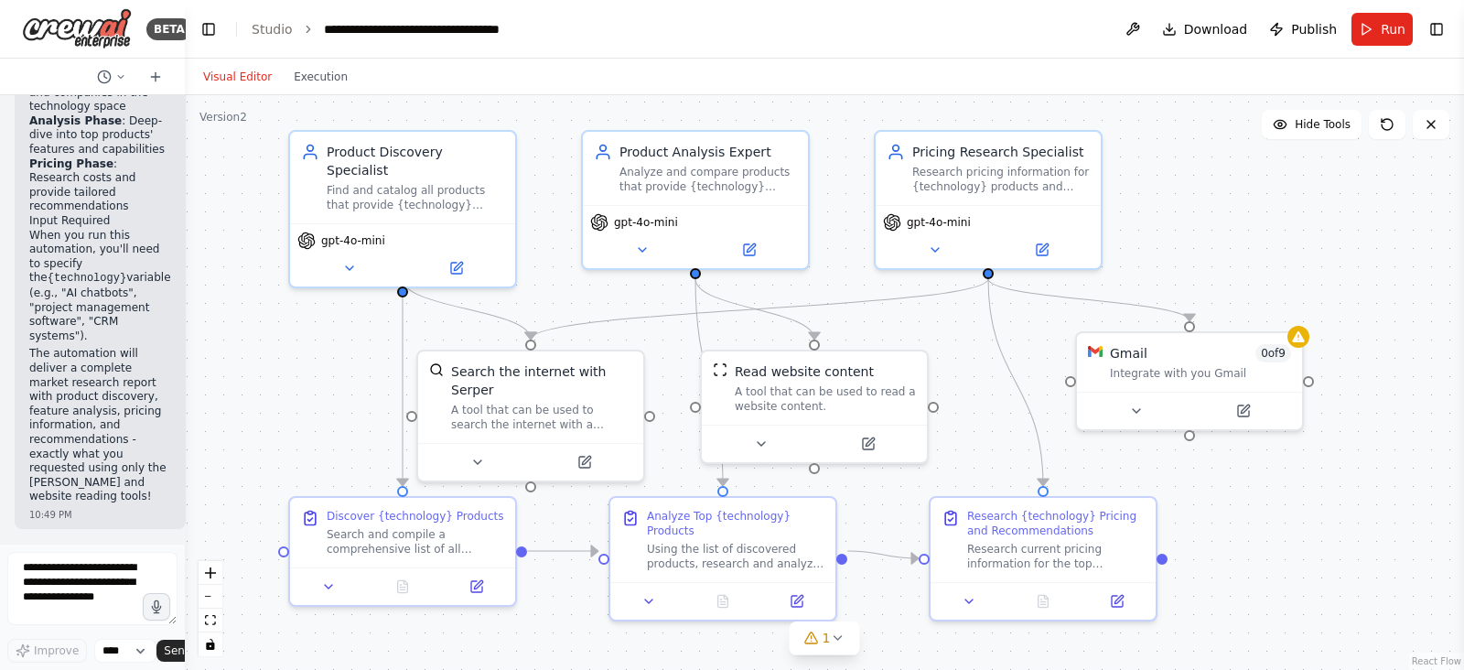
drag, startPoint x: 1210, startPoint y: 469, endPoint x: 1192, endPoint y: 430, distance: 42.6
click at [1192, 430] on div ".deletable-edge-delete-btn { width: 20px; height: 20px; border: 0px solid #ffff…" at bounding box center [824, 382] width 1279 height 575
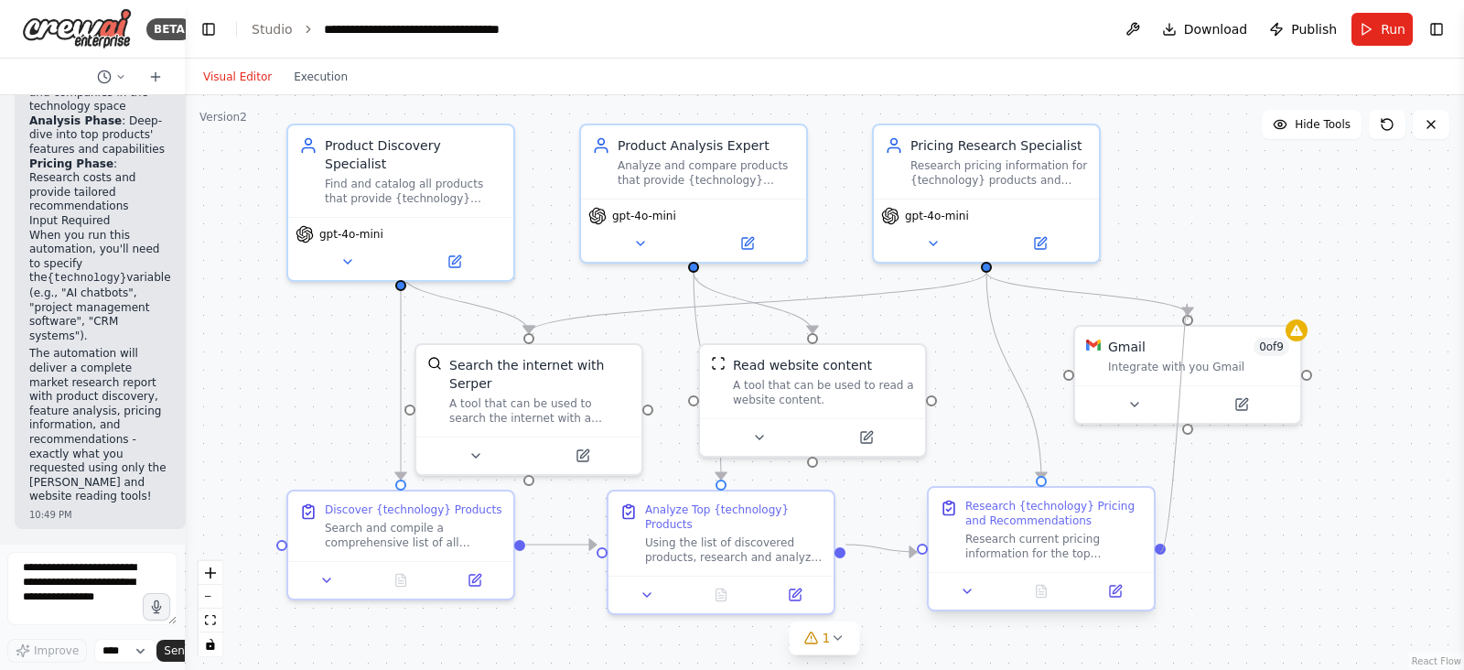
drag, startPoint x: 1309, startPoint y: 372, endPoint x: 1161, endPoint y: 550, distance: 230.7
click at [1161, 550] on div "Product Discovery Specialist Find and catalog all products that provide {techno…" at bounding box center [834, 319] width 1279 height 575
drag, startPoint x: 1161, startPoint y: 549, endPoint x: 1193, endPoint y: 430, distance: 123.2
click at [1193, 430] on div ".deletable-edge-delete-btn { width: 20px; height: 20px; border: 0px solid #ffff…" at bounding box center [824, 382] width 1279 height 575
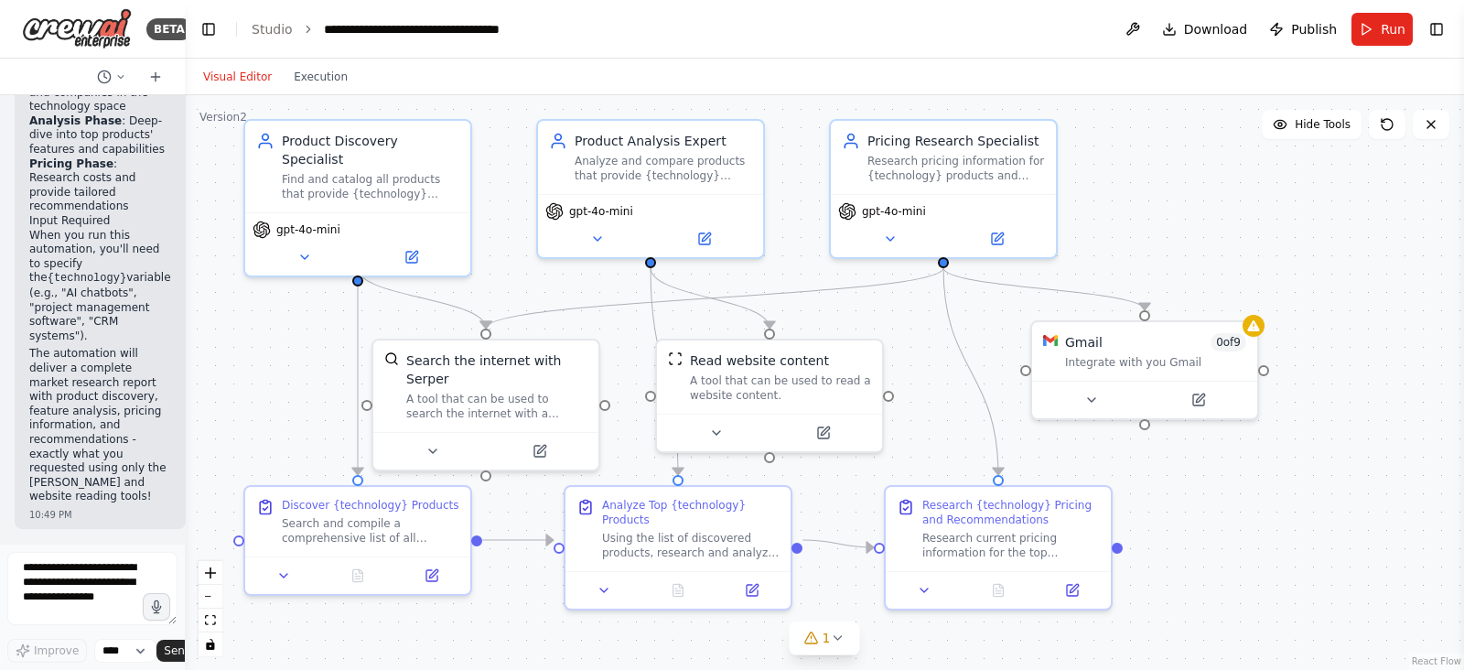
drag, startPoint x: 1170, startPoint y: 555, endPoint x: 1127, endPoint y: 551, distance: 43.2
click at [1127, 551] on div ".deletable-edge-delete-btn { width: 20px; height: 20px; border: 0px solid #ffff…" at bounding box center [824, 382] width 1279 height 575
click at [828, 629] on span "1" at bounding box center [827, 638] width 8 height 18
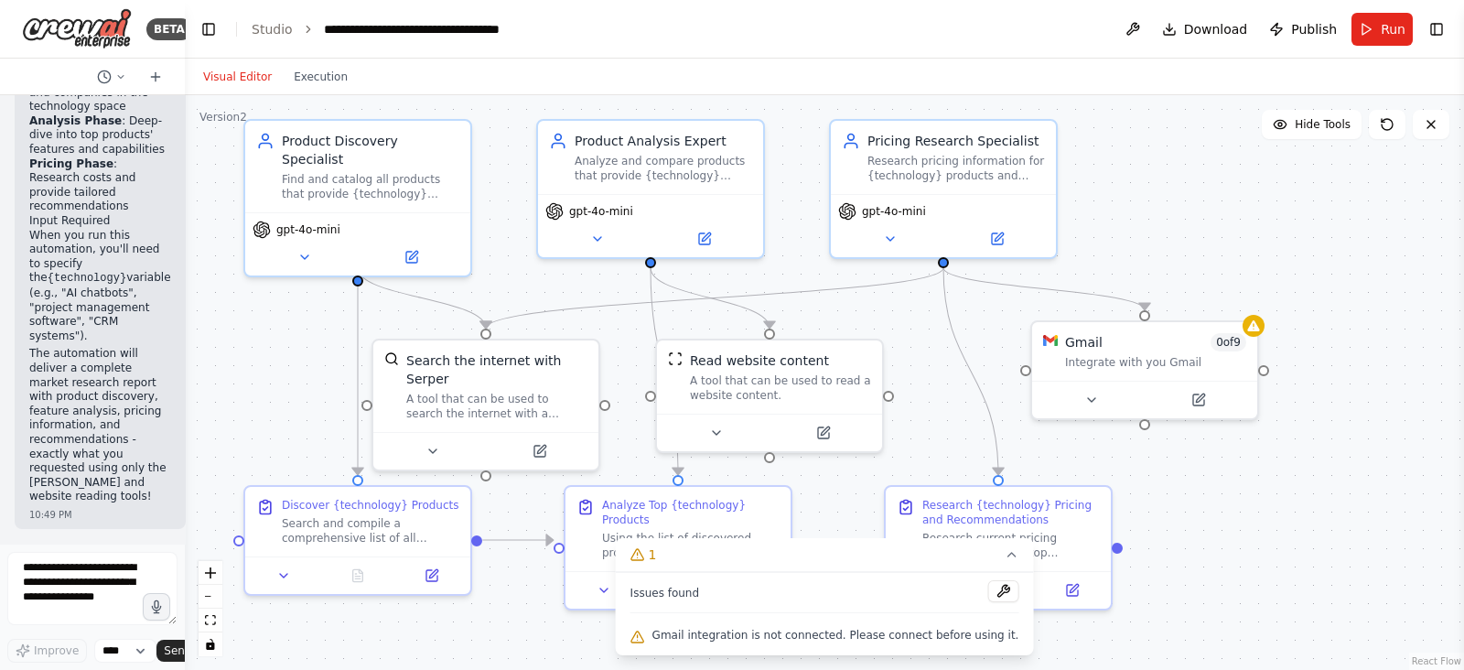
click at [802, 642] on span "Gmail integration is not connected. Please connect before using it." at bounding box center [836, 635] width 367 height 15
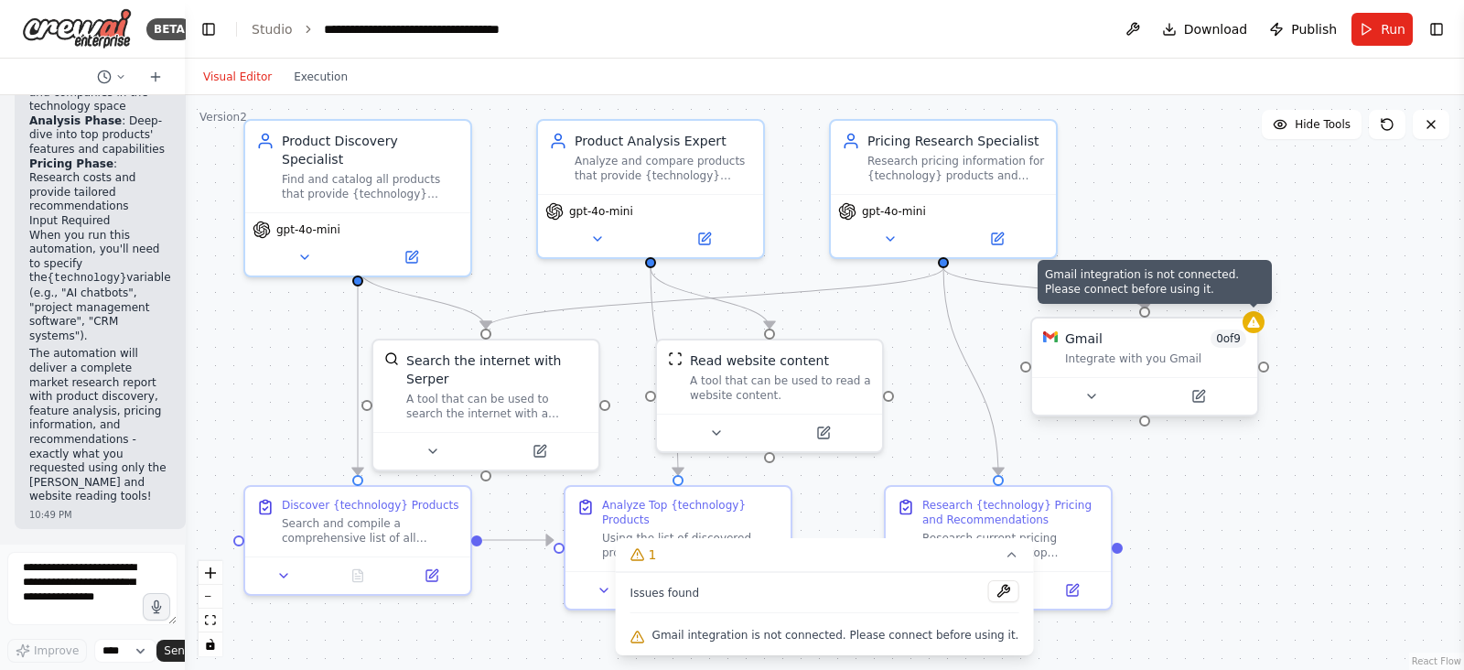
click at [1254, 331] on div at bounding box center [1254, 322] width 22 height 22
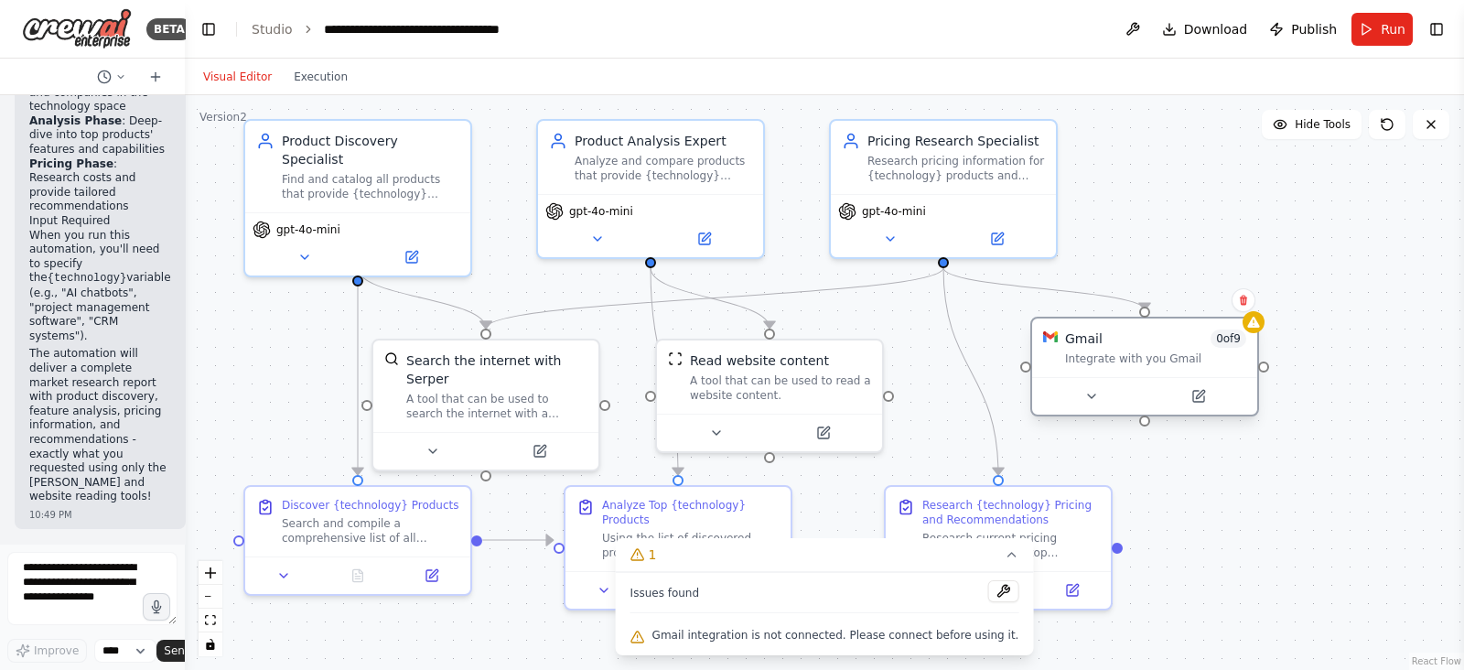
click at [1181, 362] on div "Integrate with you Gmail" at bounding box center [1155, 358] width 181 height 15
click at [1145, 430] on div ".deletable-edge-delete-btn { width: 20px; height: 20px; border: 0px solid #ffff…" at bounding box center [824, 382] width 1279 height 575
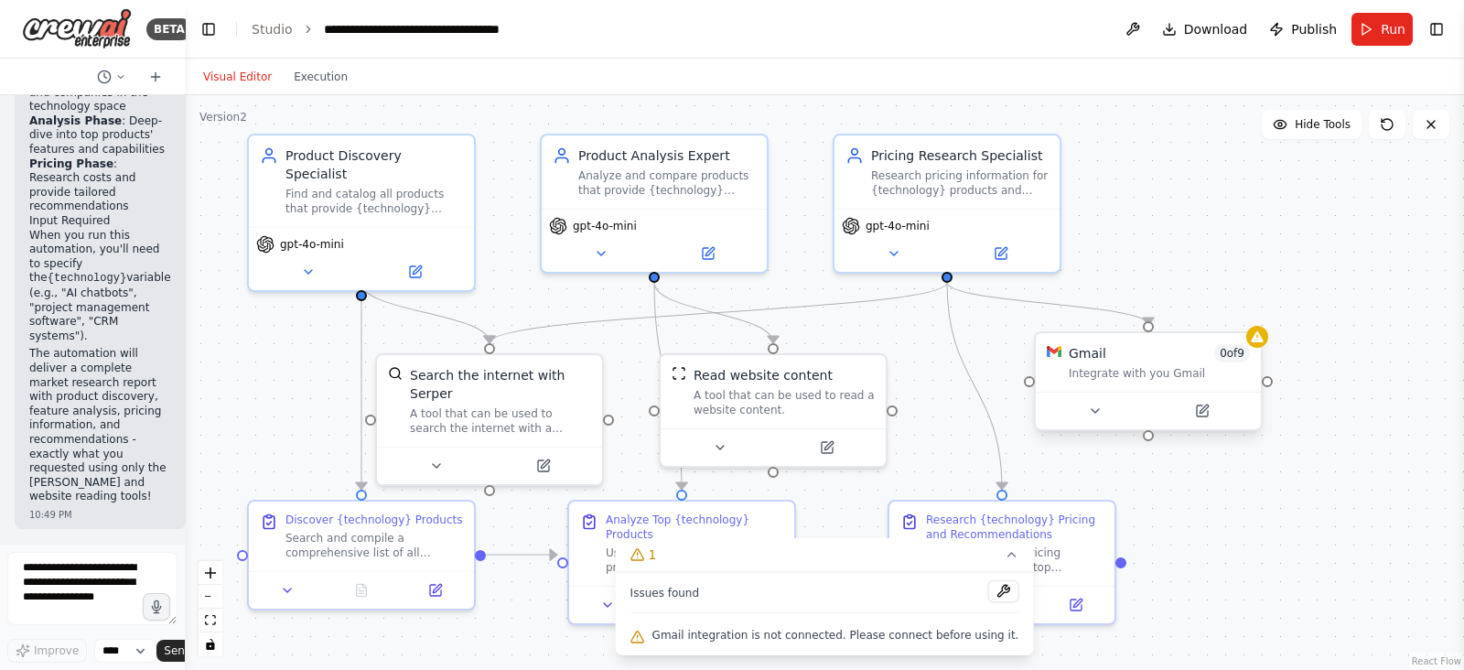
drag, startPoint x: 1269, startPoint y: 371, endPoint x: 1272, endPoint y: 385, distance: 15.1
click at [1272, 385] on div ".deletable-edge-delete-btn { width: 20px; height: 20px; border: 0px solid #ffff…" at bounding box center [824, 382] width 1279 height 575
drag, startPoint x: 1269, startPoint y: 384, endPoint x: 1125, endPoint y: 558, distance: 225.6
click at [1125, 558] on div "Product Discovery Specialist Find and catalog all products that provide {techno…" at bounding box center [795, 329] width 1279 height 575
drag, startPoint x: 1150, startPoint y: 314, endPoint x: 1272, endPoint y: 387, distance: 142.0
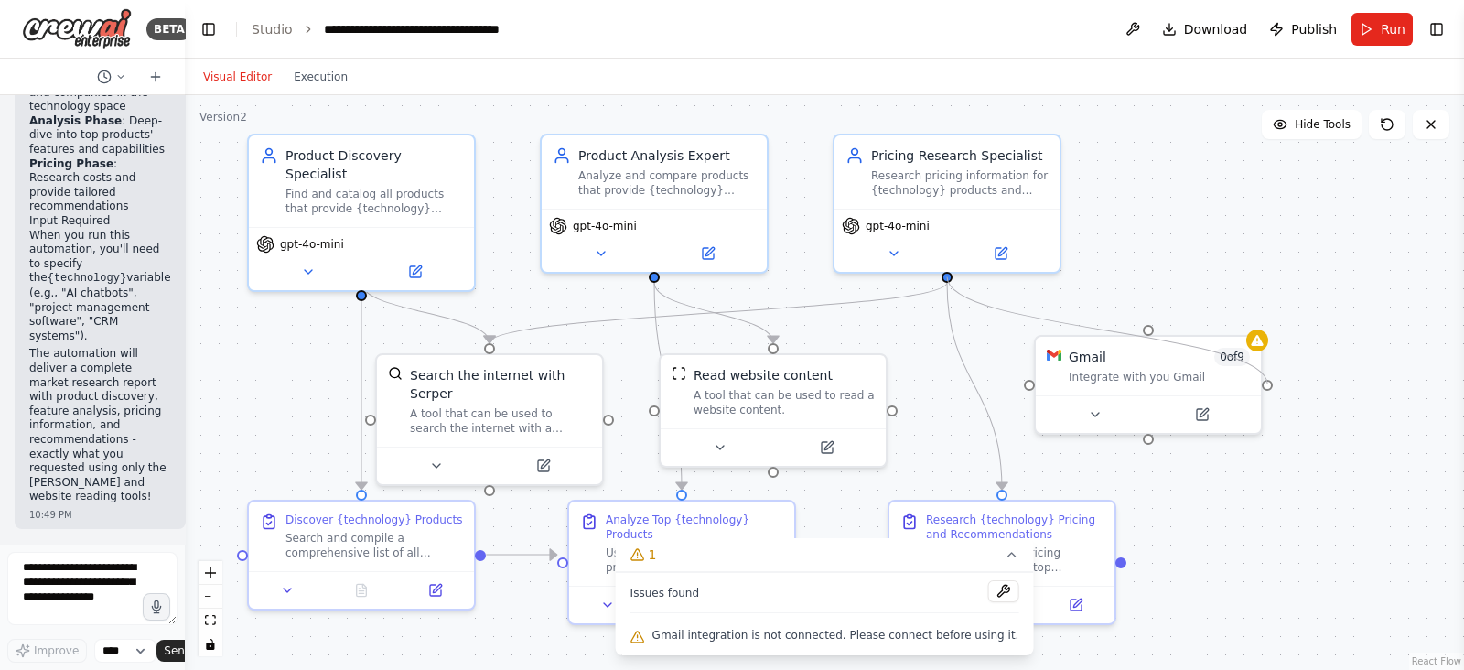
click at [1272, 387] on div ".deletable-edge-delete-btn { width: 20px; height: 20px; border: 0px solid #ffff…" at bounding box center [824, 382] width 1279 height 575
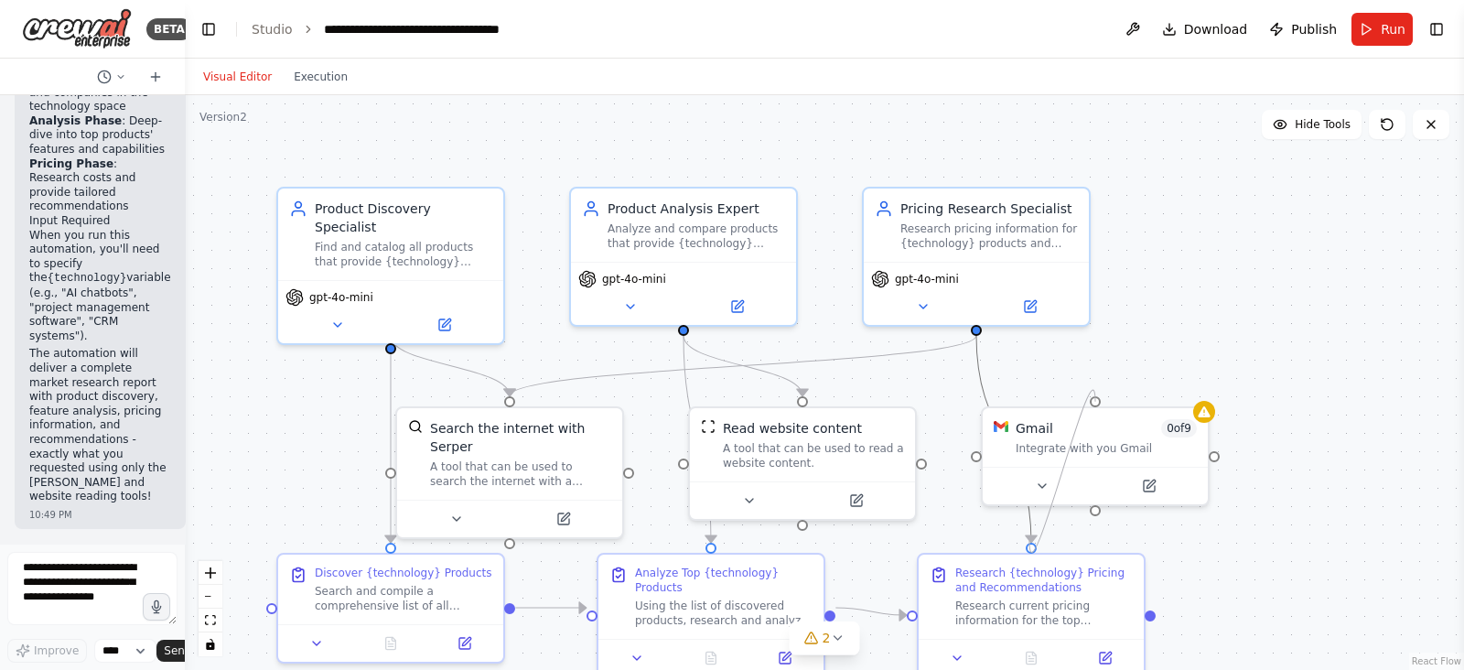
drag, startPoint x: 1094, startPoint y: 510, endPoint x: 1030, endPoint y: 541, distance: 71.2
click at [1030, 541] on div ".deletable-edge-delete-btn { width: 20px; height: 20px; border: 0px solid #ffff…" at bounding box center [824, 382] width 1279 height 575
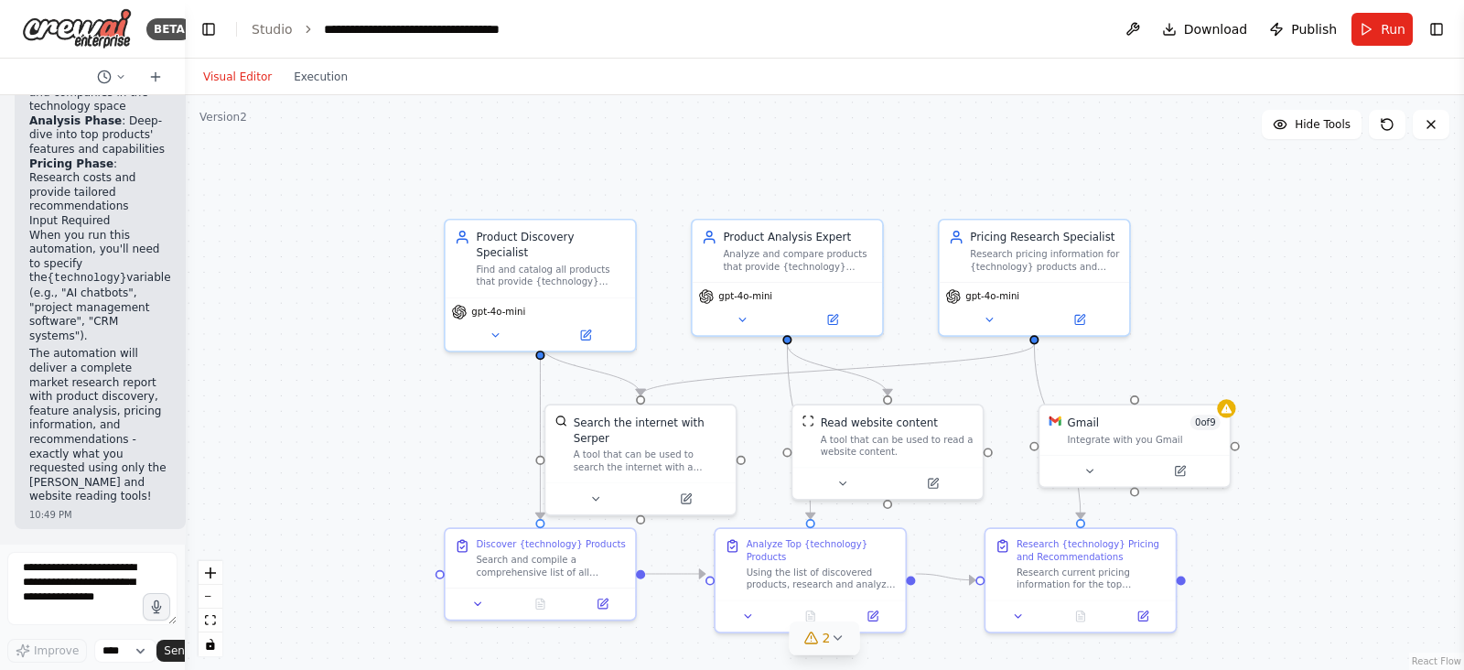
click at [821, 647] on button "2" at bounding box center [825, 638] width 70 height 34
